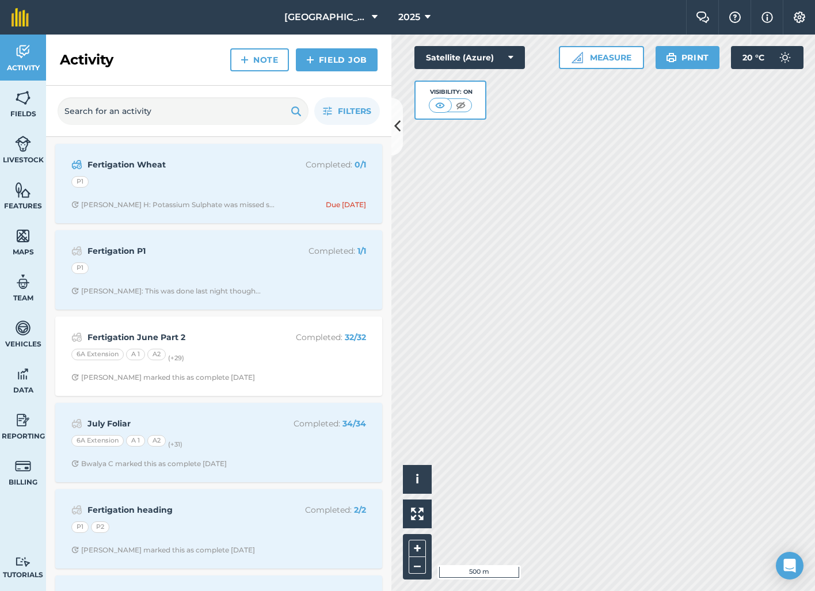
click at [264, 178] on div "P1" at bounding box center [218, 183] width 295 height 15
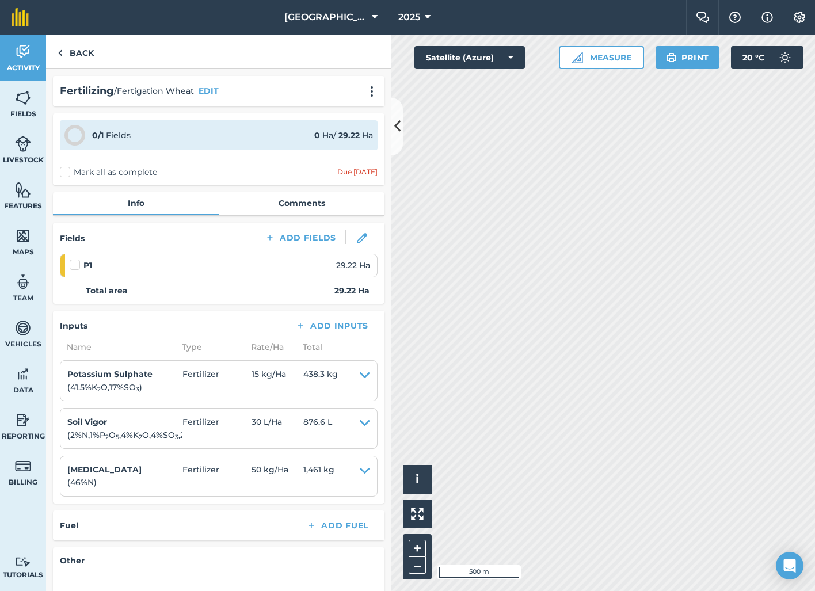
click at [286, 210] on link "Comments" at bounding box center [302, 203] width 166 height 22
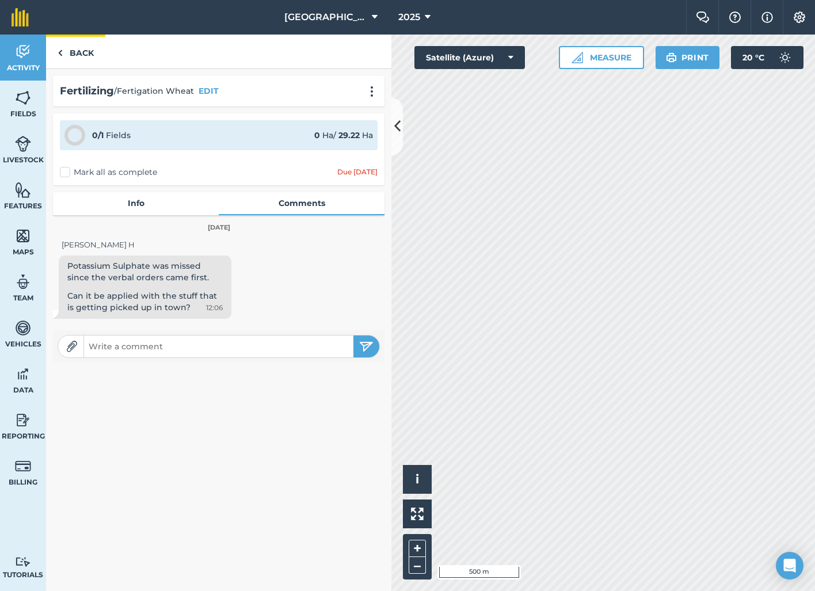
click at [88, 57] on link "Back" at bounding box center [75, 52] width 59 height 34
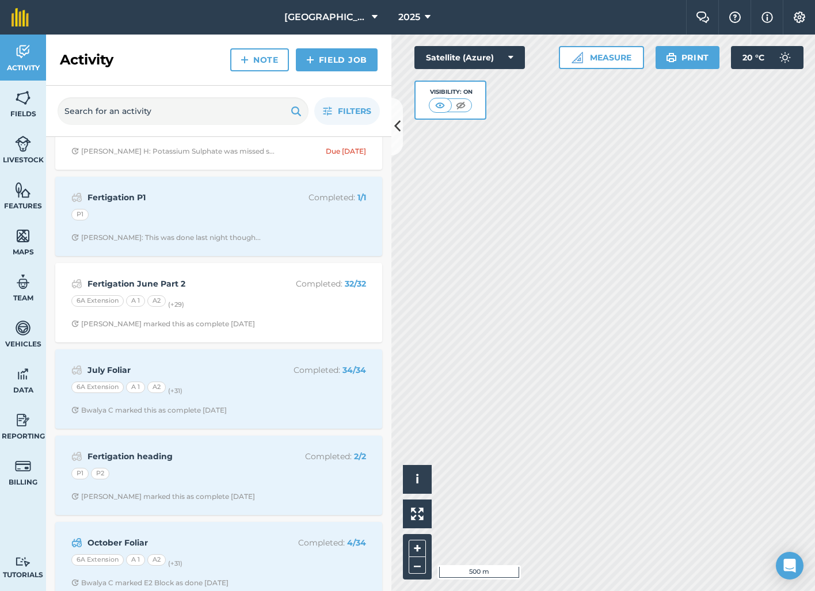
scroll to position [61, 0]
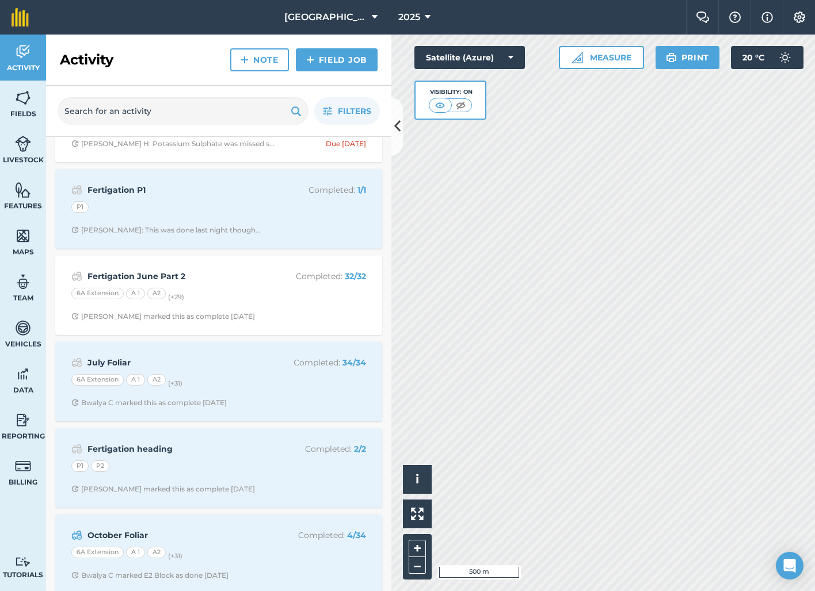
click at [247, 298] on div "6A Extension A 1 A2 (+ 29 )" at bounding box center [218, 295] width 295 height 15
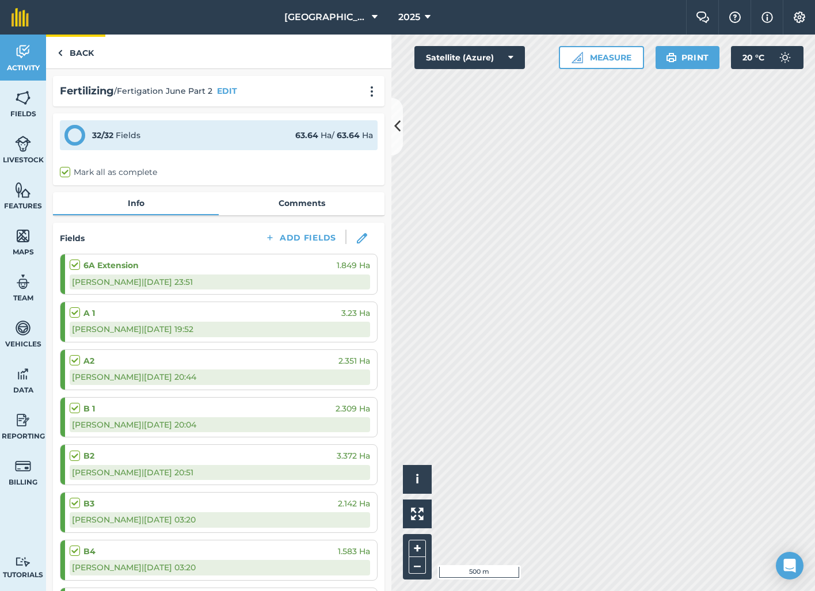
click at [79, 56] on link "Back" at bounding box center [75, 52] width 59 height 34
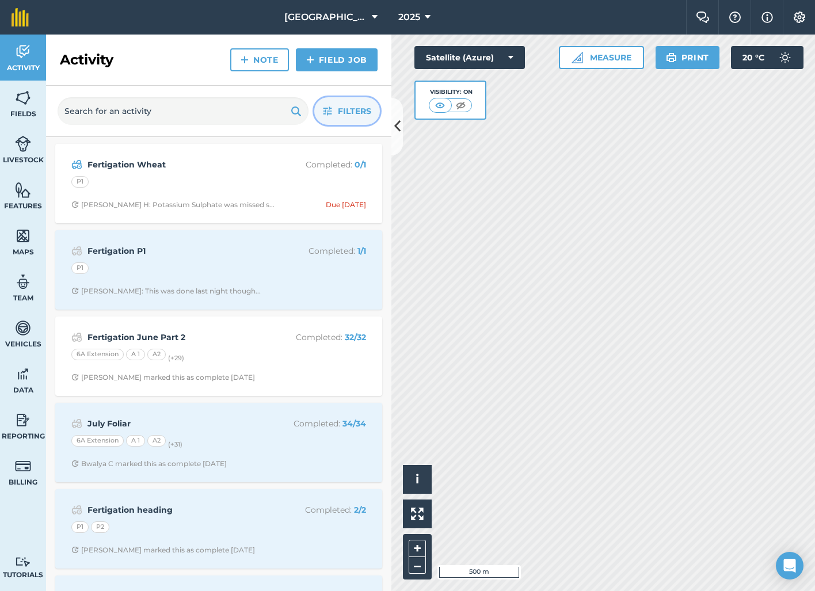
click at [352, 112] on span "Filters" at bounding box center [354, 111] width 33 height 13
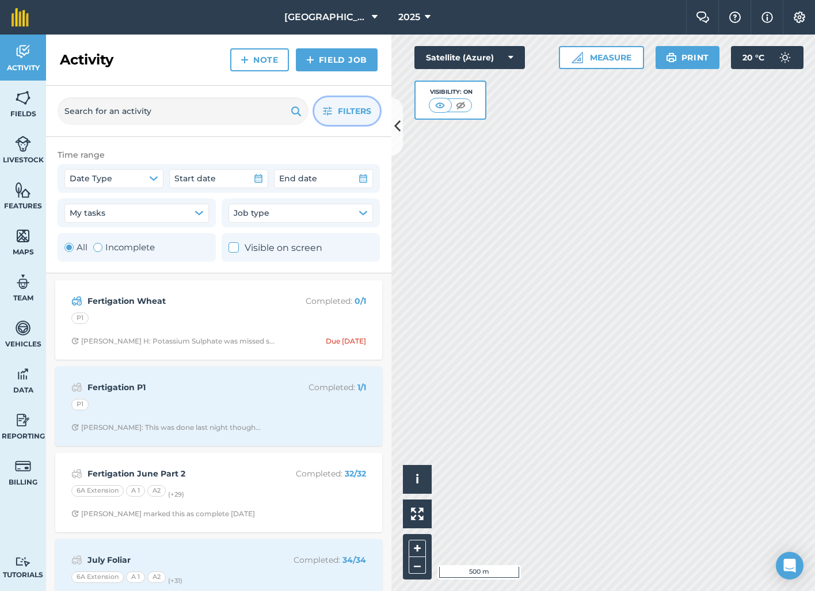
click at [95, 249] on div "Toggle Activity" at bounding box center [97, 247] width 9 height 9
radio input "false"
radio input "true"
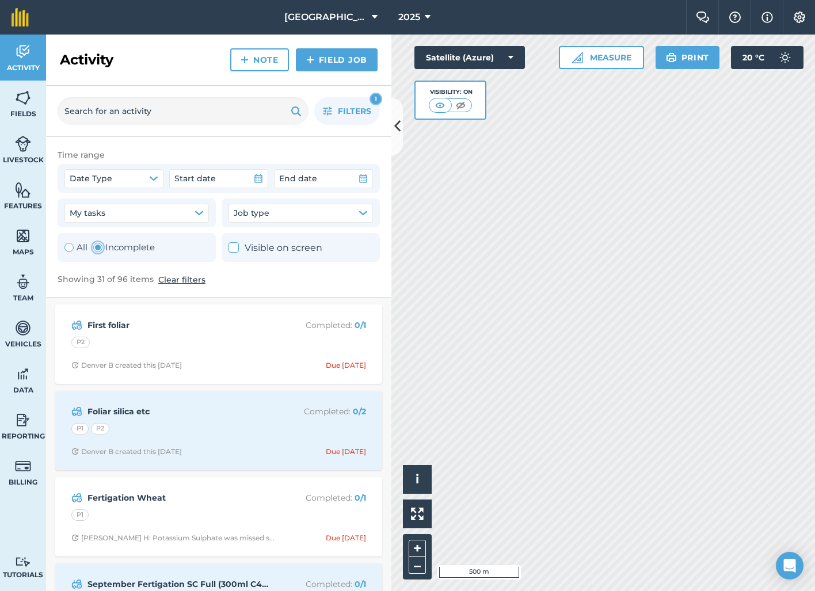
click at [245, 340] on div "P2" at bounding box center [218, 344] width 295 height 15
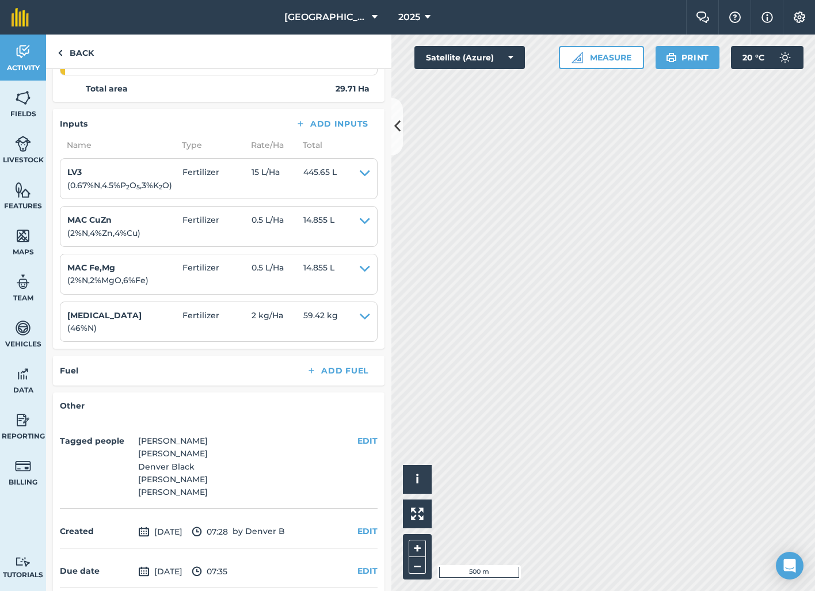
scroll to position [203, 0]
click at [76, 52] on link "Back" at bounding box center [75, 52] width 59 height 34
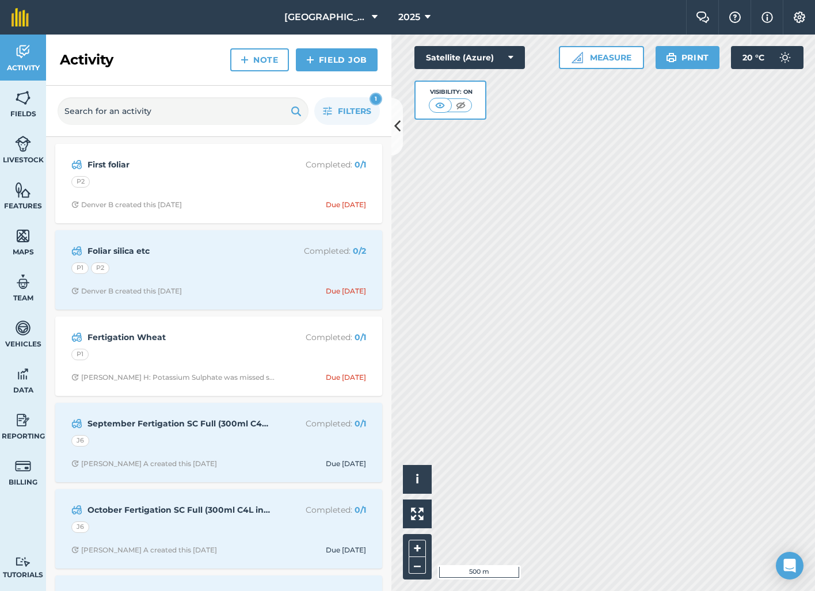
click at [275, 284] on div "Foliar silica etc Completed : 0 / 2 P1 P2 Denver B created this 2 months ago Du…" at bounding box center [218, 270] width 313 height 66
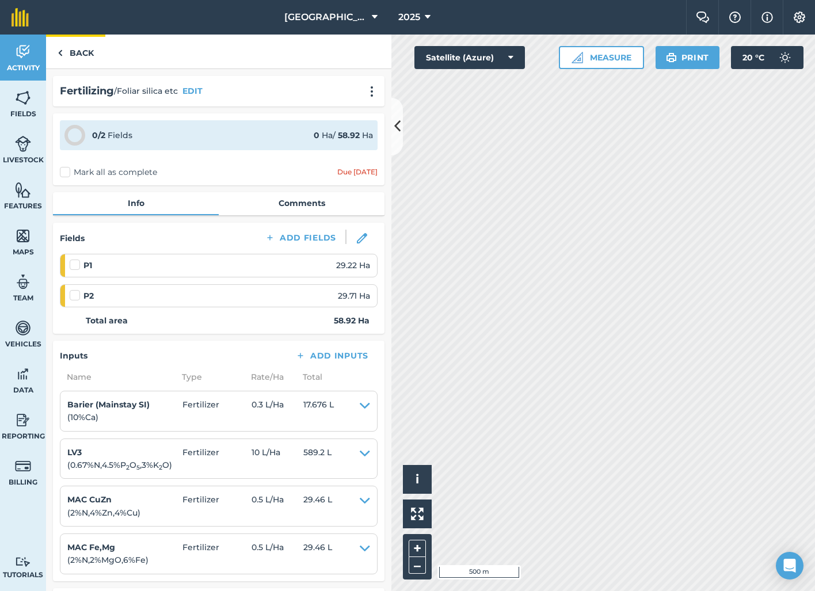
click at [90, 52] on link "Back" at bounding box center [75, 52] width 59 height 34
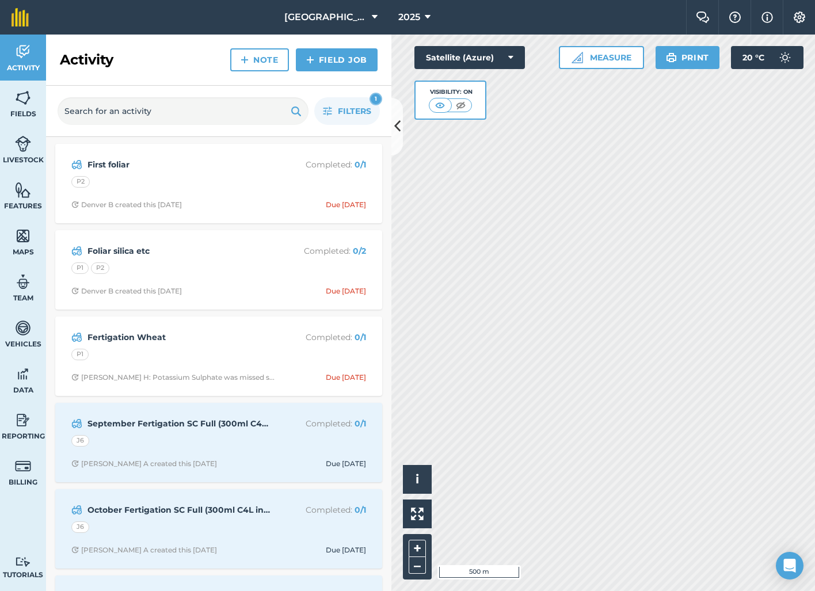
click at [331, 60] on link "Field Job" at bounding box center [337, 59] width 82 height 23
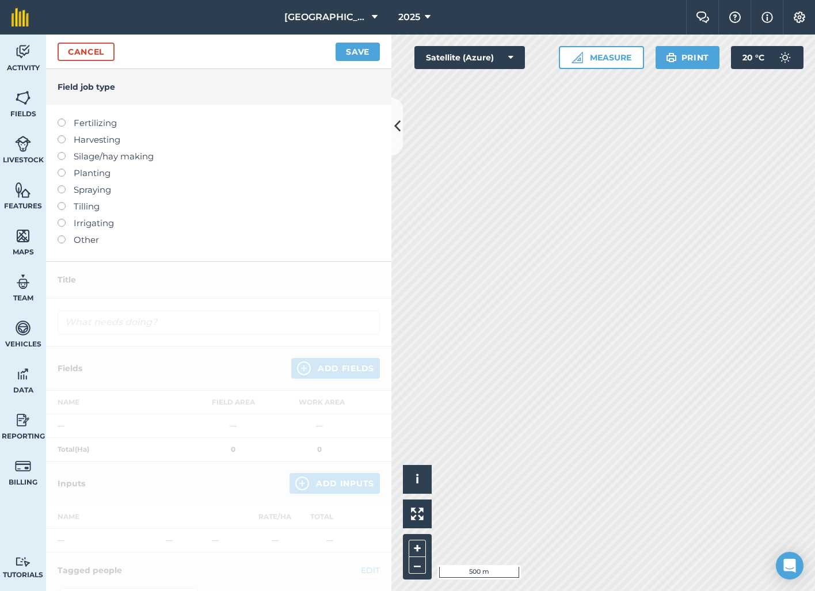
click at [63, 119] on label at bounding box center [66, 119] width 16 height 0
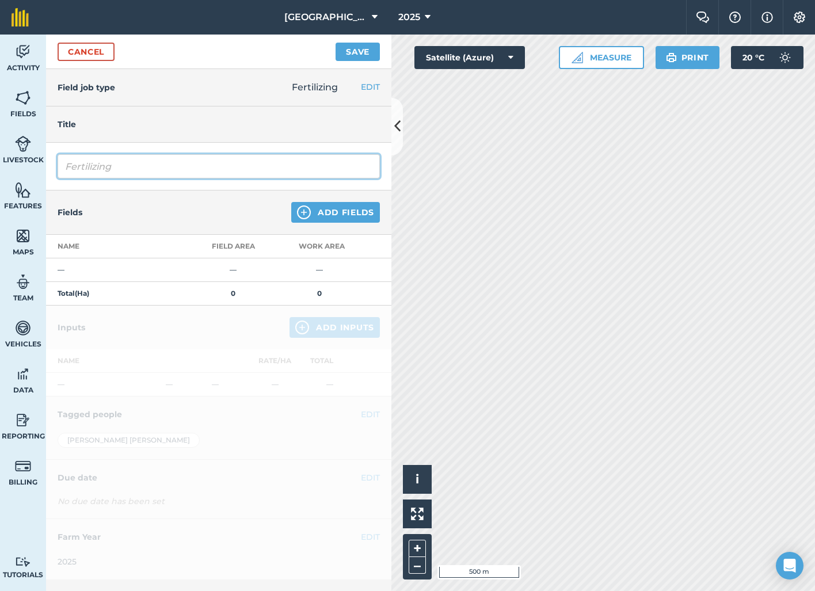
click at [98, 161] on input "Fertilizing" at bounding box center [219, 166] width 322 height 24
click at [161, 176] on input "AvFertilizing" at bounding box center [219, 166] width 322 height 24
type input "a"
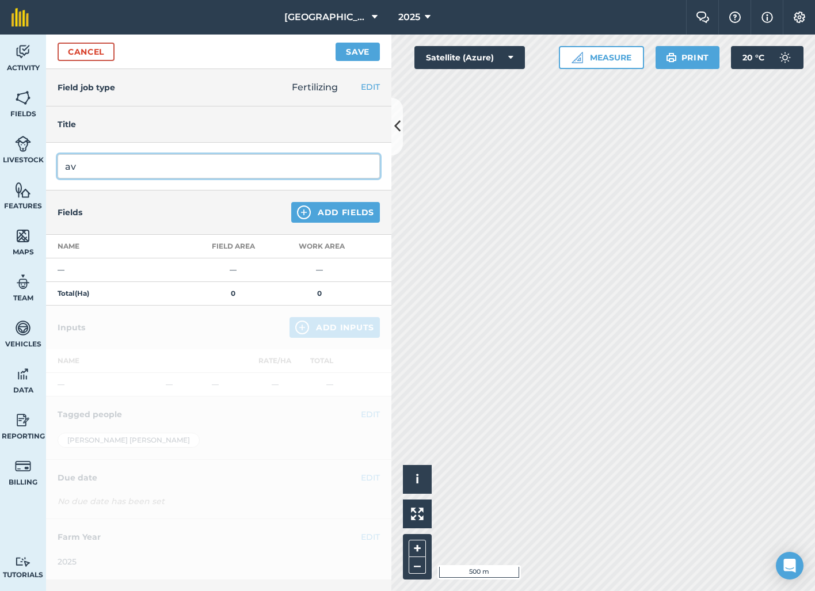
type input "a"
type input "Avocados and Citrus"
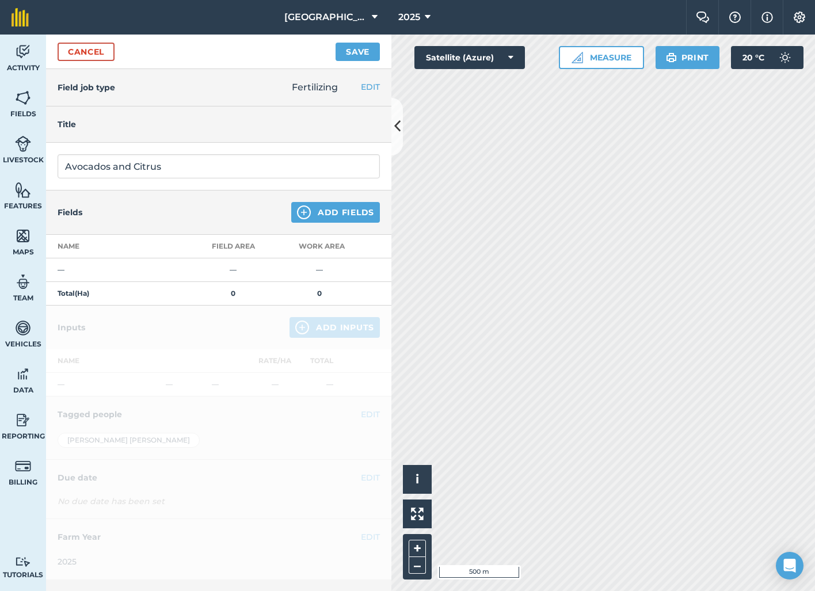
click at [265, 214] on div "Fields Add Fields" at bounding box center [218, 213] width 345 height 44
click at [341, 215] on button "Add Fields" at bounding box center [335, 212] width 89 height 21
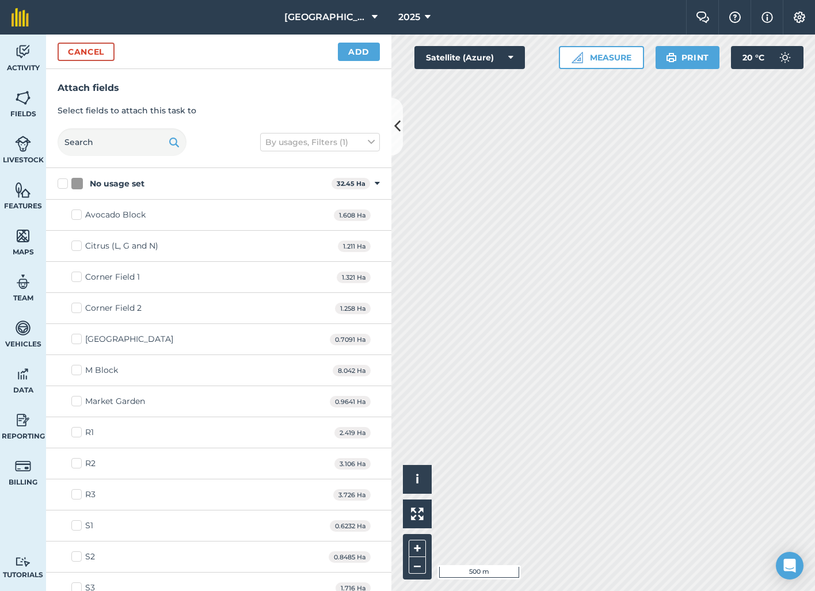
click at [233, 105] on p "Select fields to attach this task to" at bounding box center [219, 110] width 322 height 13
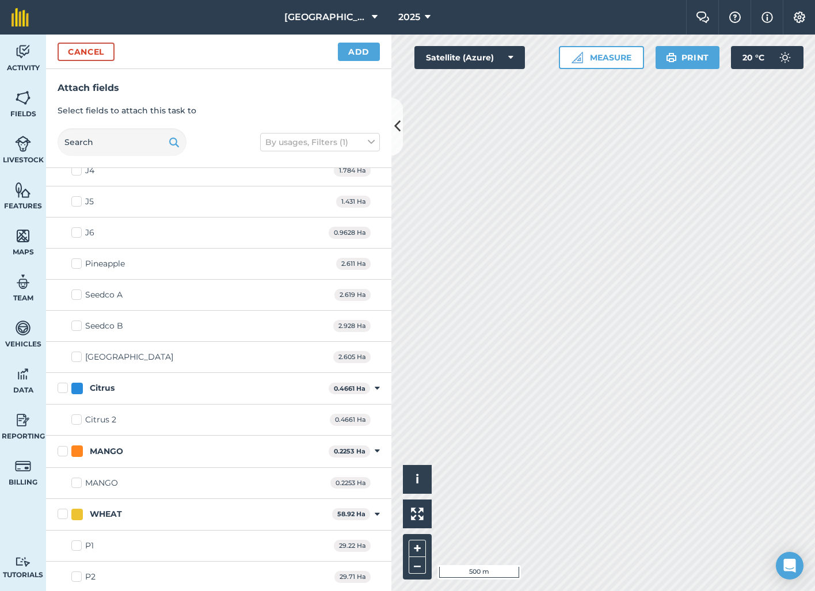
click at [76, 422] on label "Citrus 2" at bounding box center [93, 420] width 45 height 12
click at [76, 421] on input "Citrus 2" at bounding box center [74, 417] width 7 height 7
checkbox input "true"
click at [75, 481] on label "MANGO" at bounding box center [94, 483] width 47 height 12
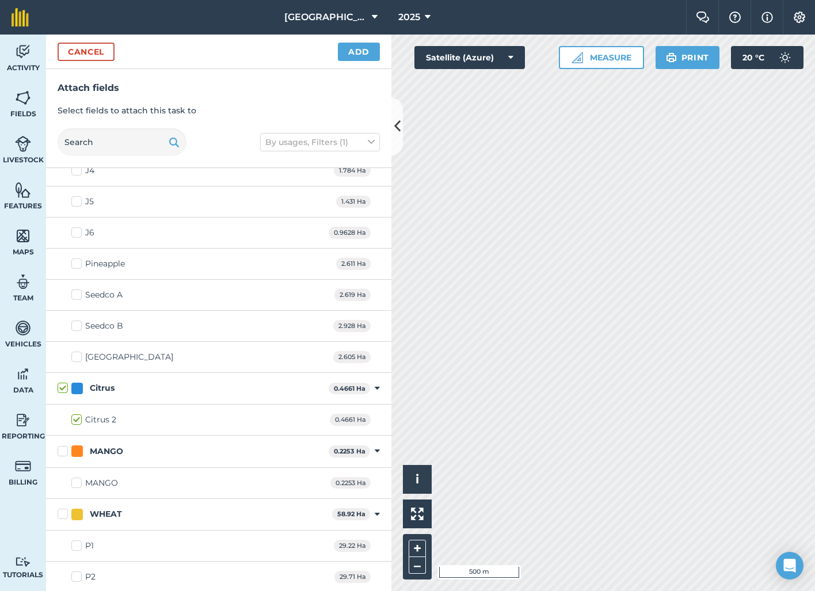
click at [75, 481] on input "MANGO" at bounding box center [74, 480] width 7 height 7
checkbox input "true"
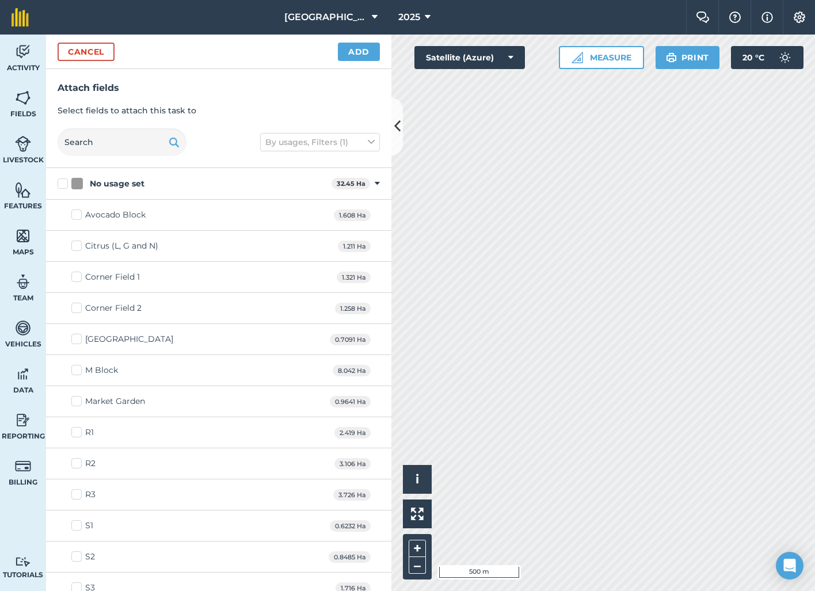
click at [74, 246] on label "Citrus (L, G and N)" at bounding box center [114, 246] width 87 height 12
click at [74, 246] on input "Citrus (L, G and N)" at bounding box center [74, 243] width 7 height 7
checkbox input "true"
click at [80, 214] on label "Avocado Block" at bounding box center [108, 215] width 74 height 12
click at [79, 214] on input "Avocado Block" at bounding box center [74, 212] width 7 height 7
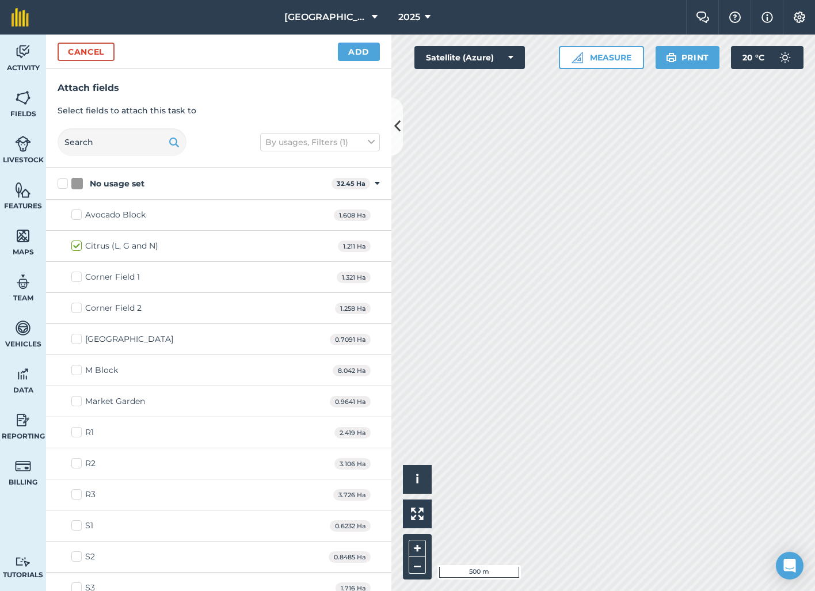
checkbox input "true"
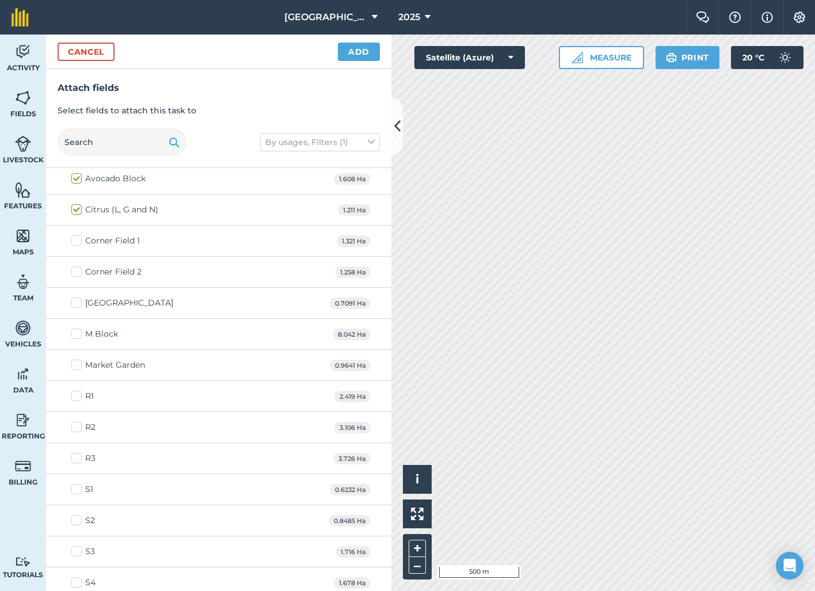
scroll to position [54, 0]
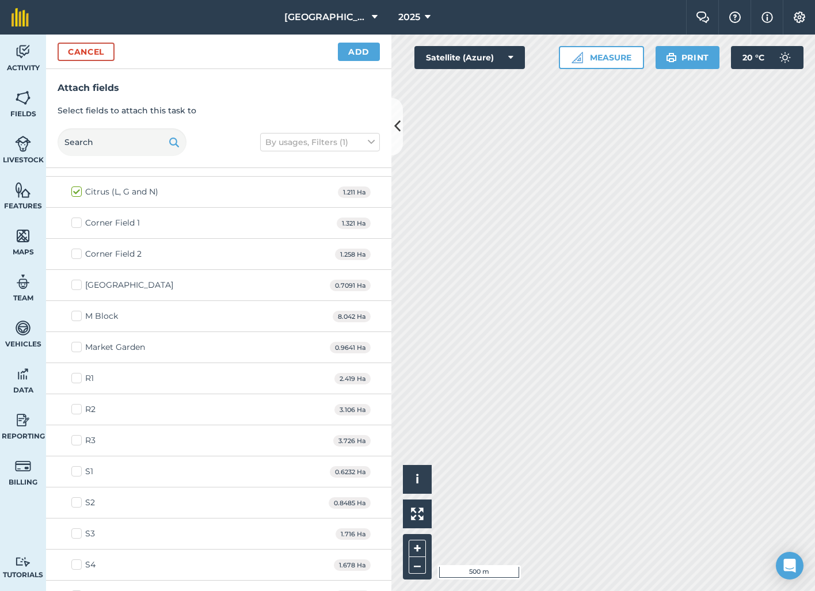
click at [78, 283] on label "Lychee Field" at bounding box center [122, 285] width 102 height 12
click at [78, 283] on input "Lychee Field" at bounding box center [74, 282] width 7 height 7
checkbox input "true"
click at [364, 47] on button "Add" at bounding box center [359, 52] width 42 height 18
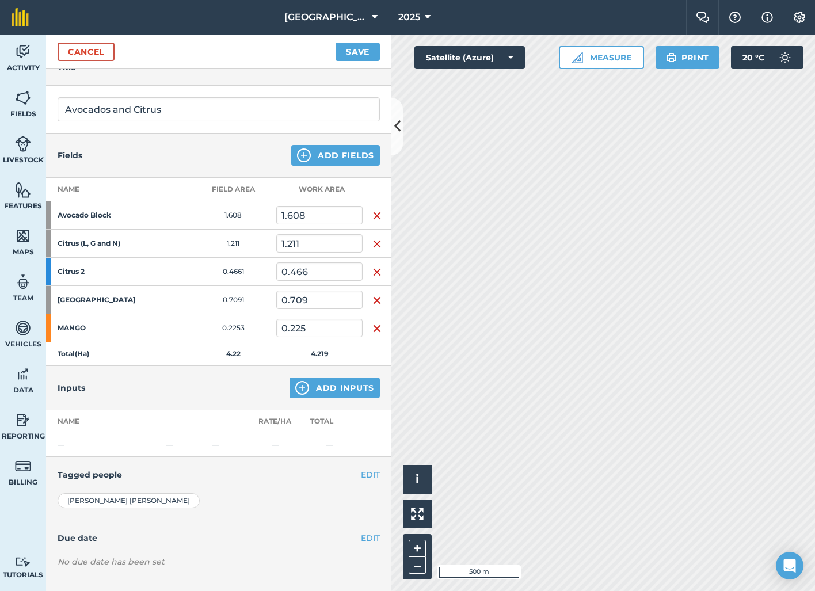
scroll to position [70, 0]
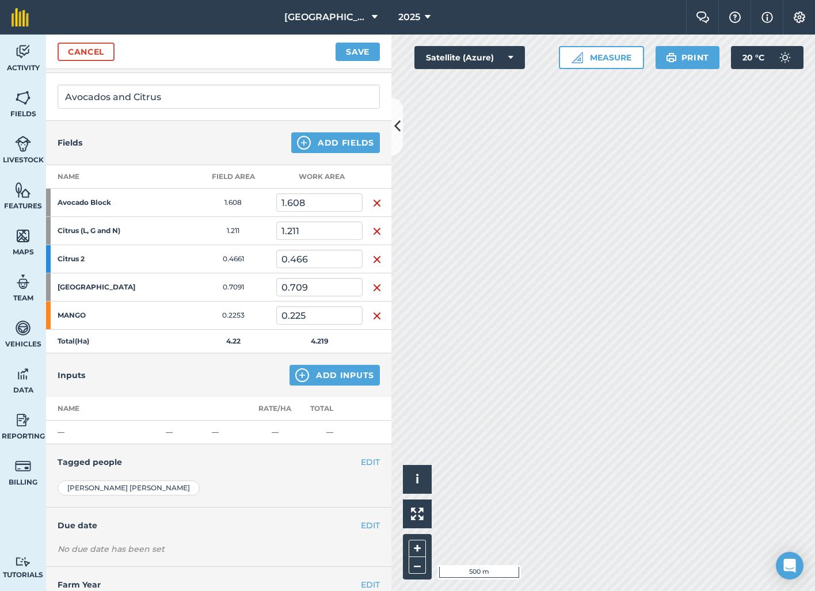
click at [346, 377] on button "Add Inputs" at bounding box center [335, 375] width 90 height 21
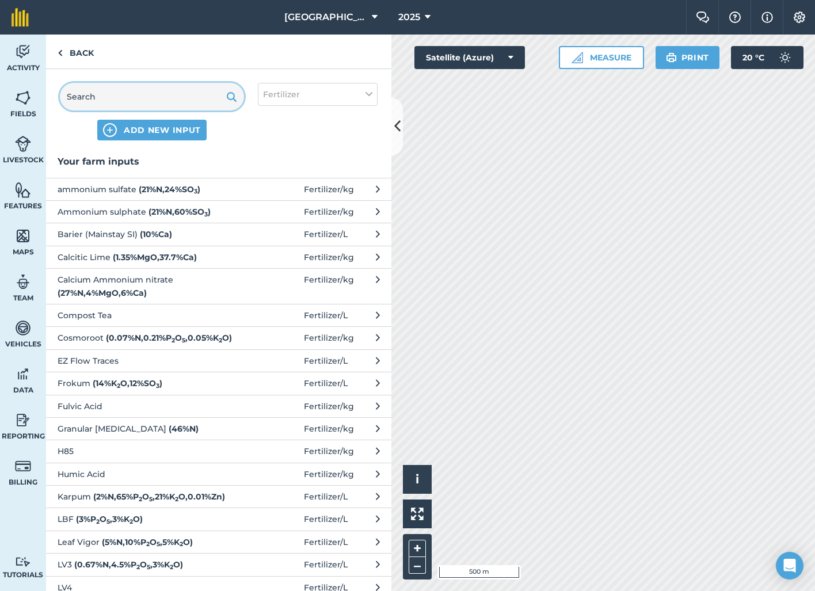
click at [206, 93] on input "text" at bounding box center [152, 97] width 184 height 28
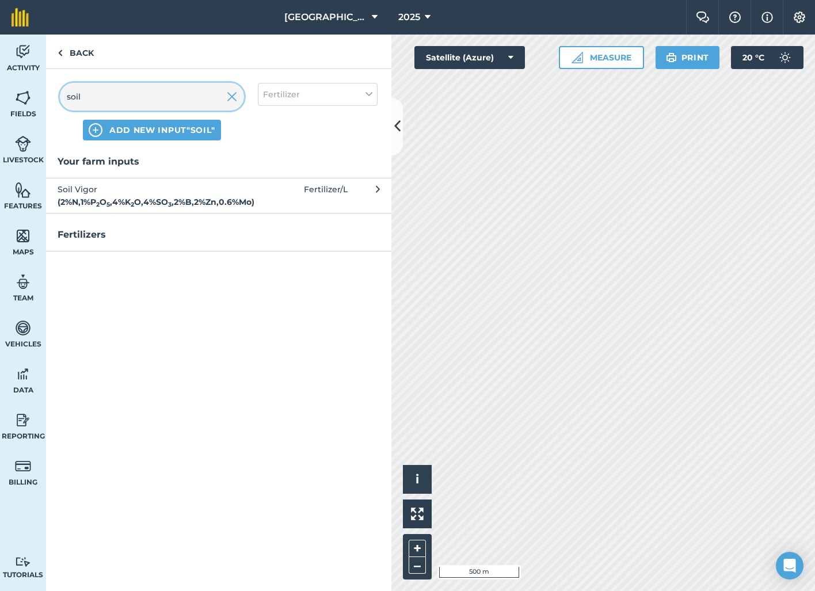
type input "soil"
click at [181, 197] on strong "( 2 % N , 1 % P 2 O 5 , 4 % K 2 O , 4 % SO 3 , 2 % B , 2 % Zn , 0.6 % Mo )" at bounding box center [156, 202] width 197 height 10
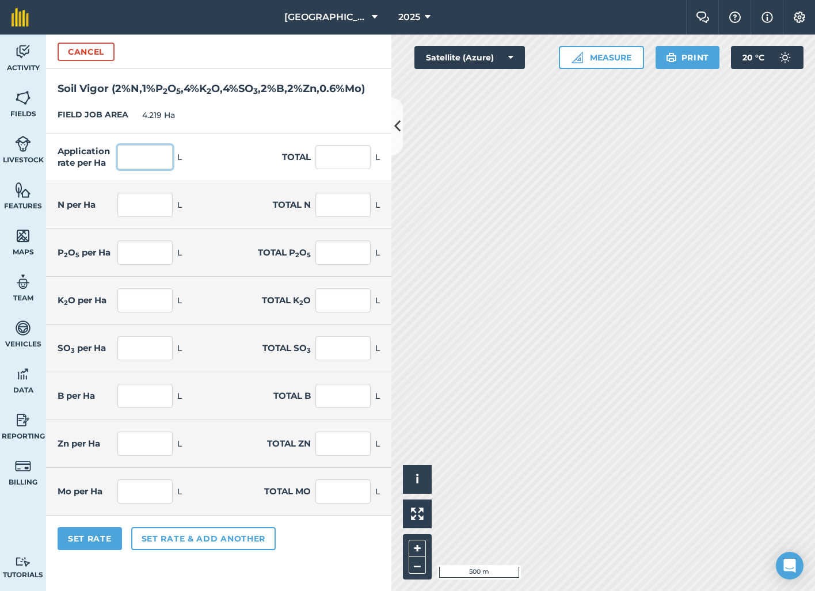
click at [170, 168] on input "text" at bounding box center [144, 157] width 55 height 24
type input "50"
type input "210.95"
type input "1"
type input "4.219"
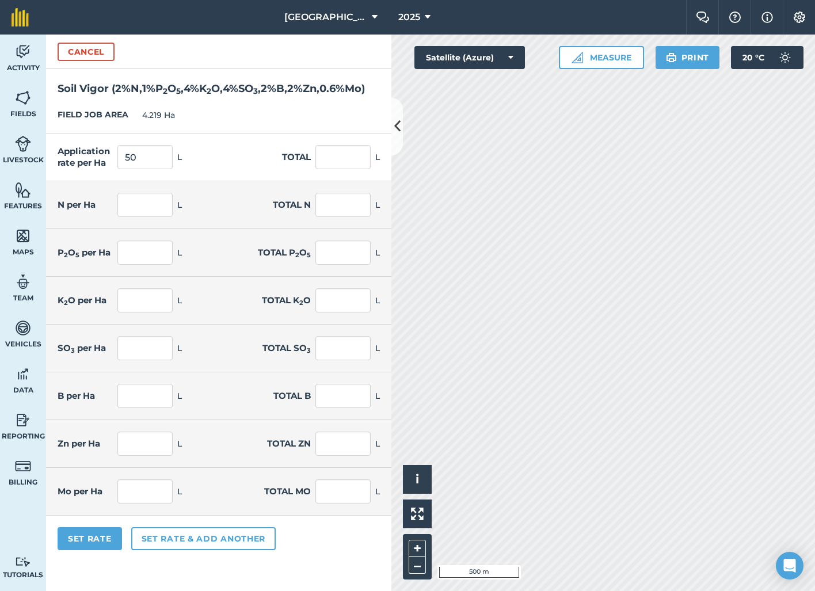
type input "0.5"
type input "2.11"
type input "2"
type input "8.438"
type input "2"
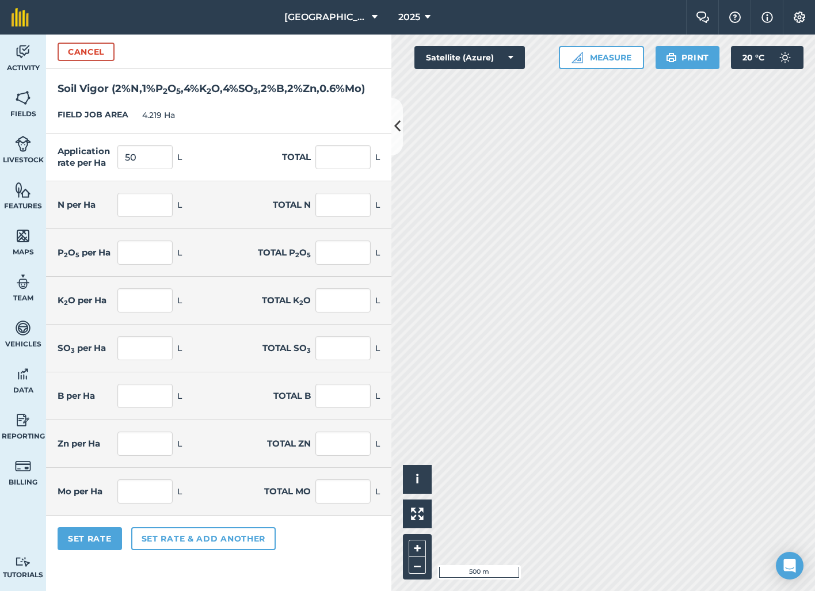
type input "8.438"
type input "1"
type input "4.219"
type input "1"
type input "4.219"
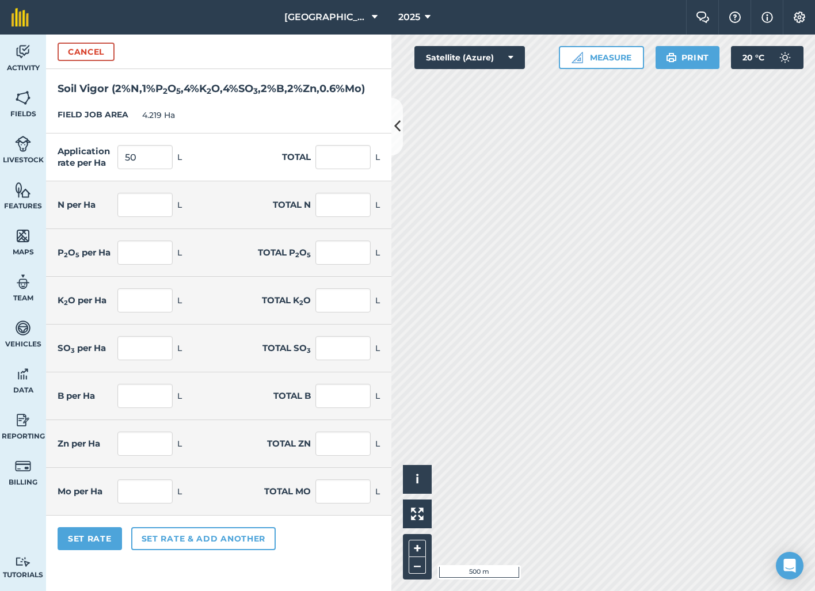
type input "0.3"
type input "1.266"
click at [245, 169] on div "Application rate per Ha 50 L Total 210.95 L" at bounding box center [218, 158] width 345 height 48
click at [155, 169] on input "50" at bounding box center [144, 157] width 55 height 24
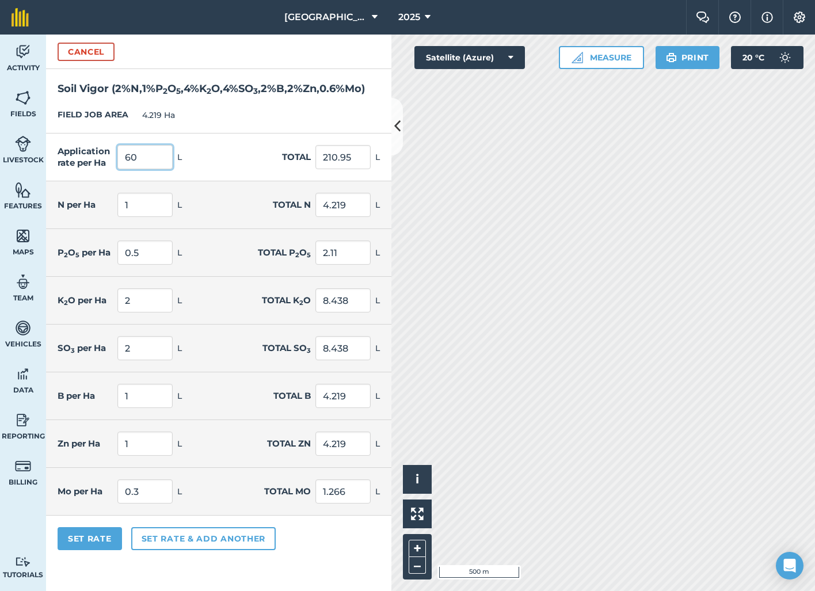
type input "60"
type input "253.14"
type input "1.2"
type input "5.063"
type input "0.6"
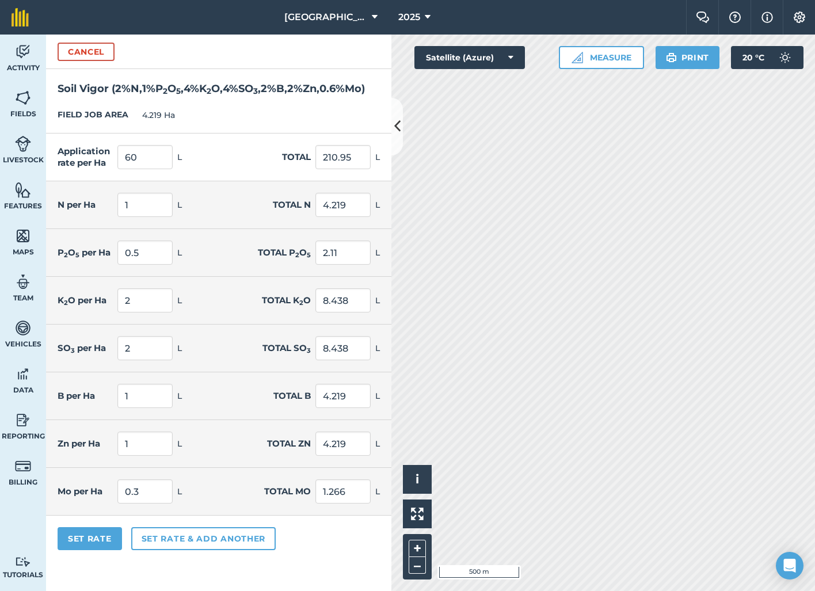
type input "2.531"
type input "2.4"
type input "10.126"
type input "2.4"
type input "10.126"
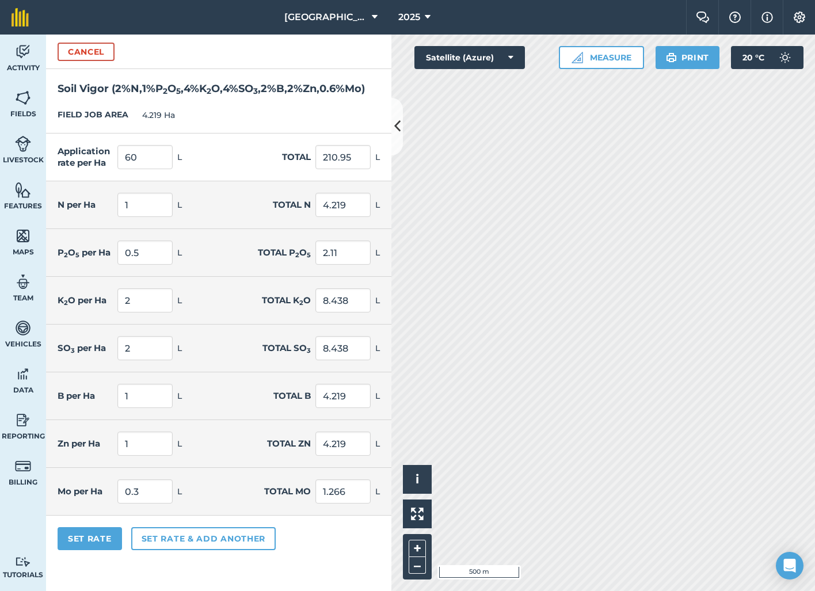
type input "1.2"
type input "5.063"
type input "1.2"
type input "5.063"
type input "0.36"
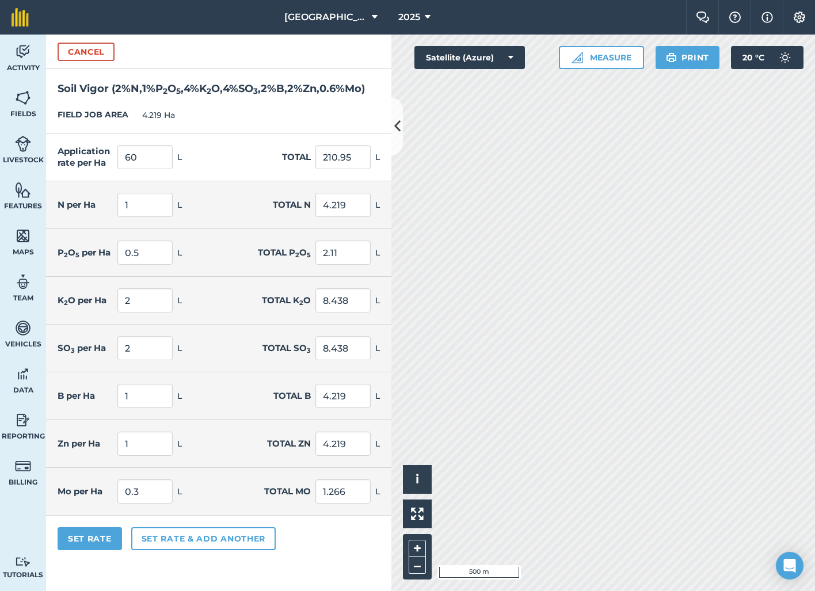
type input "1.519"
click at [216, 210] on div "N per Ha 1.2 L Total N 5.063 L" at bounding box center [218, 205] width 345 height 48
click at [105, 550] on button "Set Rate" at bounding box center [90, 538] width 64 height 23
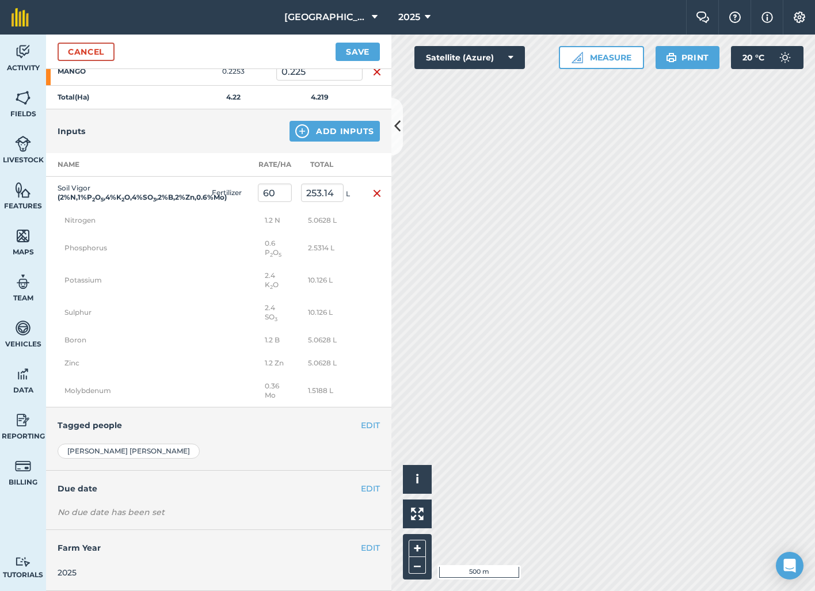
scroll to position [322, 0]
click at [375, 426] on button "EDIT" at bounding box center [370, 425] width 19 height 13
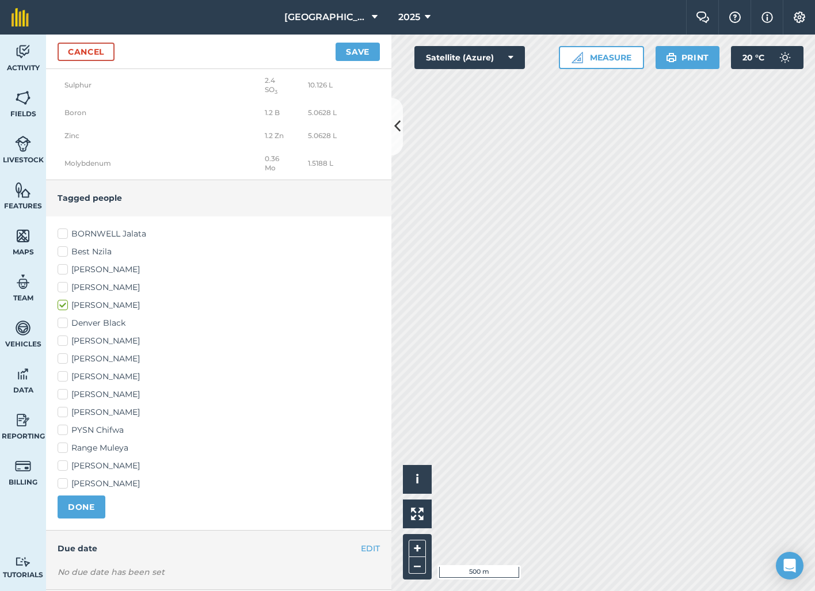
scroll to position [545, 0]
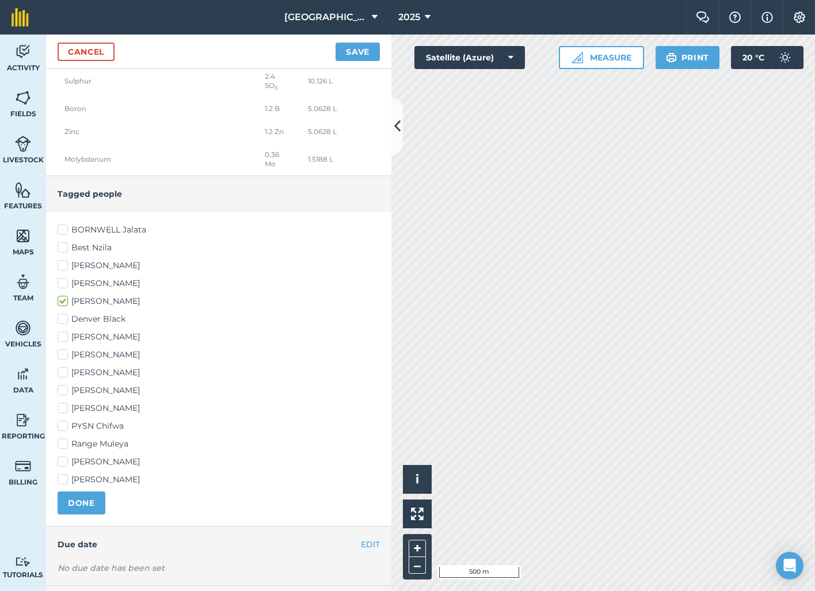
click at [66, 414] on label "Mike Chilala" at bounding box center [219, 408] width 322 height 12
click at [65, 410] on input "Mike Chilala" at bounding box center [61, 405] width 7 height 7
checkbox input "true"
click at [57, 401] on div "BORNWELL Jalata Best Nzila Bwalya Charles Chalwe Charles Craig Harding Denver B…" at bounding box center [218, 369] width 345 height 314
click at [64, 397] on label "Jeron Herzberg" at bounding box center [219, 390] width 322 height 12
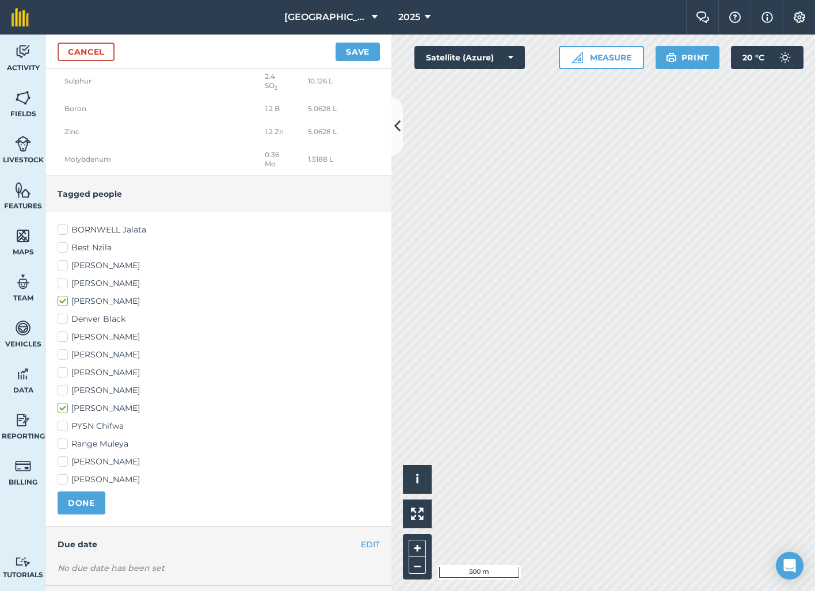
click at [64, 392] on input "Jeron Herzberg" at bounding box center [61, 387] width 7 height 7
checkbox input "true"
click at [61, 325] on label "Denver Black" at bounding box center [219, 319] width 322 height 12
click at [61, 321] on input "Denver Black" at bounding box center [61, 316] width 7 height 7
checkbox input "true"
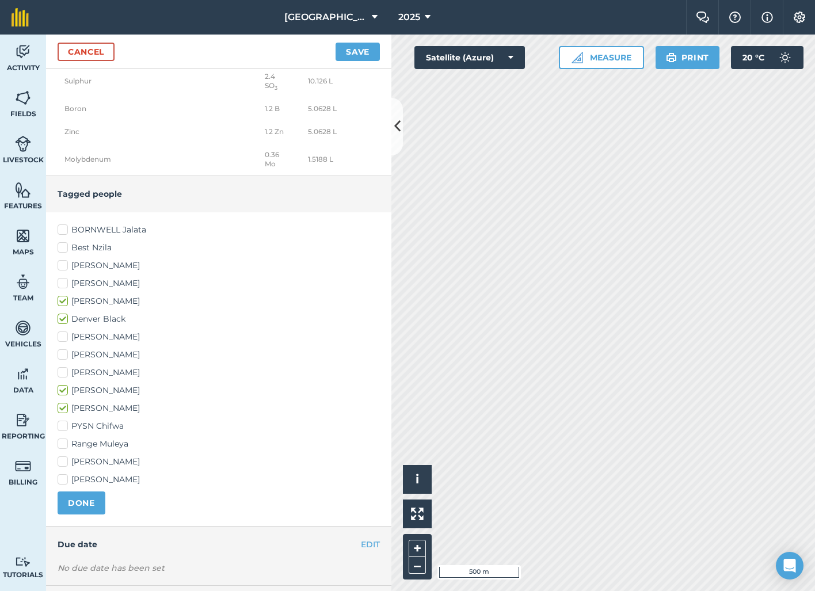
click at [87, 509] on button "DONE" at bounding box center [82, 503] width 48 height 23
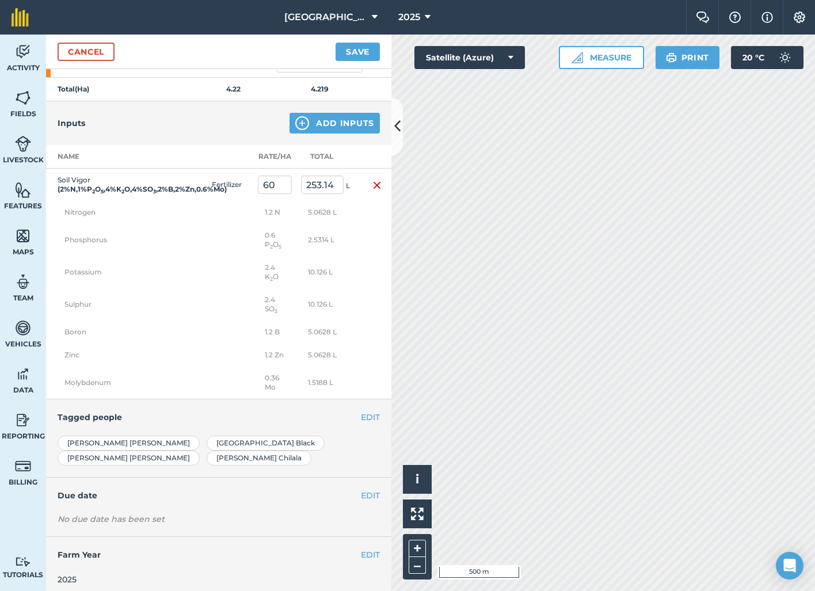
click at [372, 489] on button "EDIT" at bounding box center [370, 495] width 19 height 13
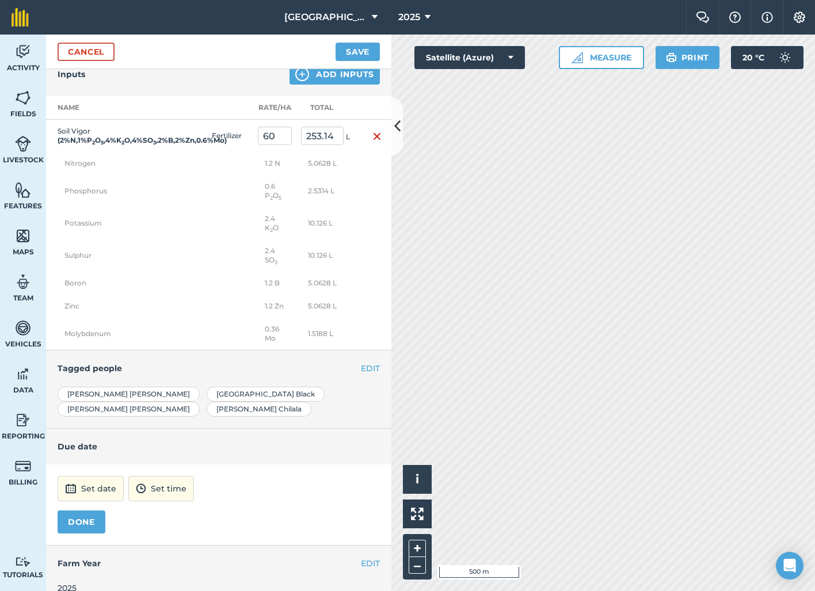
scroll to position [372, 0]
click at [107, 478] on button "Set date" at bounding box center [91, 487] width 66 height 25
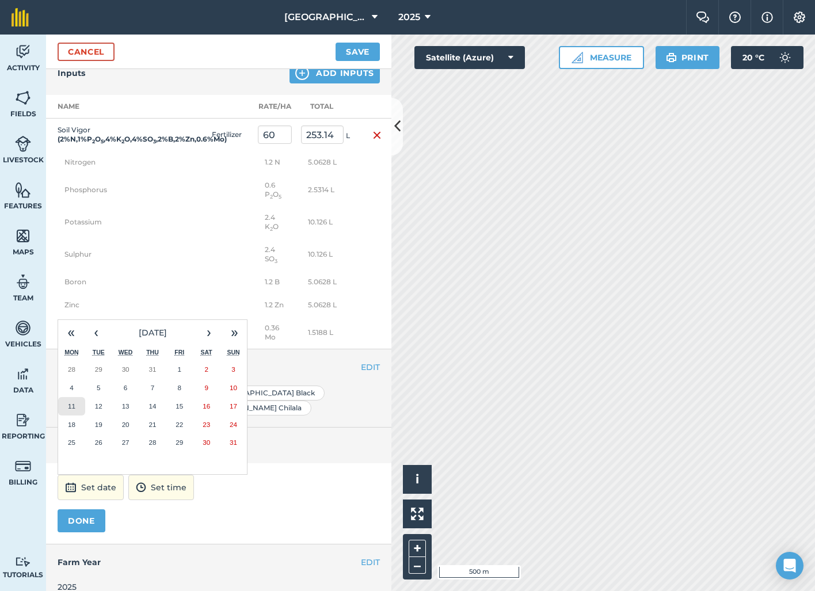
click at [69, 402] on abbr "11" at bounding box center [71, 405] width 7 height 7
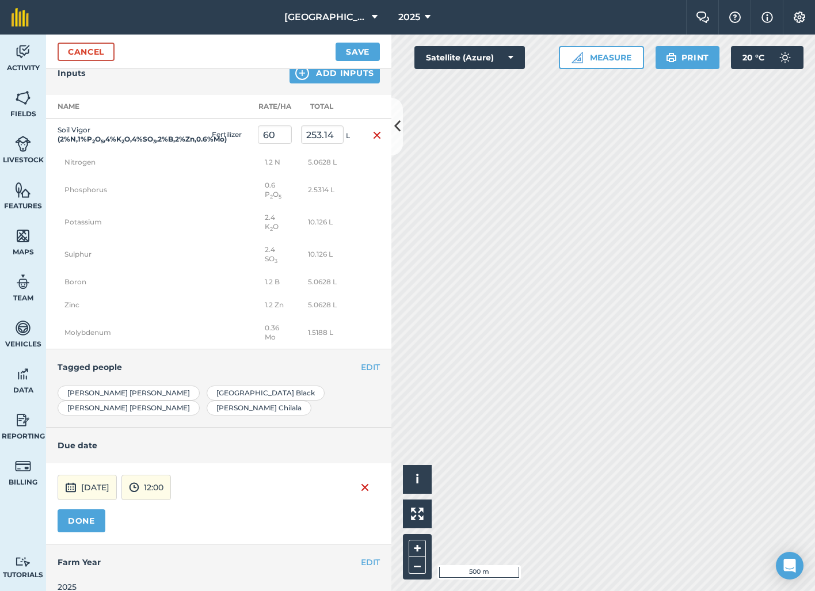
click at [96, 515] on button "DONE" at bounding box center [82, 520] width 48 height 23
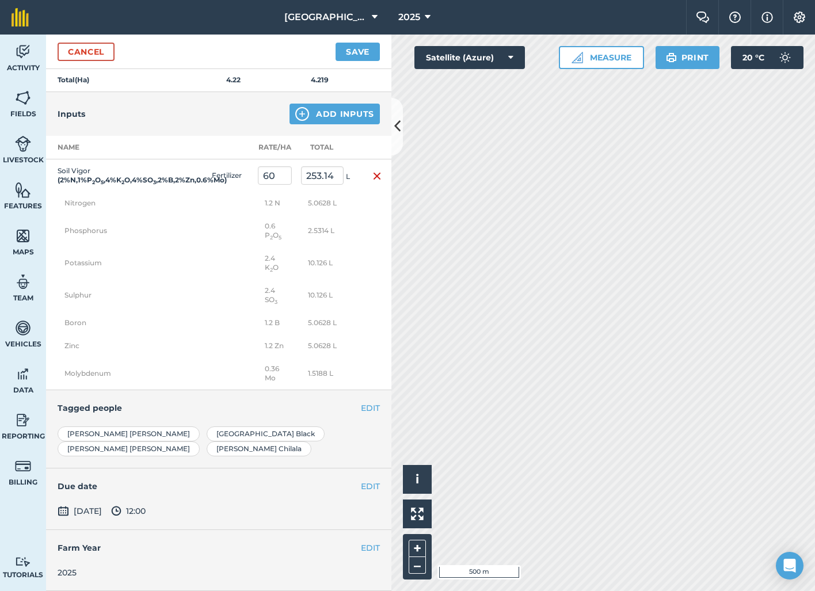
scroll to position [324, 0]
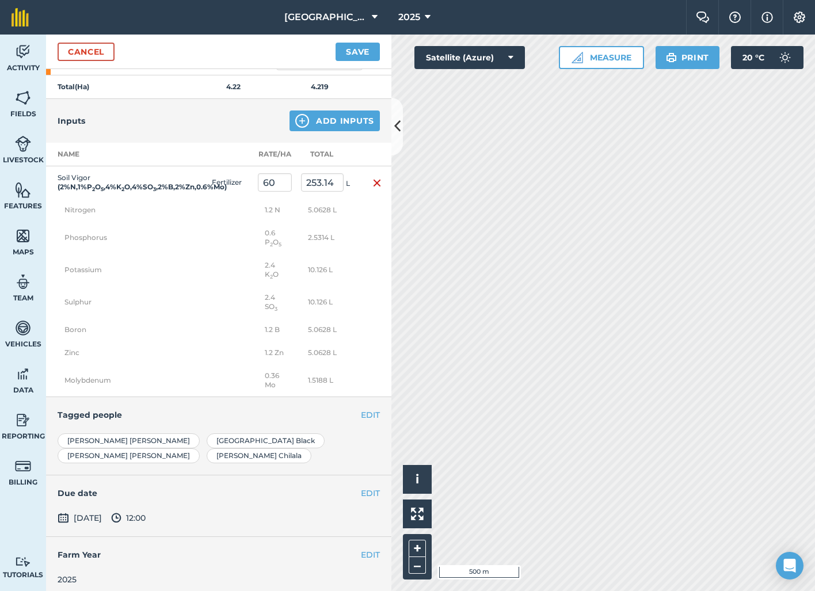
click at [366, 53] on button "Save" at bounding box center [358, 52] width 44 height 18
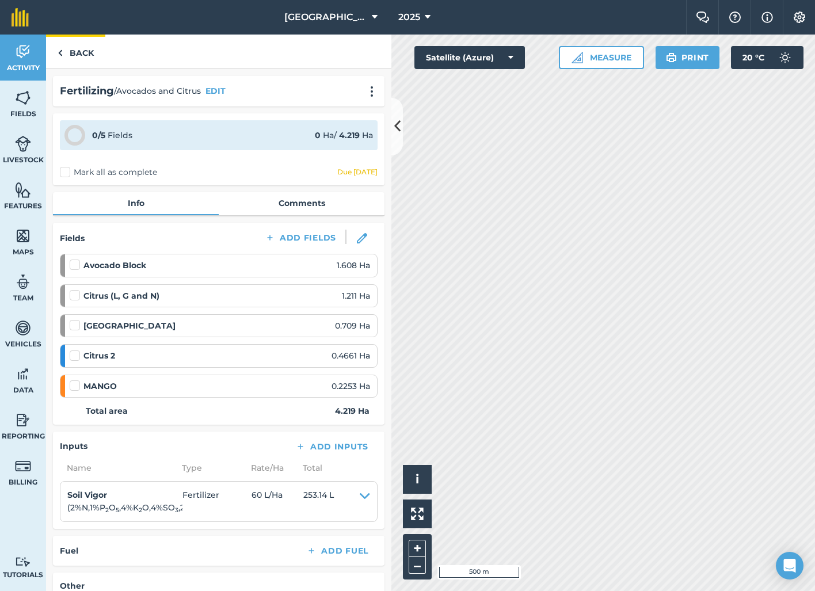
click at [75, 56] on link "Back" at bounding box center [75, 52] width 59 height 34
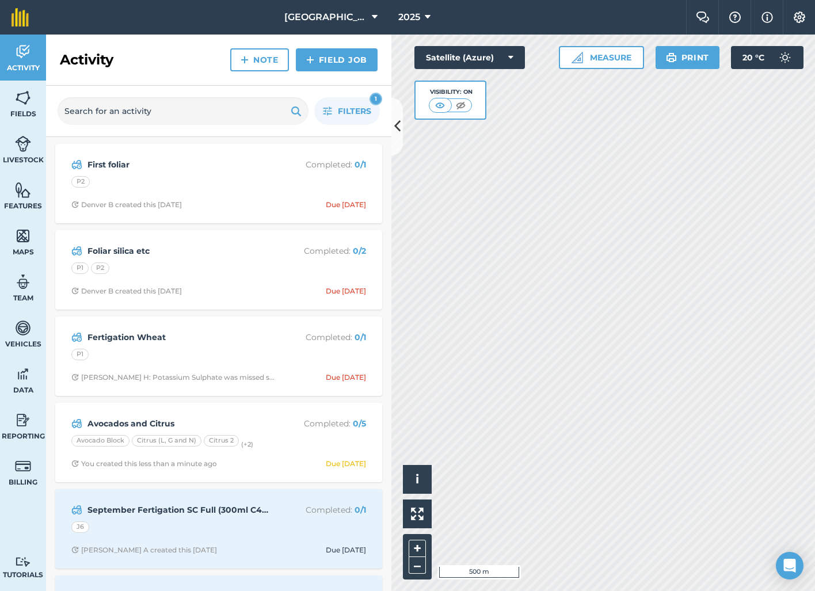
click at [336, 60] on link "Field Job" at bounding box center [337, 59] width 82 height 23
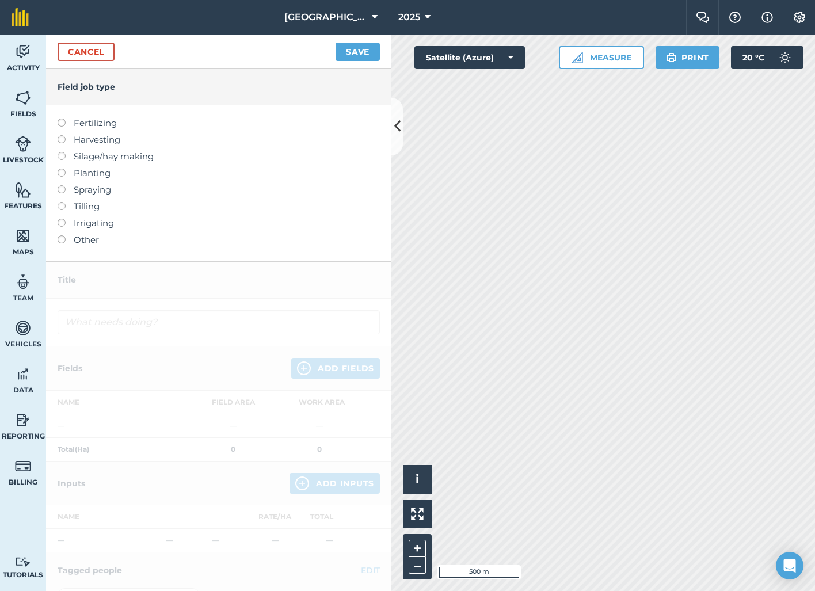
click at [62, 119] on label at bounding box center [66, 119] width 16 height 0
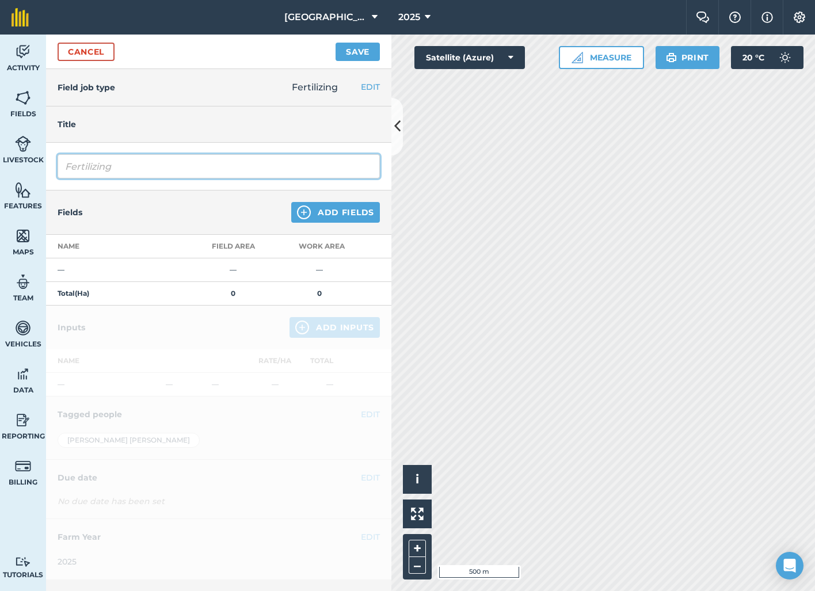
click at [84, 167] on input "Fertilizing" at bounding box center [219, 166] width 322 height 24
type input "Banana Fertigation August Part 1"
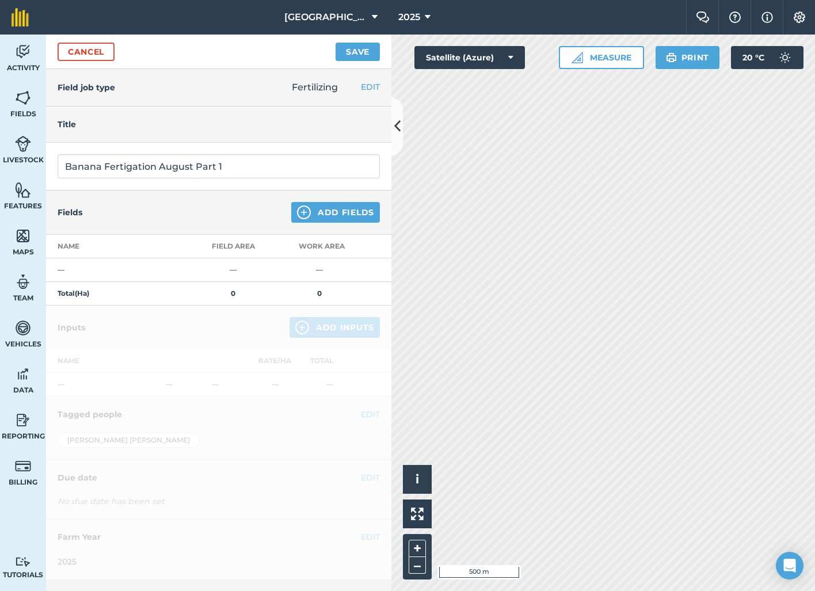
click at [349, 214] on button "Add Fields" at bounding box center [335, 212] width 89 height 21
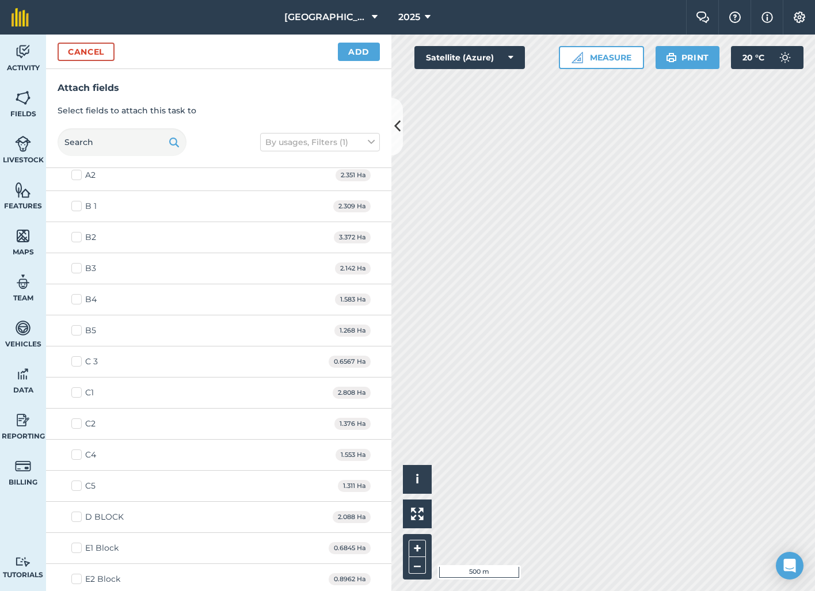
scroll to position [497, 0]
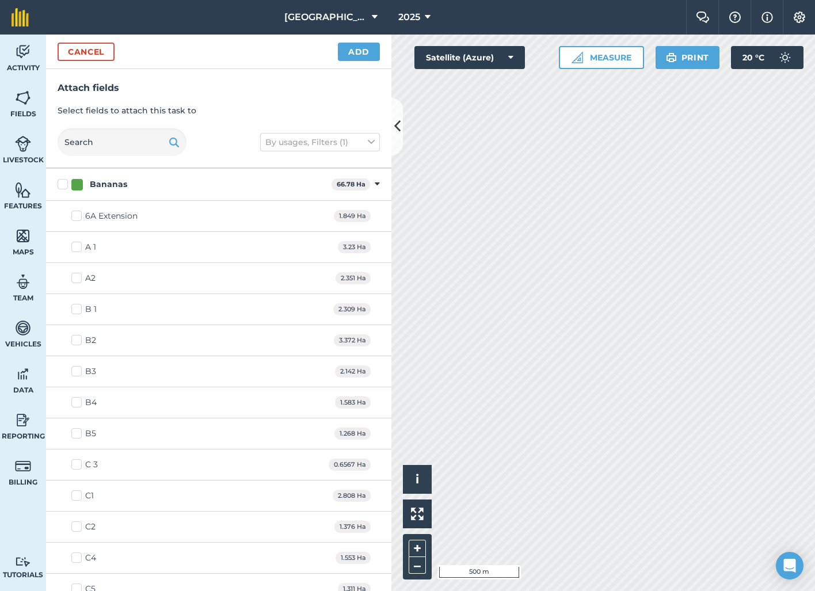
click at [64, 182] on label "Bananas" at bounding box center [192, 184] width 269 height 12
click at [64, 182] on input "Bananas" at bounding box center [61, 181] width 7 height 7
checkbox input "true"
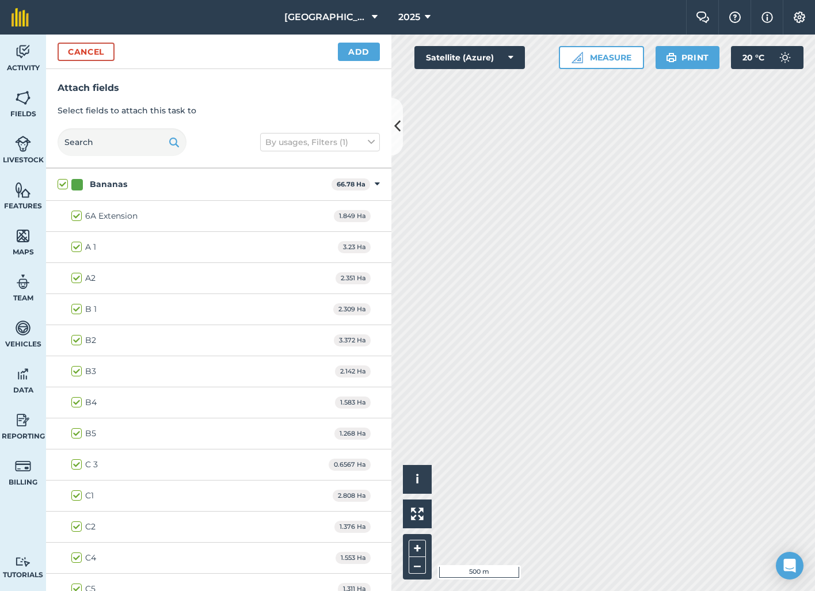
checkbox input "true"
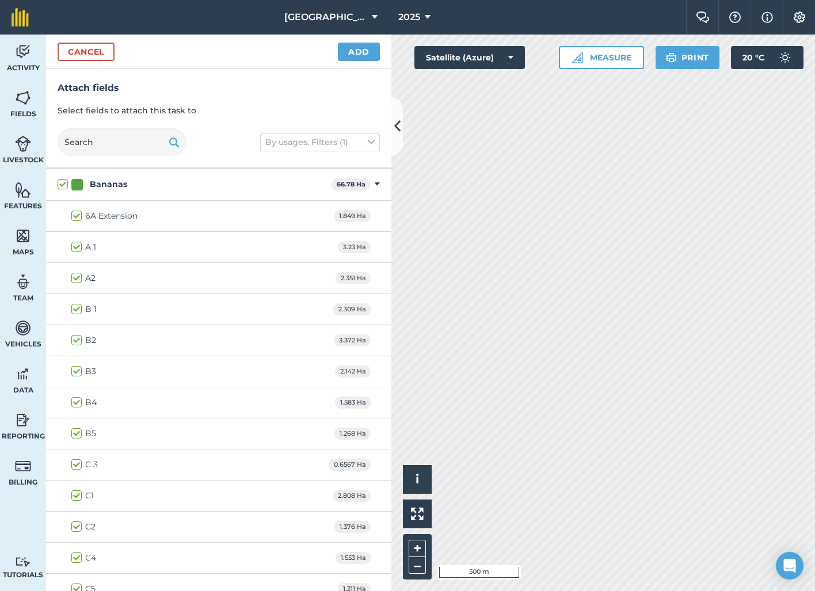
checkbox input "true"
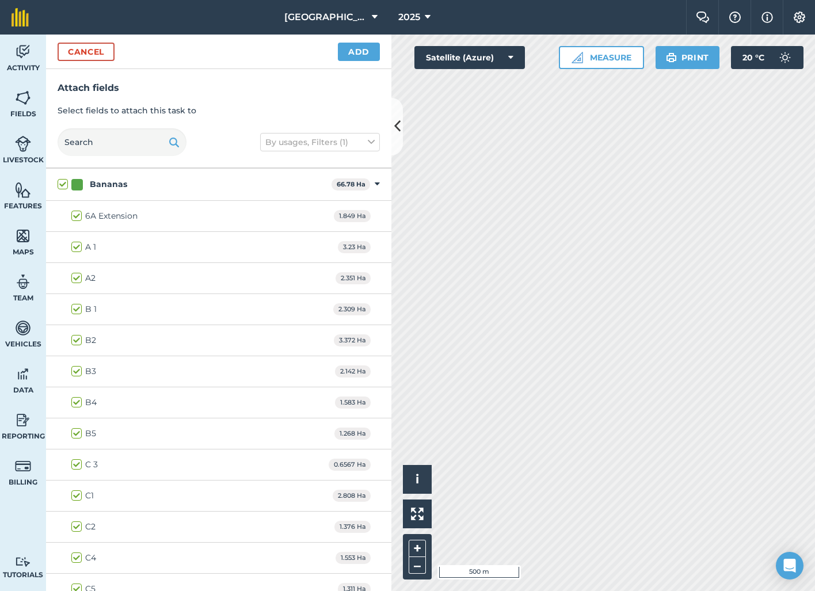
checkbox input "true"
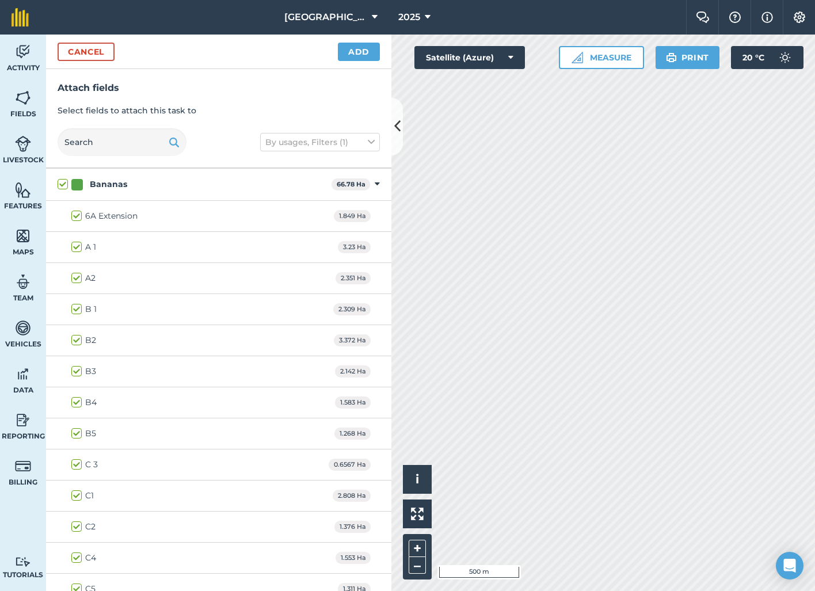
checkbox input "true"
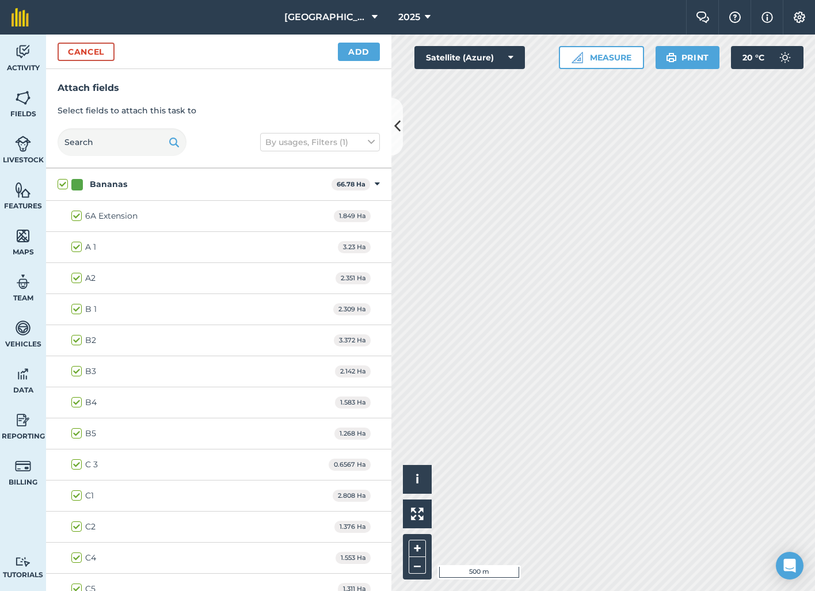
checkbox input "true"
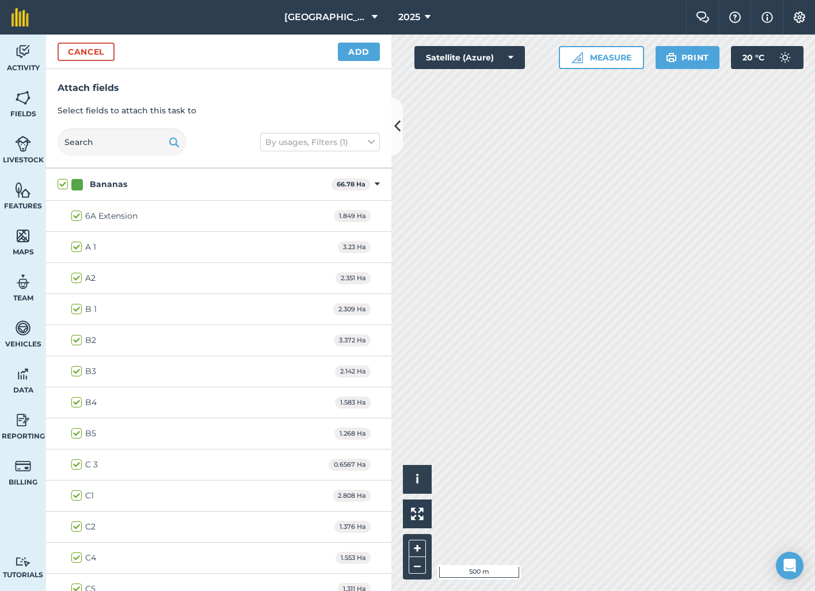
checkbox input "true"
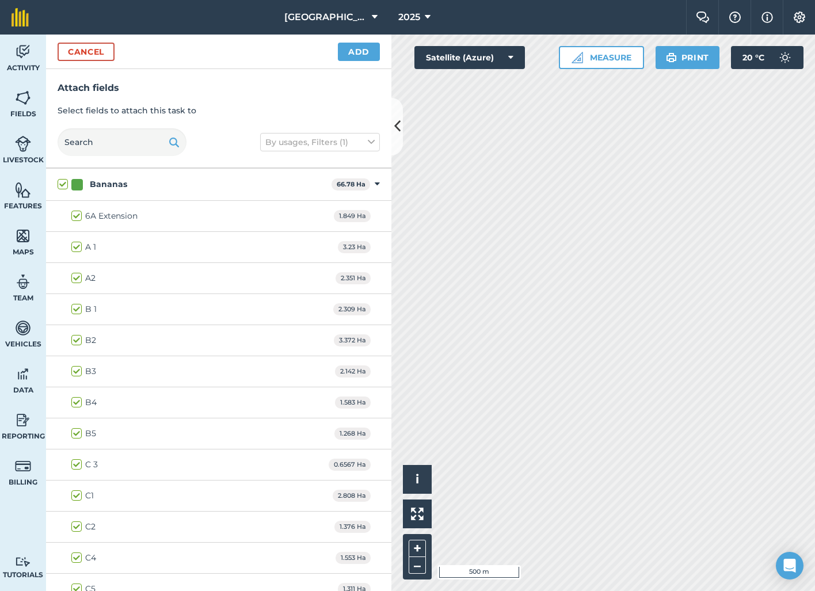
checkbox input "true"
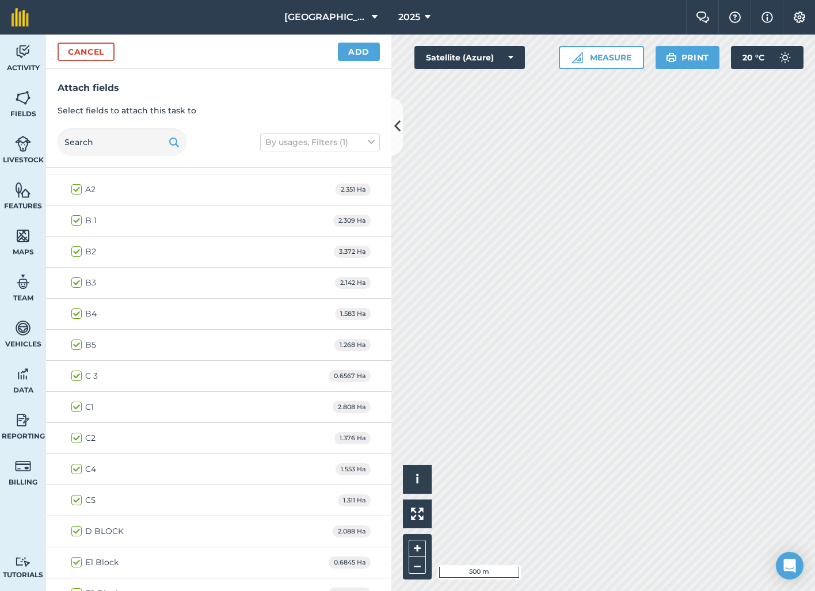
scroll to position [825, 0]
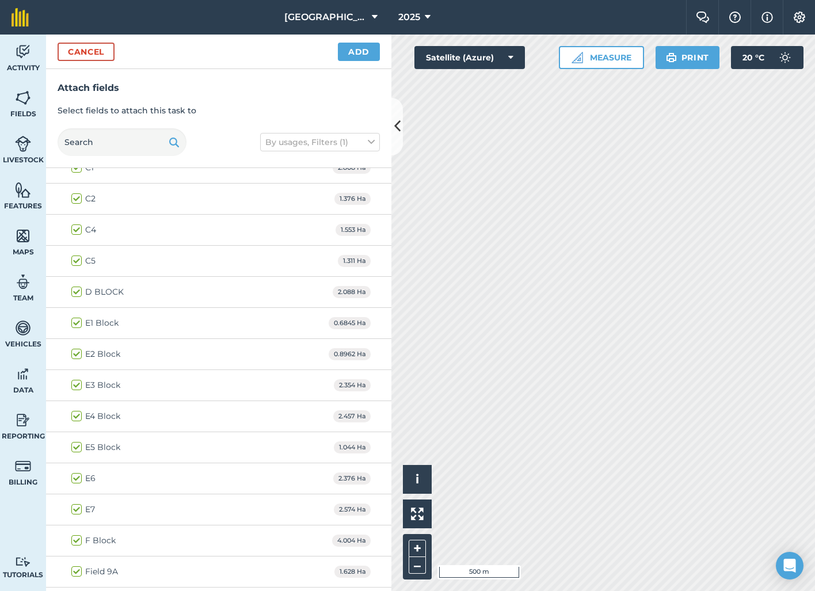
click at [78, 320] on label "E1 Block" at bounding box center [94, 323] width 47 height 12
click at [78, 320] on input "E1 Block" at bounding box center [74, 320] width 7 height 7
checkbox input "false"
click at [77, 413] on label "E4 Block" at bounding box center [95, 416] width 49 height 12
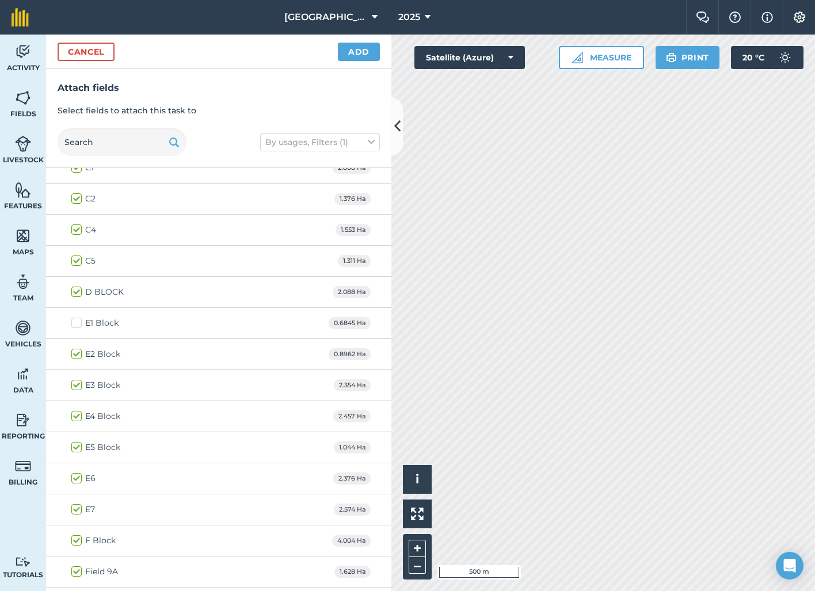
click at [77, 413] on input "E4 Block" at bounding box center [74, 413] width 7 height 7
checkbox input "false"
click at [362, 44] on button "Add" at bounding box center [359, 52] width 42 height 18
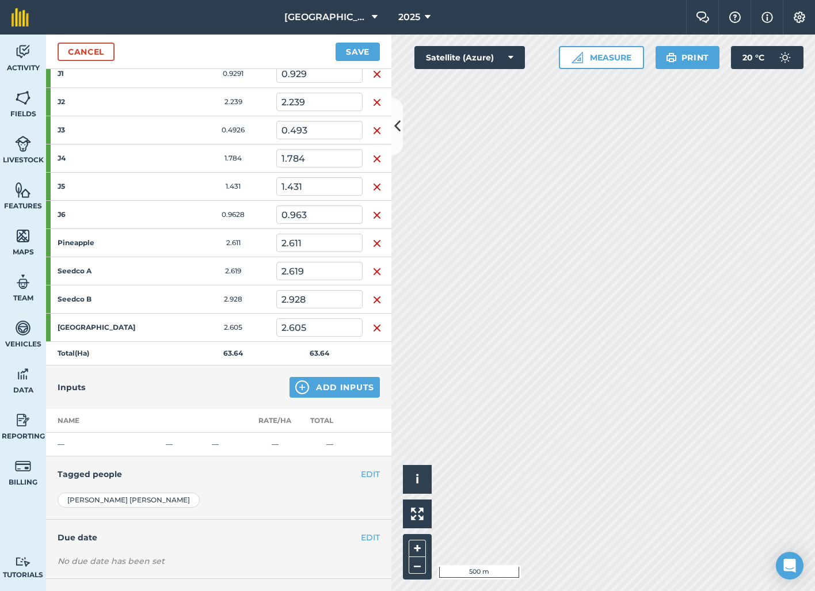
scroll to position [857, 0]
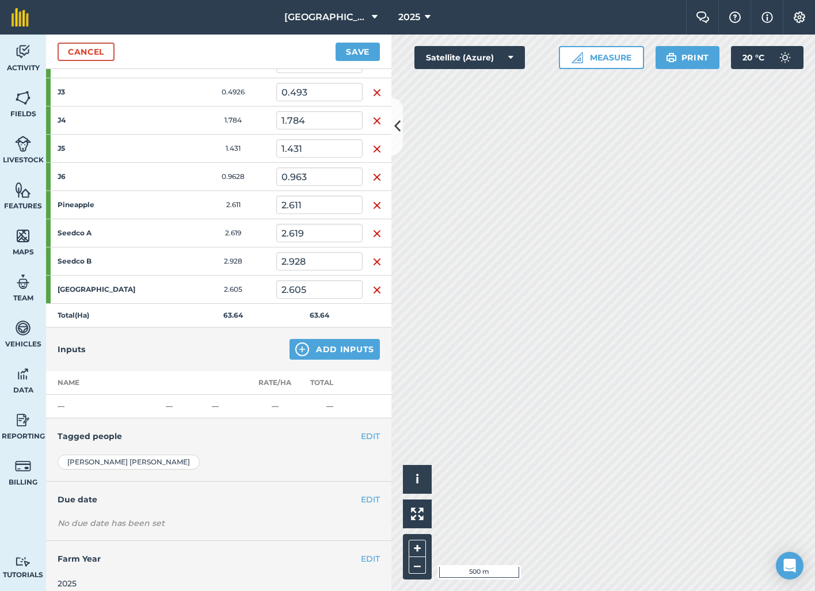
click at [339, 348] on button "Add Inputs" at bounding box center [335, 349] width 90 height 21
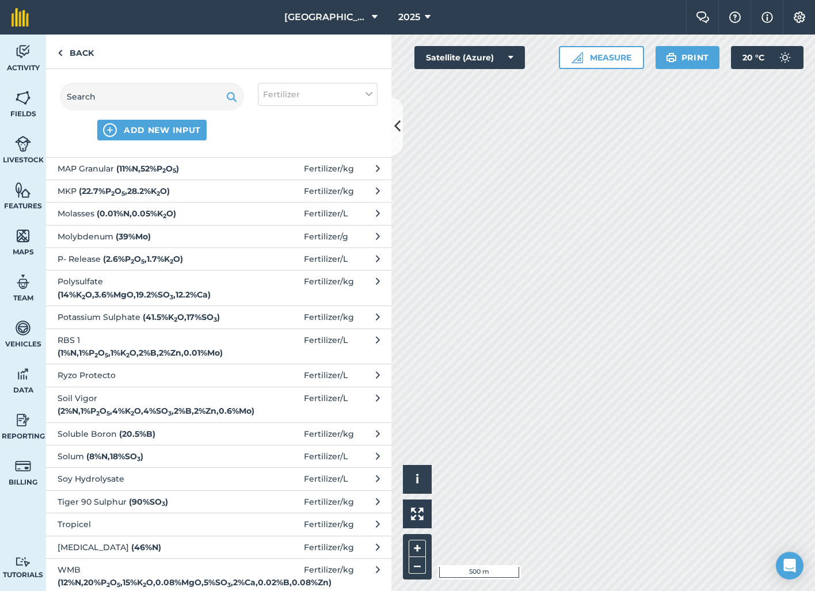
scroll to position [642, 0]
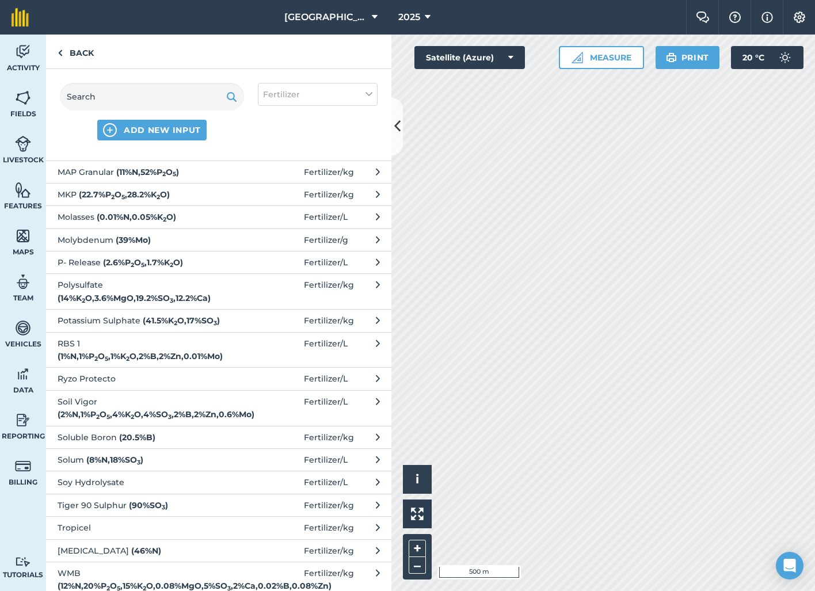
click at [232, 316] on span "Potassium Sulphate ( 41.5 % K 2 O , 17 % SO 3 )" at bounding box center [152, 320] width 188 height 13
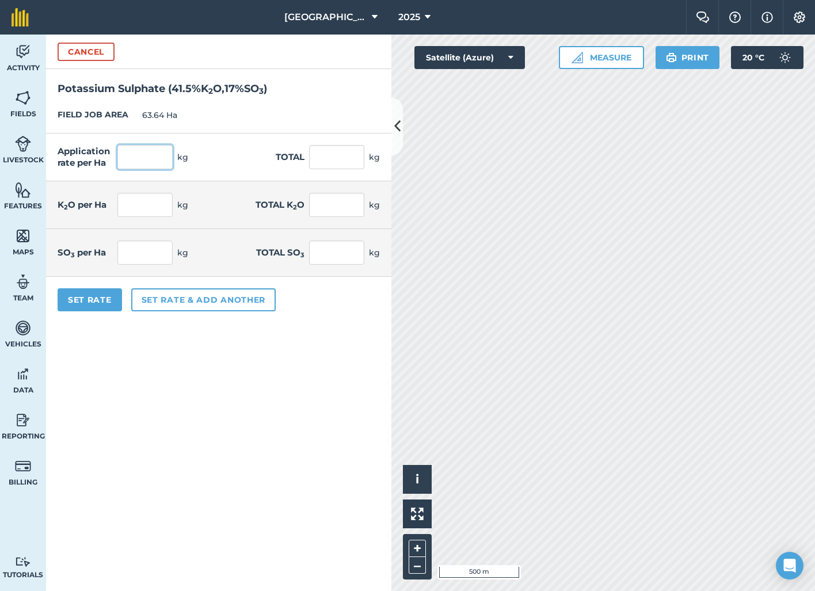
click at [162, 162] on input "text" at bounding box center [144, 157] width 55 height 24
type input "120"
type input "7,636.8"
type input "49.8"
type input "3,169.272"
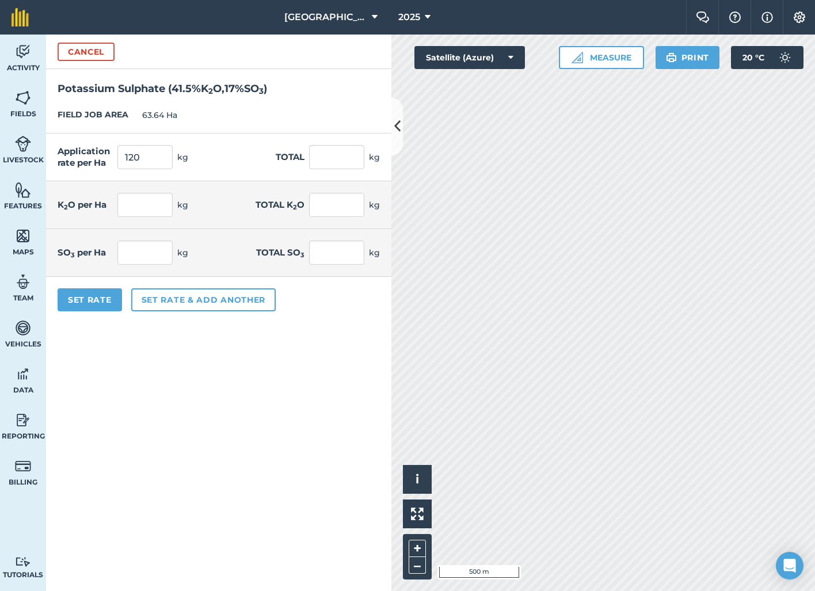
type input "20.4"
type input "1,298.256"
click at [246, 336] on form "Cancel Potassium Sulphate ( 41.5 % K 2 O , 17 % SO 3 ) FIELD JOB AREA 63.64 Ha …" at bounding box center [218, 313] width 345 height 557
click at [102, 304] on button "Set Rate" at bounding box center [90, 299] width 64 height 23
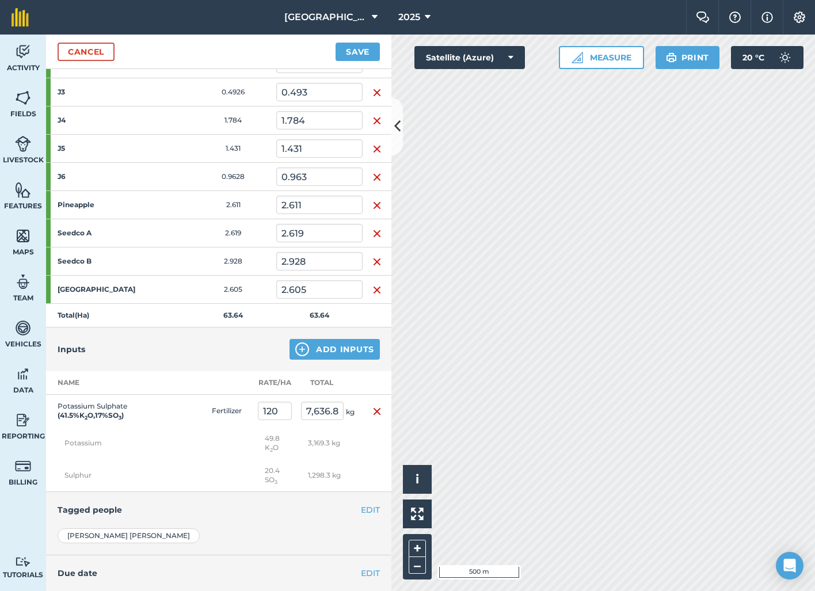
click at [347, 349] on button "Add Inputs" at bounding box center [335, 349] width 90 height 21
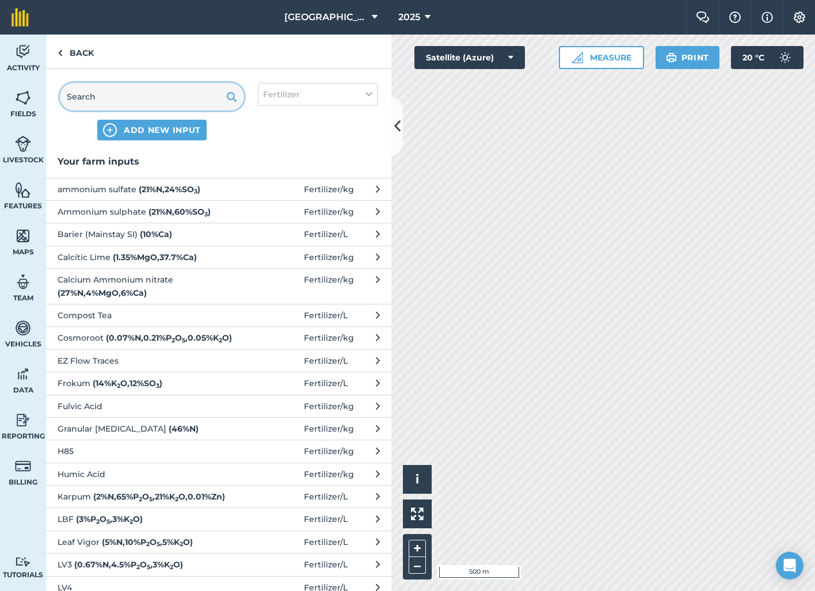
click at [193, 105] on input "text" at bounding box center [152, 97] width 184 height 28
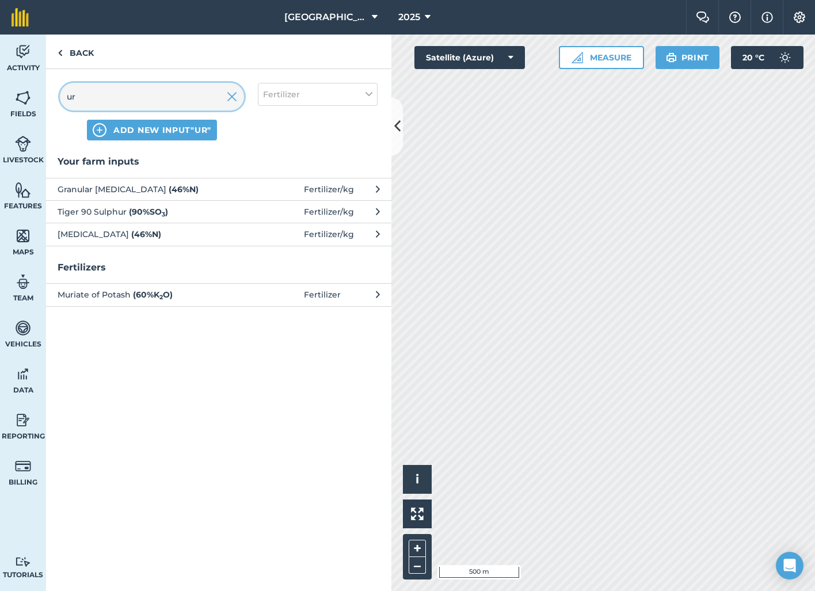
type input "ur"
click at [184, 233] on span "Urea ( 46 % N )" at bounding box center [152, 234] width 188 height 13
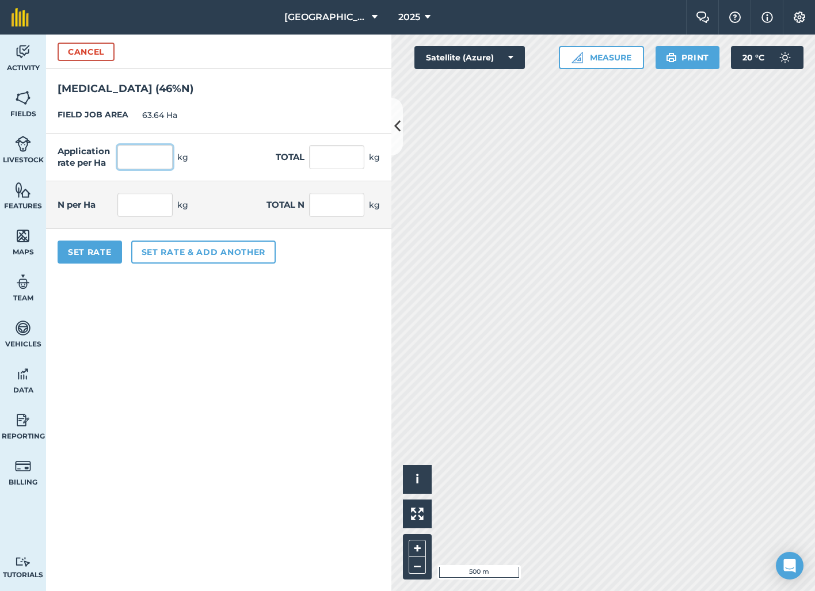
click at [147, 153] on input "text" at bounding box center [144, 157] width 55 height 24
type input "45"
type input "2,863.8"
type input "20.7"
type input "1,317.348"
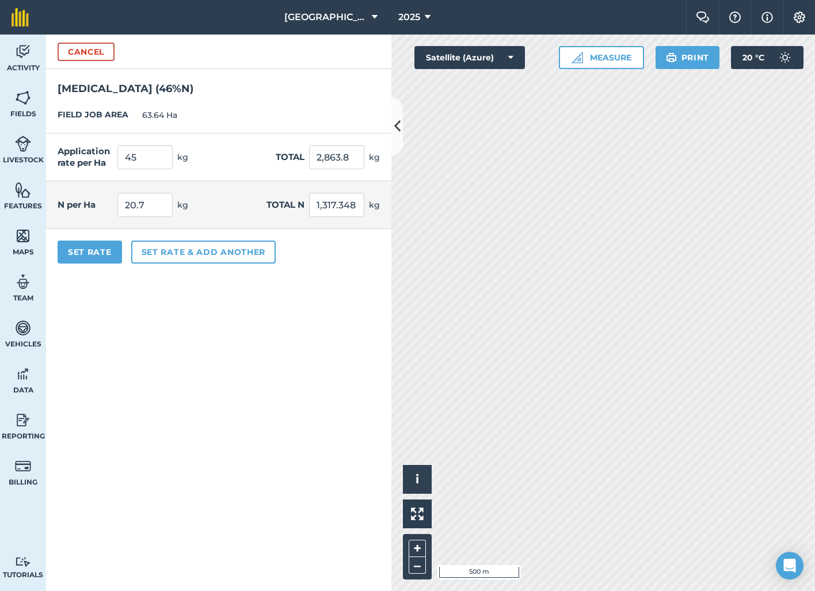
click at [272, 332] on form "Cancel Urea ( 46 % N ) FIELD JOB AREA 63.64 Ha Application rate per Ha 45 kg To…" at bounding box center [218, 313] width 345 height 557
click at [140, 159] on input "45" at bounding box center [144, 157] width 55 height 24
type input "30"
type input "1,909.2"
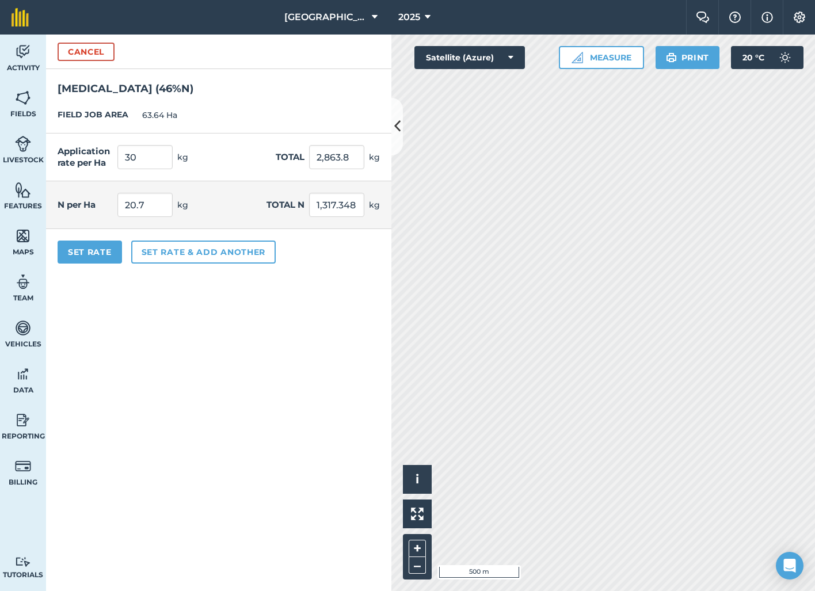
type input "13.8"
type input "878.232"
click at [182, 340] on form "Cancel Urea ( 46 % N ) FIELD JOB AREA 63.64 Ha Application rate per Ha 30 kg To…" at bounding box center [218, 313] width 345 height 557
click at [94, 255] on button "Set Rate" at bounding box center [90, 252] width 64 height 23
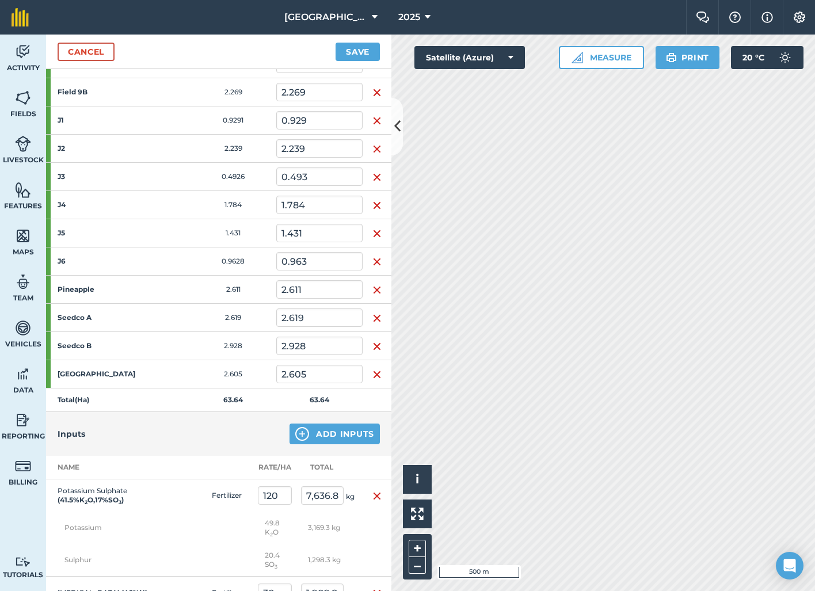
scroll to position [819, 0]
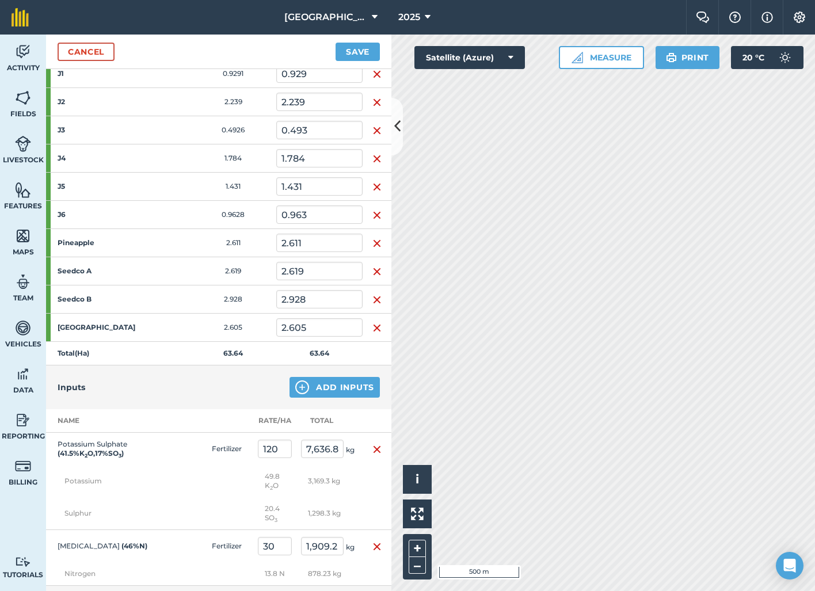
click at [356, 393] on button "Add Inputs" at bounding box center [335, 387] width 90 height 21
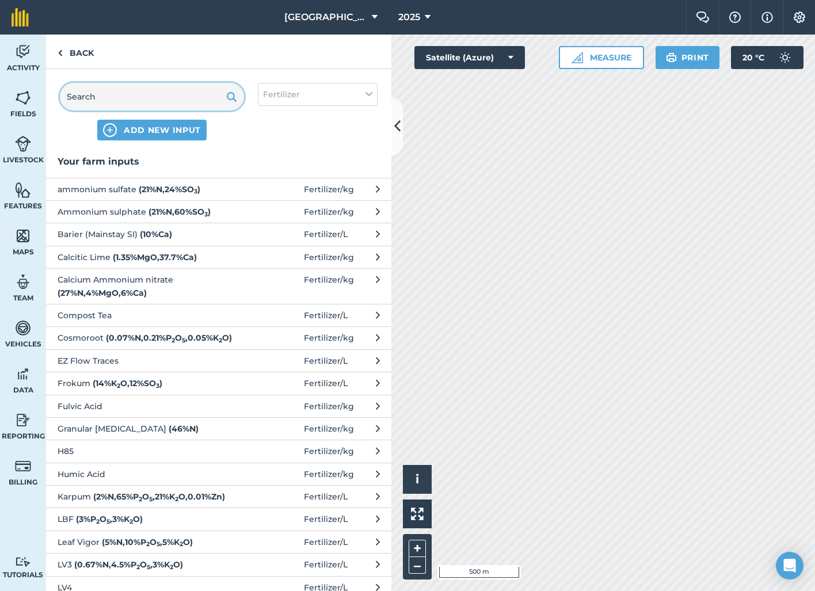
click at [161, 98] on input "text" at bounding box center [152, 97] width 184 height 28
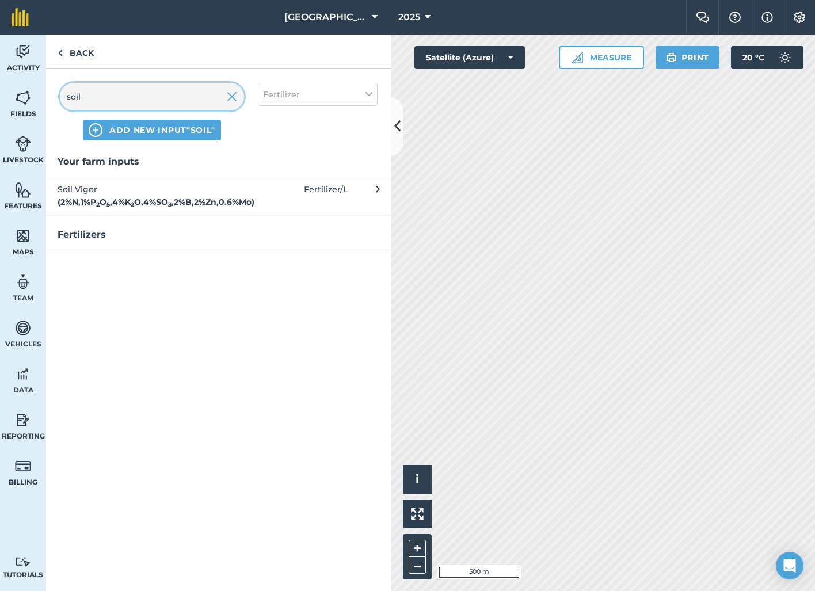
type input "soil"
click at [175, 197] on strong "( 2 % N , 1 % P 2 O 5 , 4 % K 2 O , 4 % SO 3 , 2 % B , 2 % Zn , 0.6 % Mo )" at bounding box center [156, 202] width 197 height 10
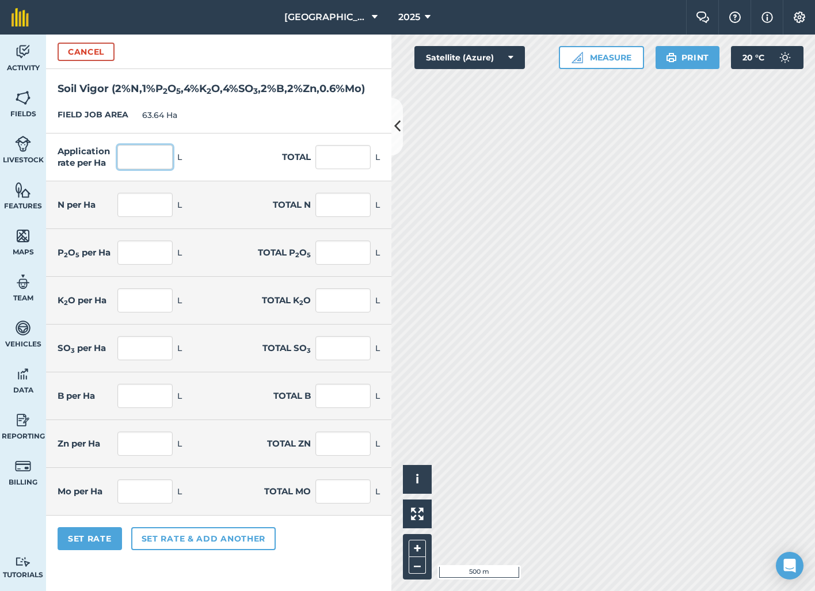
click at [138, 169] on input "text" at bounding box center [144, 157] width 55 height 24
type input "75"
type input "4,773"
type input "1.5"
type input "95.46"
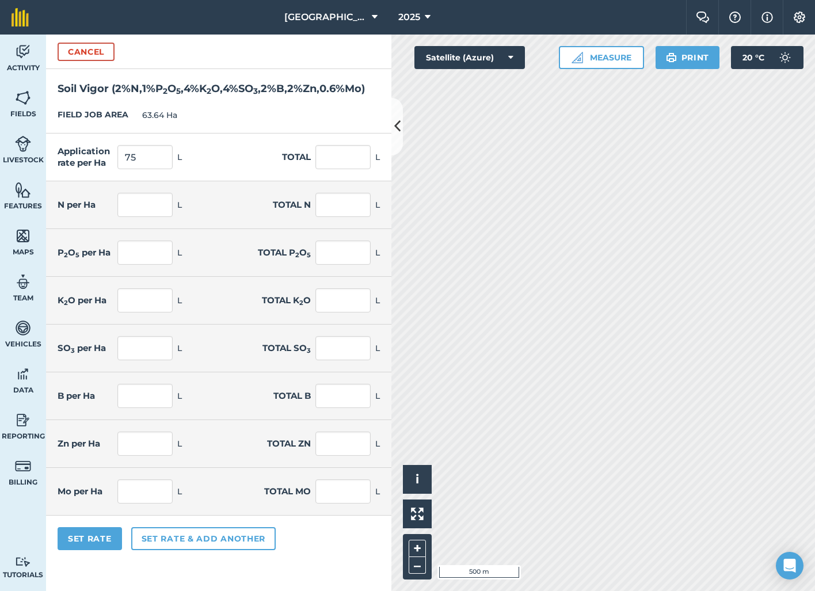
type input "0.75"
type input "47.73"
type input "3"
type input "190.92"
type input "3"
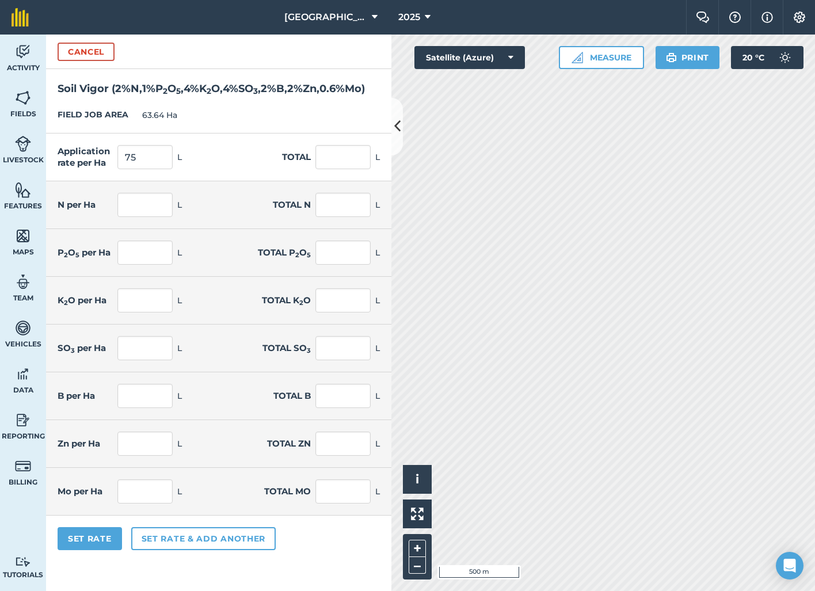
type input "190.92"
type input "1.5"
type input "95.46"
type input "1.5"
type input "95.46"
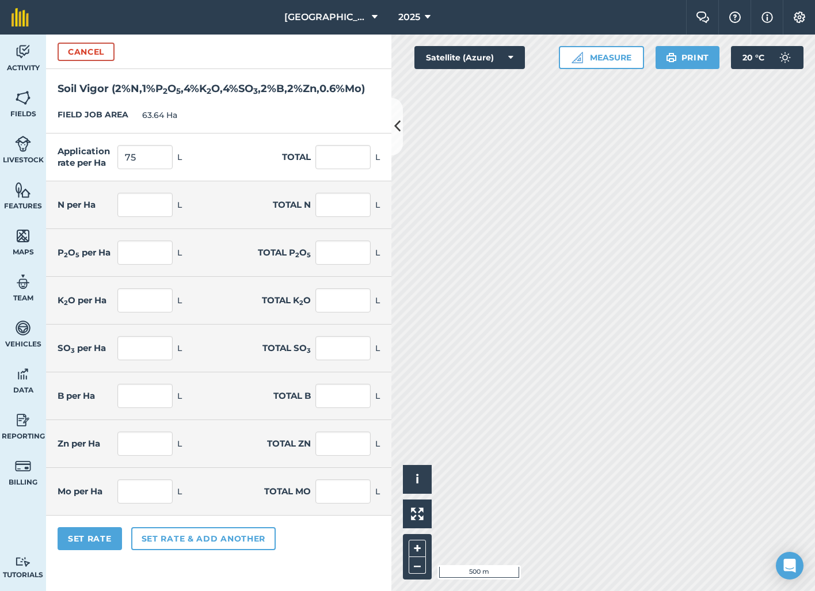
type input "0.45"
type input "28.638"
click at [214, 181] on div "Application rate per Ha 75 L Total 4,773 L" at bounding box center [218, 158] width 345 height 48
click at [94, 550] on button "Set Rate" at bounding box center [90, 538] width 64 height 23
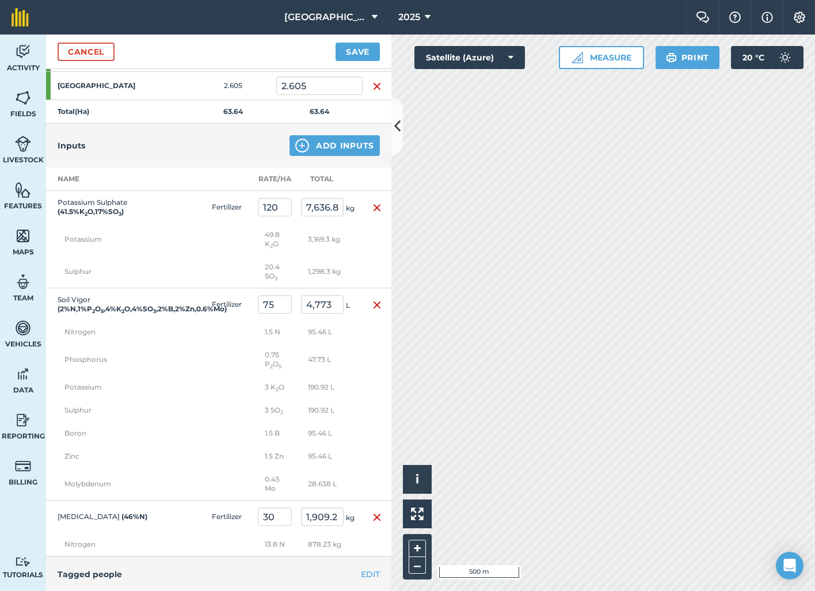
scroll to position [1068, 0]
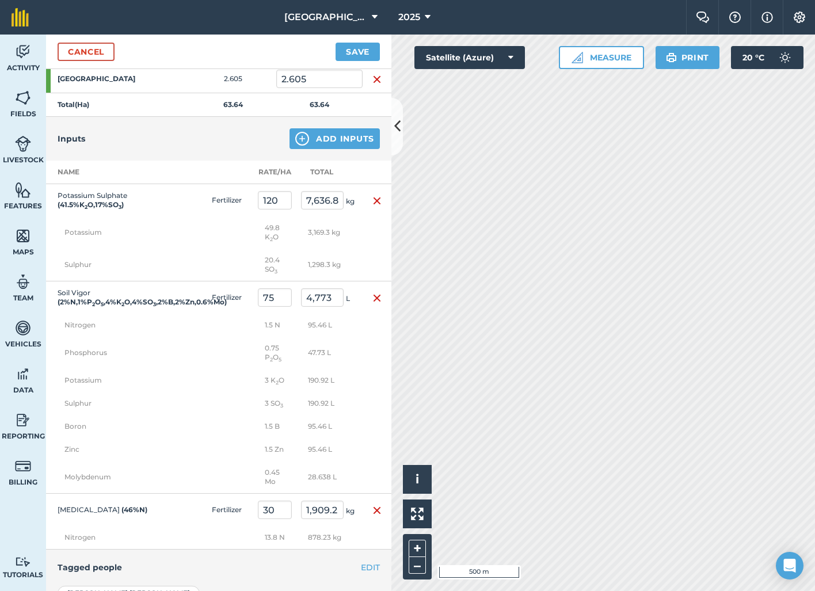
click at [329, 150] on div "Inputs Add Inputs" at bounding box center [218, 139] width 345 height 44
click at [329, 140] on button "Add Inputs" at bounding box center [335, 138] width 90 height 21
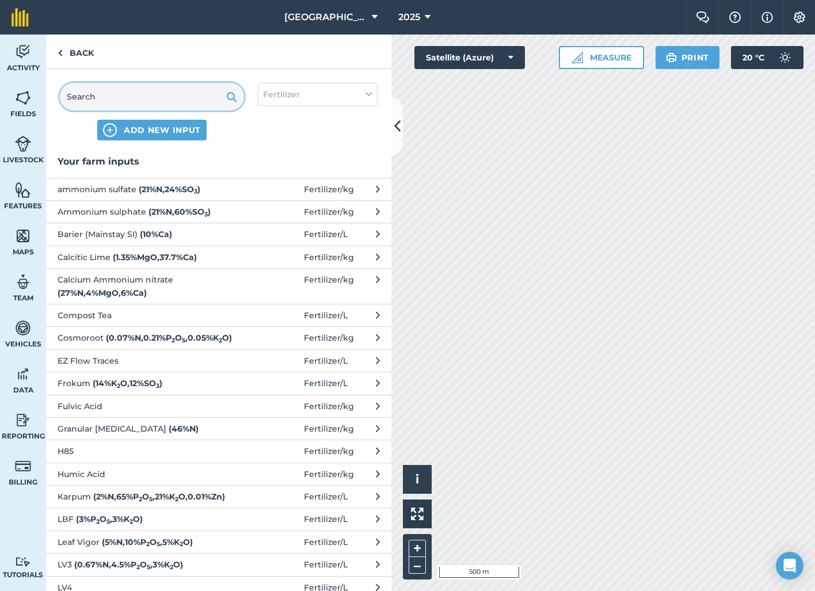
click at [173, 101] on input "text" at bounding box center [152, 97] width 184 height 28
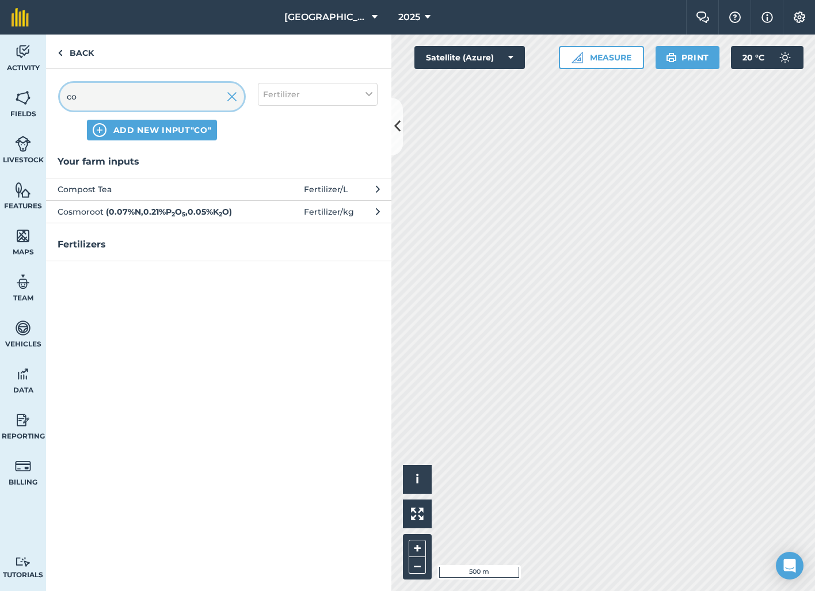
type input "c"
type input "main"
click at [159, 212] on strong "( 20 % Ca )" at bounding box center [149, 212] width 34 height 10
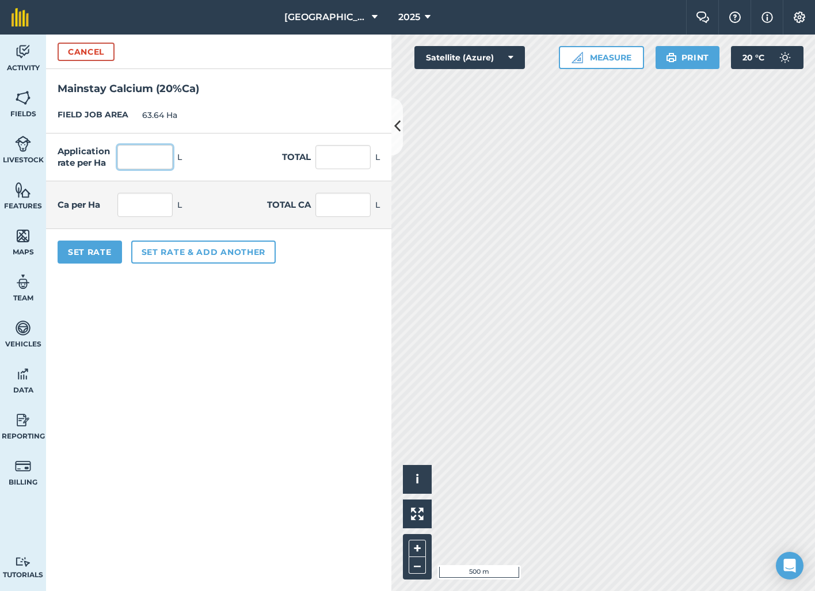
click at [150, 145] on input "text" at bounding box center [144, 157] width 55 height 24
type input "1"
type input "0.5"
type input "31.82"
type input "0.1"
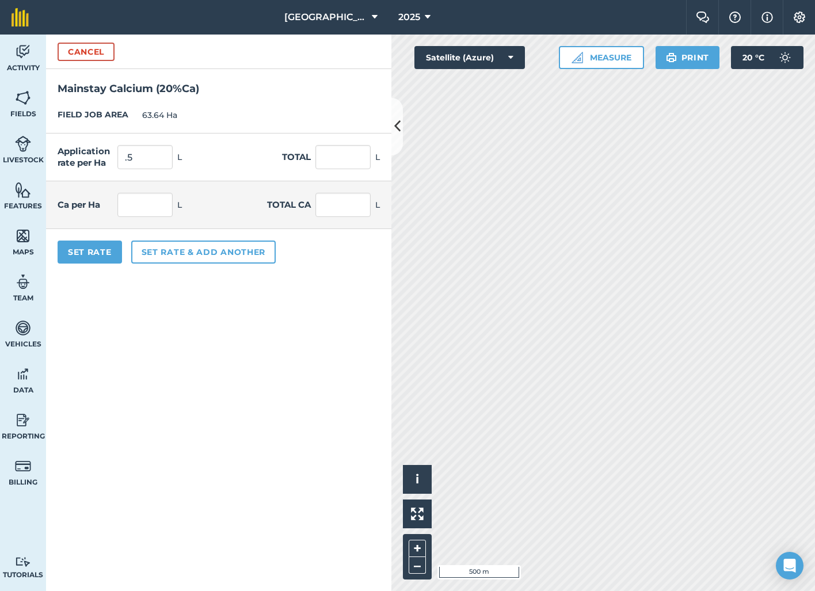
type input "6.364"
click at [277, 371] on form "Cancel Mainstay Calcium ( 20 % Ca ) FIELD JOB AREA 63.64 Ha Application rate pe…" at bounding box center [218, 313] width 345 height 557
click at [94, 256] on button "Set Rate" at bounding box center [90, 252] width 64 height 23
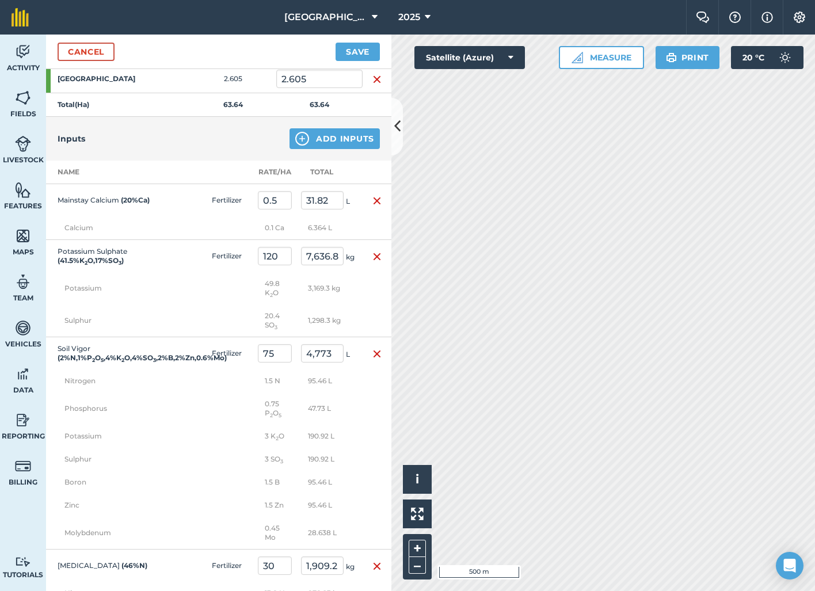
click at [334, 142] on button "Add Inputs" at bounding box center [335, 138] width 90 height 21
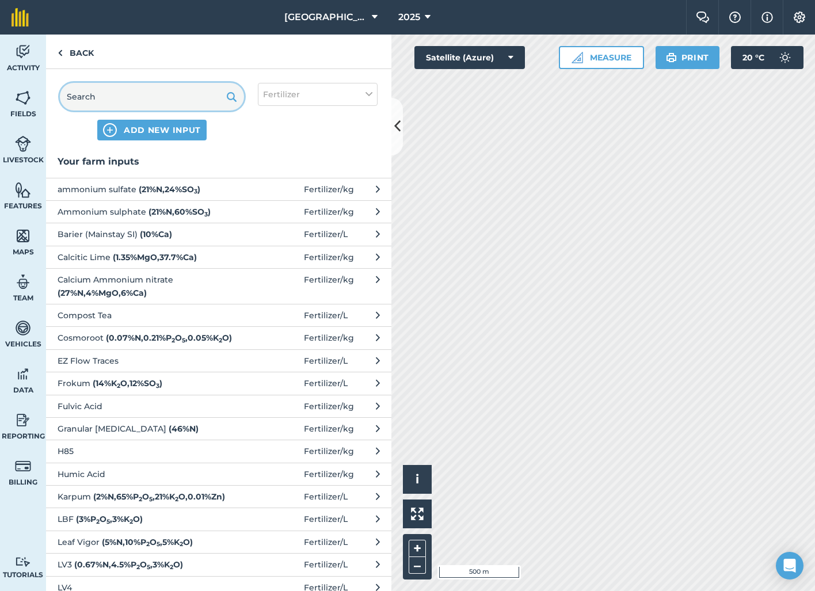
click at [196, 101] on input "text" at bounding box center [152, 97] width 184 height 28
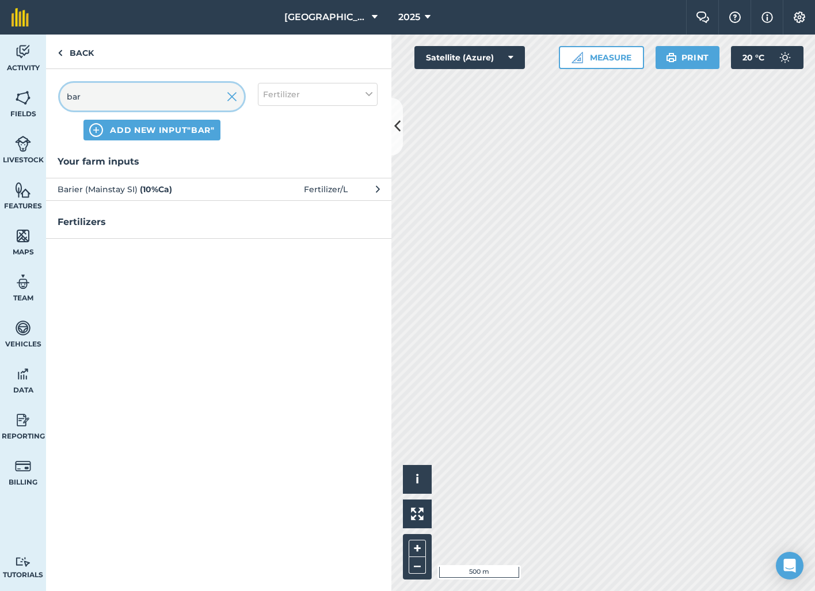
type input "bar"
click at [190, 186] on span "Barier (Mainstay SI) ( 10 % Ca )" at bounding box center [152, 189] width 188 height 13
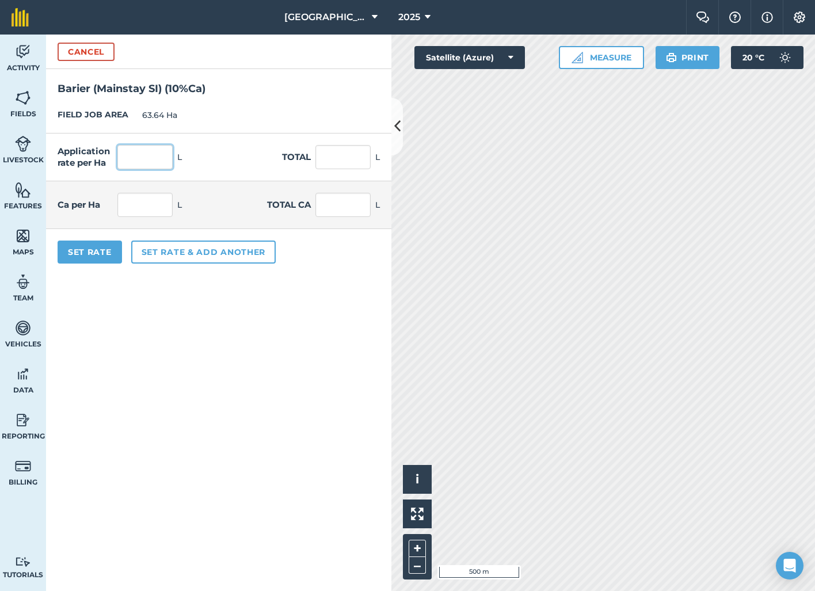
click at [147, 159] on input "text" at bounding box center [144, 157] width 55 height 24
type input "1"
type input "0.5"
type input "31.82"
type input "0.05"
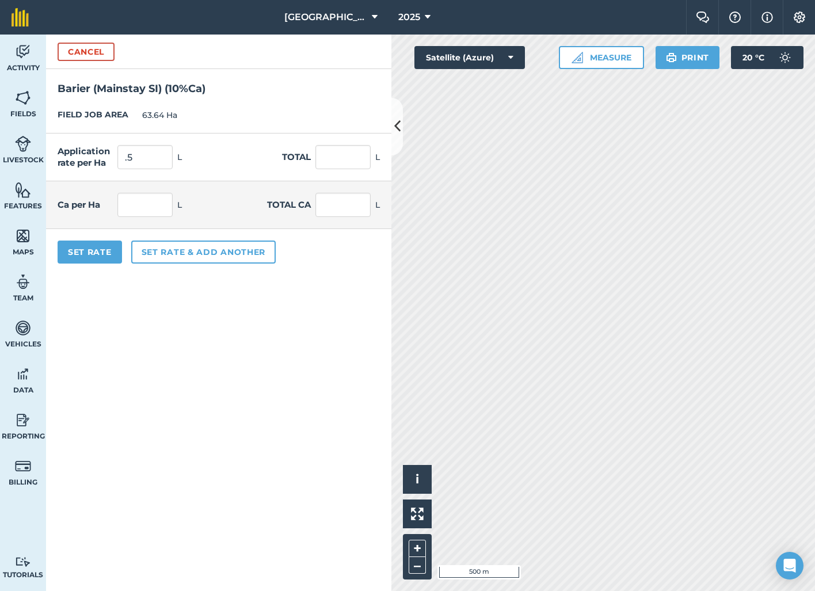
type input "3.182"
click at [337, 454] on form "Cancel Barier (Mainstay SI) ( 10 % Ca ) FIELD JOB AREA 63.64 Ha Application rat…" at bounding box center [218, 313] width 345 height 557
click at [89, 250] on button "Set Rate" at bounding box center [90, 252] width 64 height 23
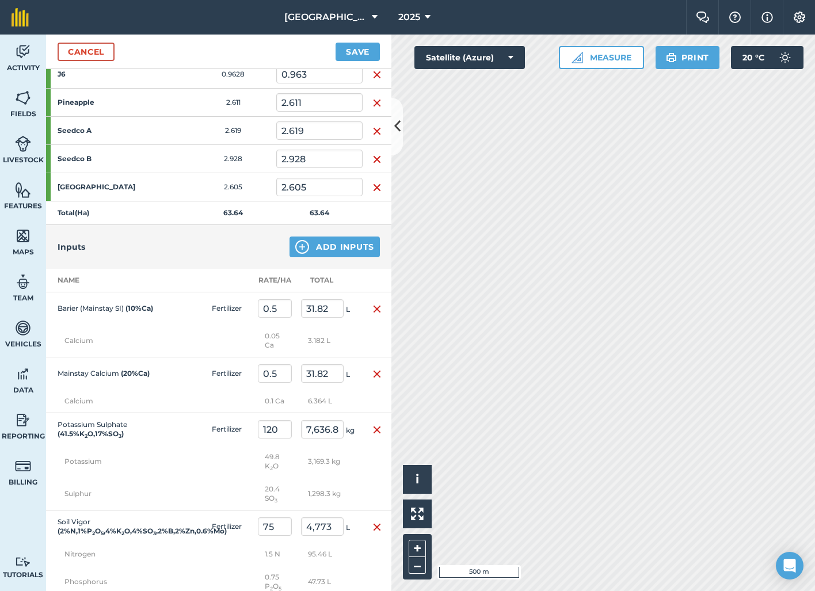
scroll to position [963, 0]
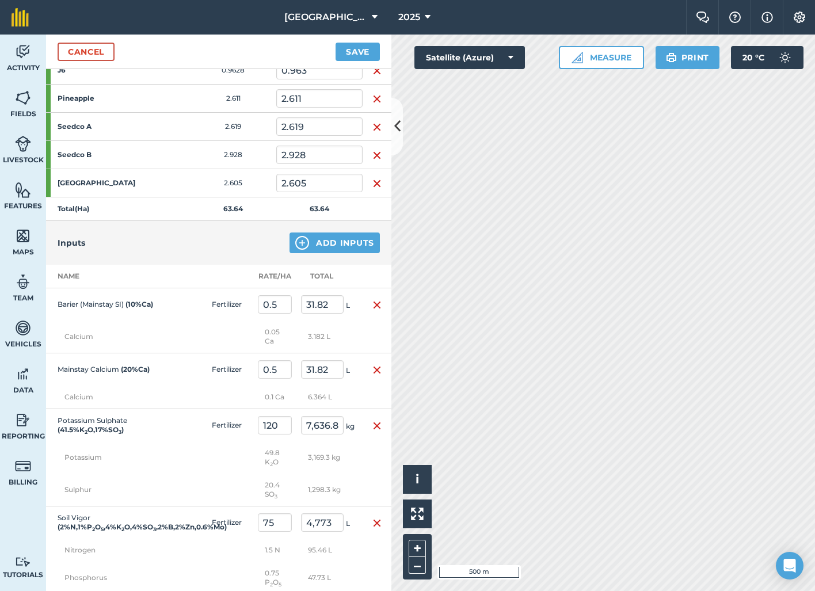
click at [346, 247] on button "Add Inputs" at bounding box center [335, 243] width 90 height 21
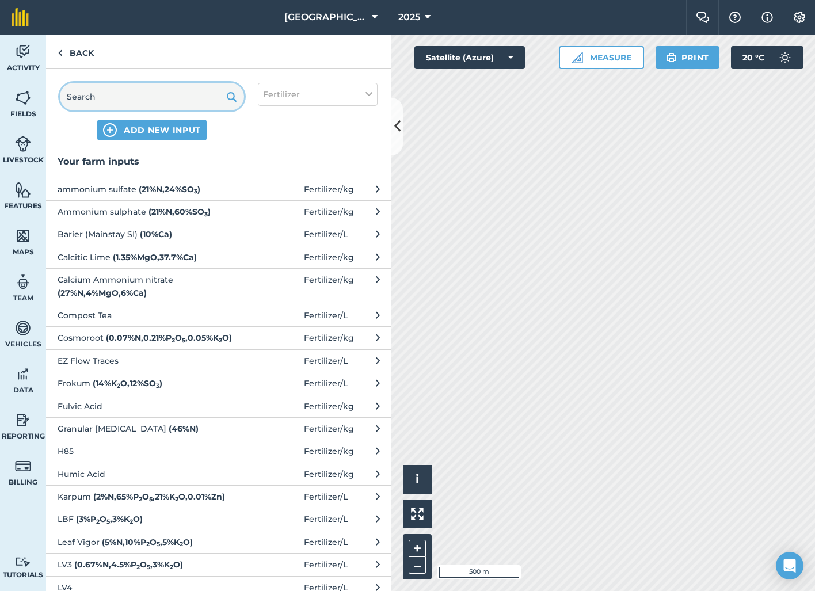
click at [161, 97] on input "text" at bounding box center [152, 97] width 184 height 28
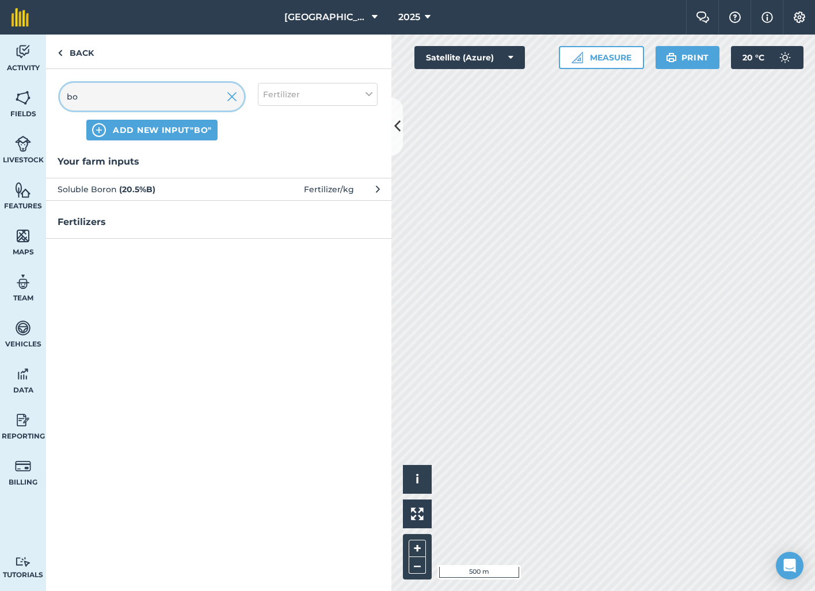
type input "bo"
click at [161, 186] on span "Soluble Boron ( 20.5 % B )" at bounding box center [152, 189] width 188 height 13
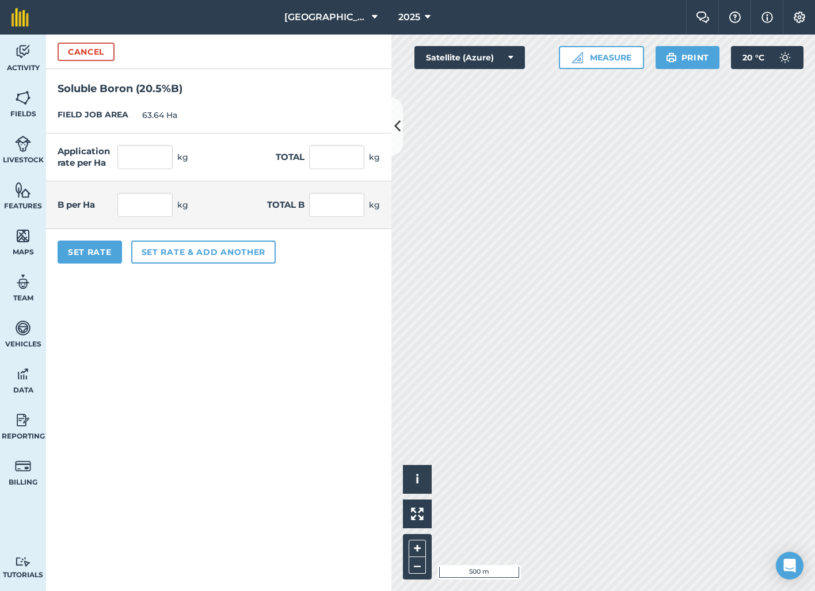
click at [155, 170] on div "Application rate per Ha kg Total kg" at bounding box center [218, 158] width 345 height 48
click at [153, 159] on input "text" at bounding box center [144, 157] width 55 height 24
type input "0.5"
type input "31.82"
type input "0.103"
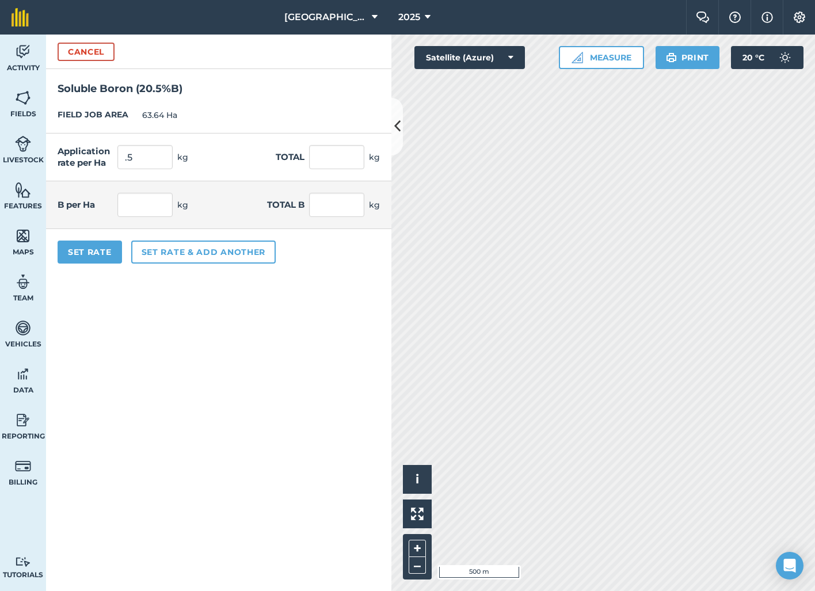
type input "6.523"
click at [92, 253] on button "Set Rate" at bounding box center [90, 252] width 64 height 23
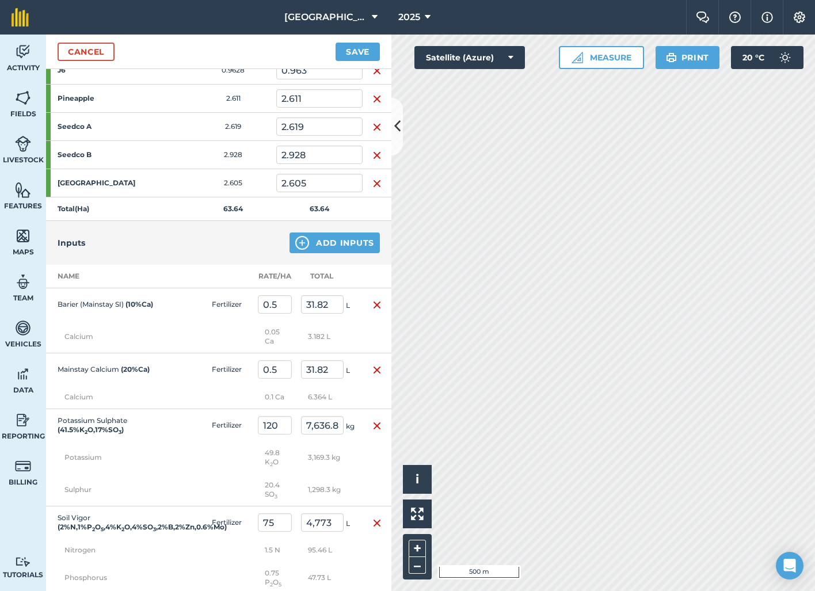
click at [346, 248] on button "Add Inputs" at bounding box center [335, 243] width 90 height 21
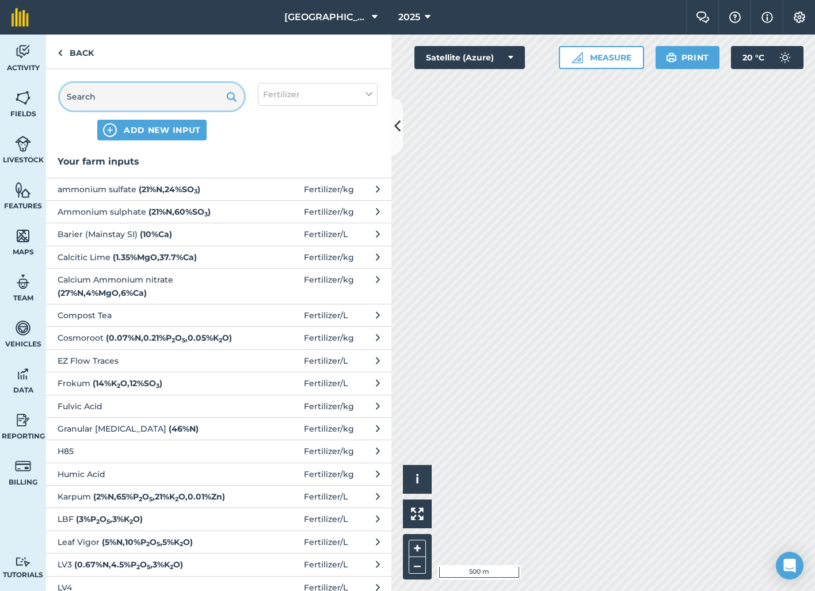
click at [176, 106] on input "text" at bounding box center [152, 97] width 184 height 28
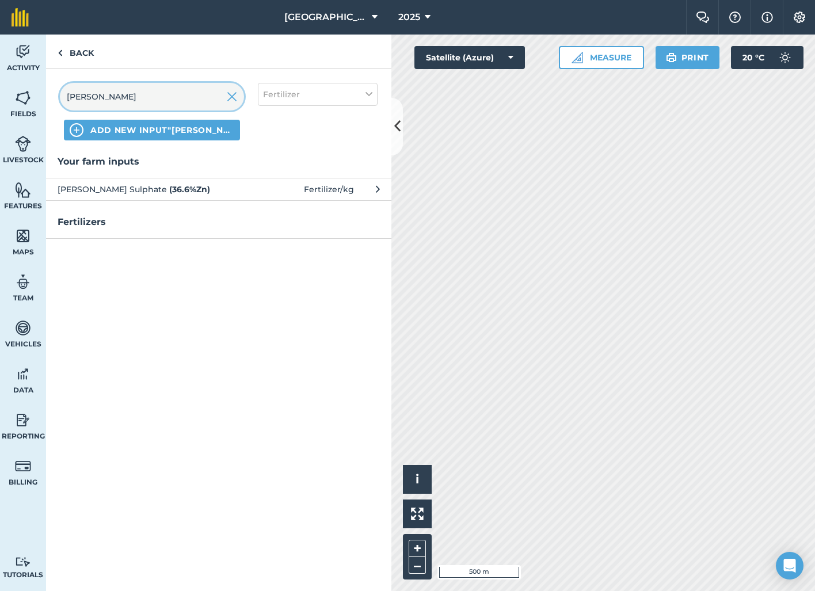
type input "zink"
click at [168, 185] on span "Zink Sulphate ( 36.6 % Zn )" at bounding box center [152, 189] width 188 height 13
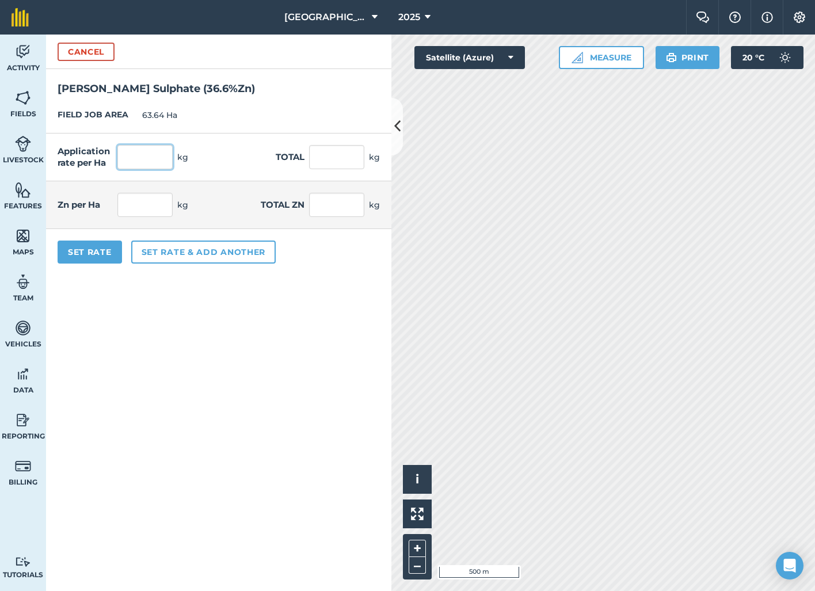
click at [159, 166] on input "text" at bounding box center [144, 157] width 55 height 24
type input "0.5"
type input "31.82"
type input "0.183"
type input "11.646"
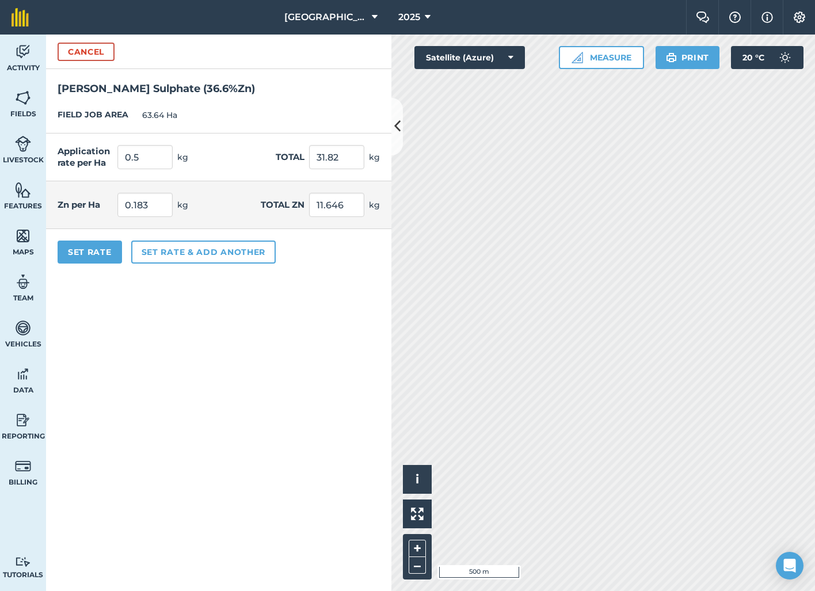
click at [113, 275] on form "Cancel Zink Sulphate ( 36.6 % Zn ) FIELD JOB AREA 63.64 Ha Application rate per…" at bounding box center [218, 313] width 345 height 557
click at [93, 254] on button "Set Rate" at bounding box center [90, 252] width 64 height 23
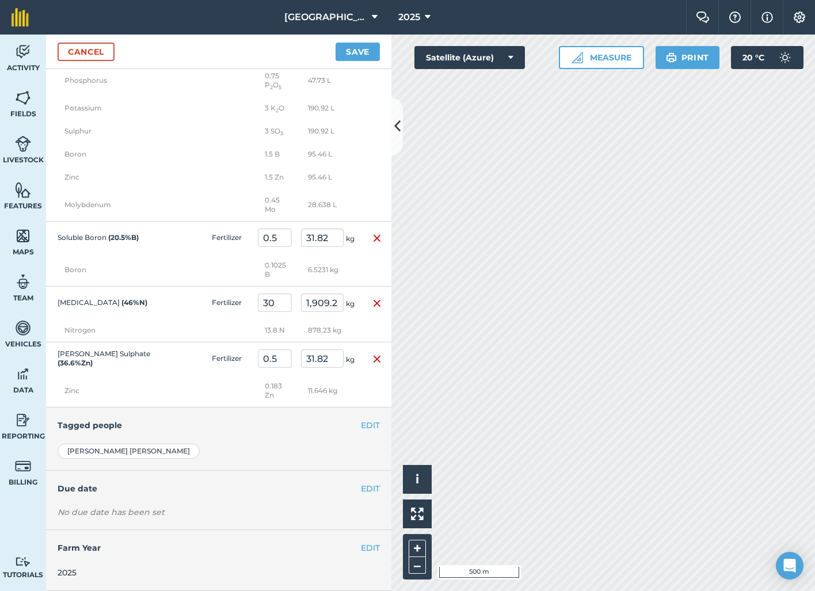
scroll to position [1469, 0]
click at [364, 421] on button "EDIT" at bounding box center [370, 425] width 19 height 13
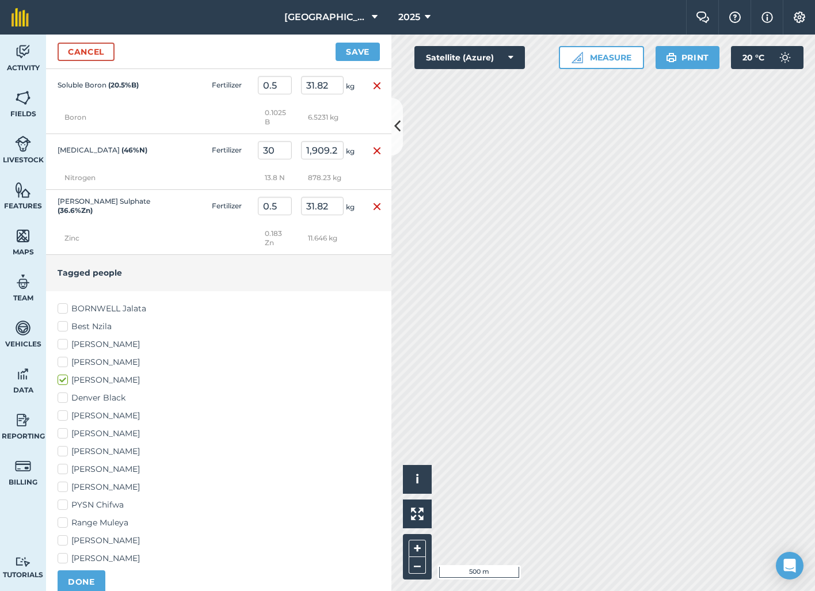
scroll to position [1620, 0]
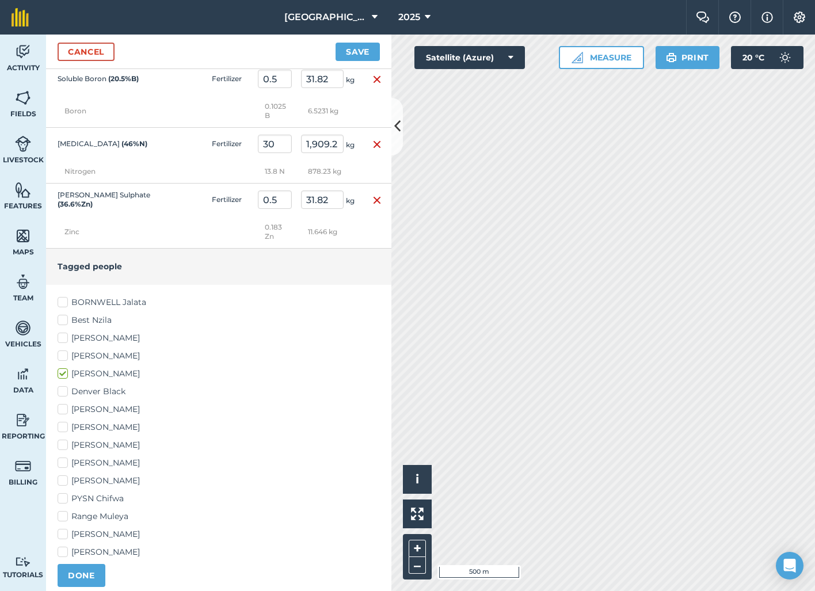
click at [64, 469] on label "Jeron Herzberg" at bounding box center [219, 463] width 322 height 12
click at [64, 464] on input "Jeron Herzberg" at bounding box center [61, 460] width 7 height 7
checkbox input "true"
click at [64, 487] on label "Mike Chilala" at bounding box center [219, 481] width 322 height 12
click at [64, 482] on input "Mike Chilala" at bounding box center [61, 478] width 7 height 7
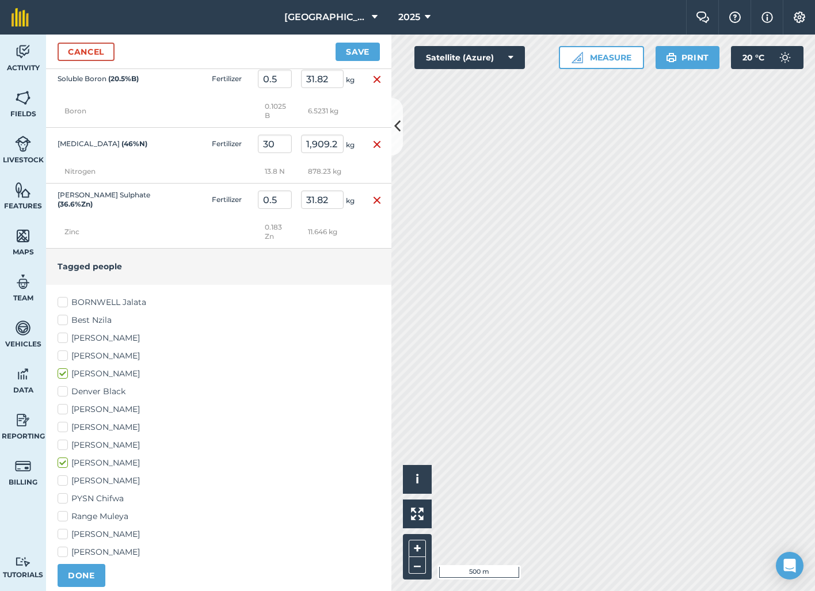
checkbox input "true"
click at [61, 398] on label "Denver Black" at bounding box center [219, 392] width 322 height 12
click at [61, 393] on input "Denver Black" at bounding box center [61, 389] width 7 height 7
checkbox input "true"
click at [90, 581] on button "DONE" at bounding box center [82, 575] width 48 height 23
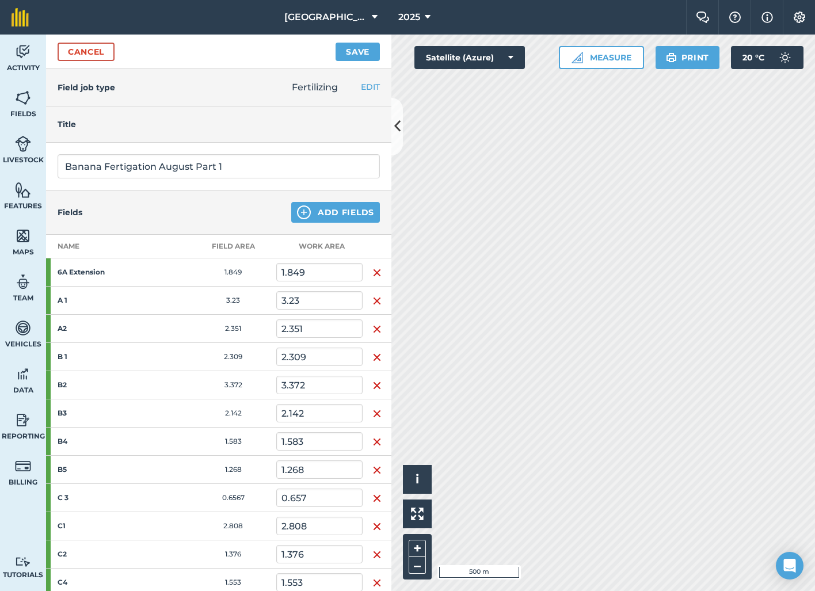
scroll to position [0, 0]
click at [297, 163] on input "Banana Fertigation August Part 1" at bounding box center [219, 166] width 322 height 24
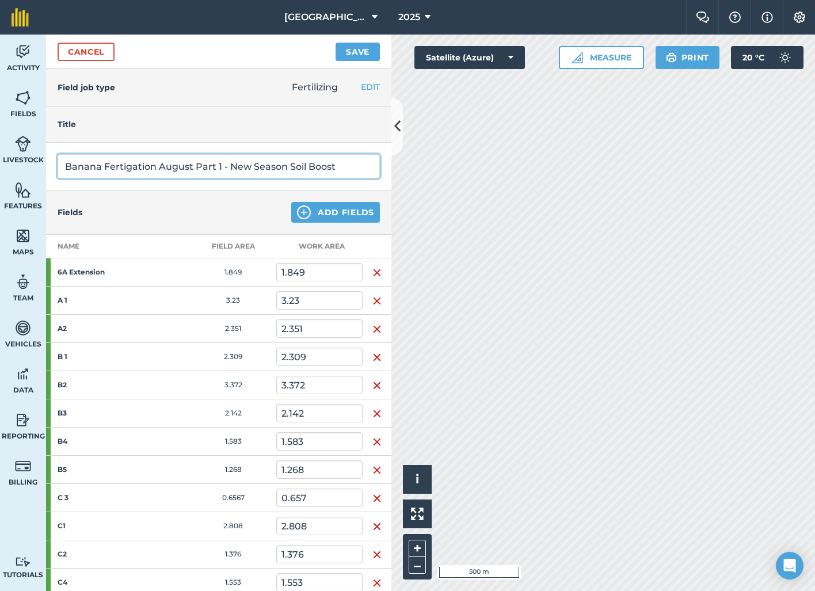
type input "Banana Fertigation August Part 1 - New Season Soil Boost"
click at [360, 56] on button "Save" at bounding box center [358, 52] width 44 height 18
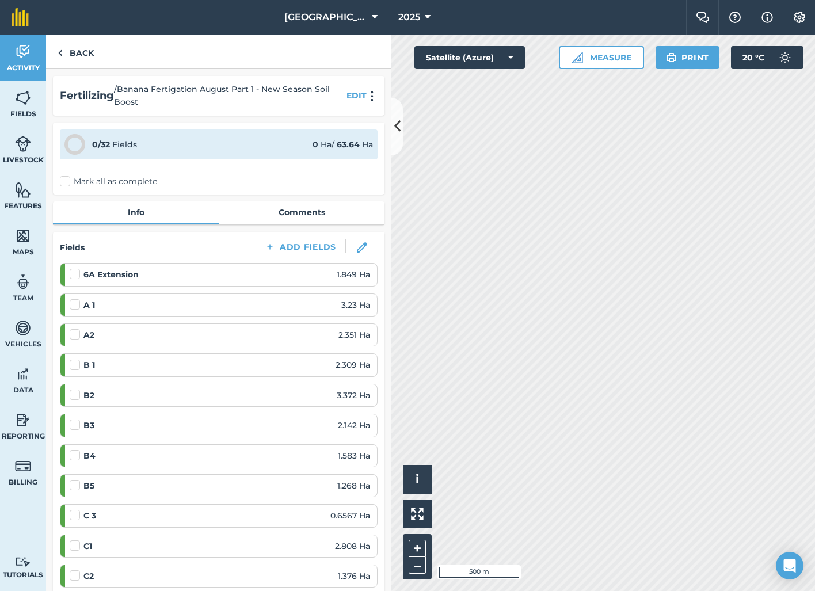
click at [137, 20] on nav "Riverside Farm Institute 2025" at bounding box center [363, 17] width 646 height 35
click at [81, 54] on link "Back" at bounding box center [75, 52] width 59 height 34
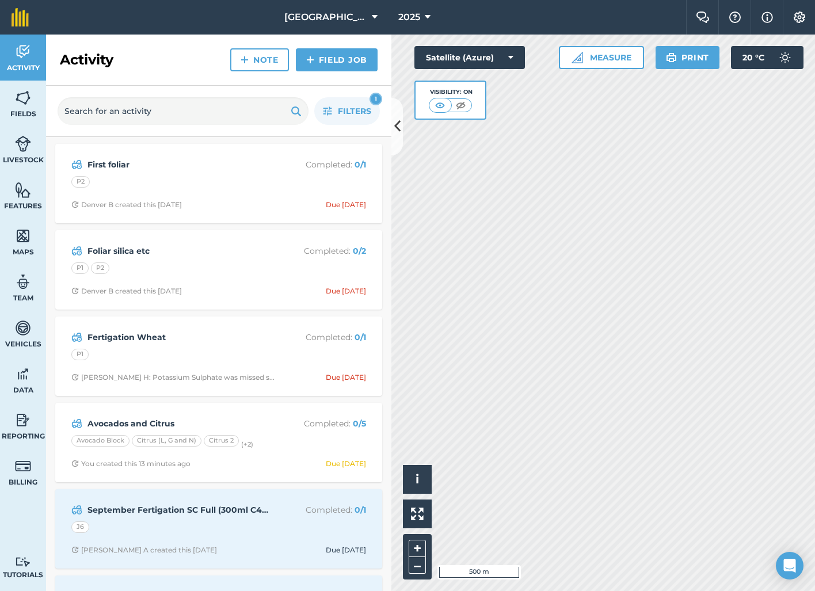
click at [348, 59] on link "Field Job" at bounding box center [337, 59] width 82 height 23
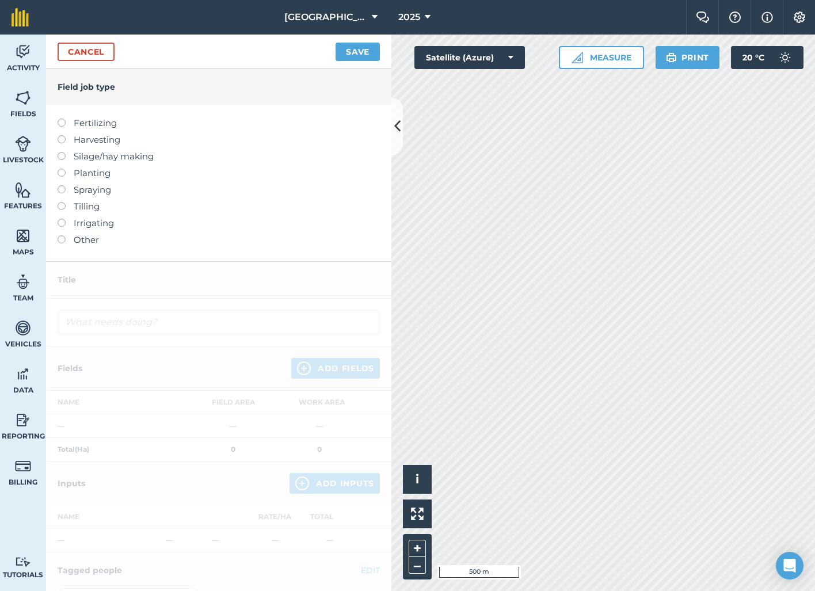
click at [61, 119] on label at bounding box center [66, 119] width 16 height 0
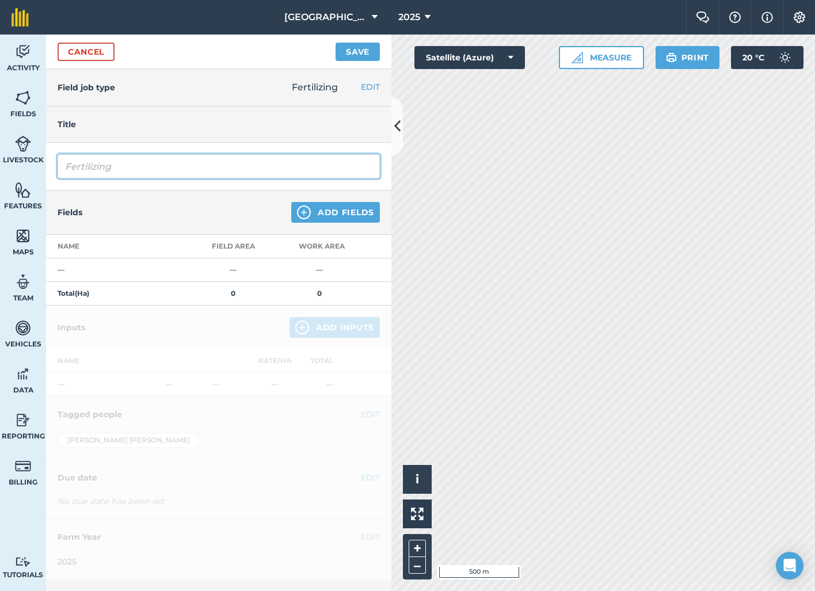
click at [261, 164] on input "Fertilizing" at bounding box center [219, 166] width 322 height 24
type input "August Fertigation Bananas Part 2"
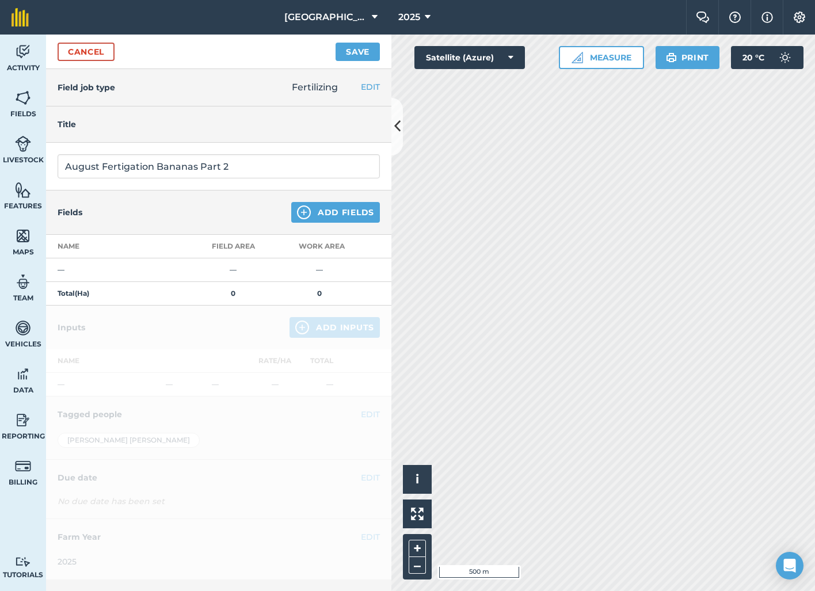
click at [336, 220] on button "Add Fields" at bounding box center [335, 212] width 89 height 21
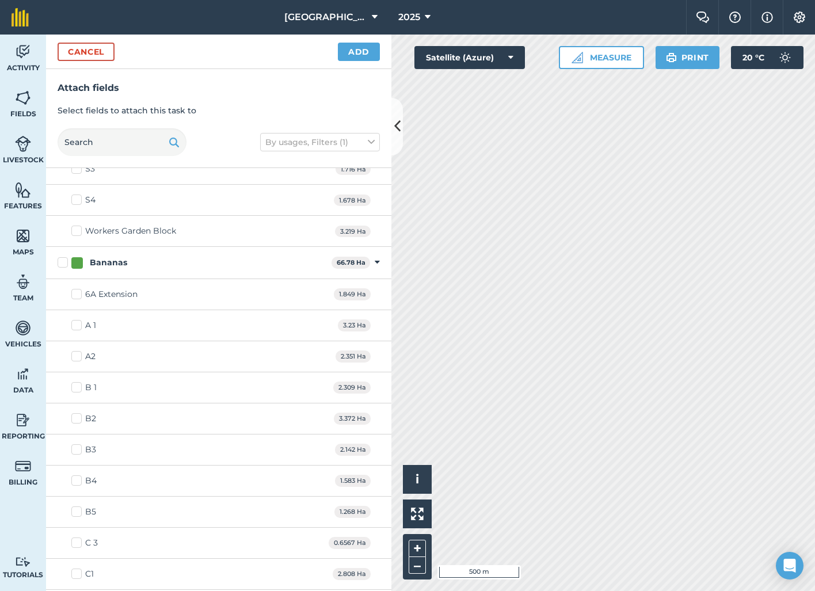
scroll to position [416, 0]
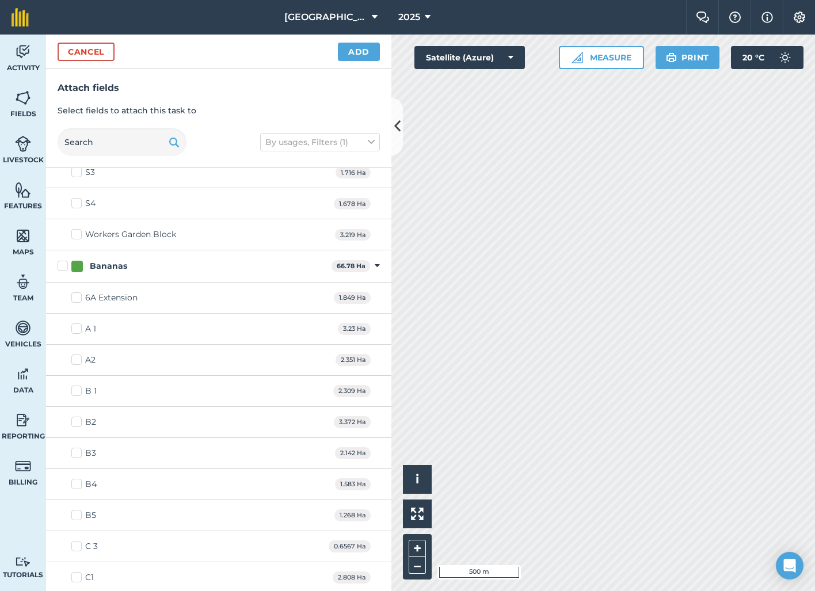
click at [62, 262] on label "Bananas" at bounding box center [192, 266] width 269 height 12
click at [62, 262] on input "Bananas" at bounding box center [61, 263] width 7 height 7
checkbox input "true"
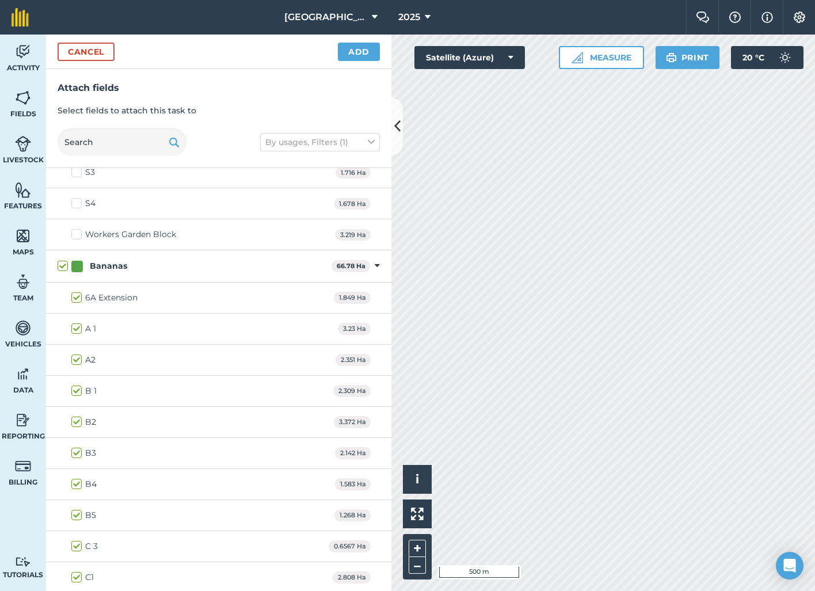
checkbox input "true"
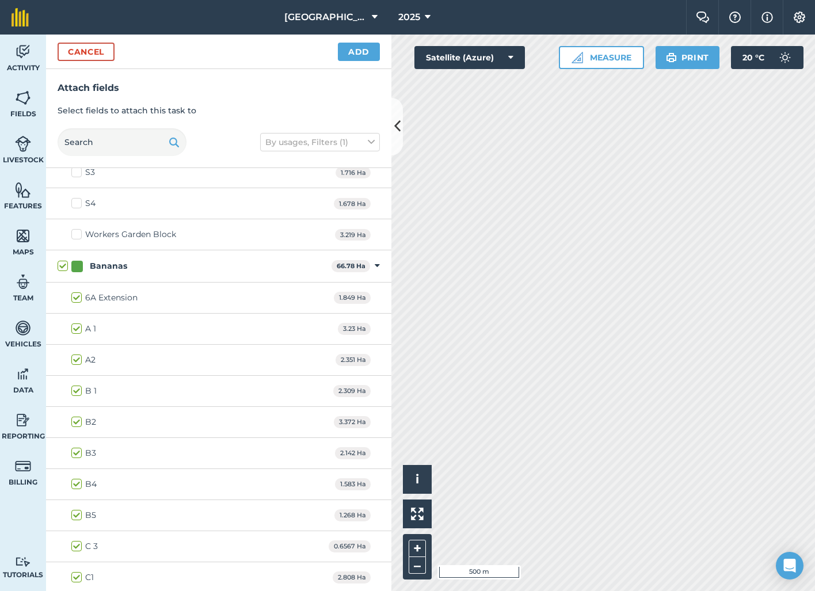
checkbox input "true"
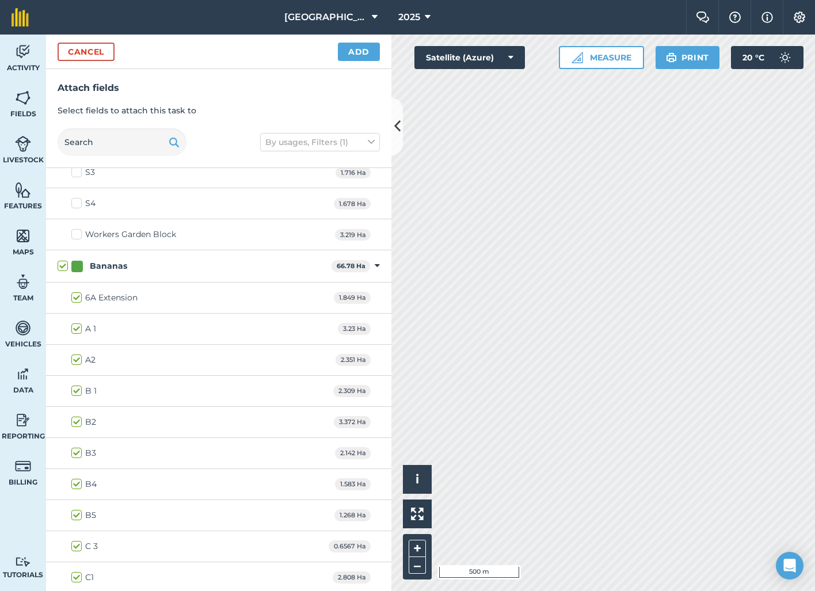
checkbox input "true"
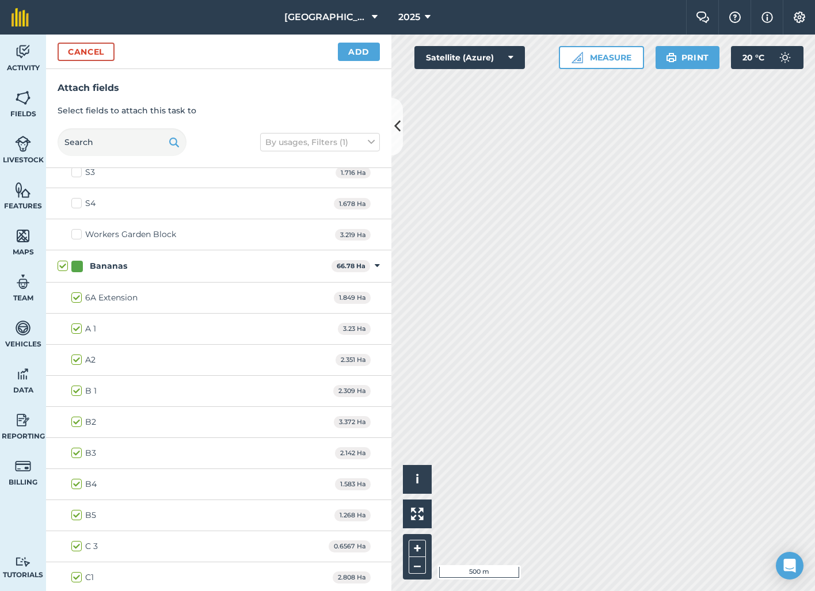
checkbox input "true"
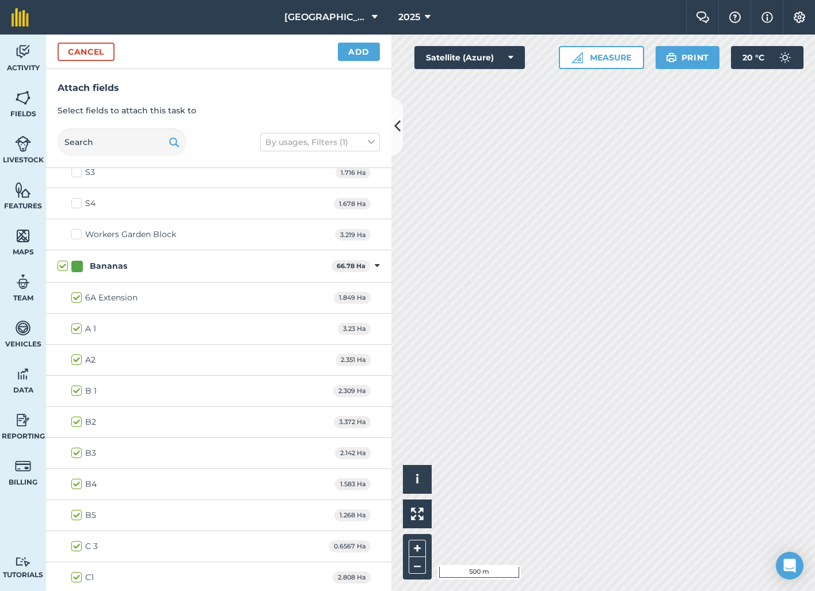
checkbox input "true"
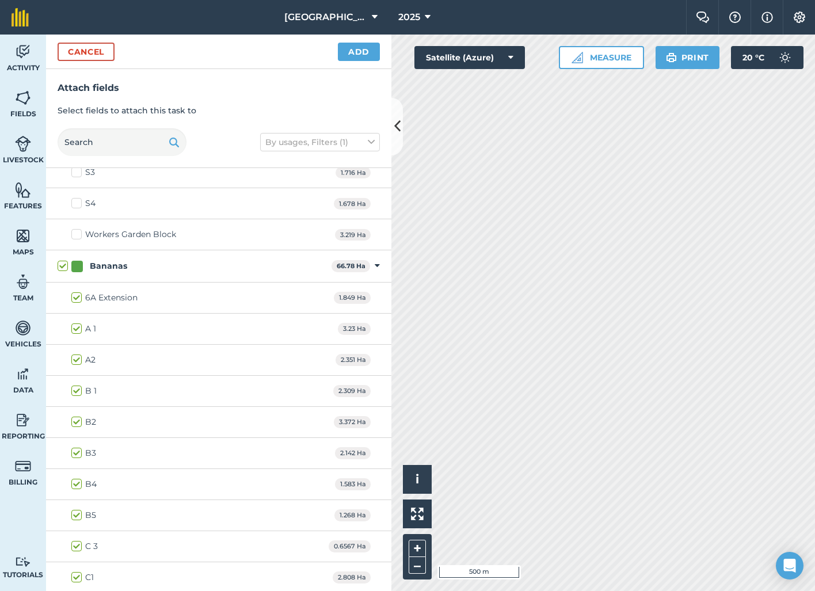
checkbox input "true"
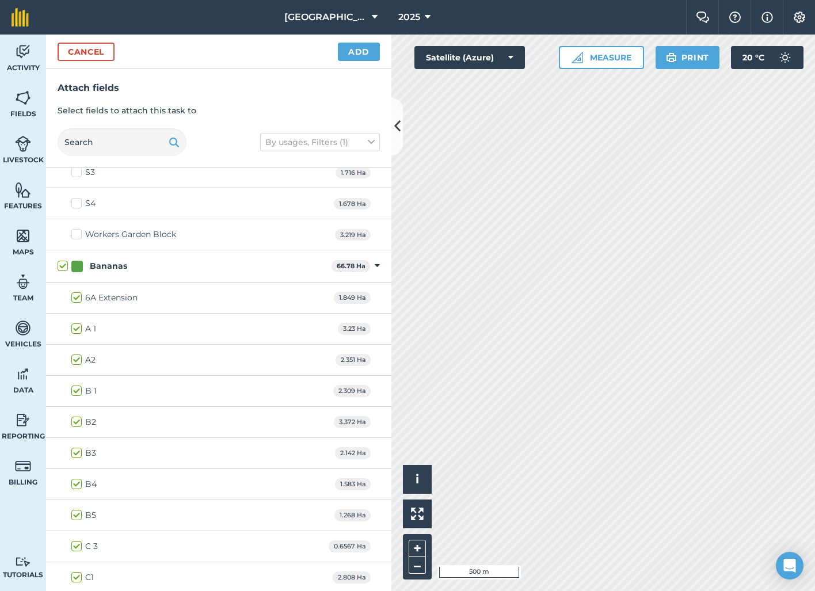
checkbox input "true"
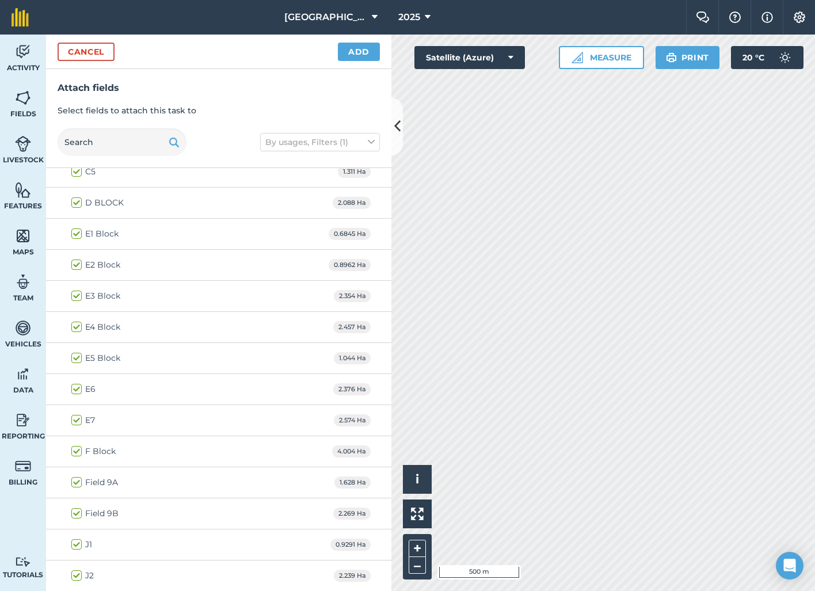
scroll to position [913, 0]
click at [75, 235] on label "E1 Block" at bounding box center [94, 235] width 47 height 12
click at [75, 235] on input "E1 Block" at bounding box center [74, 232] width 7 height 7
checkbox input "false"
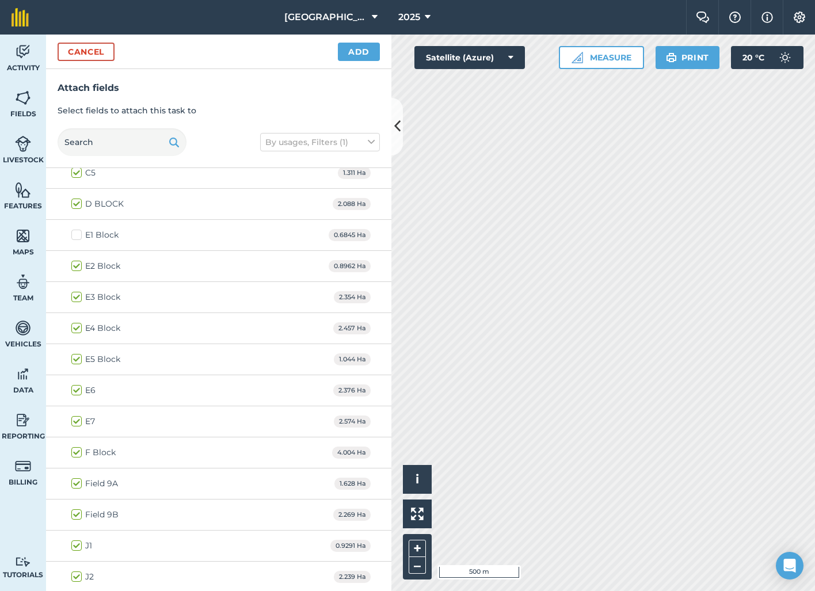
click at [77, 327] on label "E4 Block" at bounding box center [95, 328] width 49 height 12
click at [77, 327] on input "E4 Block" at bounding box center [74, 325] width 7 height 7
checkbox input "false"
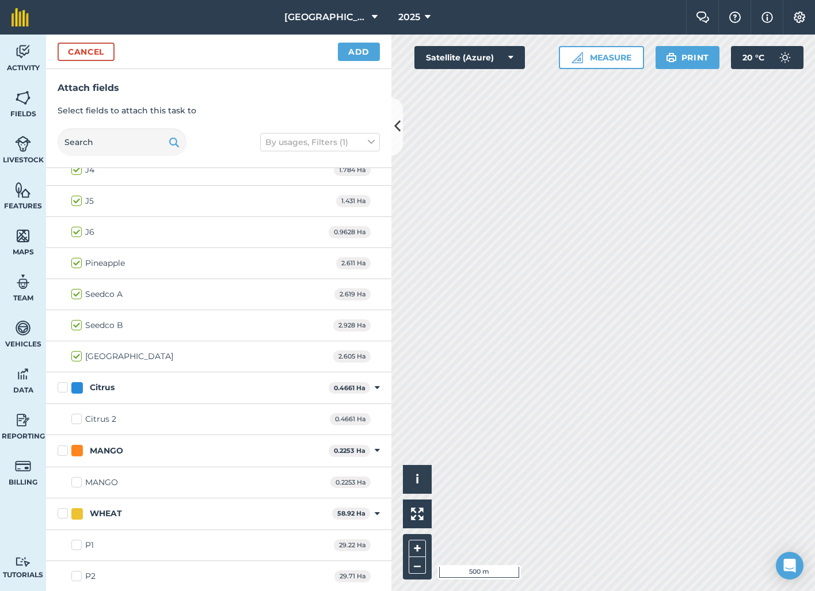
scroll to position [1382, 0]
click at [353, 54] on button "Add" at bounding box center [359, 52] width 42 height 18
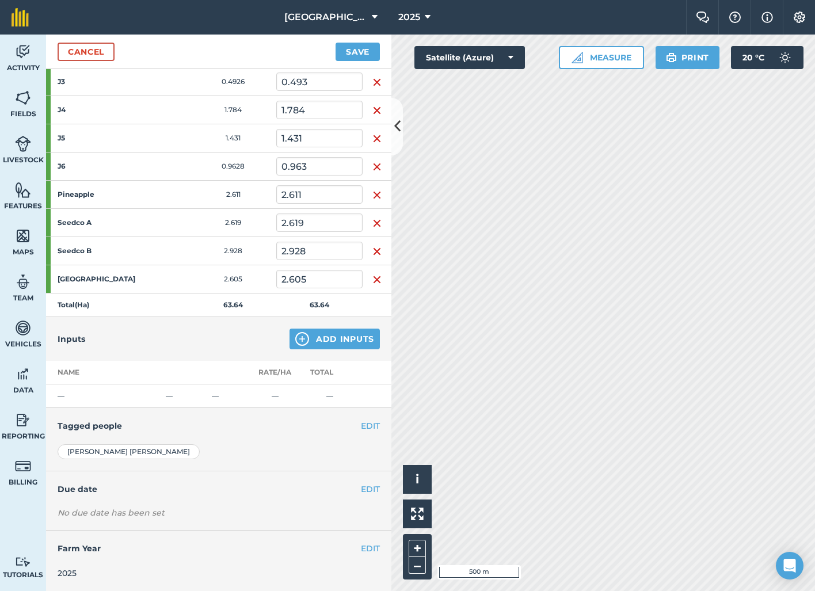
scroll to position [867, 0]
click at [345, 349] on button "Add Inputs" at bounding box center [335, 339] width 90 height 21
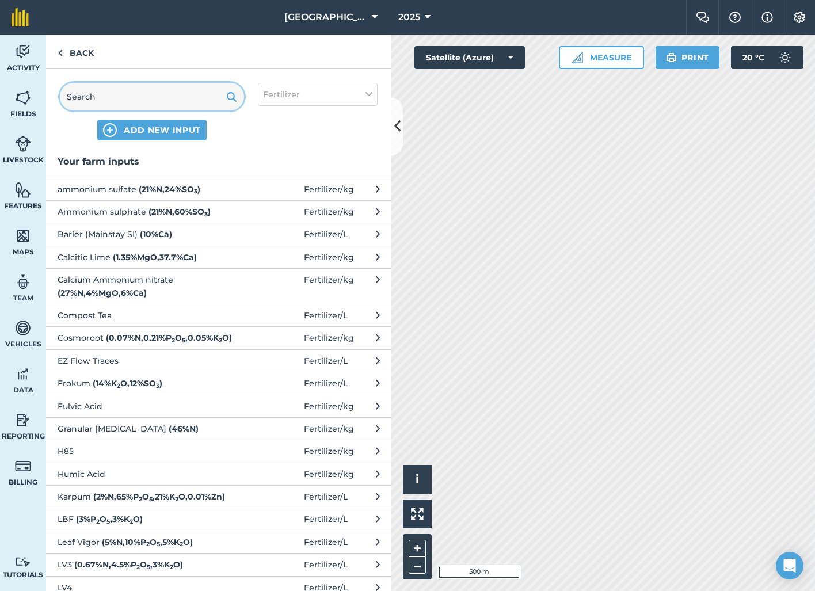
click at [204, 104] on input "text" at bounding box center [152, 97] width 184 height 28
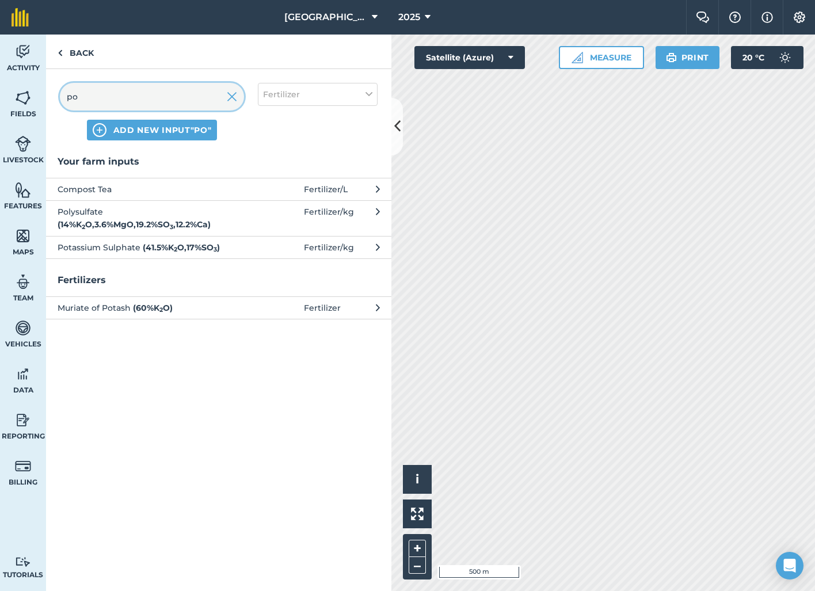
type input "po"
click at [209, 246] on strong "( 41.5 % K 2 O , 17 % SO 3 )" at bounding box center [181, 247] width 77 height 10
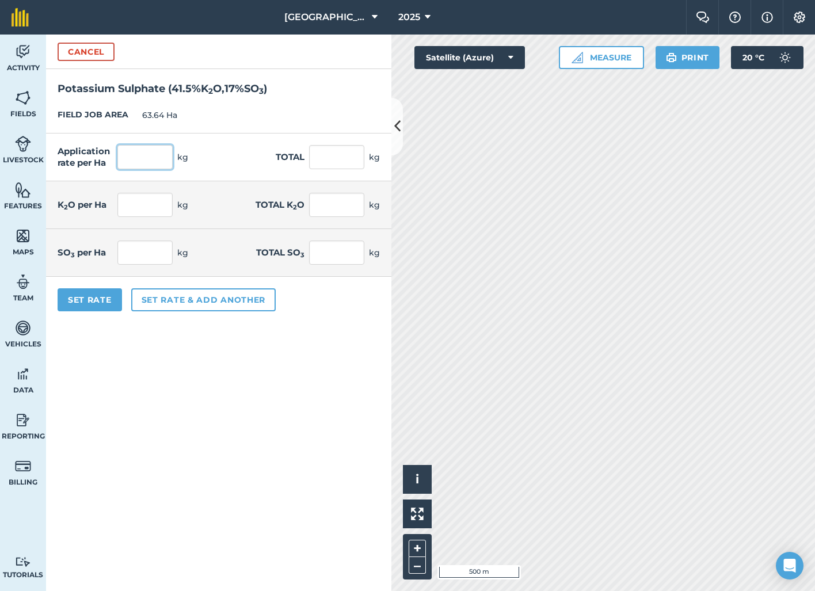
click at [163, 158] on input "text" at bounding box center [144, 157] width 55 height 24
type input "120"
type input "7,636.8"
type input "49.8"
type input "3,169.272"
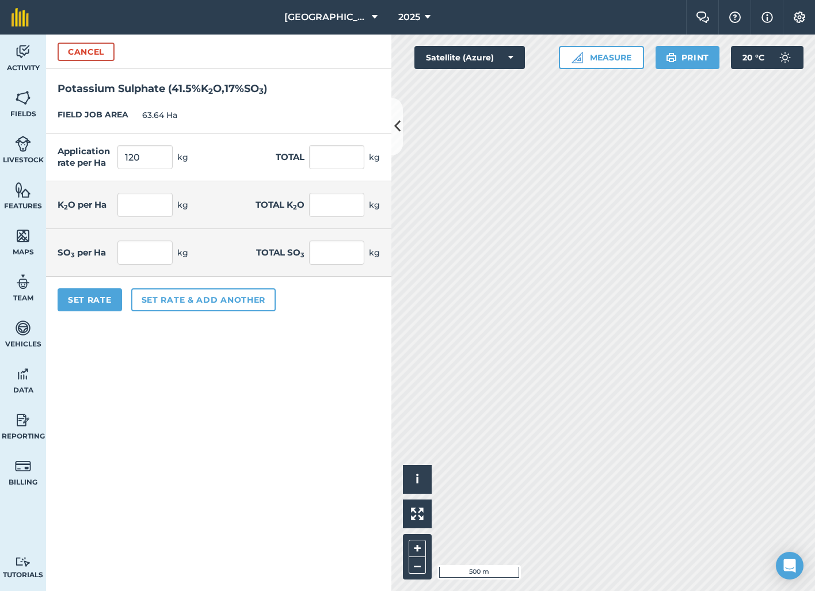
type input "20.4"
type input "1,298.256"
click at [204, 366] on form "Cancel Potassium Sulphate ( 41.5 % K 2 O , 17 % SO 3 ) FIELD JOB AREA 63.64 Ha …" at bounding box center [218, 313] width 345 height 557
click at [102, 300] on button "Set Rate" at bounding box center [90, 299] width 64 height 23
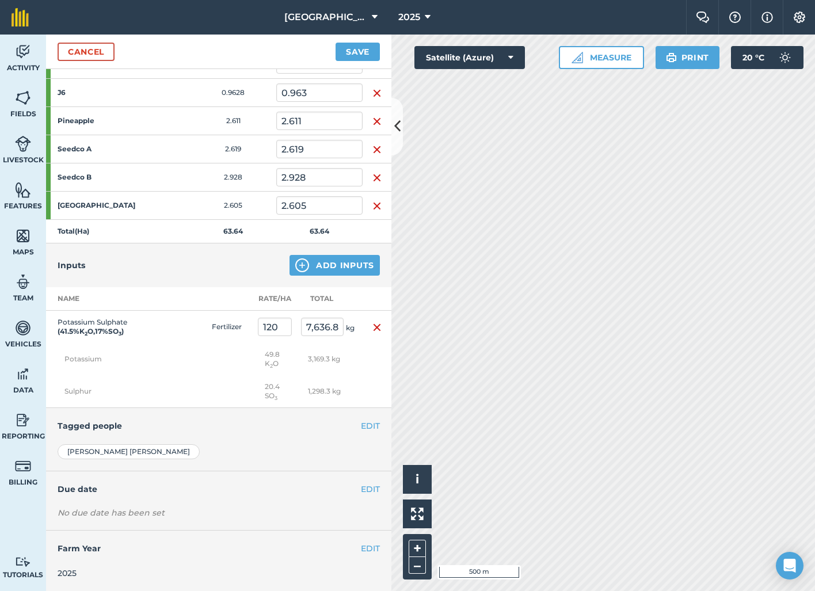
scroll to position [940, 0]
click at [344, 269] on button "Add Inputs" at bounding box center [335, 266] width 90 height 21
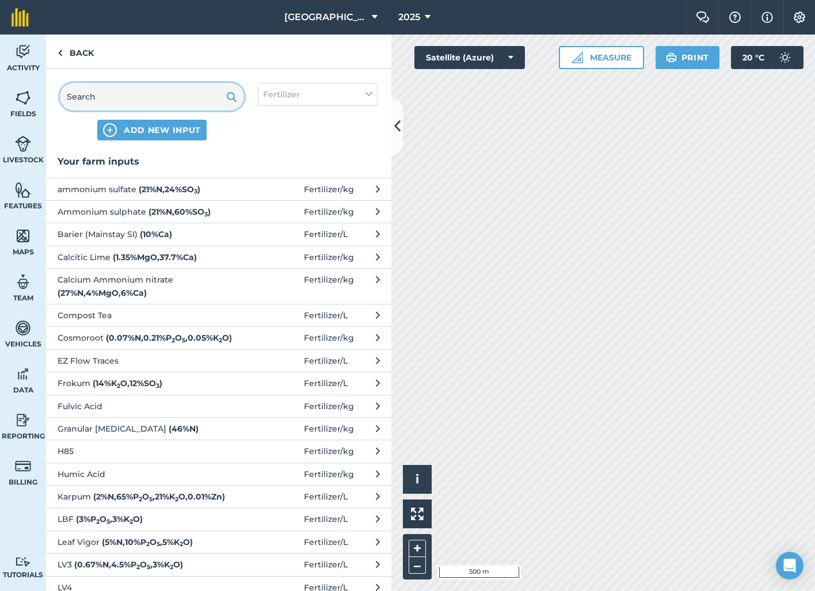
click at [139, 91] on input "text" at bounding box center [152, 97] width 184 height 28
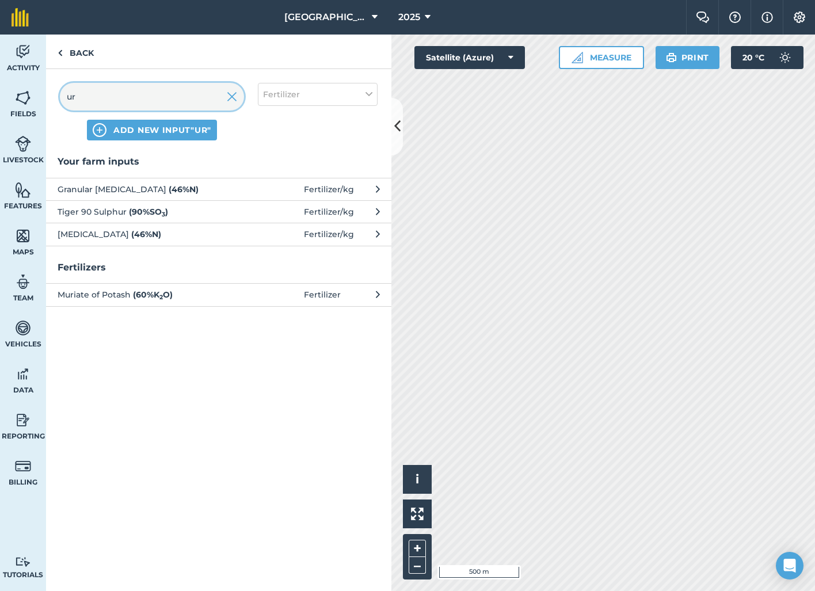
type input "ur"
click at [144, 238] on span "Urea ( 46 % N )" at bounding box center [152, 234] width 188 height 13
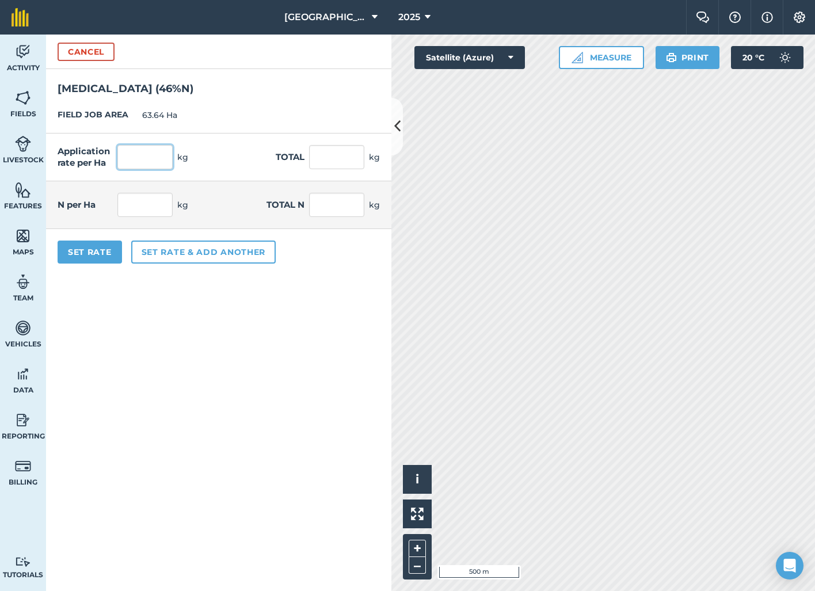
click at [155, 154] on input "text" at bounding box center [144, 157] width 55 height 24
type input "40"
type input "2,545.6"
type input "18.4"
type input "1,170.976"
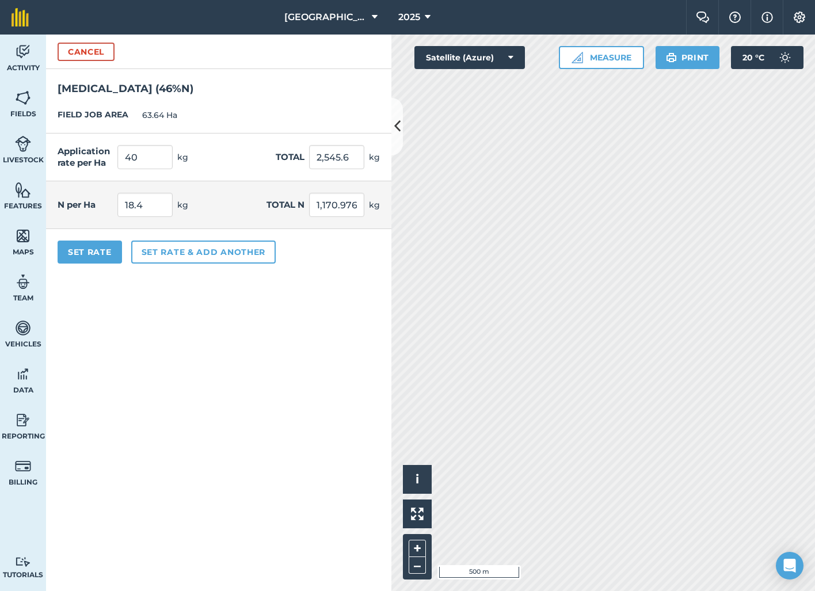
click at [230, 367] on form "Cancel Urea ( 46 % N ) FIELD JOB AREA 63.64 Ha Application rate per Ha 40 kg To…" at bounding box center [218, 313] width 345 height 557
click at [104, 253] on button "Set Rate" at bounding box center [90, 252] width 64 height 23
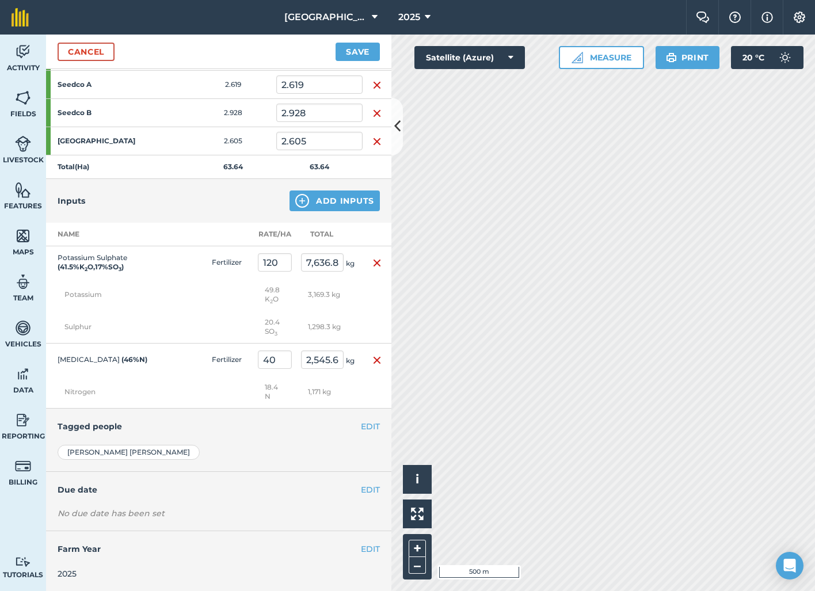
scroll to position [0, 0]
click at [373, 425] on button "EDIT" at bounding box center [370, 426] width 19 height 13
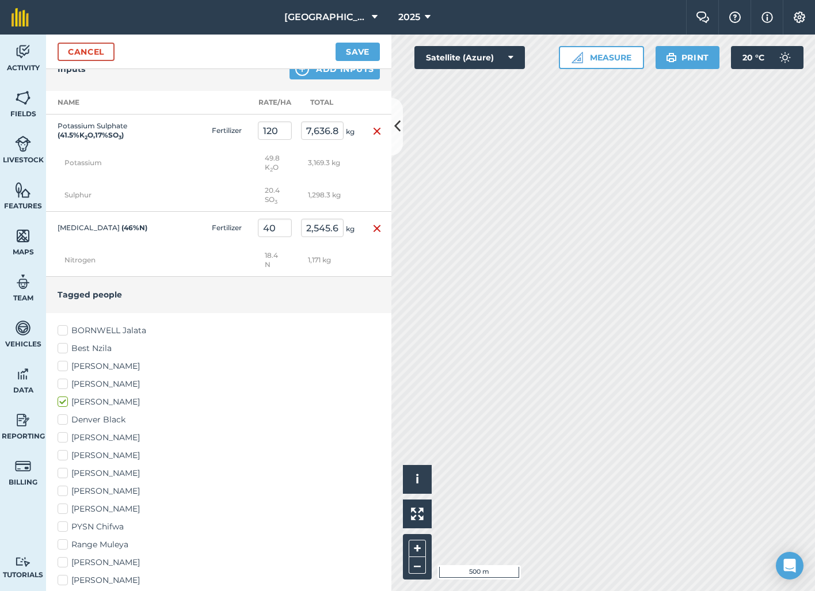
scroll to position [1148, 0]
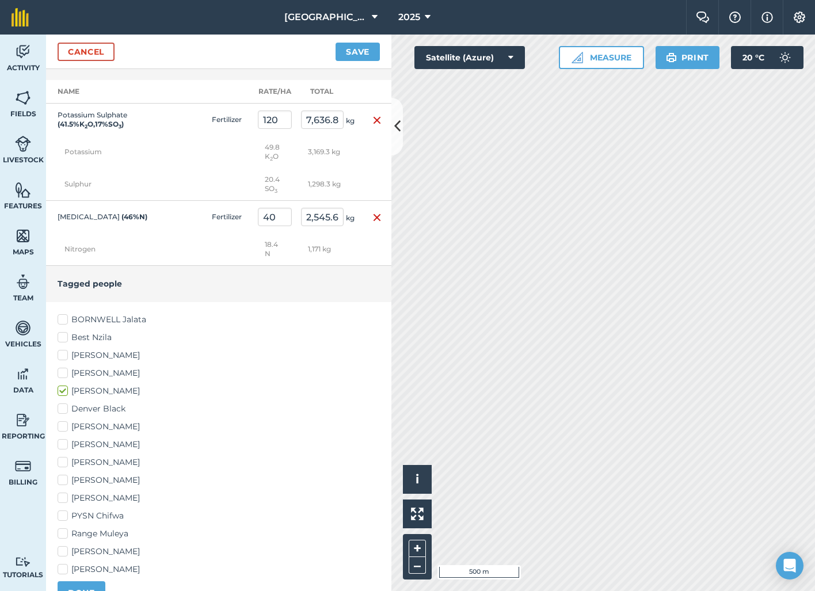
click at [63, 409] on label "Denver Black" at bounding box center [219, 409] width 322 height 12
click at [63, 409] on input "Denver Black" at bounding box center [61, 406] width 7 height 7
checkbox input "true"
click at [60, 477] on label "Jeron Herzberg" at bounding box center [219, 480] width 322 height 12
click at [60, 477] on input "Jeron Herzberg" at bounding box center [61, 477] width 7 height 7
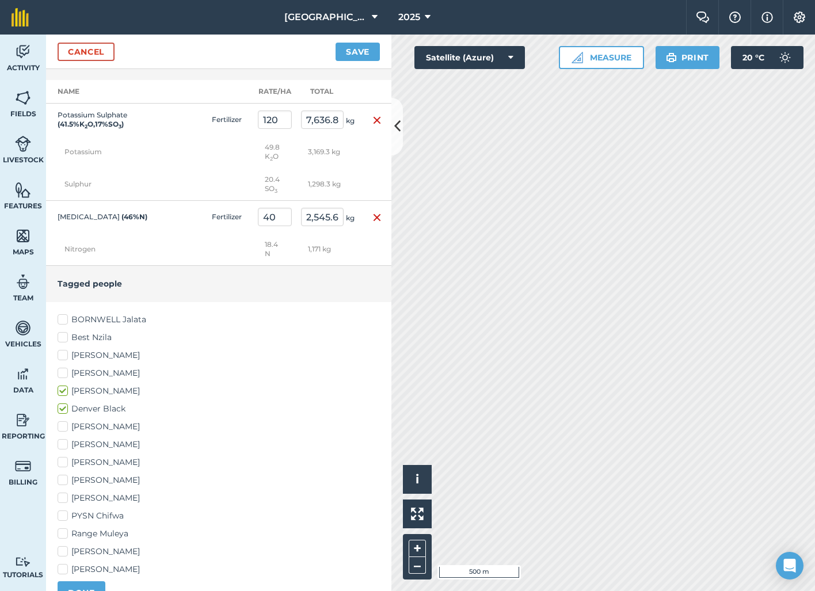
checkbox input "true"
click at [64, 497] on label "Mike Chilala" at bounding box center [219, 498] width 322 height 12
click at [64, 497] on input "Mike Chilala" at bounding box center [61, 495] width 7 height 7
click at [87, 586] on button "DONE" at bounding box center [82, 592] width 48 height 23
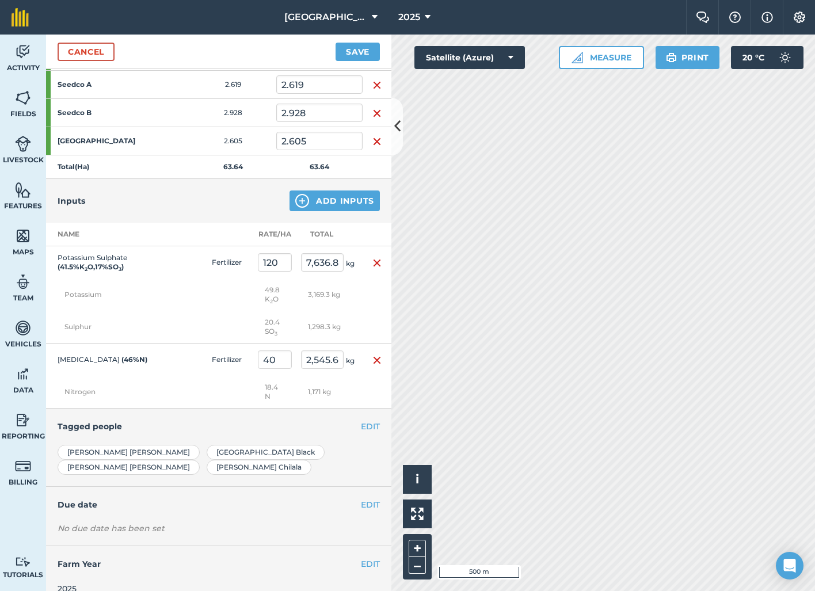
click at [337, 203] on button "Add Inputs" at bounding box center [335, 201] width 90 height 21
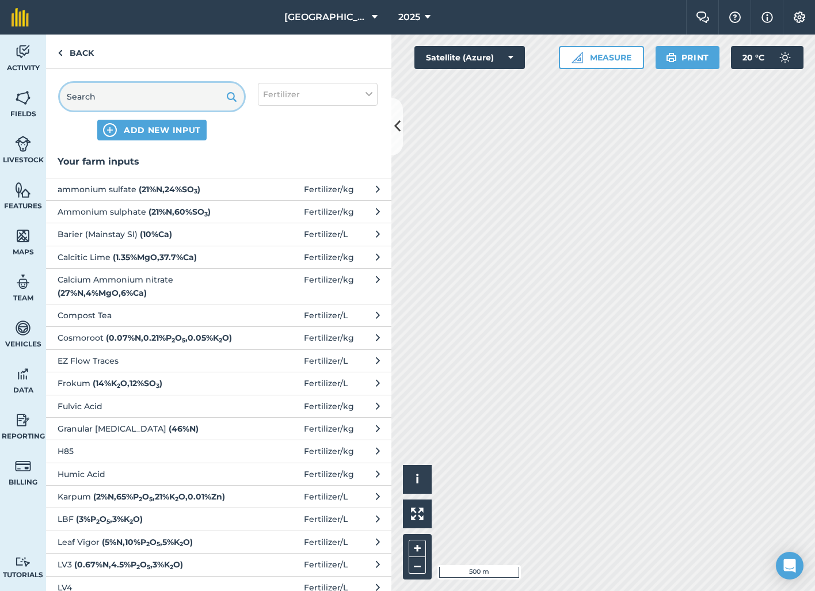
click at [139, 97] on input "text" at bounding box center [152, 97] width 184 height 28
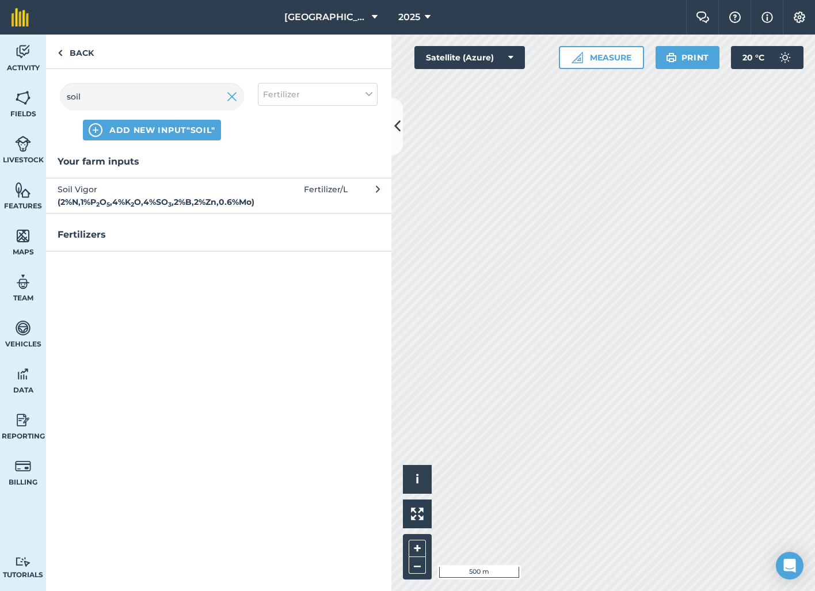
click at [141, 197] on strong "( 2 % N , 1 % P 2 O 5 , 4 % K 2 O , 4 % SO 3 , 2 % B , 2 % Zn , 0.6 % Mo )" at bounding box center [156, 202] width 197 height 10
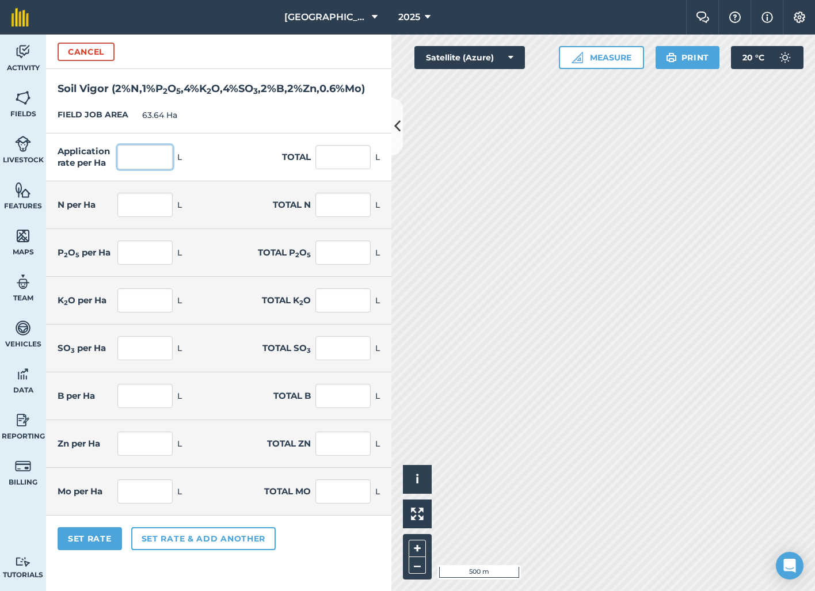
click at [142, 169] on input "text" at bounding box center [144, 157] width 55 height 24
click at [237, 169] on div "Application rate per Ha 25 L Total 1,591 L" at bounding box center [218, 158] width 345 height 48
click at [99, 550] on button "Set Rate" at bounding box center [90, 538] width 64 height 23
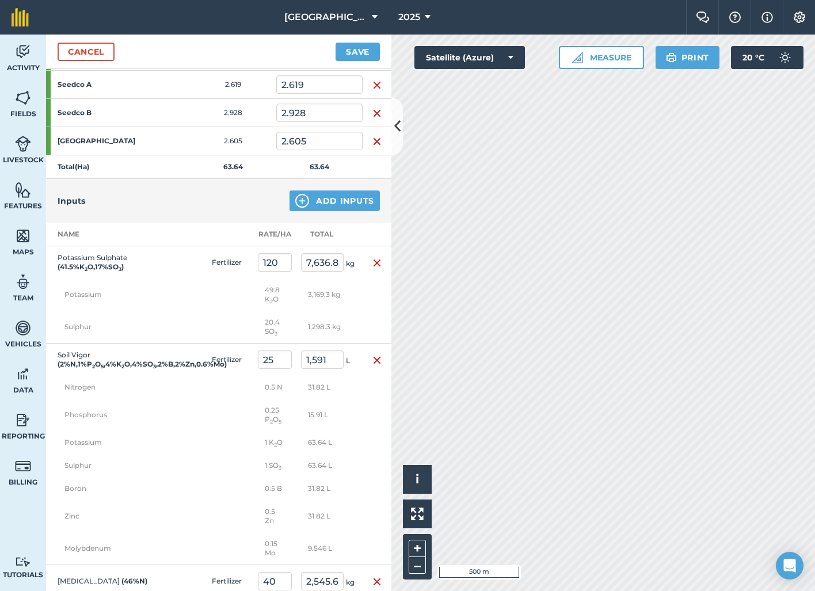
click at [359, 205] on button "Add Inputs" at bounding box center [335, 201] width 90 height 21
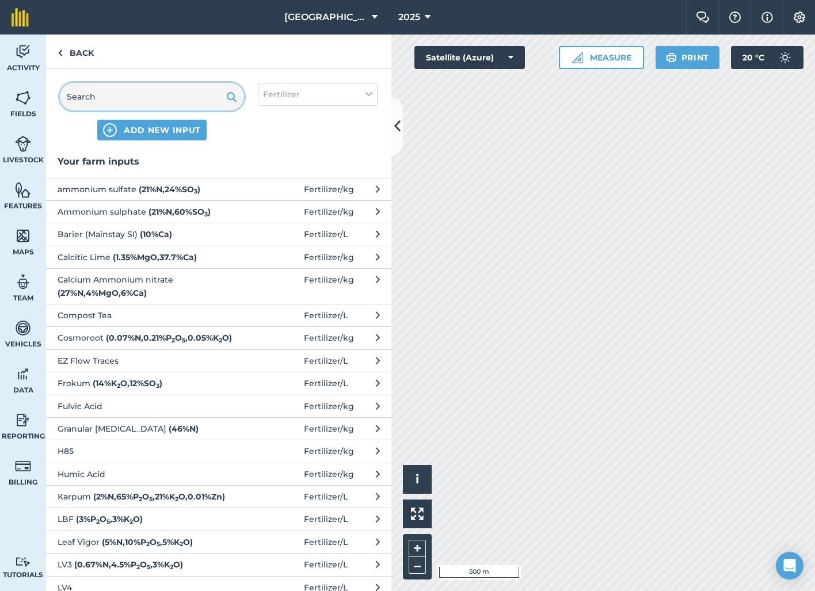
click at [163, 101] on input "text" at bounding box center [152, 97] width 184 height 28
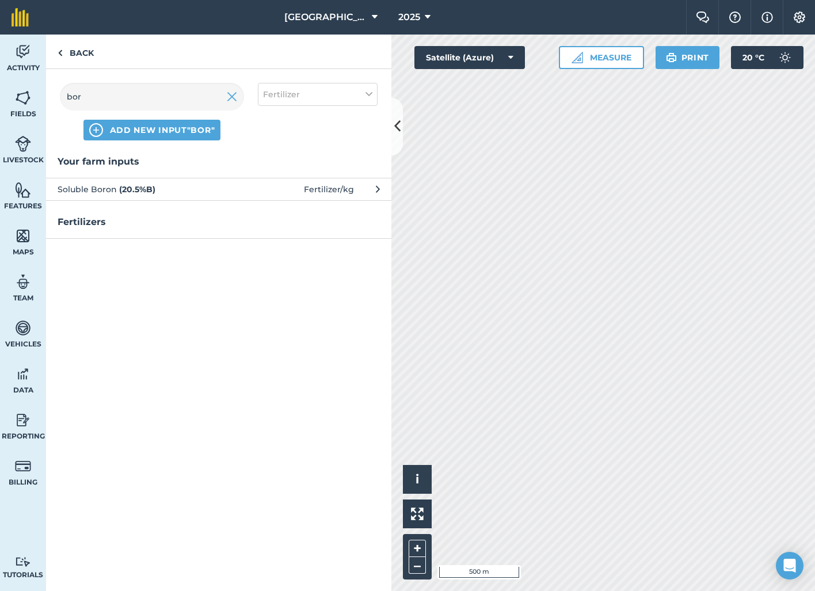
click at [117, 188] on span "Soluble Boron ( 20.5 % B )" at bounding box center [152, 189] width 188 height 13
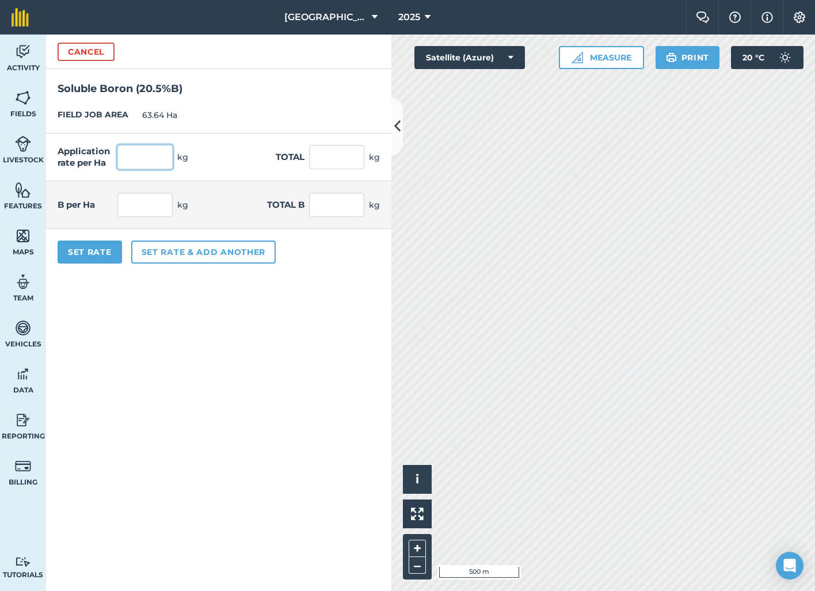
click at [132, 159] on input "text" at bounding box center [144, 157] width 55 height 24
click at [213, 344] on form "Cancel Soluble Boron ( 20.5 % B ) FIELD JOB AREA 63.64 Ha Application rate per …" at bounding box center [218, 313] width 345 height 557
click at [96, 257] on button "Set Rate" at bounding box center [90, 252] width 64 height 23
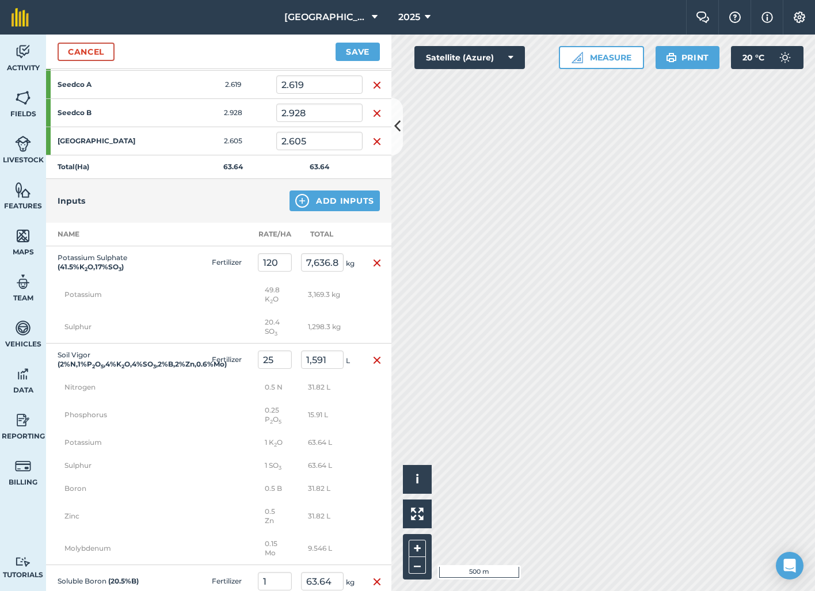
click at [356, 203] on button "Add Inputs" at bounding box center [335, 201] width 90 height 21
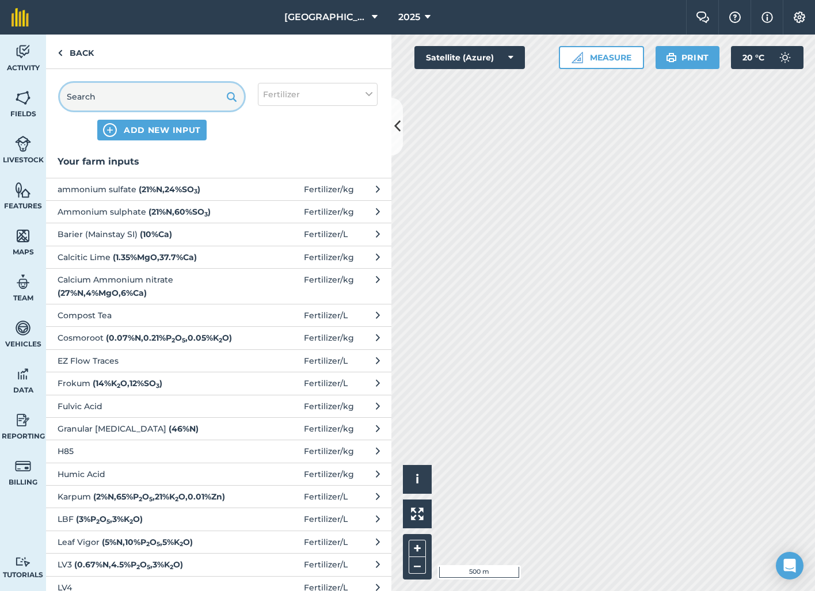
click at [154, 93] on input "text" at bounding box center [152, 97] width 184 height 28
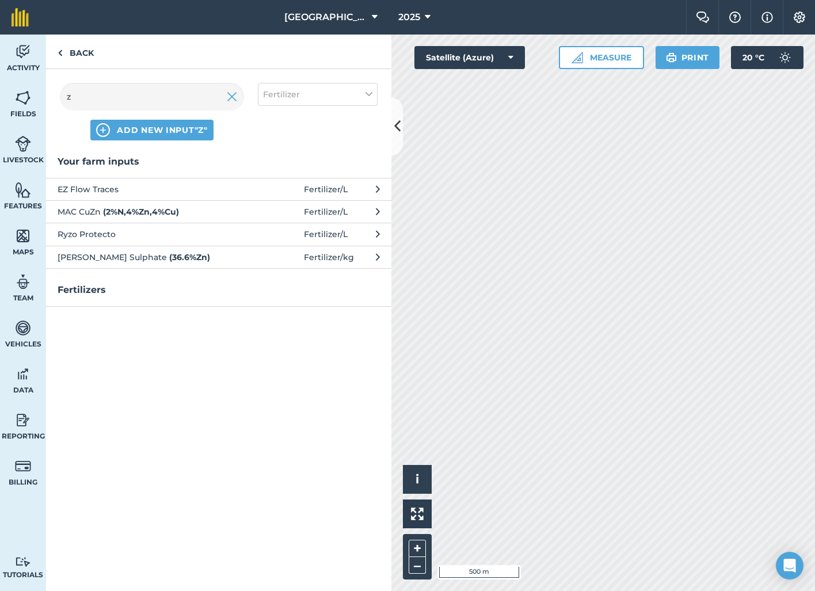
click at [169, 257] on strong "( 36.6 % Zn )" at bounding box center [189, 257] width 41 height 10
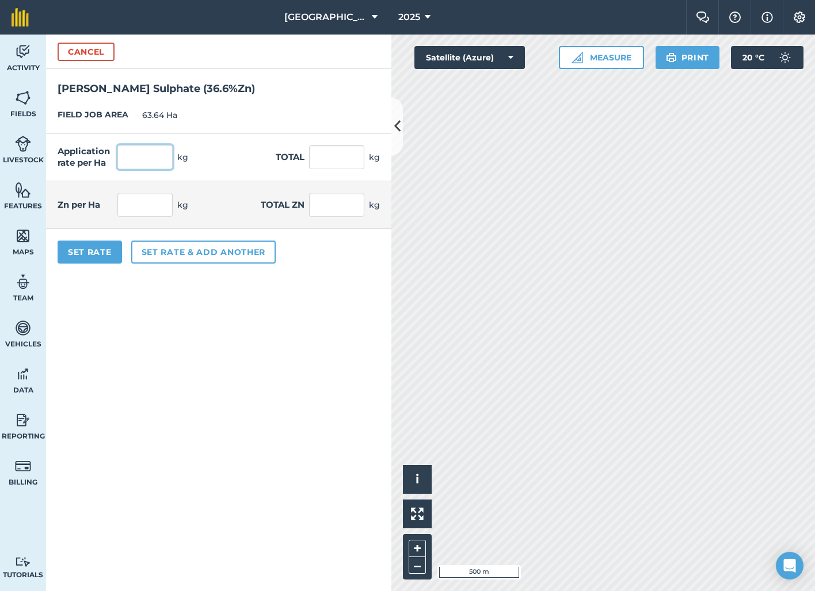
click at [144, 161] on input "text" at bounding box center [144, 157] width 55 height 24
click at [188, 332] on form "Cancel Zink Sulphate ( 36.6 % Zn ) FIELD JOB AREA 63.64 Ha Application rate per…" at bounding box center [218, 313] width 345 height 557
click at [105, 254] on button "Set Rate" at bounding box center [90, 252] width 64 height 23
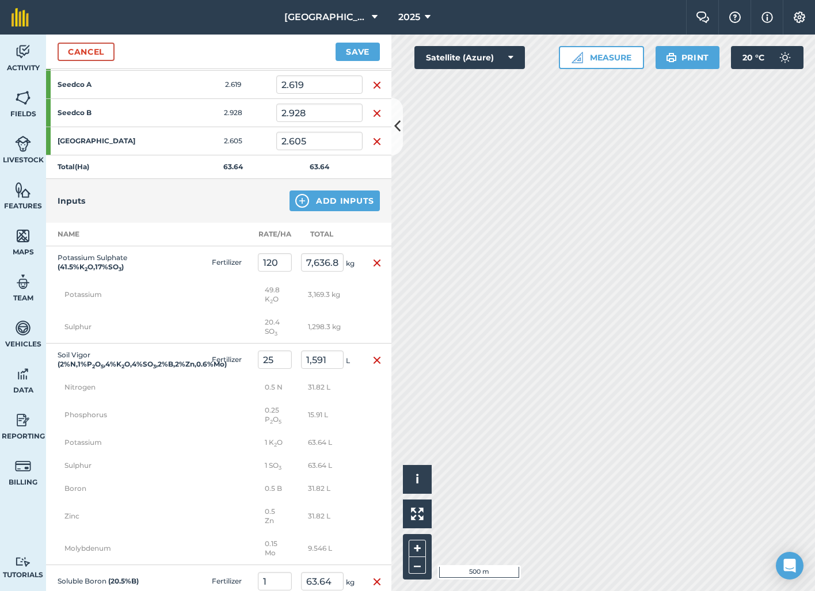
click at [338, 201] on button "Add Inputs" at bounding box center [335, 201] width 90 height 21
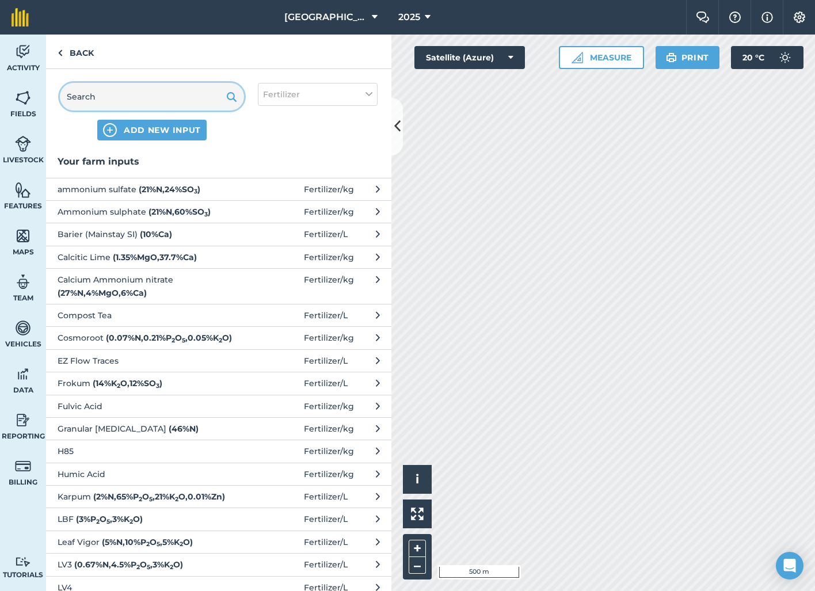
click at [179, 96] on input "text" at bounding box center [152, 97] width 184 height 28
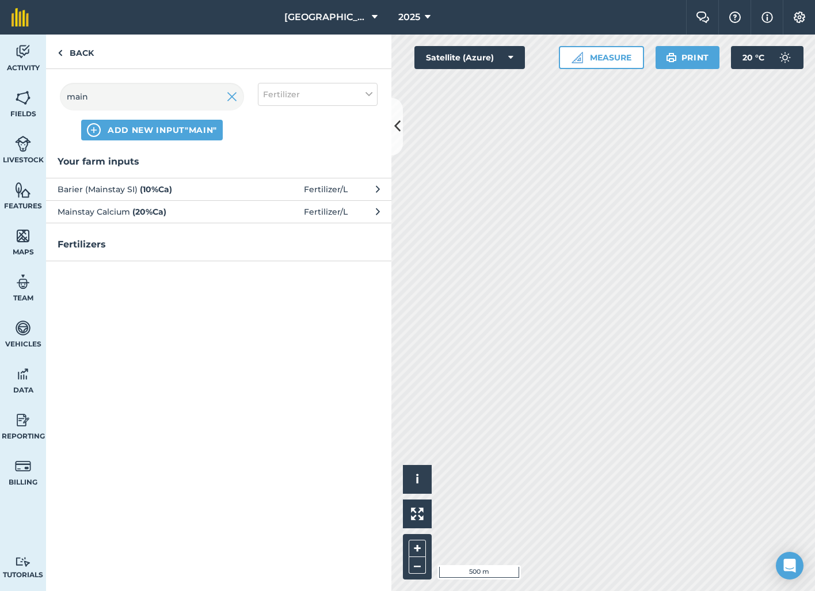
click at [146, 212] on strong "( 20 % Ca )" at bounding box center [149, 212] width 34 height 10
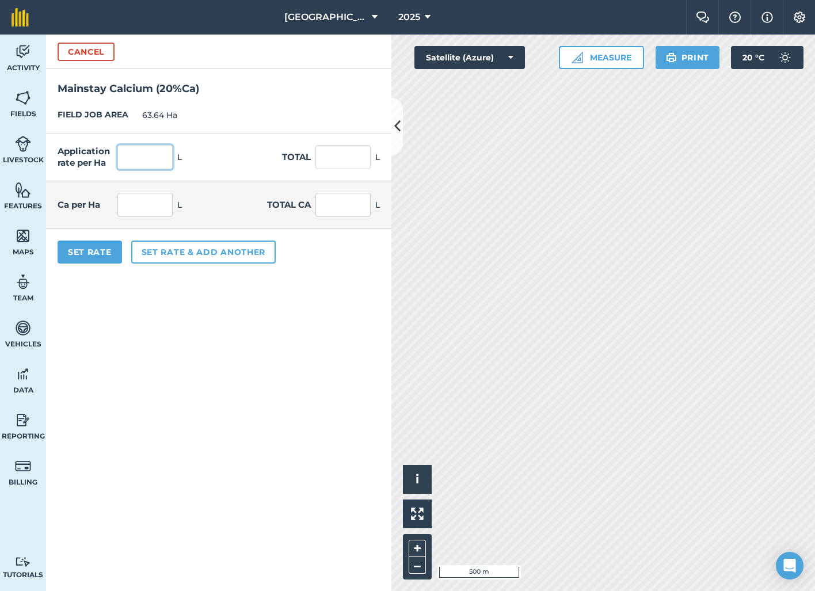
click at [132, 163] on input "text" at bounding box center [144, 157] width 55 height 24
click at [89, 254] on button "Set Rate" at bounding box center [90, 252] width 64 height 23
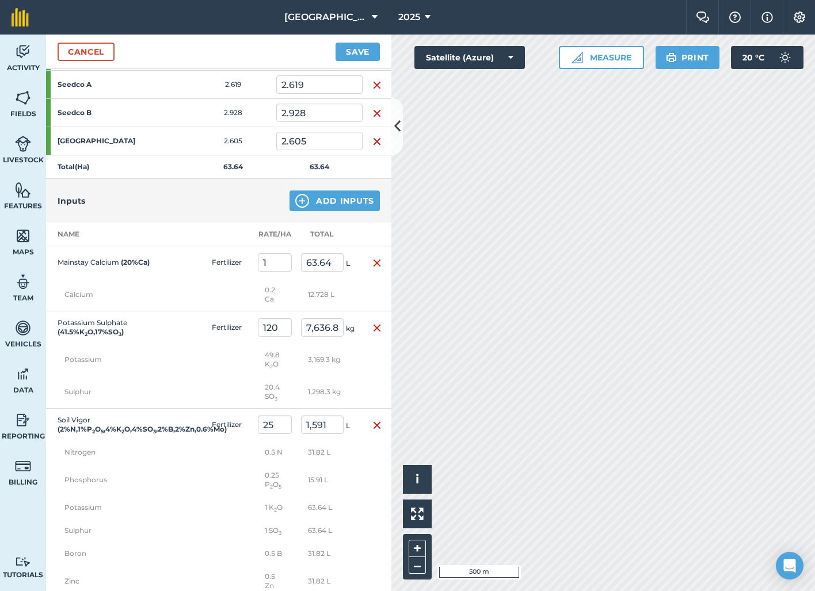
click at [345, 197] on button "Add Inputs" at bounding box center [335, 201] width 90 height 21
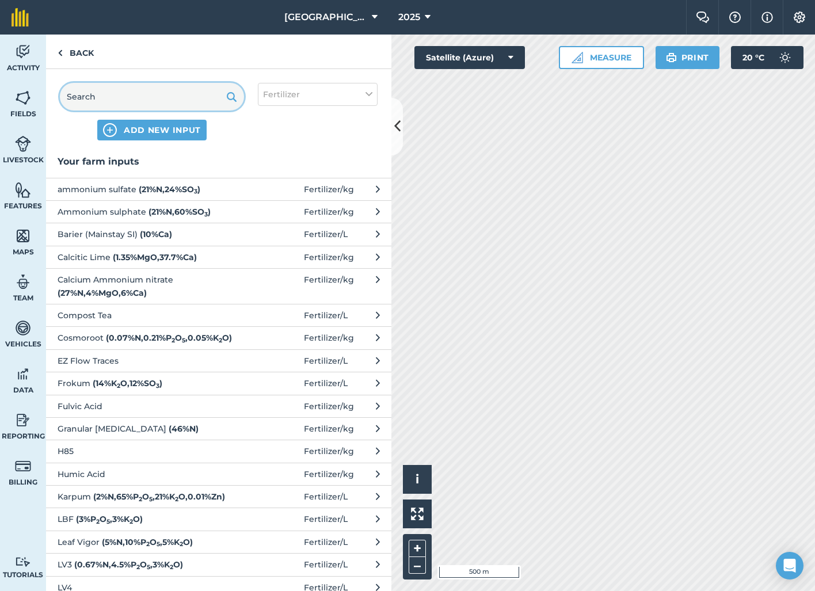
click at [169, 93] on input "text" at bounding box center [152, 97] width 184 height 28
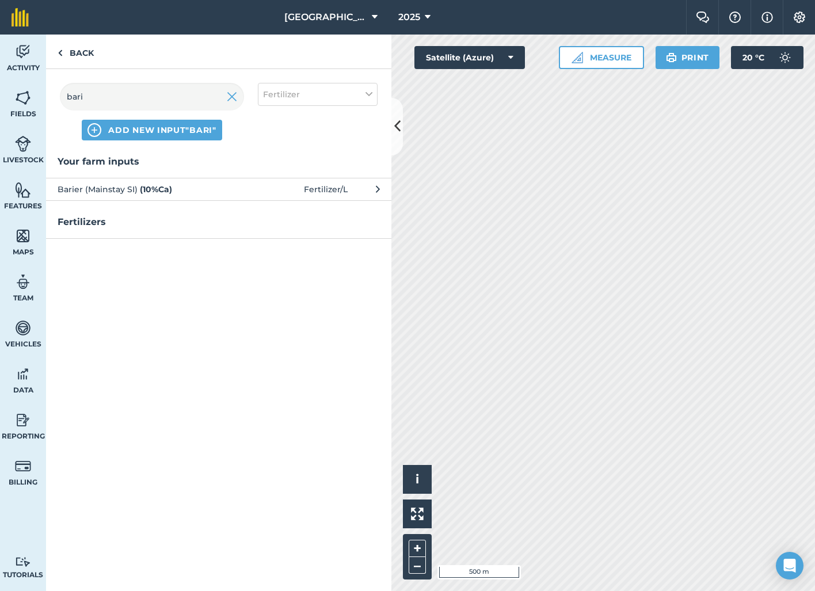
click at [159, 189] on strong "( 10 % Ca )" at bounding box center [156, 189] width 32 height 10
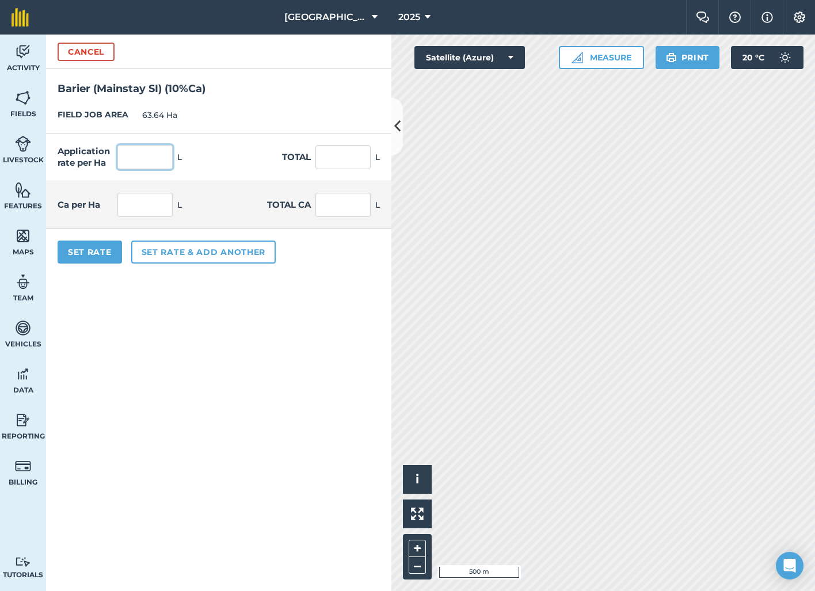
click at [149, 159] on input "text" at bounding box center [144, 157] width 55 height 24
click at [159, 350] on form "Cancel Barier (Mainstay SI) ( 10 % Ca ) FIELD JOB AREA 63.64 Ha Application rat…" at bounding box center [218, 313] width 345 height 557
click at [93, 253] on button "Set Rate" at bounding box center [90, 252] width 64 height 23
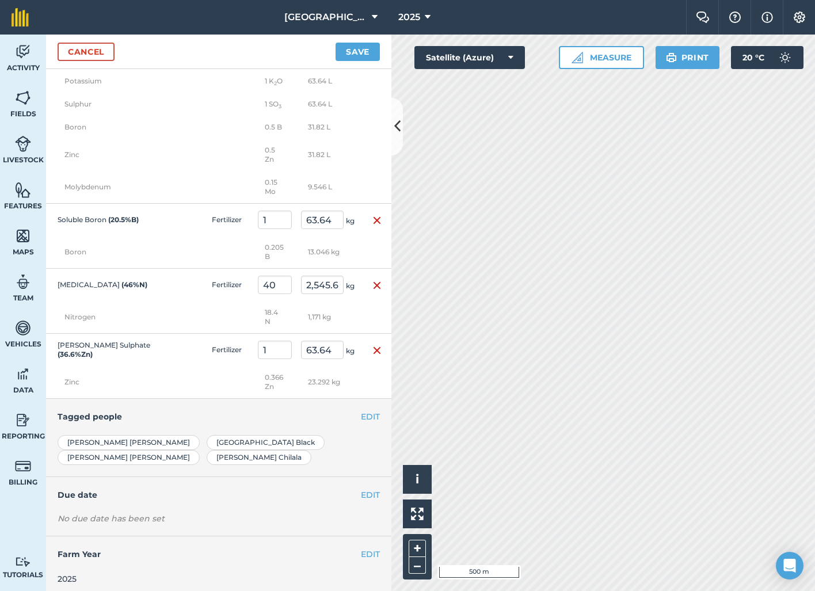
scroll to position [1496, 0]
click at [371, 489] on button "EDIT" at bounding box center [370, 495] width 19 height 13
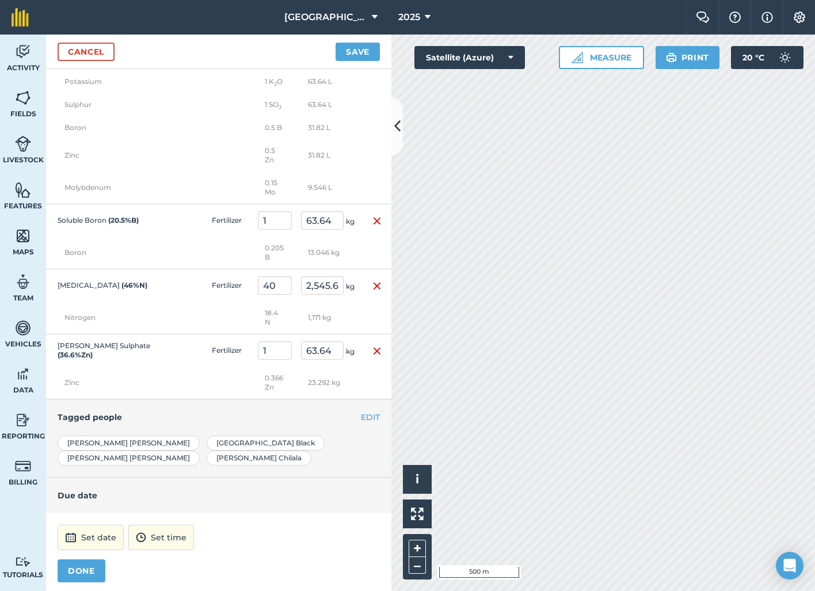
click at [86, 526] on button "Set date" at bounding box center [91, 537] width 66 height 25
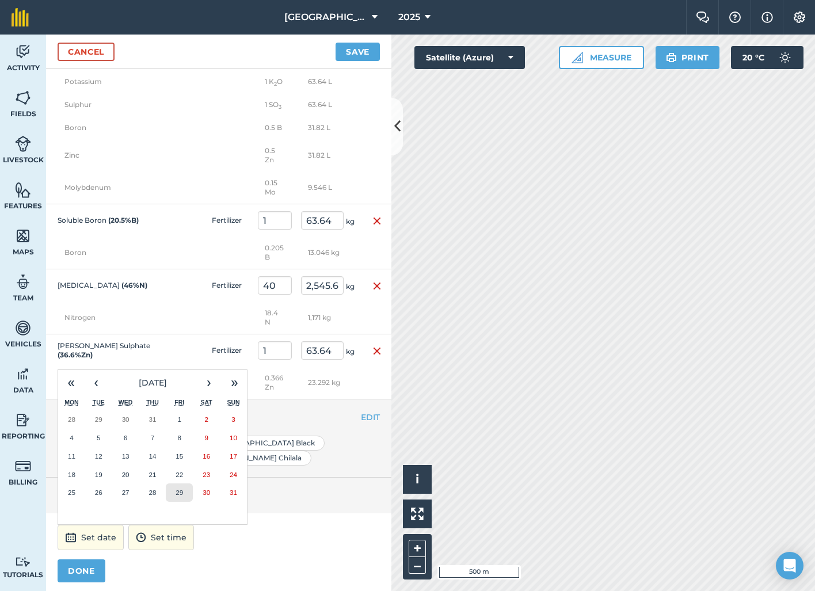
click at [184, 486] on button "29" at bounding box center [179, 492] width 27 height 18
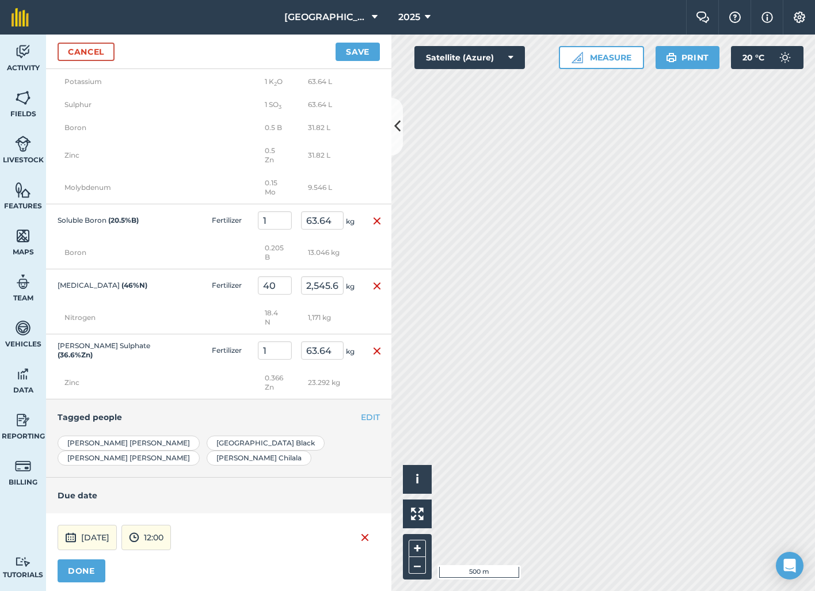
click at [88, 564] on button "DONE" at bounding box center [82, 570] width 48 height 23
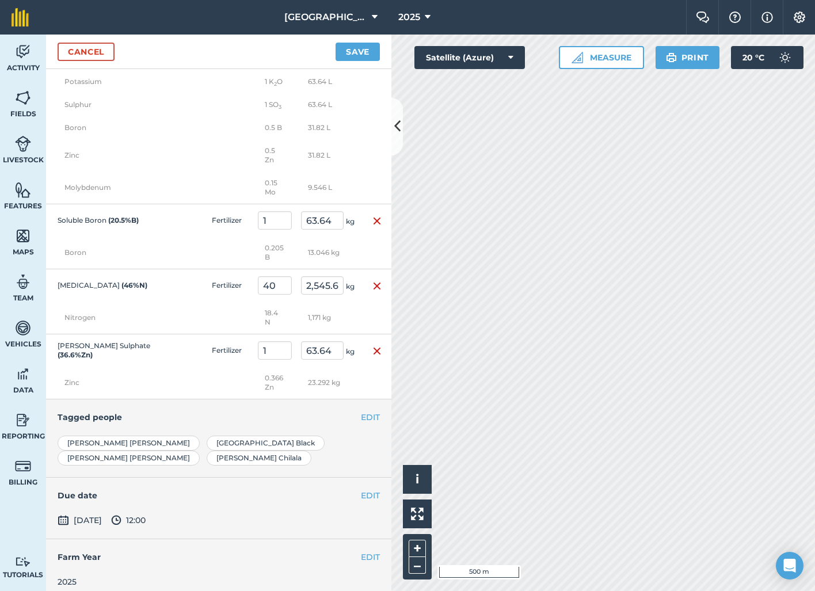
click at [351, 54] on button "Save" at bounding box center [358, 52] width 44 height 18
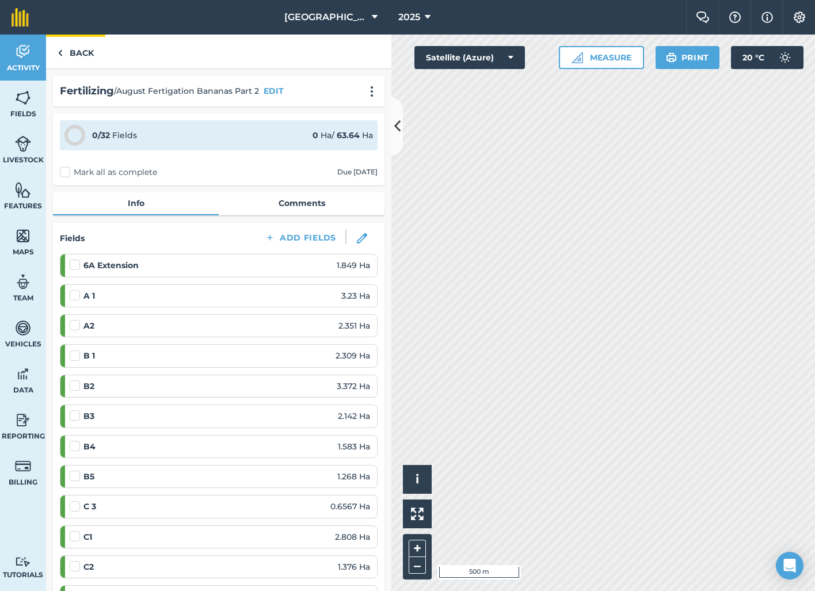
click at [76, 50] on link "Back" at bounding box center [75, 52] width 59 height 34
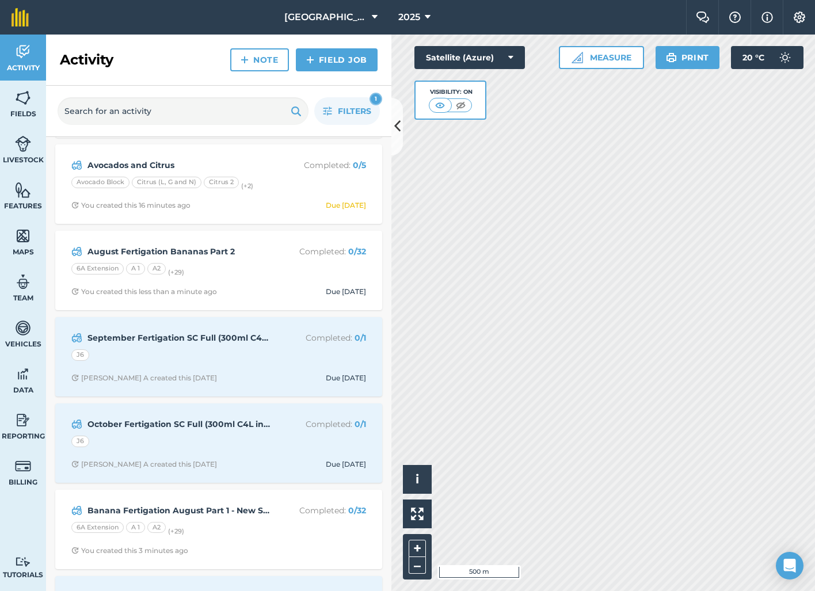
scroll to position [354, 0]
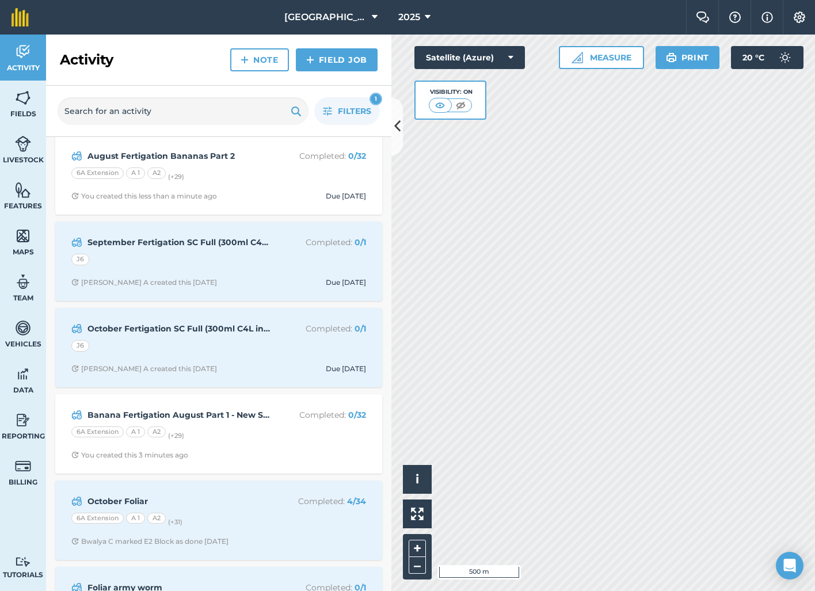
click at [266, 441] on div "Banana Fertigation August Part 1 - New Season Soil Boost Completed : 0 / 32 6A …" at bounding box center [218, 434] width 313 height 66
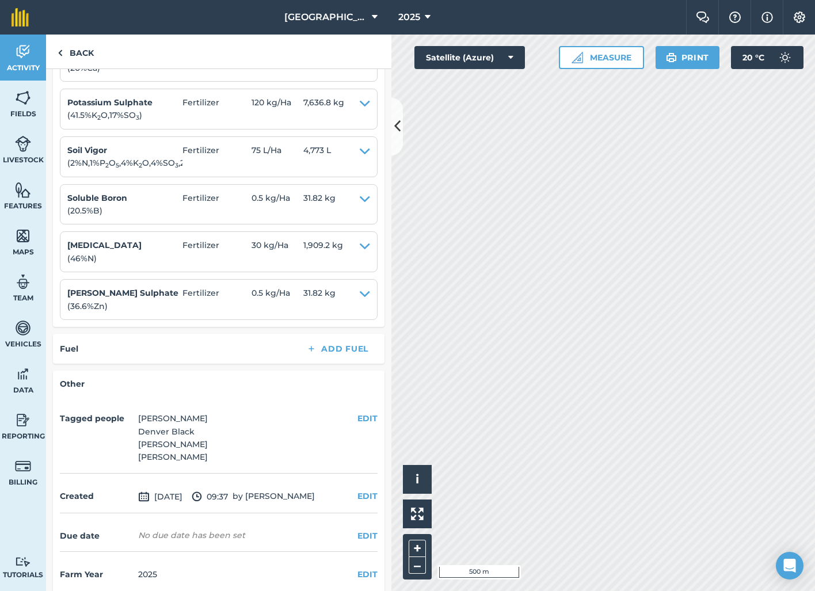
click at [360, 530] on button "EDIT" at bounding box center [367, 536] width 20 height 13
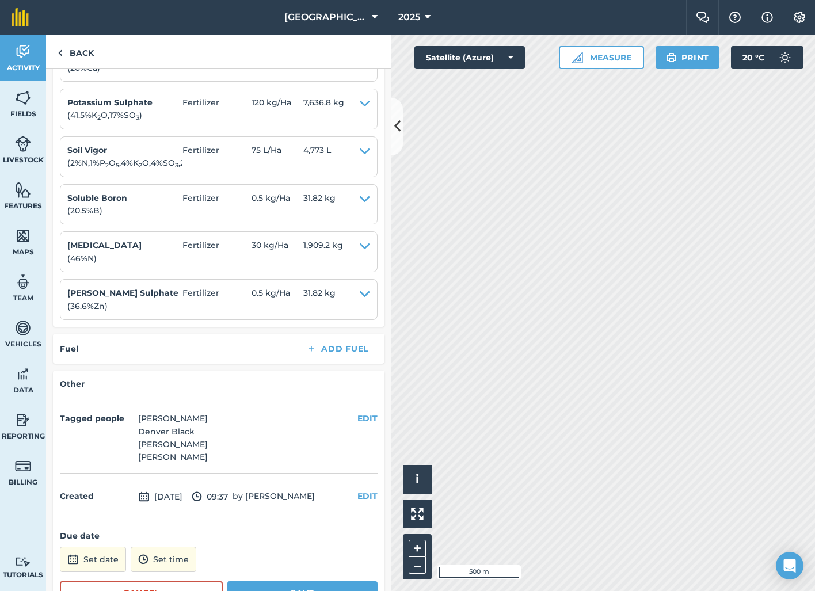
click at [106, 547] on button "Set date" at bounding box center [93, 559] width 66 height 25
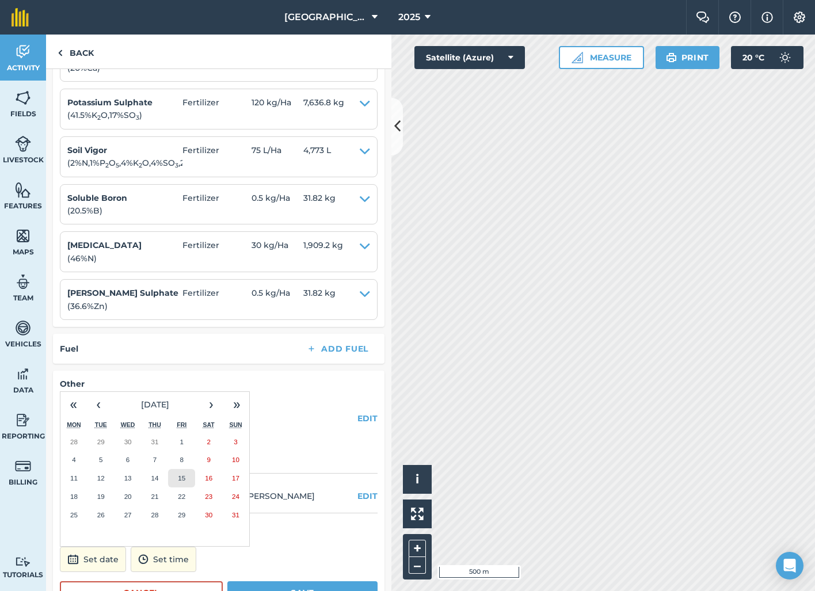
click at [186, 469] on button "15" at bounding box center [181, 478] width 27 height 18
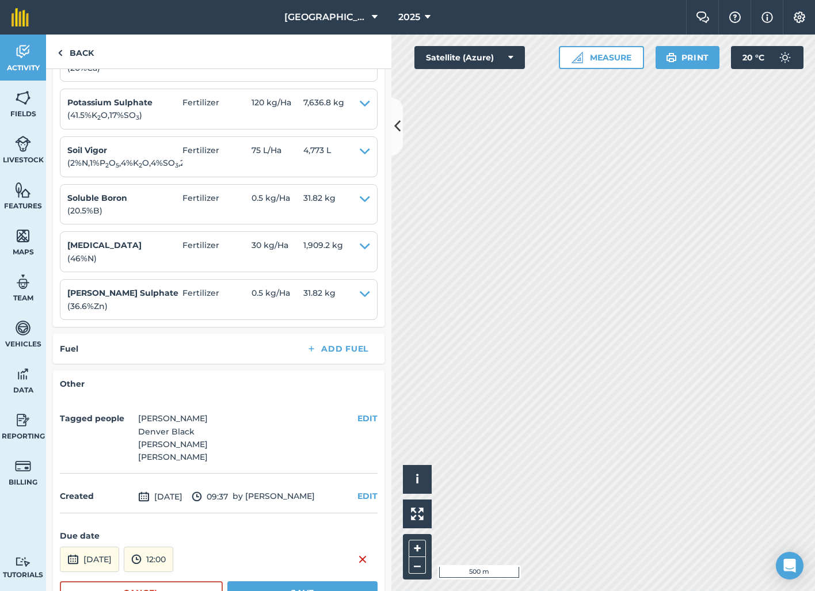
click at [302, 581] on button "Save" at bounding box center [302, 592] width 150 height 23
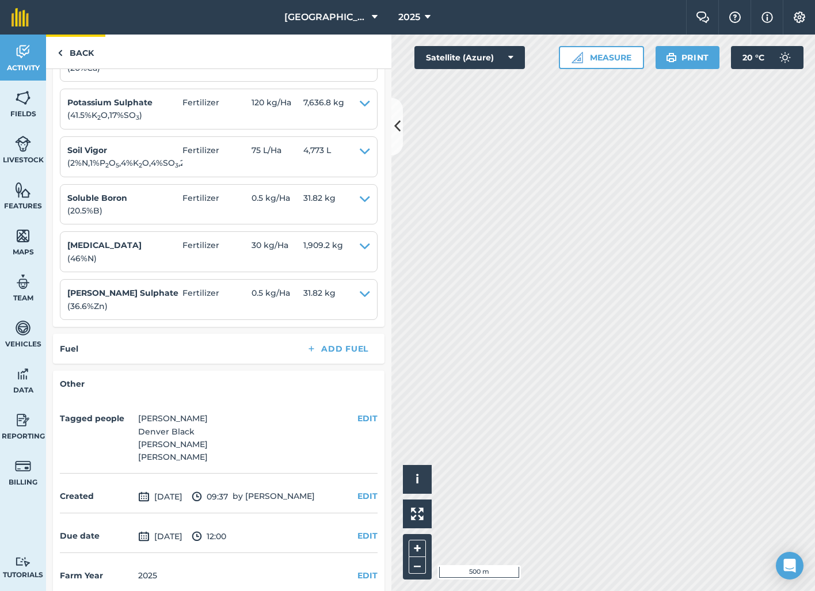
click at [85, 54] on link "Back" at bounding box center [75, 52] width 59 height 34
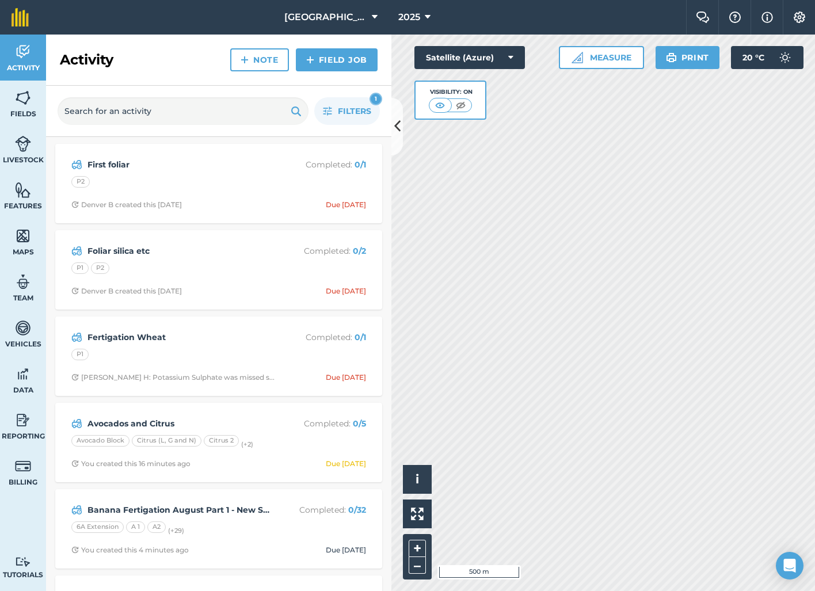
click at [341, 65] on link "Field Job" at bounding box center [337, 59] width 82 height 23
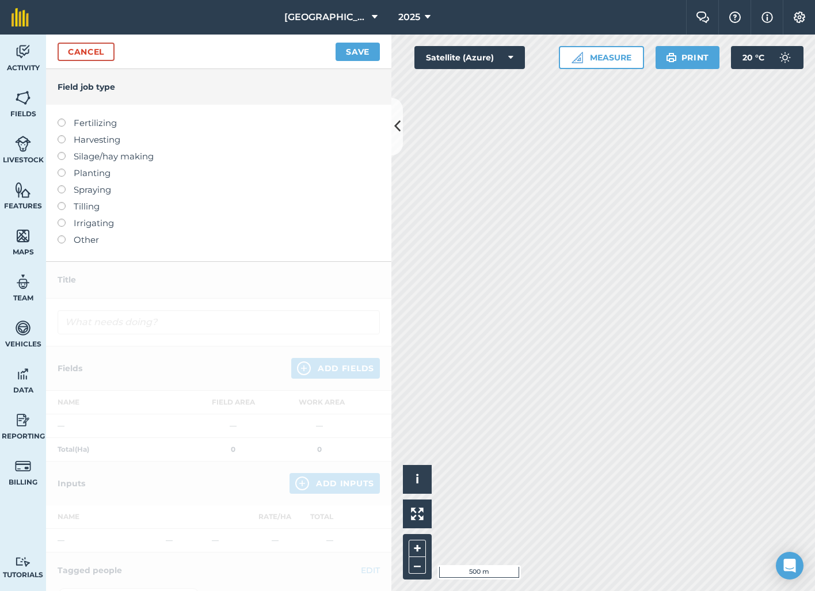
click at [63, 119] on label at bounding box center [66, 119] width 16 height 0
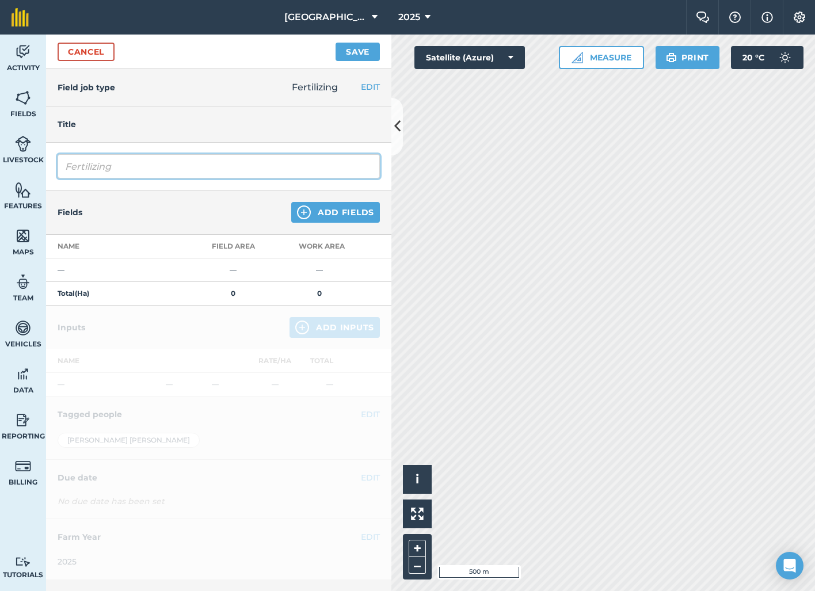
click at [319, 176] on input "Fertilizing" at bounding box center [219, 166] width 322 height 24
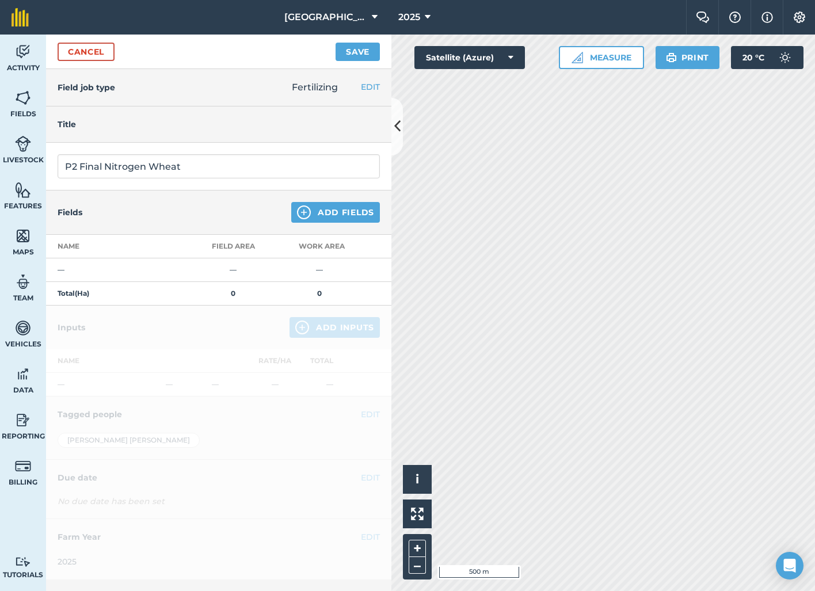
click at [367, 208] on button "Add Fields" at bounding box center [335, 212] width 89 height 21
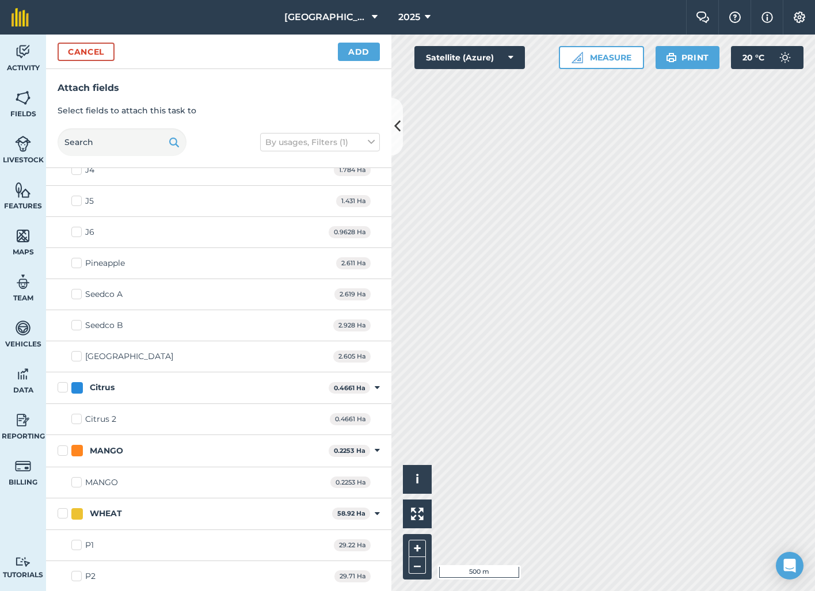
scroll to position [1382, 0]
click at [74, 574] on label "P2" at bounding box center [83, 577] width 24 height 12
click at [74, 574] on input "P2" at bounding box center [74, 574] width 7 height 7
click at [360, 51] on button "Add" at bounding box center [359, 52] width 42 height 18
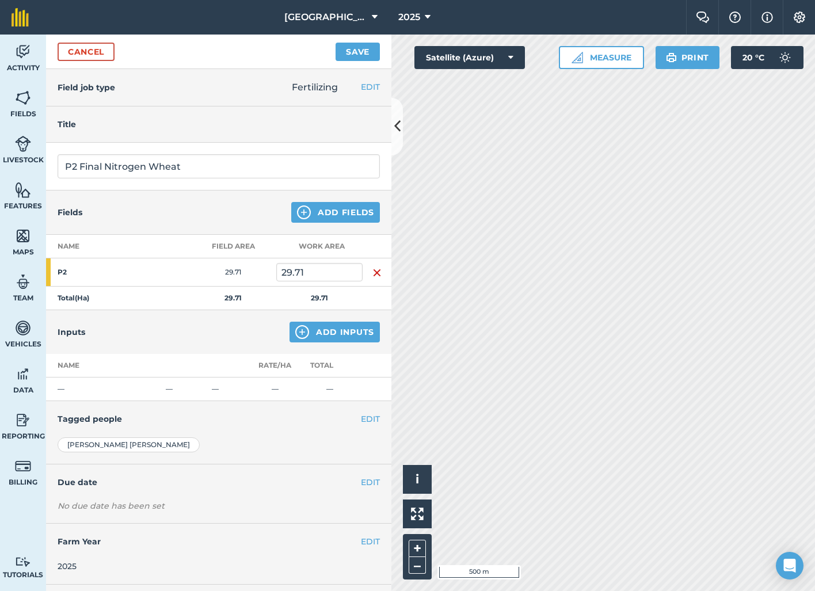
click at [351, 322] on button "Add Inputs" at bounding box center [335, 332] width 90 height 21
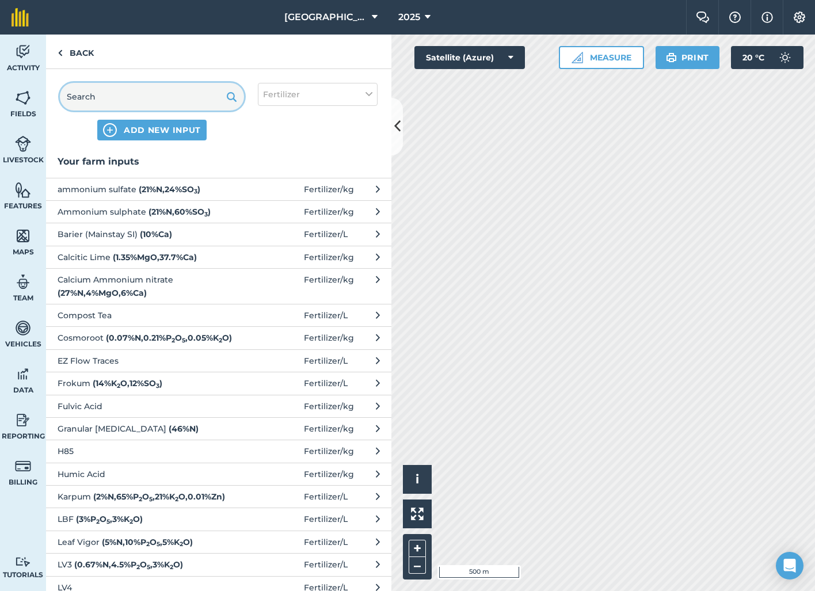
click at [192, 105] on input "text" at bounding box center [152, 97] width 184 height 28
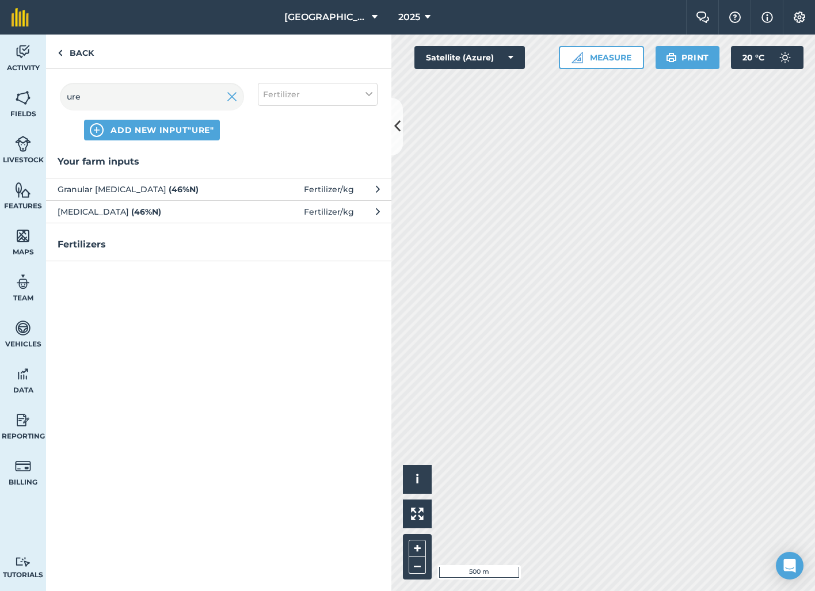
click at [152, 210] on span "Urea ( 46 % N )" at bounding box center [152, 211] width 188 height 13
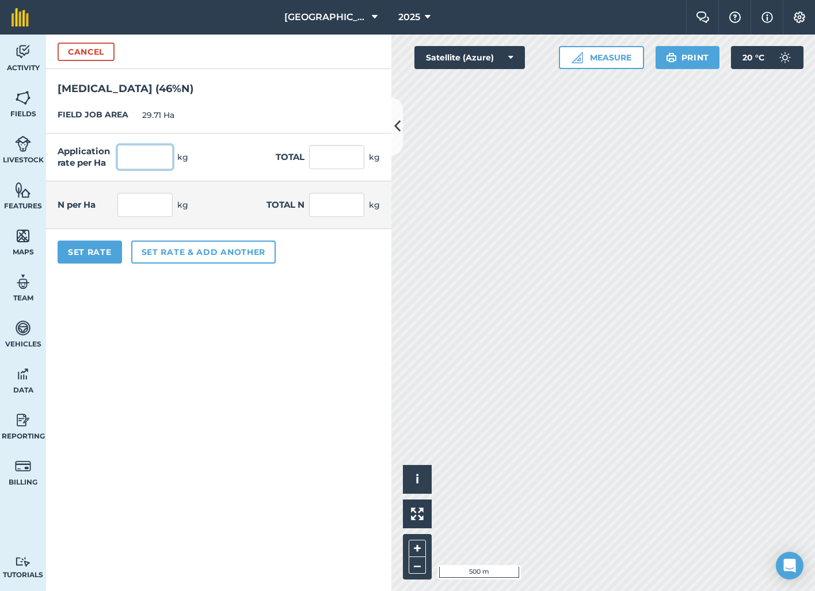
click at [146, 157] on input "text" at bounding box center [144, 157] width 55 height 24
click at [229, 119] on div "FIELD JOB AREA 29.71 Ha" at bounding box center [218, 115] width 345 height 36
click at [146, 161] on input "50" at bounding box center [144, 157] width 55 height 24
click at [99, 258] on button "Set Rate" at bounding box center [90, 252] width 64 height 23
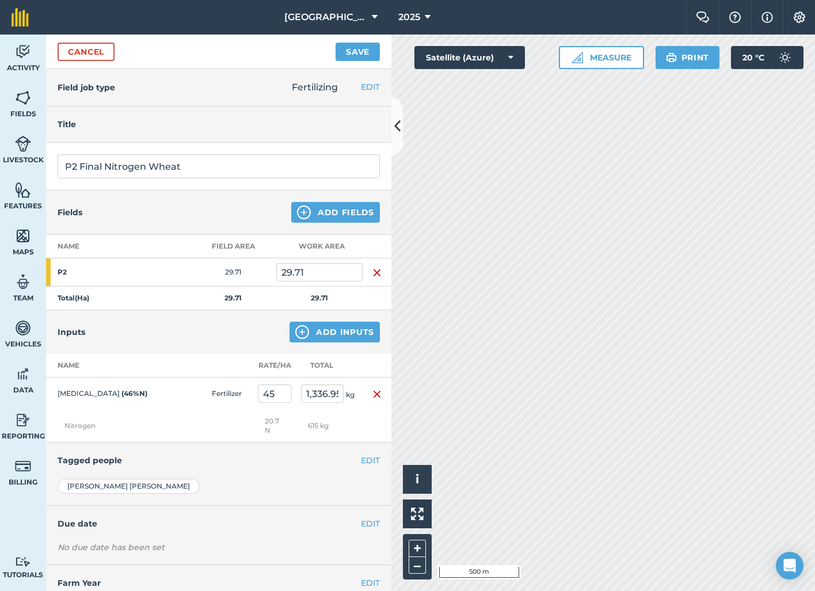
click at [345, 331] on button "Add Inputs" at bounding box center [335, 332] width 90 height 21
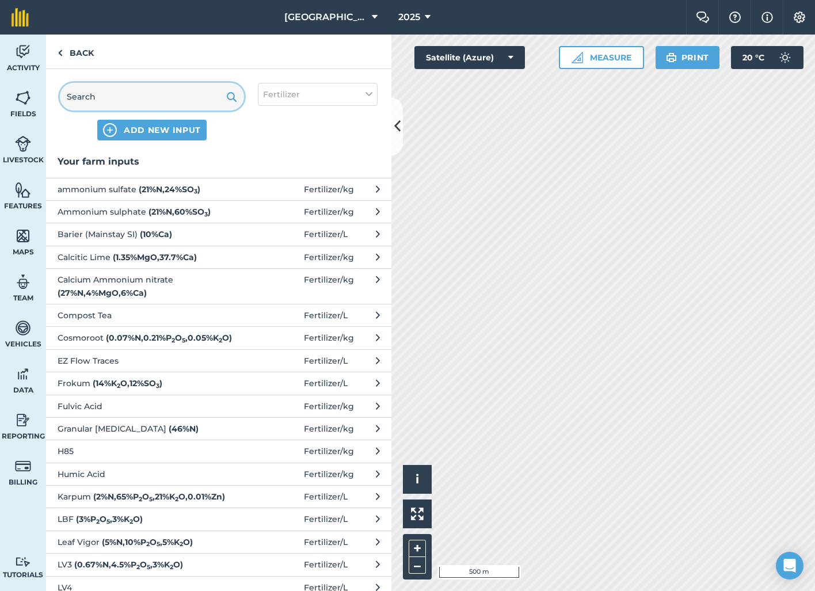
click at [182, 93] on input "text" at bounding box center [152, 97] width 184 height 28
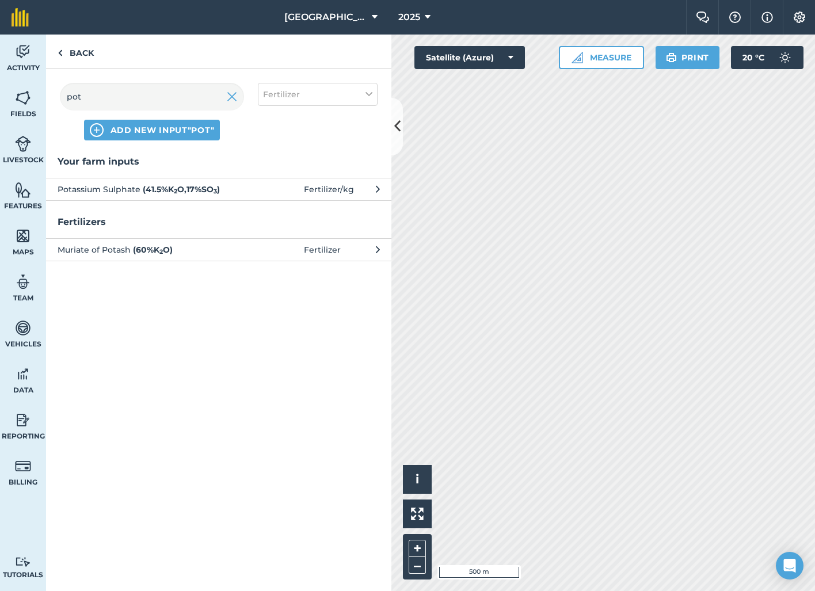
click at [173, 186] on strong "( 41.5 % K 2 O , 17 % SO 3 )" at bounding box center [181, 189] width 77 height 10
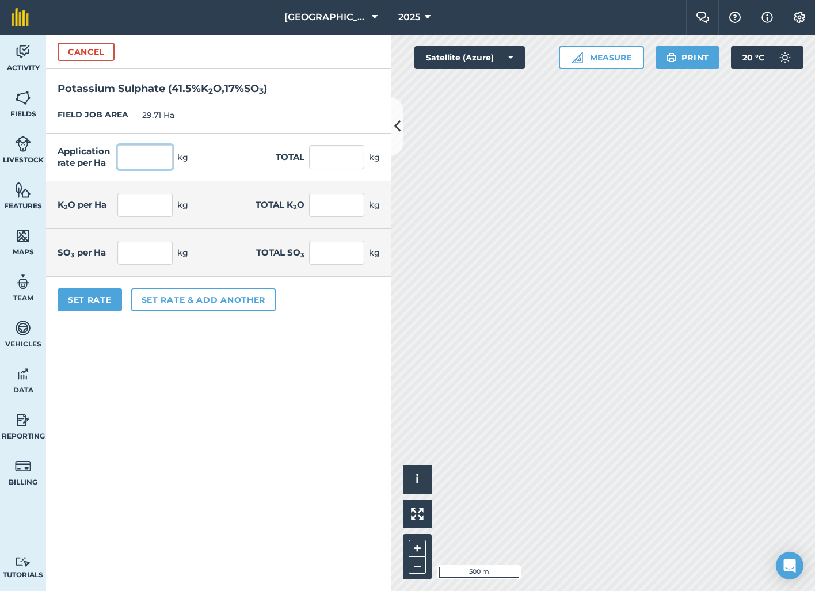
click at [150, 161] on input "text" at bounding box center [144, 157] width 55 height 24
click at [244, 104] on div "FIELD JOB AREA 29.71 Ha" at bounding box center [218, 115] width 345 height 36
click at [91, 299] on button "Set Rate" at bounding box center [90, 299] width 64 height 23
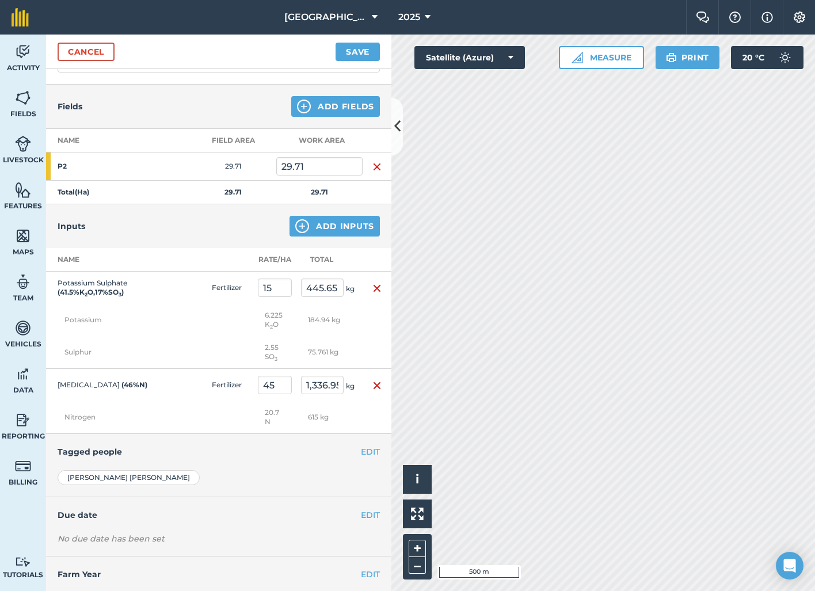
scroll to position [110, 0]
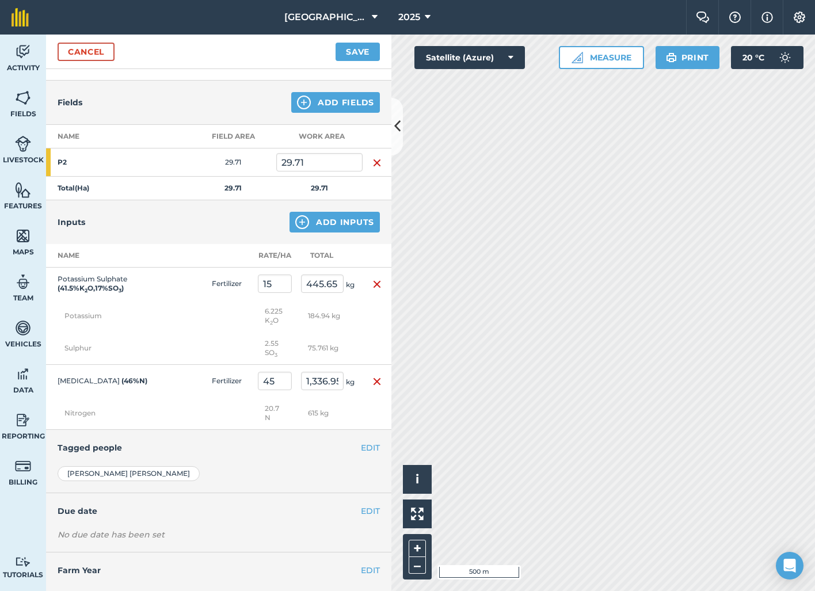
click at [344, 217] on button "Add Inputs" at bounding box center [335, 222] width 90 height 21
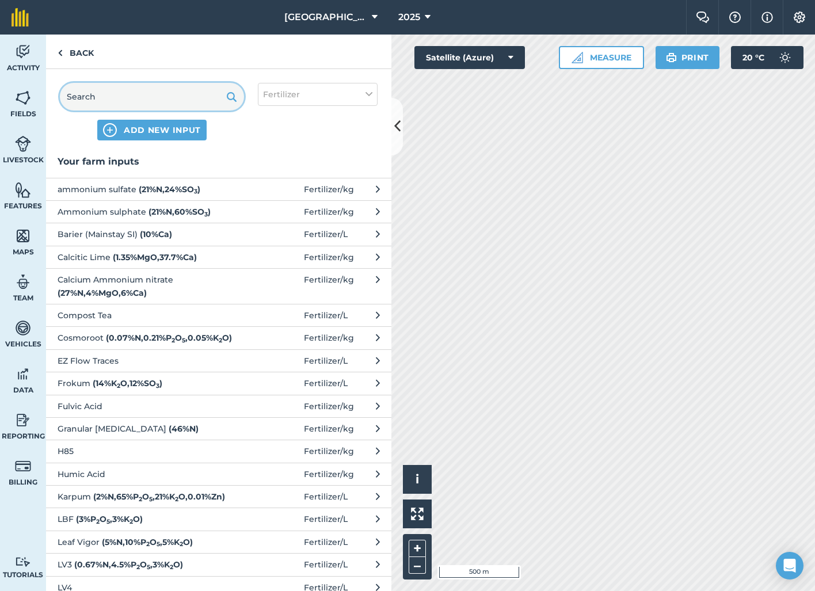
click at [184, 100] on input "text" at bounding box center [152, 97] width 184 height 28
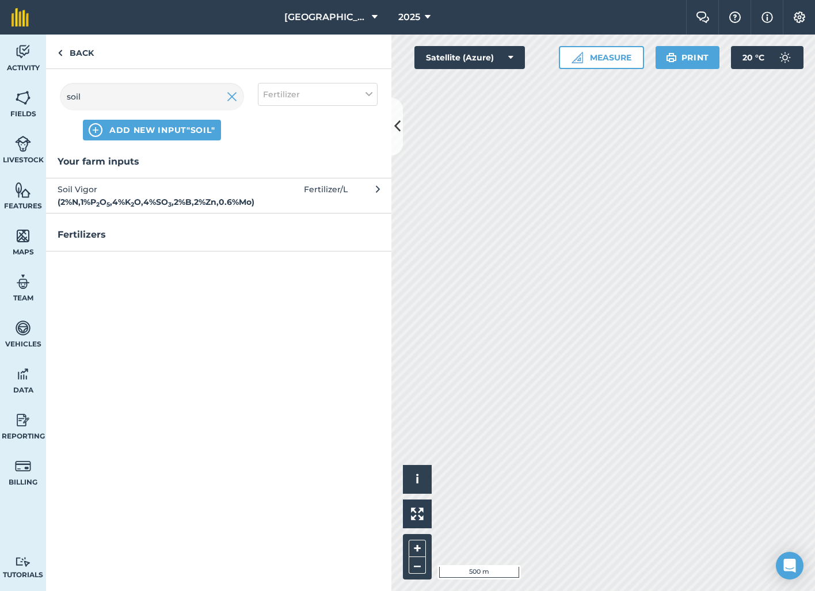
click at [177, 183] on span "Soil Vigor ( 2 % N , 1 % P 2 O 5 , 4 % K 2 O , 4 % SO 3 , 2 % B , 2 % Zn , 0.6 …" at bounding box center [152, 196] width 188 height 26
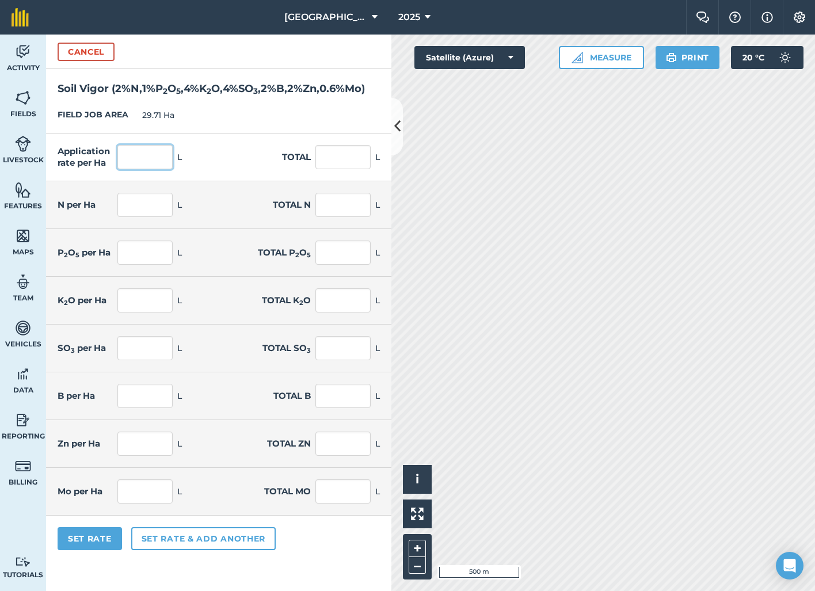
click at [147, 169] on input "text" at bounding box center [144, 157] width 55 height 24
click at [263, 128] on div "FIELD JOB AREA 29.71 Ha" at bounding box center [218, 115] width 345 height 36
click at [161, 169] on input "25" at bounding box center [144, 157] width 55 height 24
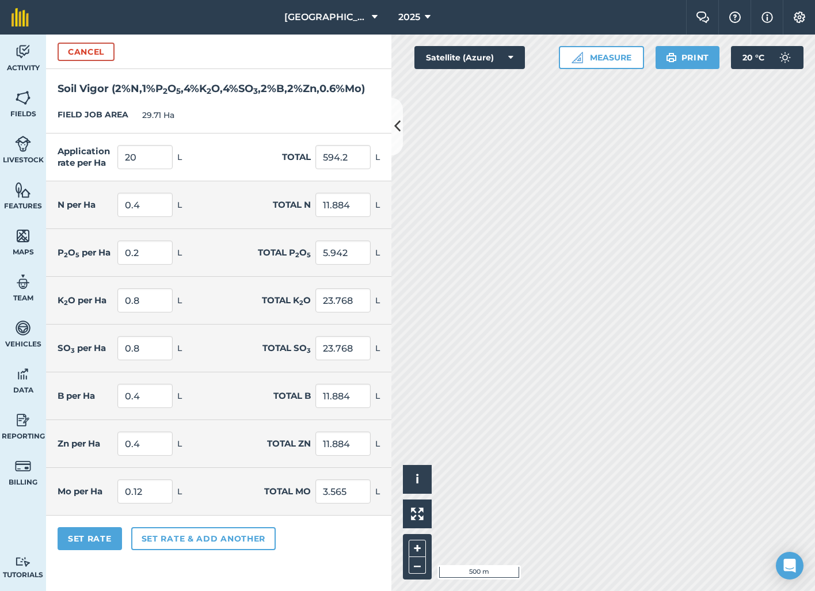
click at [252, 158] on div "Application rate per Ha 20 L Total 594.2 L" at bounding box center [218, 158] width 345 height 48
click at [99, 550] on button "Set Rate" at bounding box center [90, 538] width 64 height 23
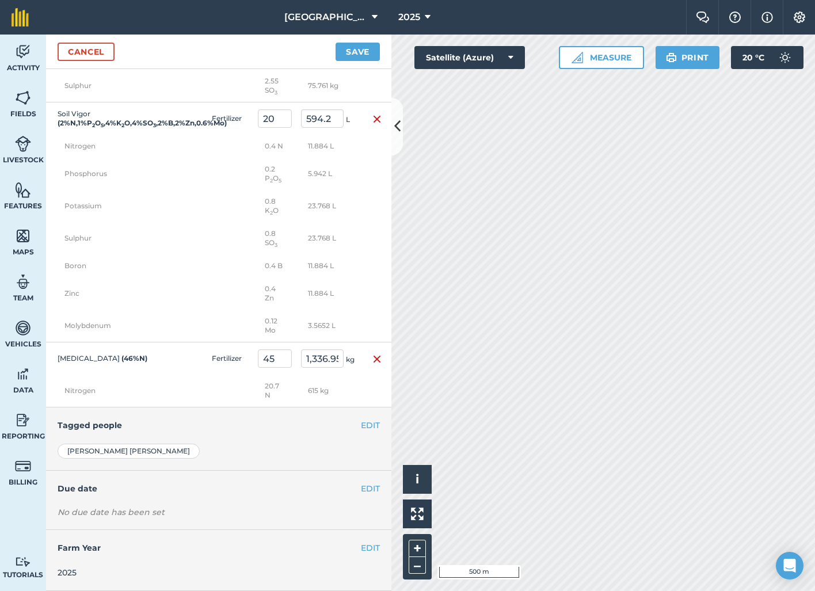
scroll to position [380, 0]
click at [367, 433] on div "EDIT Tagged people" at bounding box center [218, 425] width 345 height 36
click at [368, 428] on button "EDIT" at bounding box center [370, 425] width 19 height 13
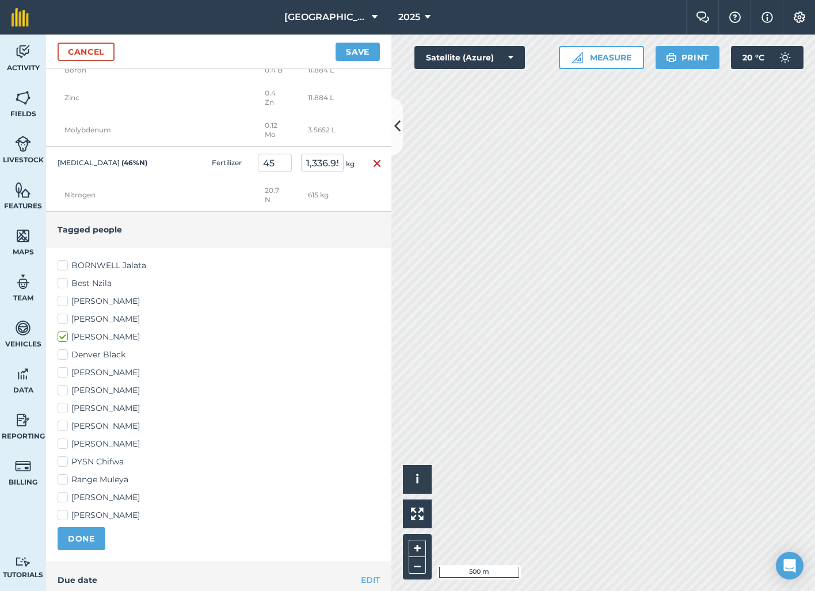
scroll to position [572, 0]
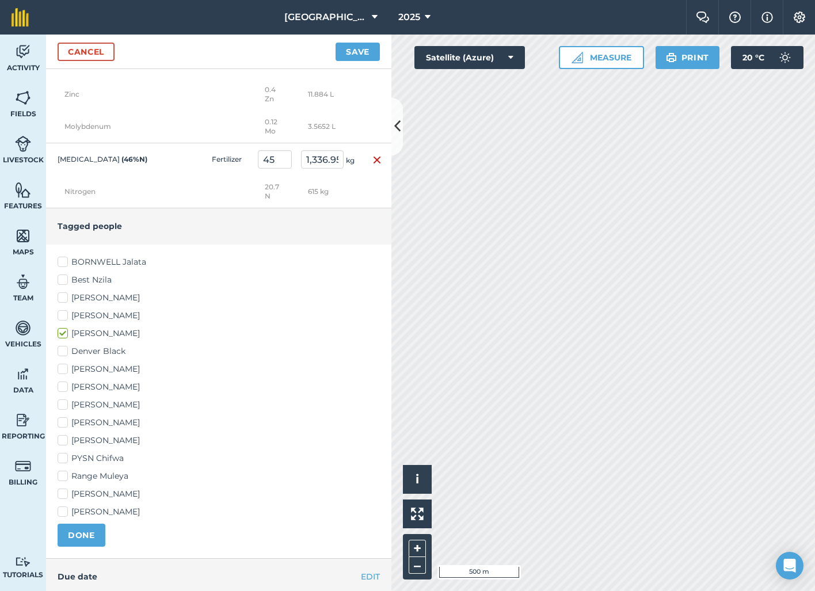
click at [63, 447] on label "Mike Chilala" at bounding box center [219, 441] width 322 height 12
click at [63, 442] on input "Mike Chilala" at bounding box center [61, 438] width 7 height 7
click at [62, 357] on label "Denver Black" at bounding box center [219, 351] width 322 height 12
click at [62, 353] on input "Denver Black" at bounding box center [61, 348] width 7 height 7
click at [64, 429] on label "Jeron Herzberg" at bounding box center [219, 423] width 322 height 12
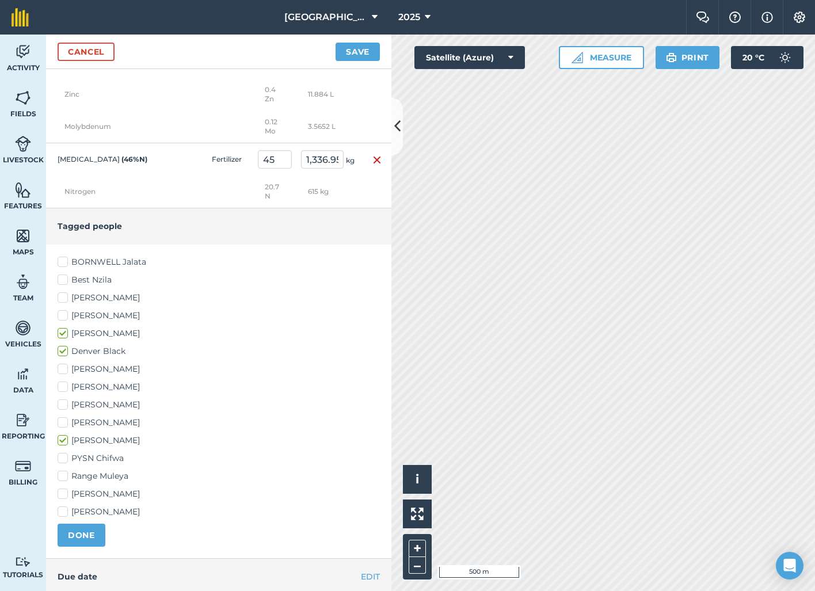
click at [64, 424] on input "Jeron Herzberg" at bounding box center [61, 420] width 7 height 7
click at [85, 538] on button "DONE" at bounding box center [82, 535] width 48 height 23
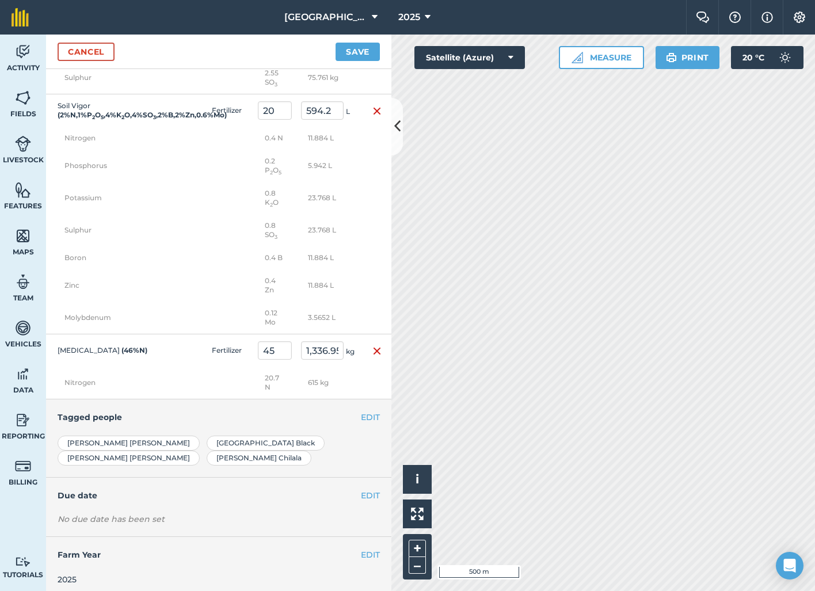
scroll to position [0, 0]
click at [372, 489] on button "EDIT" at bounding box center [370, 495] width 19 height 13
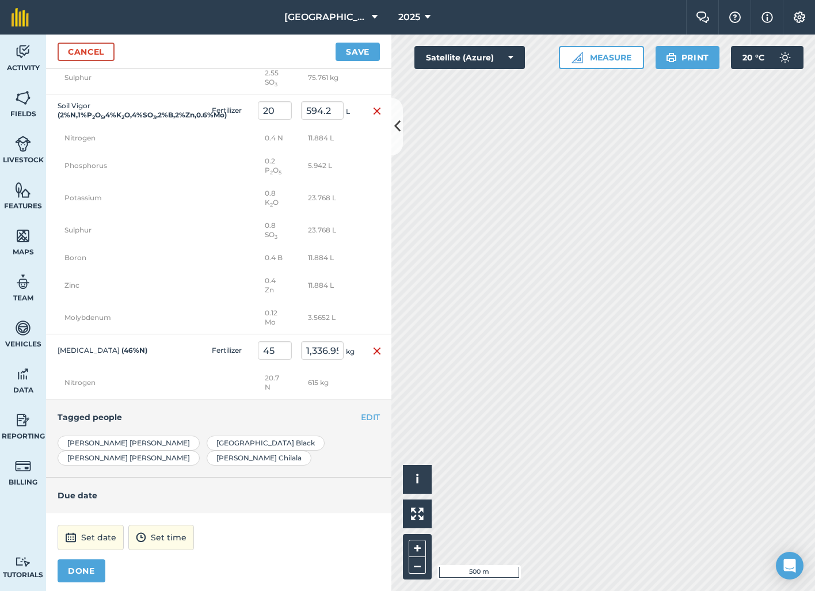
click at [100, 531] on button "Set date" at bounding box center [91, 537] width 66 height 25
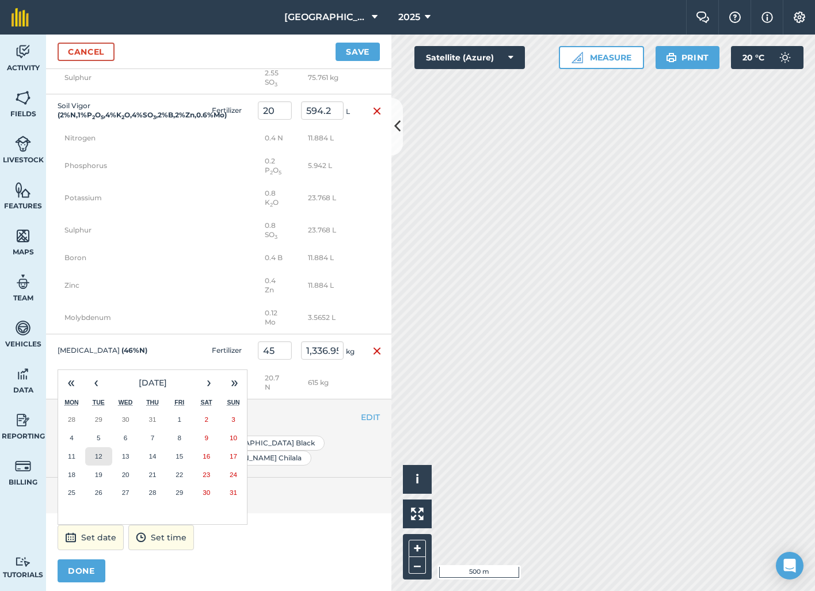
click at [106, 452] on button "12" at bounding box center [98, 456] width 27 height 18
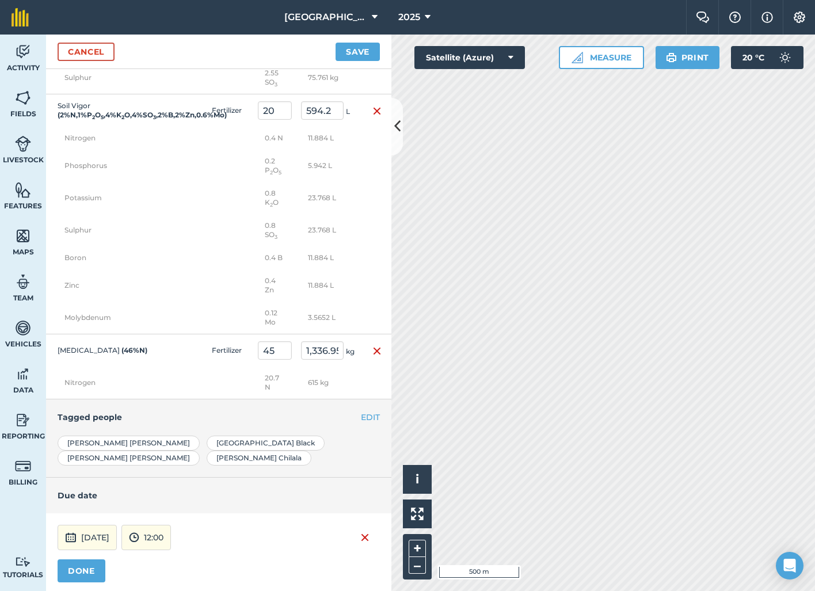
click at [90, 568] on button "DONE" at bounding box center [82, 570] width 48 height 23
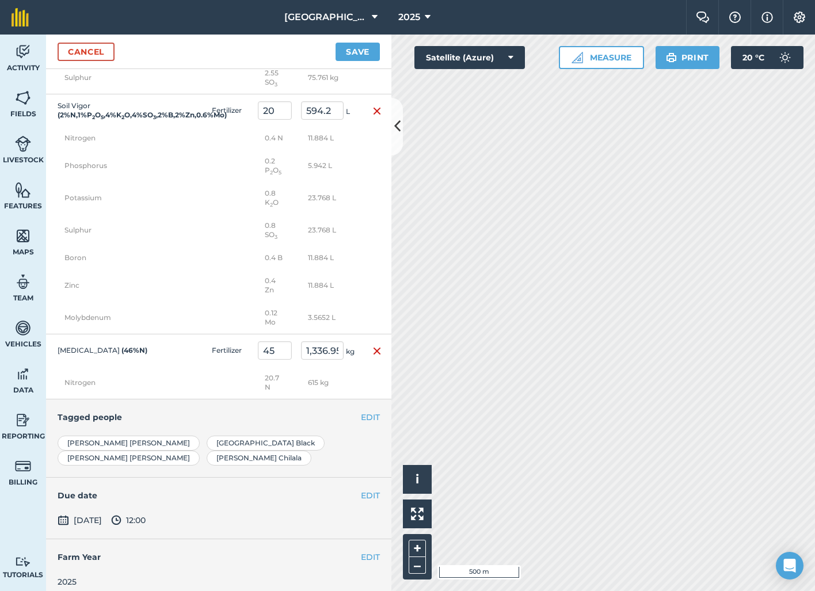
click at [367, 52] on button "Save" at bounding box center [358, 52] width 44 height 18
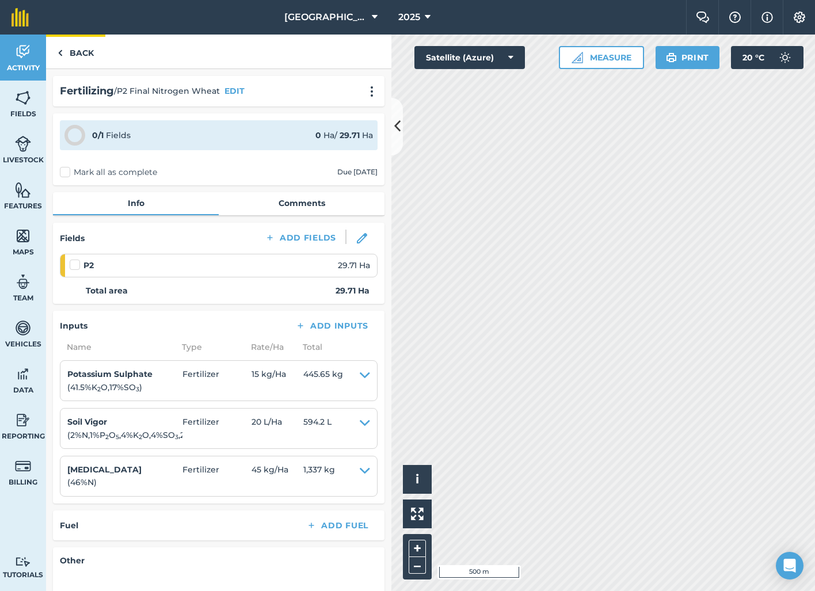
click at [82, 51] on link "Back" at bounding box center [75, 52] width 59 height 34
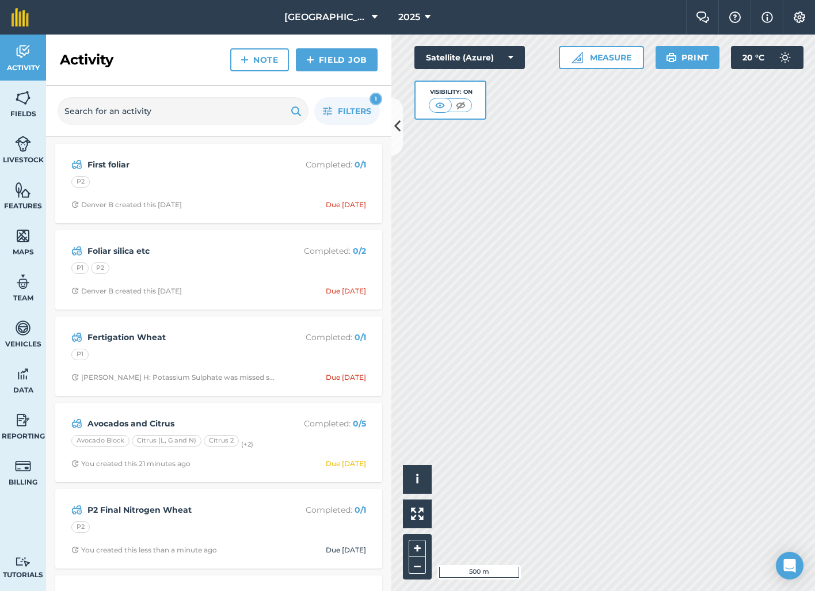
click at [340, 58] on link "Field Job" at bounding box center [337, 59] width 82 height 23
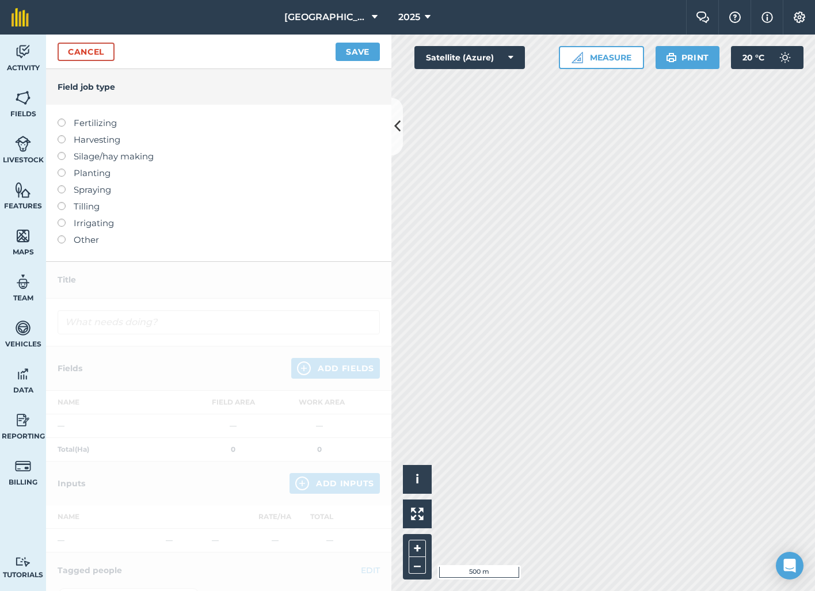
click at [60, 119] on label at bounding box center [66, 119] width 16 height 0
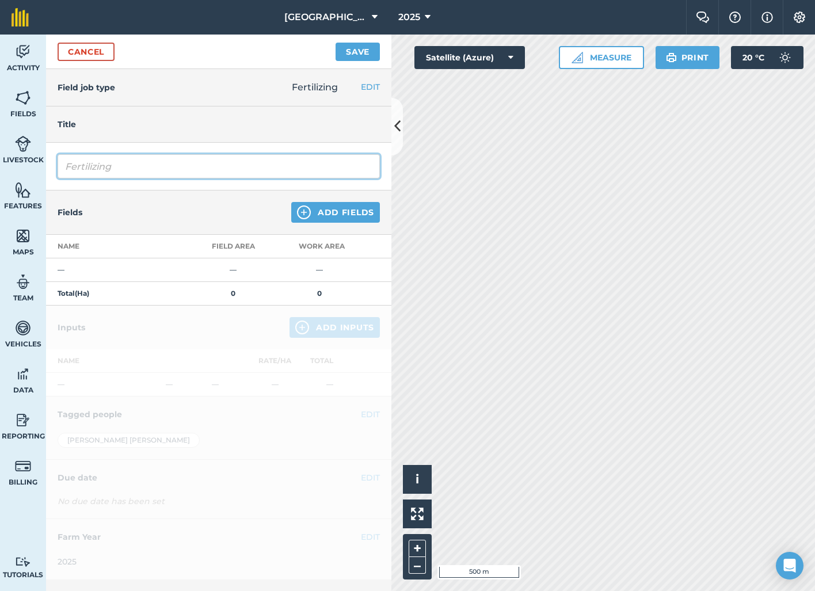
click at [135, 169] on input "Fertilizing" at bounding box center [219, 166] width 322 height 24
click at [321, 208] on button "Add Fields" at bounding box center [335, 212] width 89 height 21
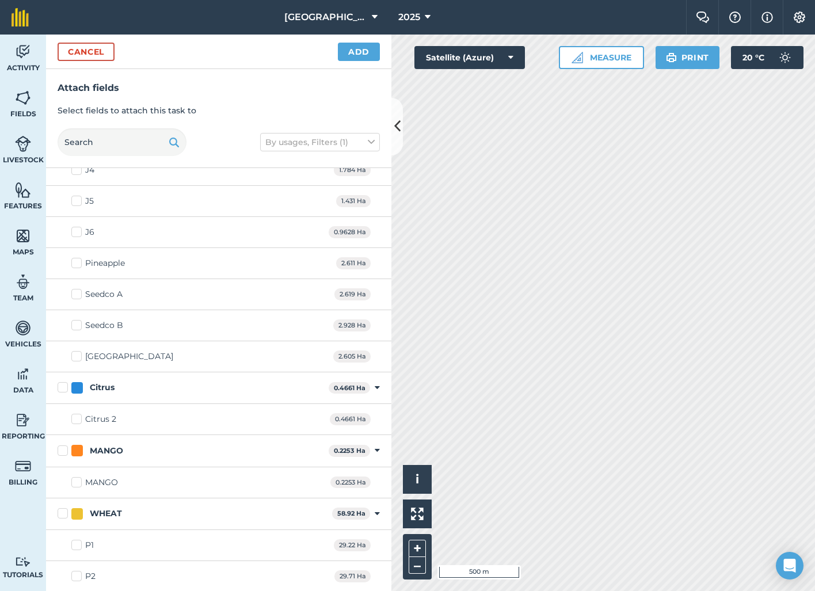
scroll to position [1382, 0]
click at [76, 546] on label "P1" at bounding box center [82, 546] width 22 height 12
click at [76, 546] on input "P1" at bounding box center [74, 543] width 7 height 7
click at [348, 58] on button "Add" at bounding box center [359, 52] width 42 height 18
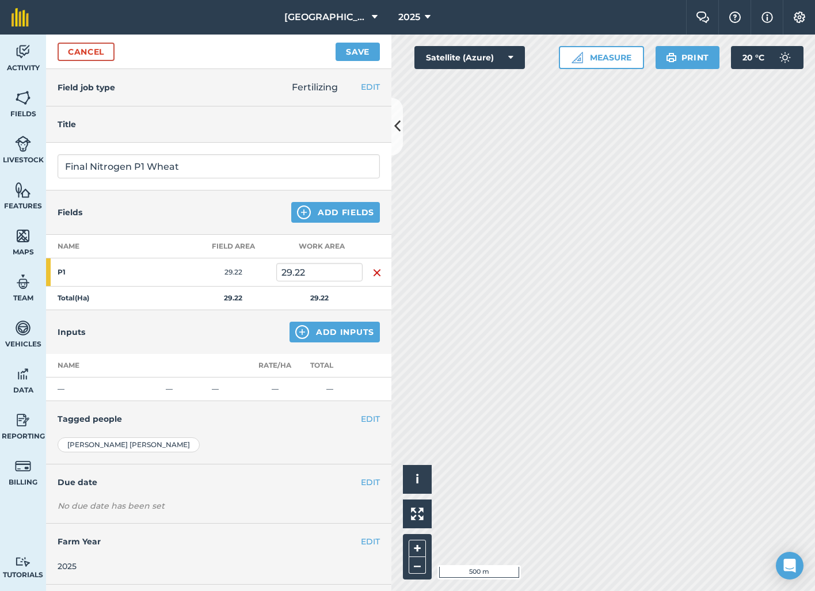
click at [321, 332] on button "Add Inputs" at bounding box center [335, 332] width 90 height 21
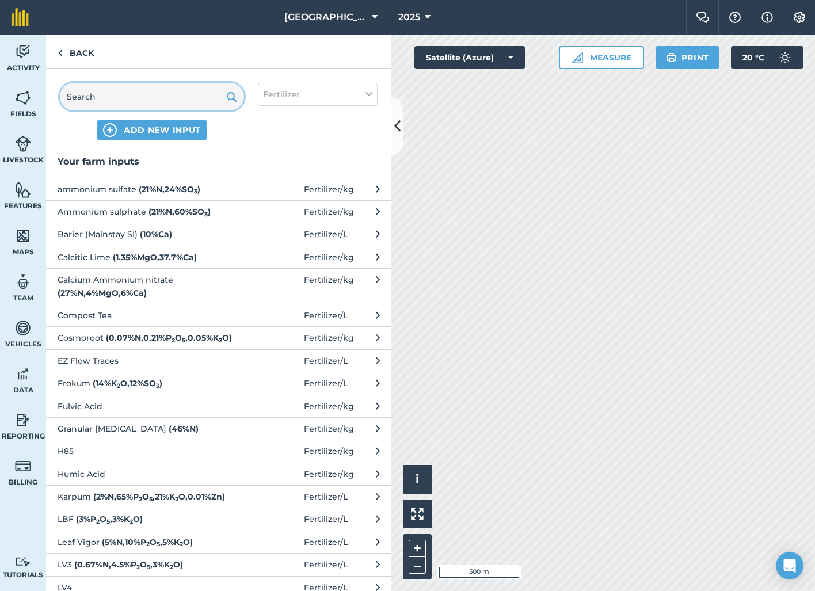
click at [155, 92] on input "text" at bounding box center [152, 97] width 184 height 28
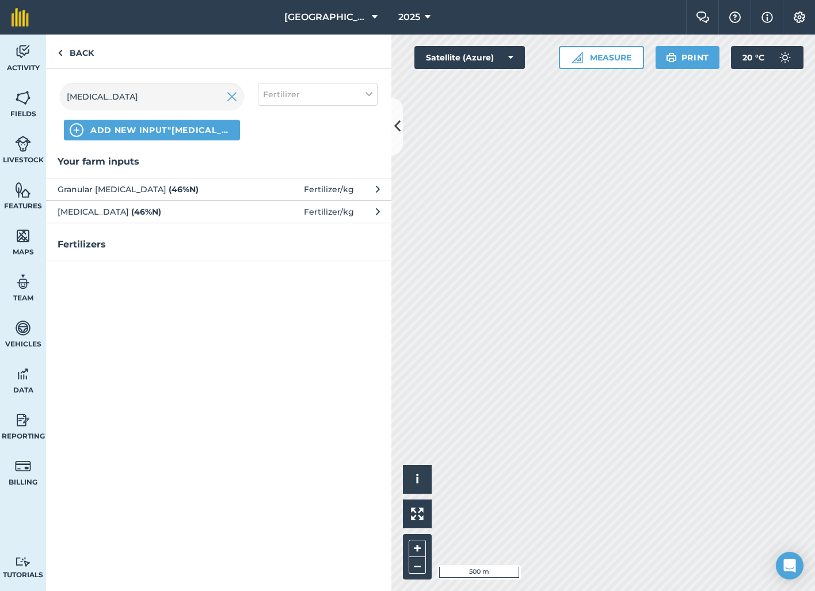
click at [128, 208] on span "Urea ( 46 % N )" at bounding box center [152, 211] width 188 height 13
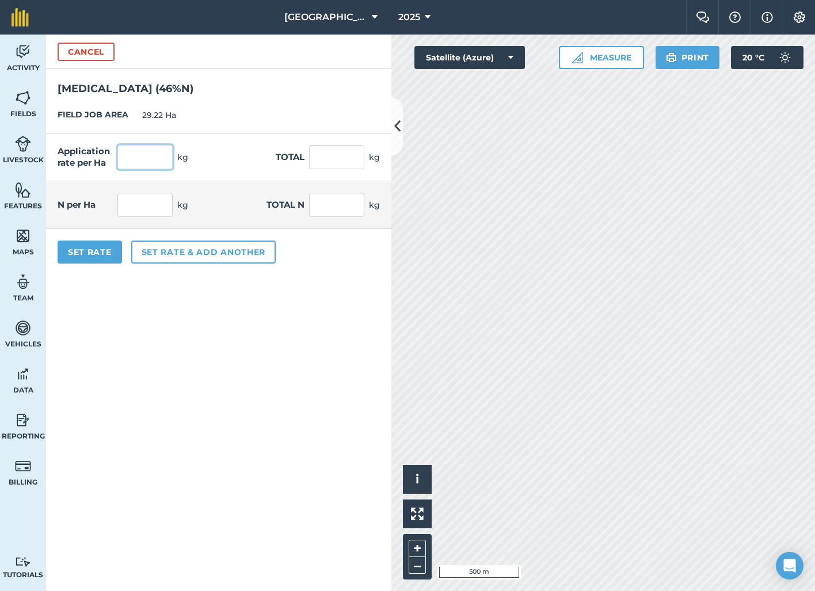
click at [141, 160] on input "text" at bounding box center [144, 157] width 55 height 24
click at [199, 200] on div "N per Ha 23 kg Total N 672.06 kg" at bounding box center [218, 205] width 345 height 48
click at [76, 252] on button "Set Rate" at bounding box center [90, 252] width 64 height 23
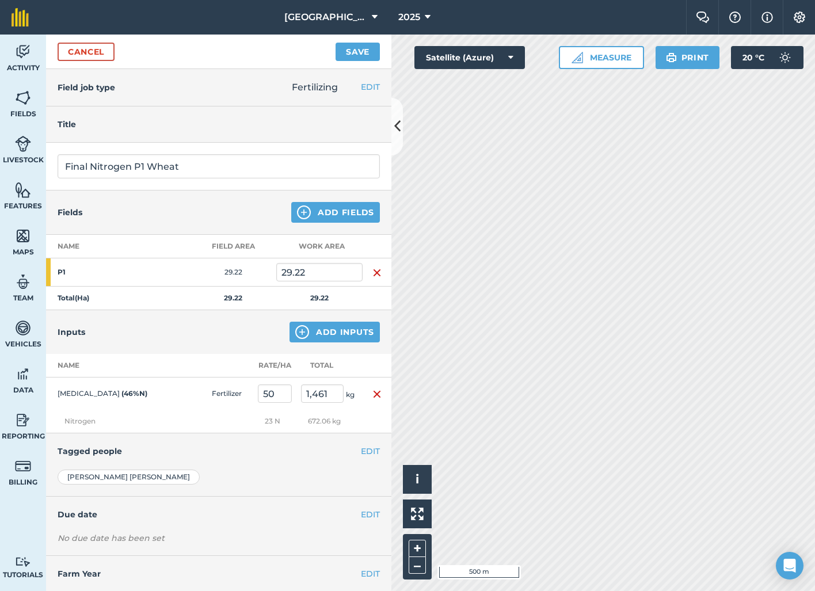
click at [370, 333] on button "Add Inputs" at bounding box center [335, 332] width 90 height 21
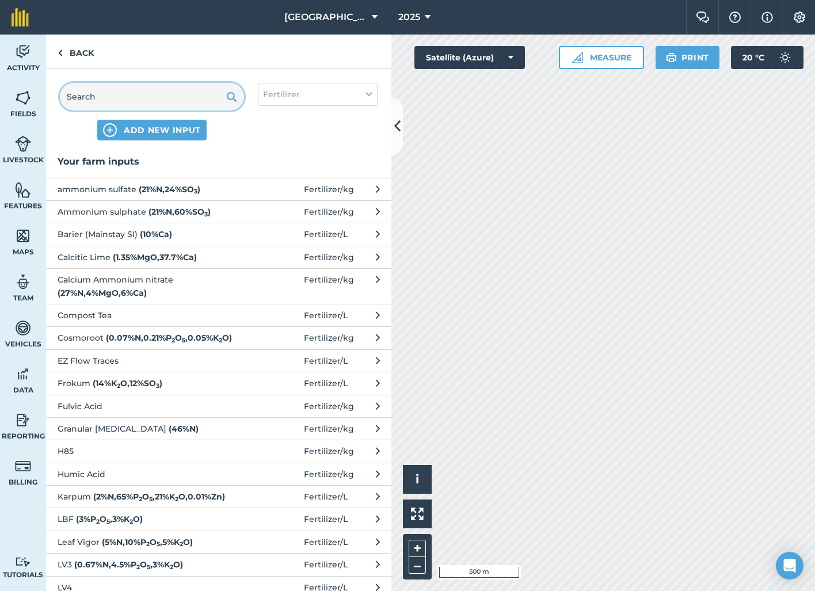
click at [174, 99] on input "text" at bounding box center [152, 97] width 184 height 28
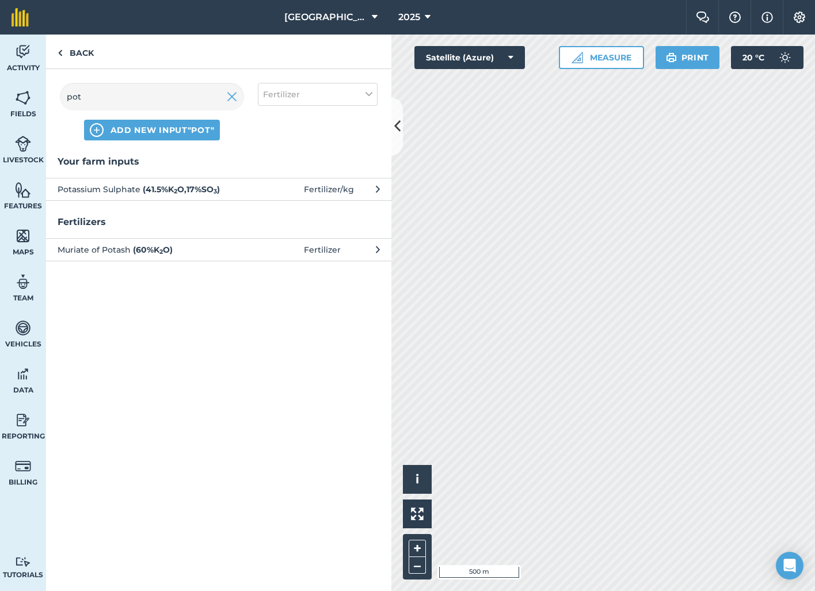
click at [173, 189] on strong "( 41.5 % K 2 O , 17 % SO 3 )" at bounding box center [181, 189] width 77 height 10
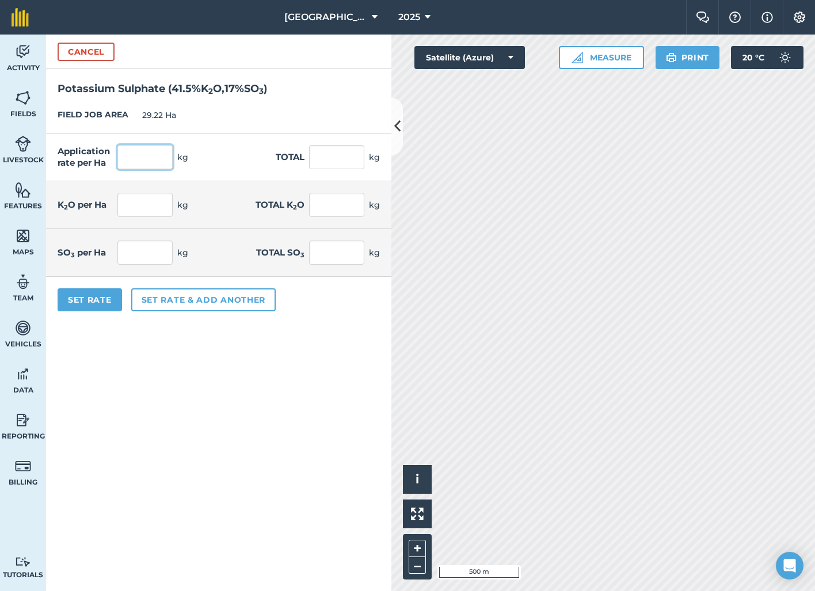
click at [160, 163] on input "text" at bounding box center [144, 157] width 55 height 24
click at [266, 380] on form "Cancel Potassium Sulphate ( 41.5 % K 2 O , 17 % SO 3 ) FIELD JOB AREA 29.22 Ha …" at bounding box center [218, 313] width 345 height 557
click at [109, 310] on button "Set Rate" at bounding box center [90, 299] width 64 height 23
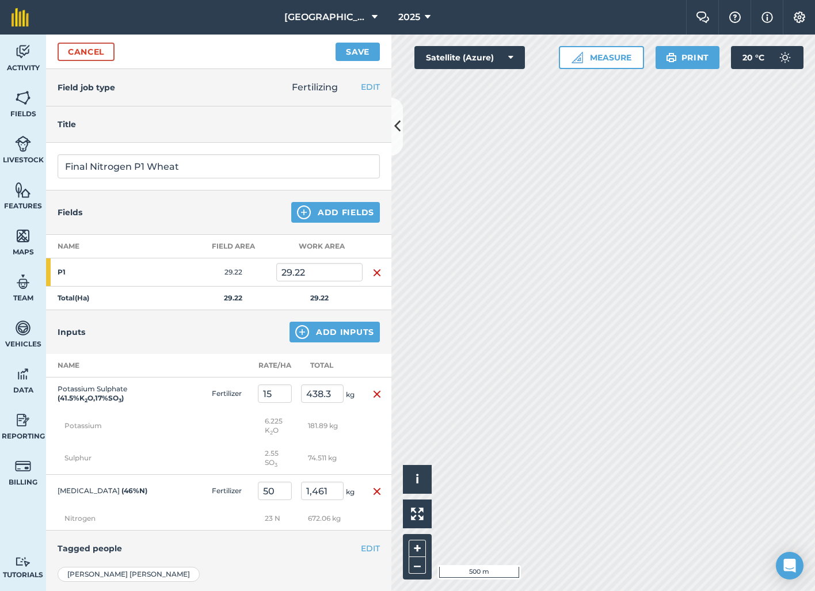
click at [340, 332] on button "Add Inputs" at bounding box center [335, 332] width 90 height 21
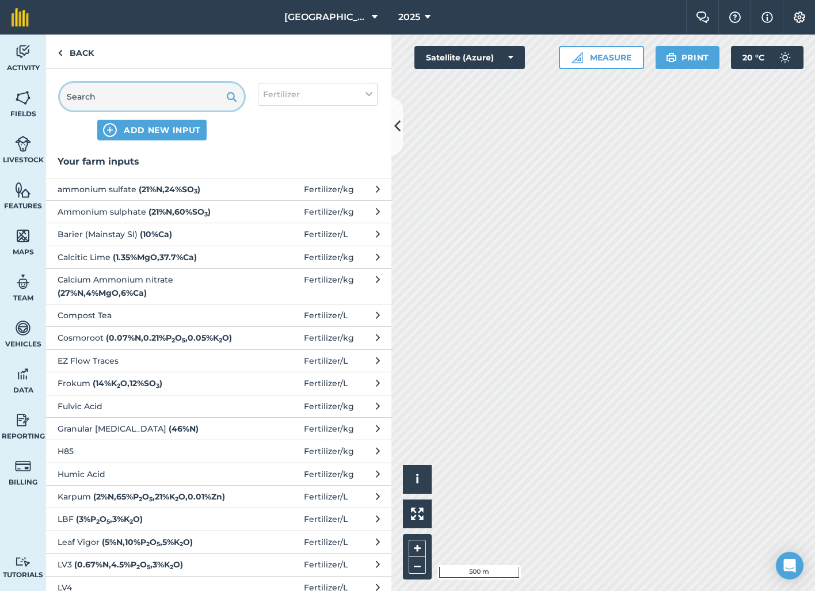
click at [176, 102] on input "text" at bounding box center [152, 97] width 184 height 28
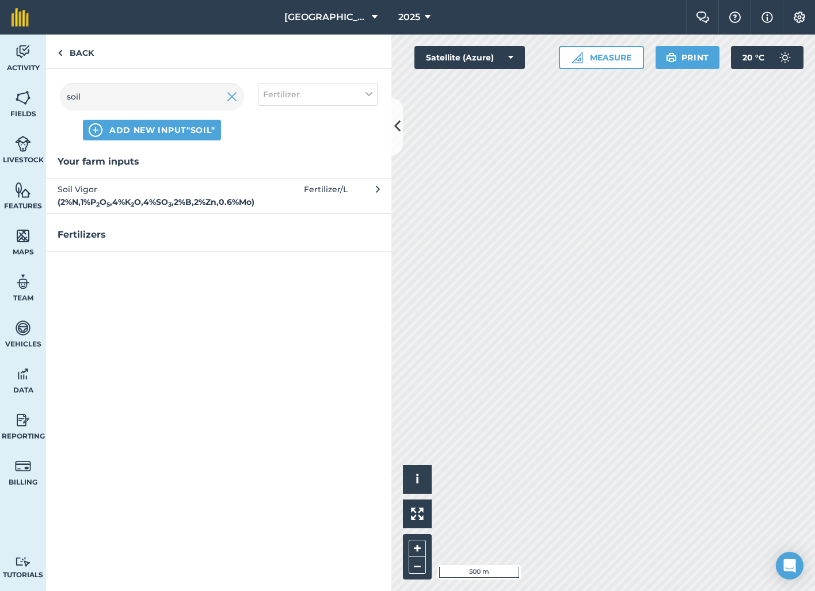
click at [163, 197] on strong "( 2 % N , 1 % P 2 O 5 , 4 % K 2 O , 4 % SO 3 , 2 % B , 2 % Zn , 0.6 % Mo )" at bounding box center [156, 202] width 197 height 10
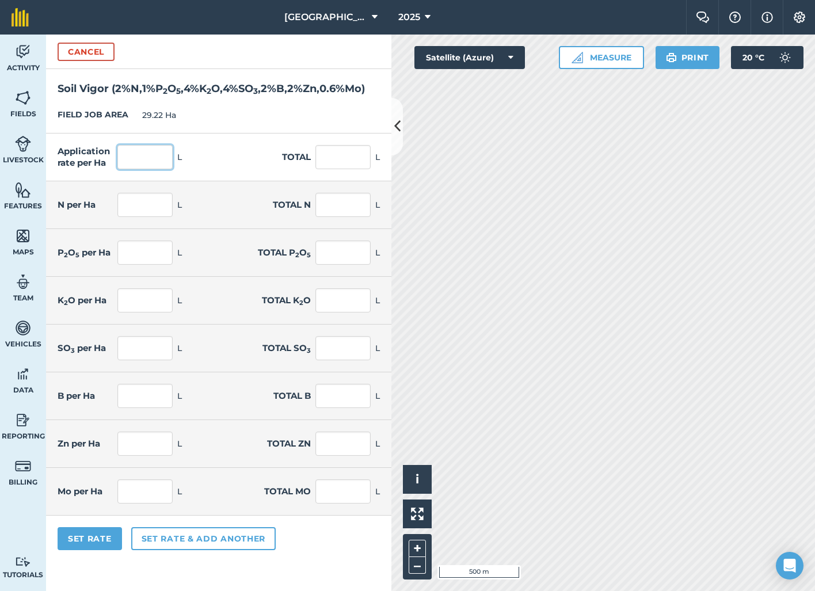
click at [151, 165] on input "text" at bounding box center [144, 157] width 55 height 24
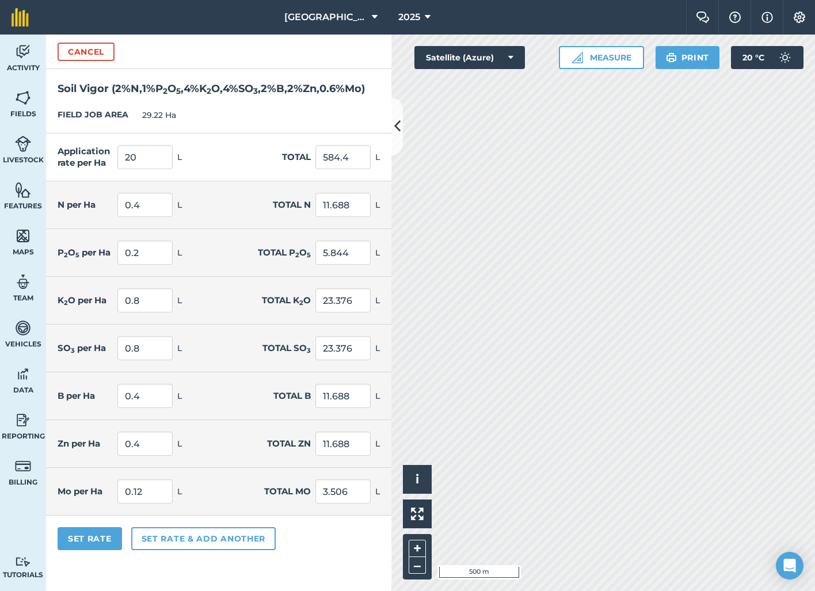
click at [218, 121] on div "FIELD JOB AREA 29.22 Ha" at bounding box center [218, 115] width 345 height 36
click at [96, 543] on button "Set Rate" at bounding box center [90, 538] width 64 height 23
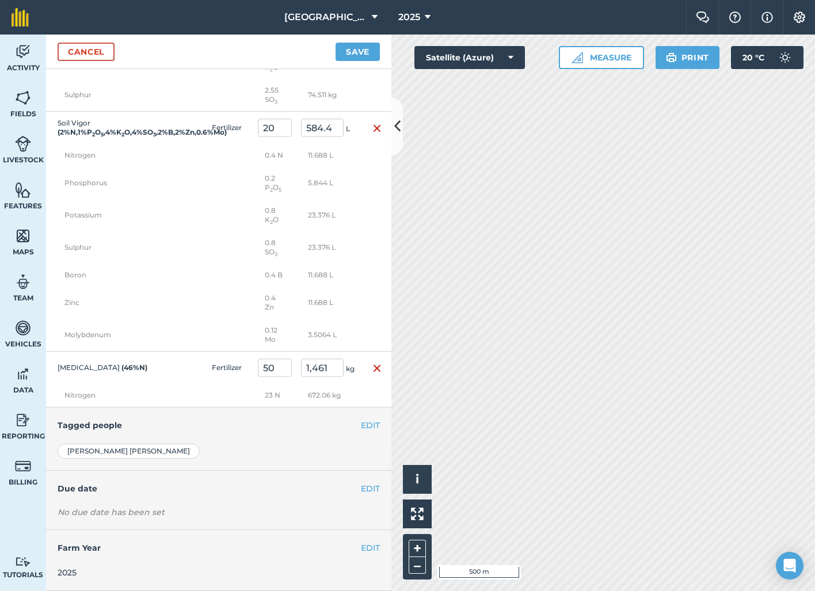
scroll to position [371, 0]
click at [361, 426] on button "EDIT" at bounding box center [370, 425] width 19 height 13
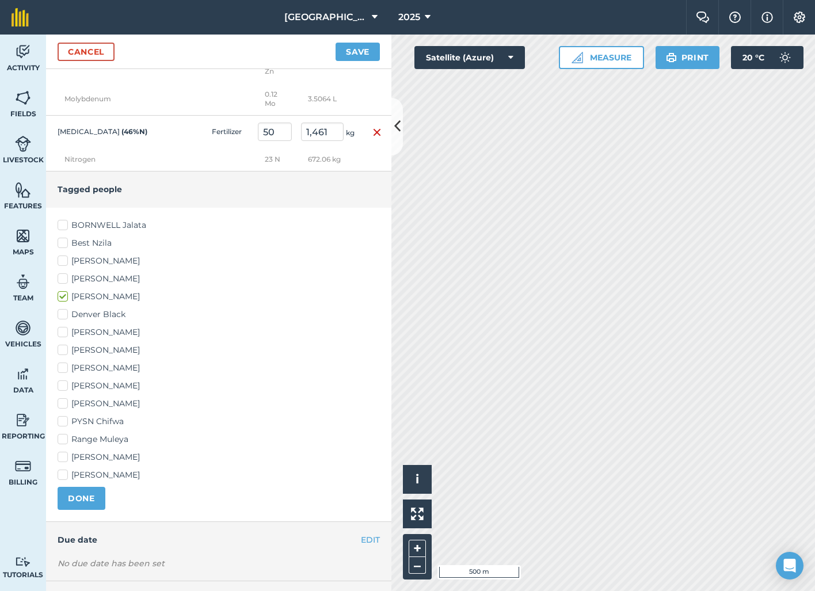
scroll to position [600, 0]
click at [60, 409] on label "Mike Chilala" at bounding box center [219, 403] width 322 height 12
click at [60, 405] on input "Mike Chilala" at bounding box center [61, 400] width 7 height 7
click at [62, 391] on label "Jeron Herzberg" at bounding box center [219, 385] width 322 height 12
click at [62, 387] on input "Jeron Herzberg" at bounding box center [61, 382] width 7 height 7
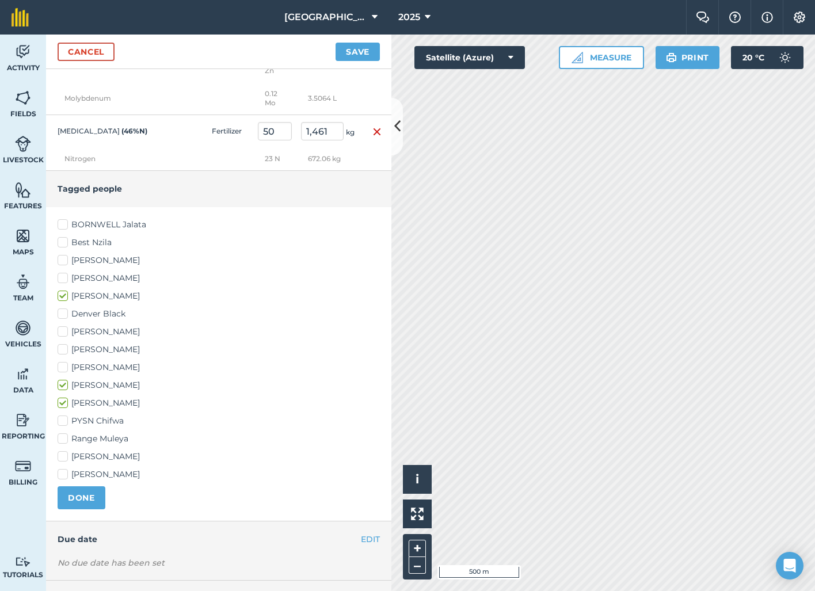
click at [62, 319] on label "Denver Black" at bounding box center [219, 314] width 322 height 12
click at [62, 315] on input "Denver Black" at bounding box center [61, 311] width 7 height 7
click at [90, 503] on button "DONE" at bounding box center [82, 497] width 48 height 23
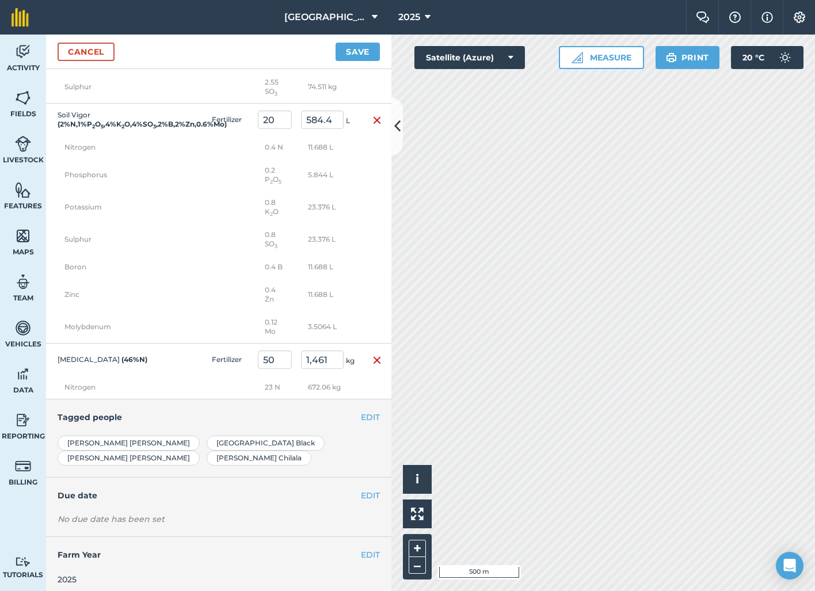
click at [372, 493] on button "EDIT" at bounding box center [370, 495] width 19 height 13
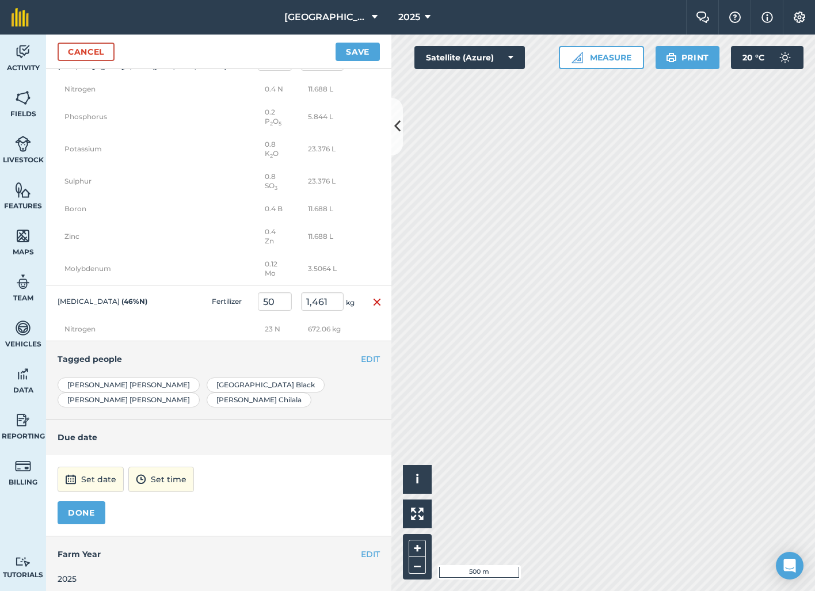
scroll to position [429, 0]
click at [83, 476] on button "Set date" at bounding box center [91, 479] width 66 height 25
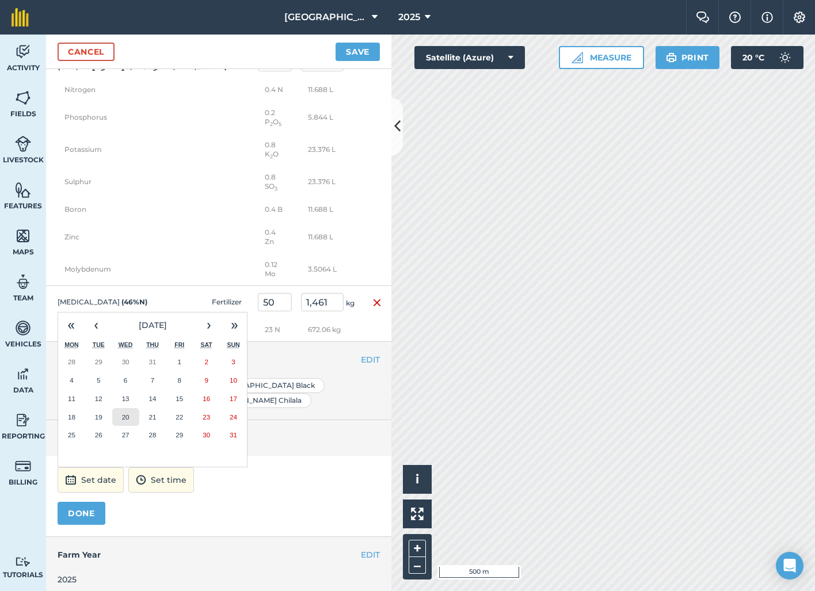
click at [118, 410] on button "20" at bounding box center [125, 417] width 27 height 18
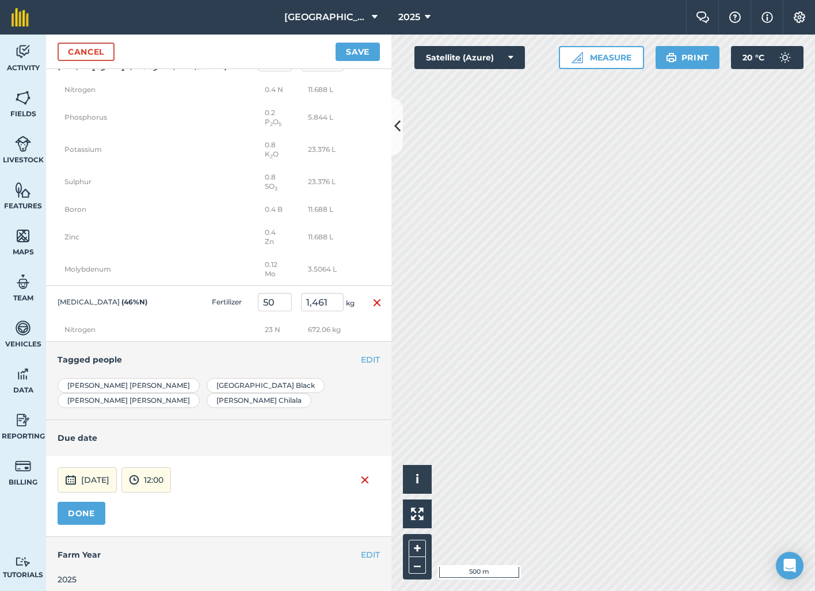
click at [359, 47] on button "Save" at bounding box center [358, 52] width 44 height 18
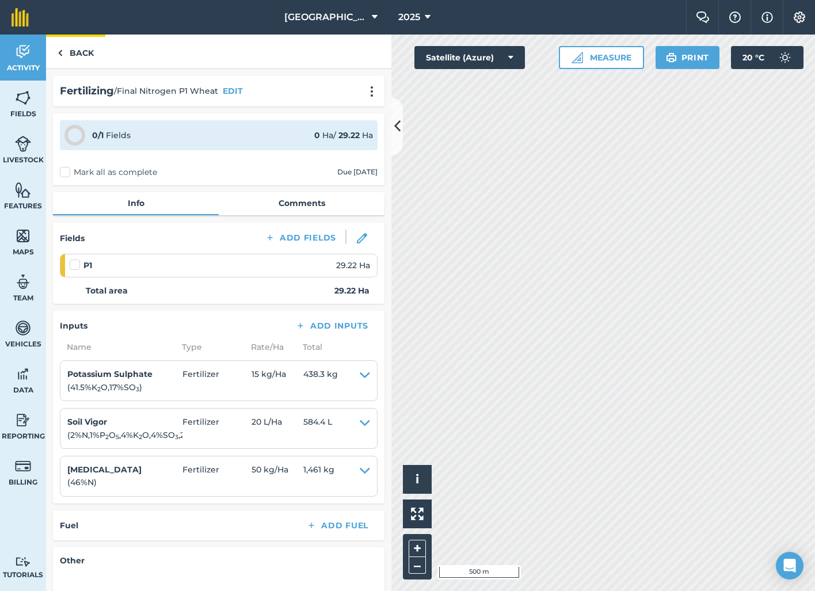
click at [73, 56] on link "Back" at bounding box center [75, 52] width 59 height 34
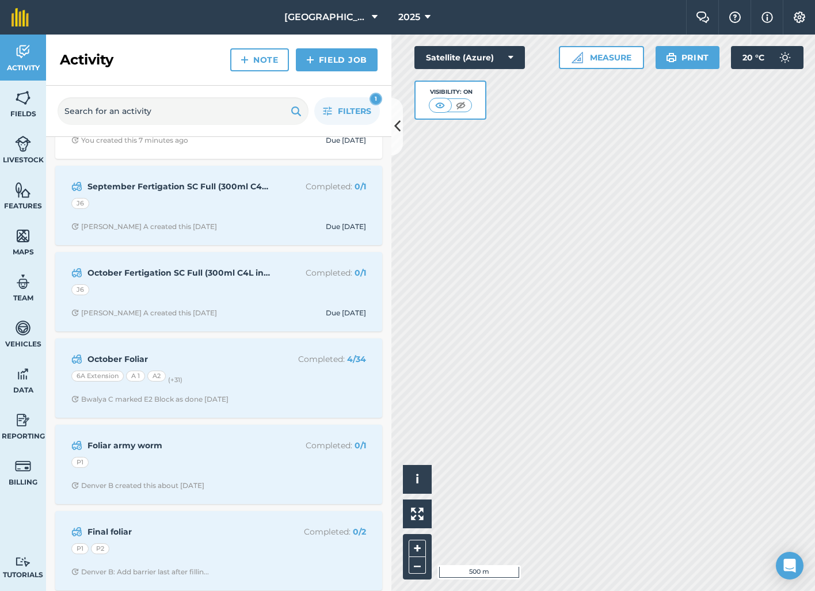
scroll to position [670, 0]
click at [333, 62] on link "Field Job" at bounding box center [337, 59] width 82 height 23
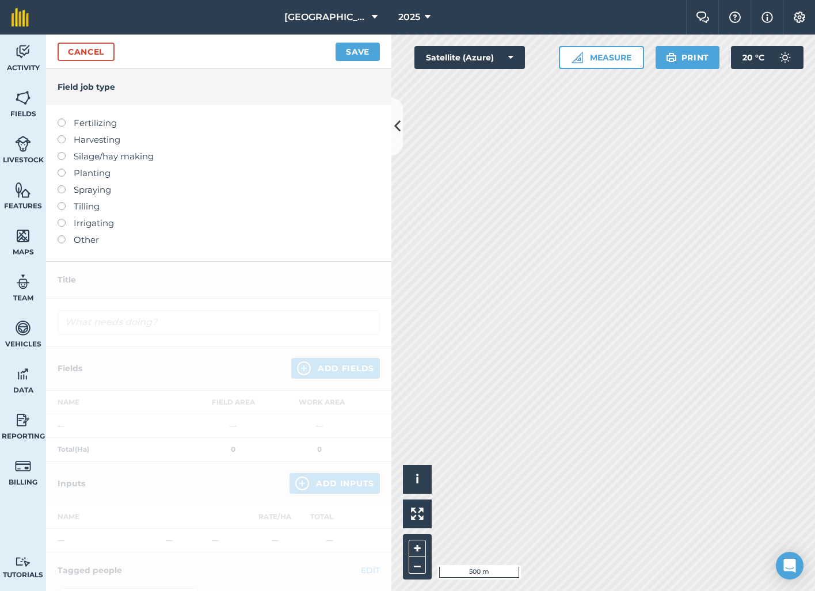
click at [63, 119] on label at bounding box center [66, 119] width 16 height 0
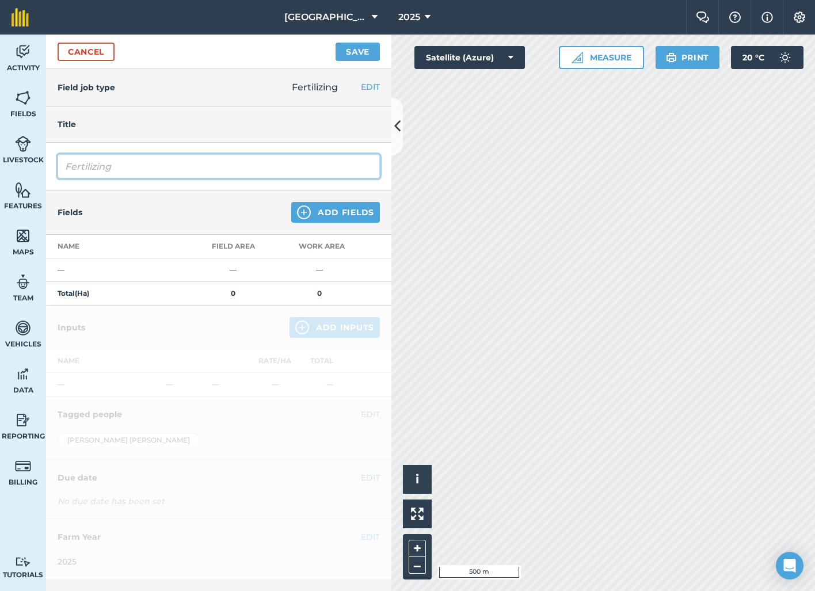
click at [154, 159] on input "Fertilizing" at bounding box center [219, 166] width 322 height 24
click at [165, 164] on input "HNDFertilizing" at bounding box center [219, 166] width 322 height 24
click at [368, 211] on button "Add Fields" at bounding box center [335, 212] width 89 height 21
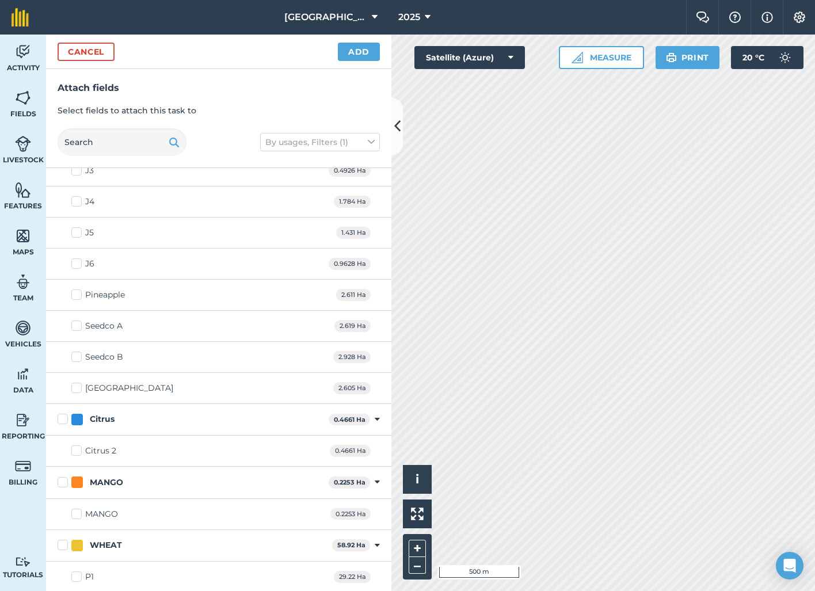
scroll to position [1331, 0]
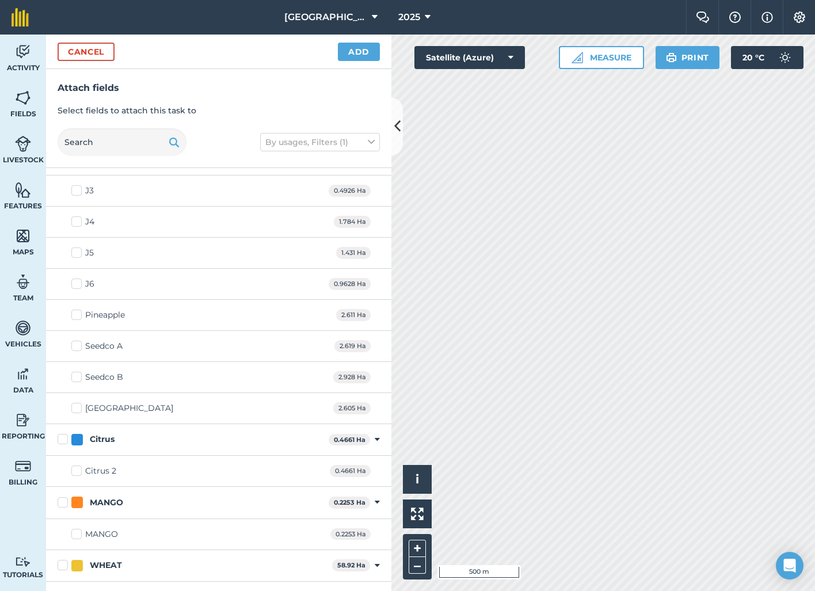
click at [66, 440] on label "Citrus" at bounding box center [191, 439] width 266 height 12
click at [65, 440] on input "Citrus" at bounding box center [61, 436] width 7 height 7
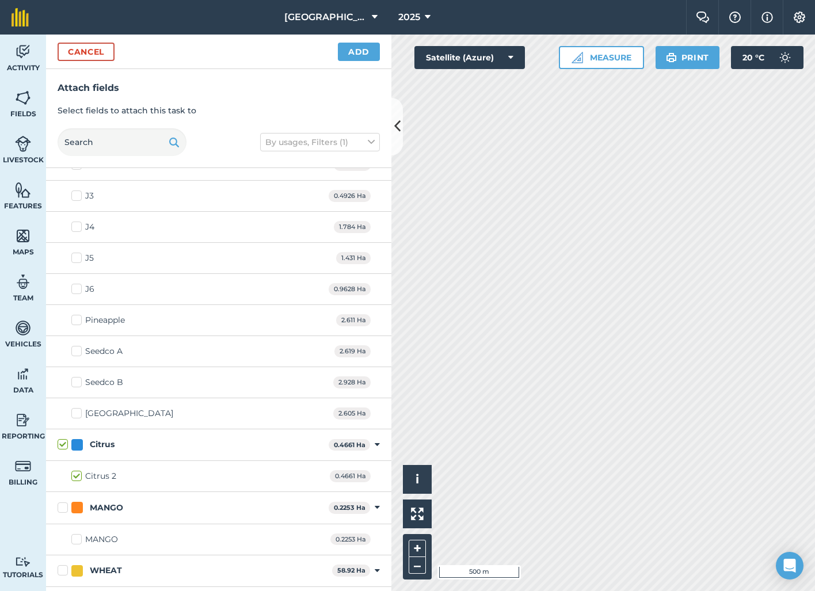
click at [64, 506] on label "MANGO" at bounding box center [191, 508] width 266 height 12
click at [64, 506] on input "MANGO" at bounding box center [61, 505] width 7 height 7
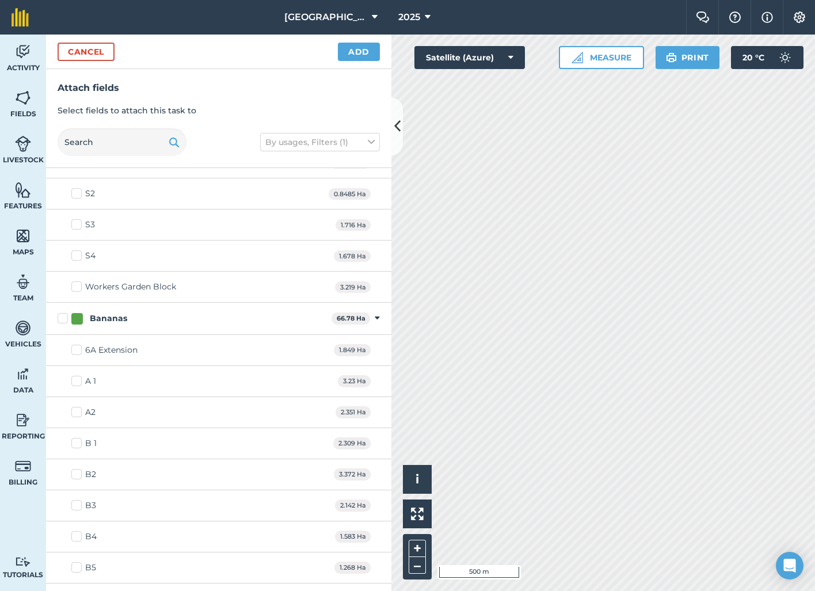
scroll to position [307, 0]
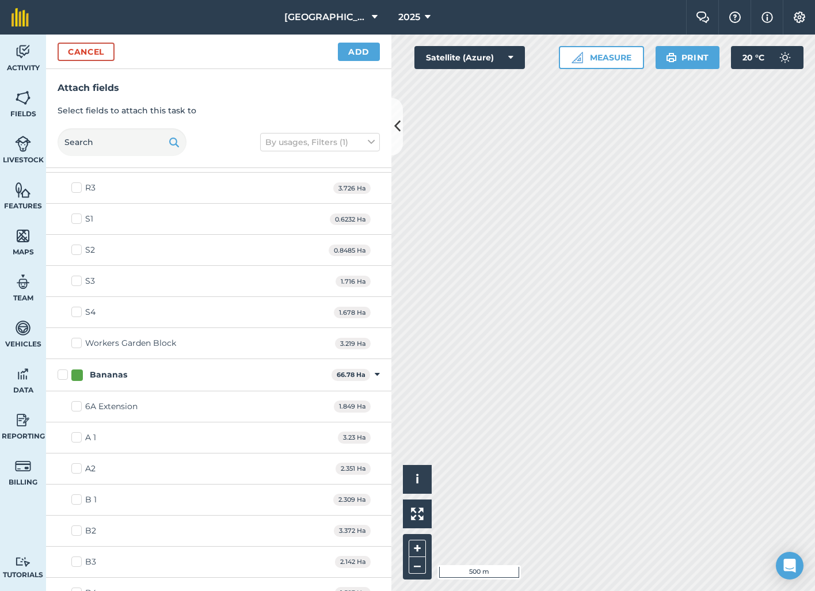
click at [65, 375] on label "Bananas" at bounding box center [192, 375] width 269 height 12
click at [65, 375] on input "Bananas" at bounding box center [61, 372] width 7 height 7
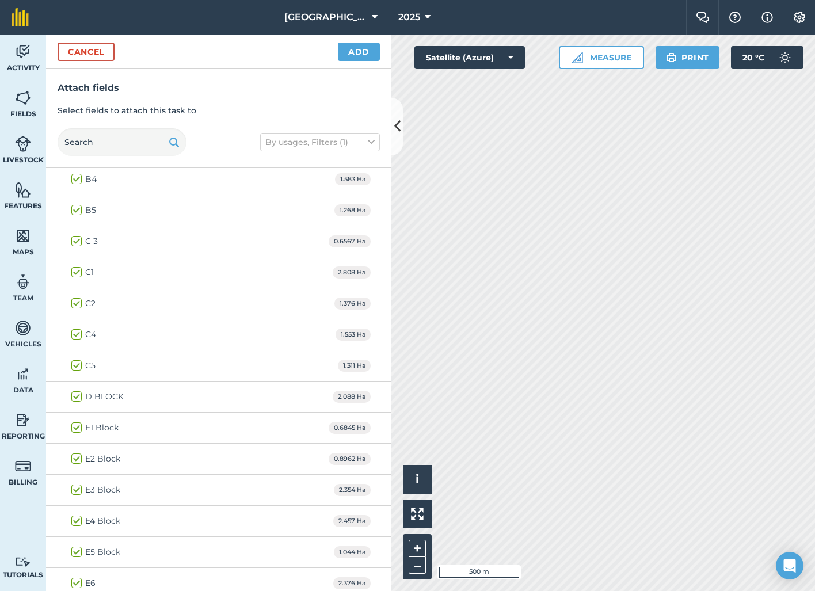
scroll to position [724, 0]
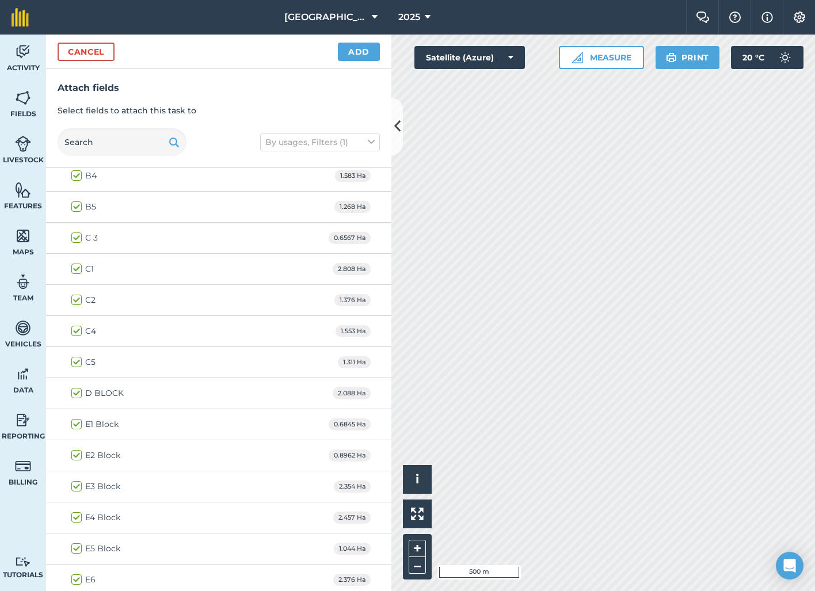
click at [79, 422] on label "E1 Block" at bounding box center [94, 424] width 47 height 12
click at [79, 422] on input "E1 Block" at bounding box center [74, 421] width 7 height 7
click at [78, 516] on label "E4 Block" at bounding box center [95, 518] width 49 height 12
click at [78, 516] on input "E4 Block" at bounding box center [74, 515] width 7 height 7
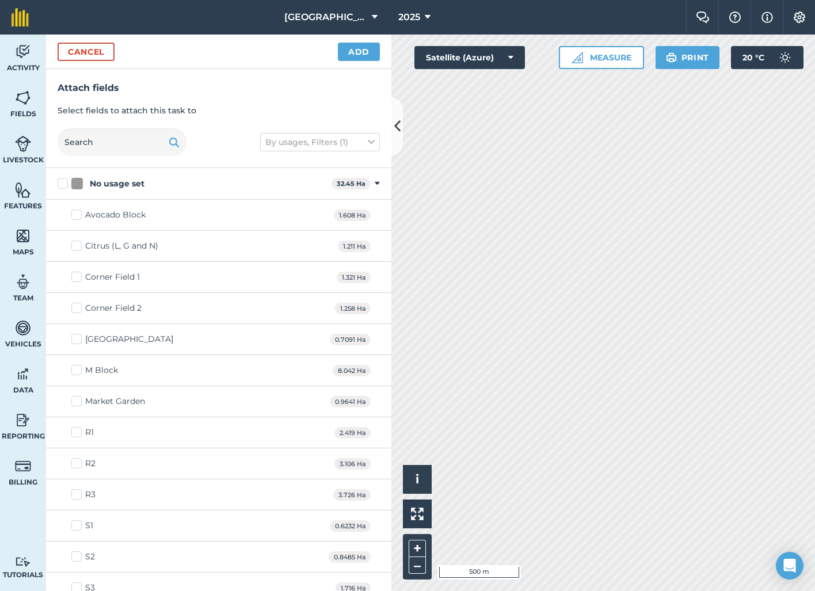
scroll to position [0, 0]
click at [82, 216] on label "Avocado Block" at bounding box center [108, 215] width 74 height 12
click at [79, 216] on input "Avocado Block" at bounding box center [74, 212] width 7 height 7
click at [77, 250] on label "Citrus (L, G and N)" at bounding box center [114, 246] width 87 height 12
click at [77, 247] on input "Citrus (L, G and N)" at bounding box center [74, 243] width 7 height 7
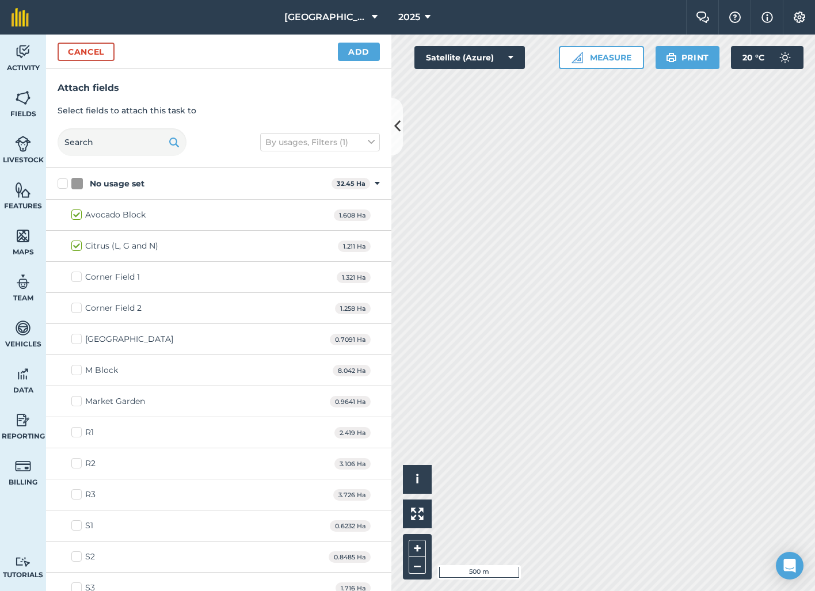
click at [358, 53] on button "Add" at bounding box center [359, 52] width 42 height 18
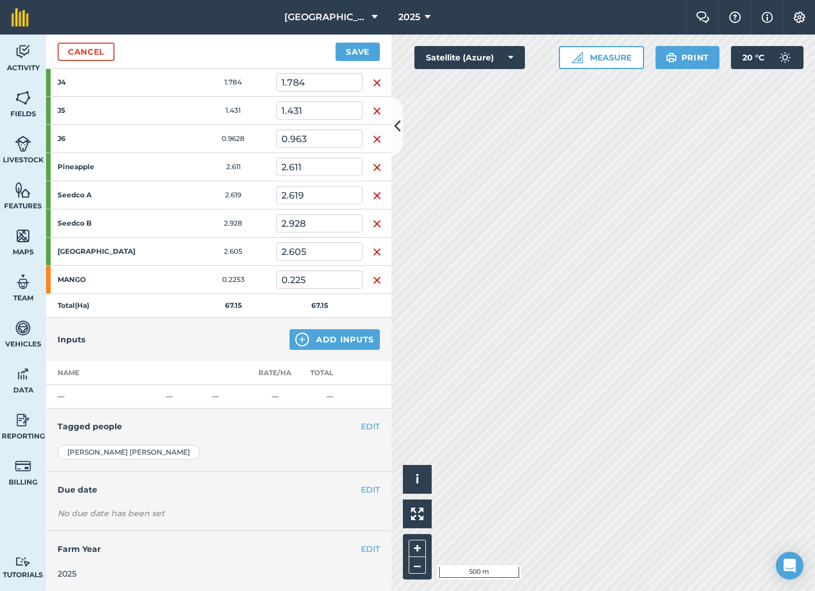
click at [340, 343] on button "Add Inputs" at bounding box center [335, 339] width 90 height 21
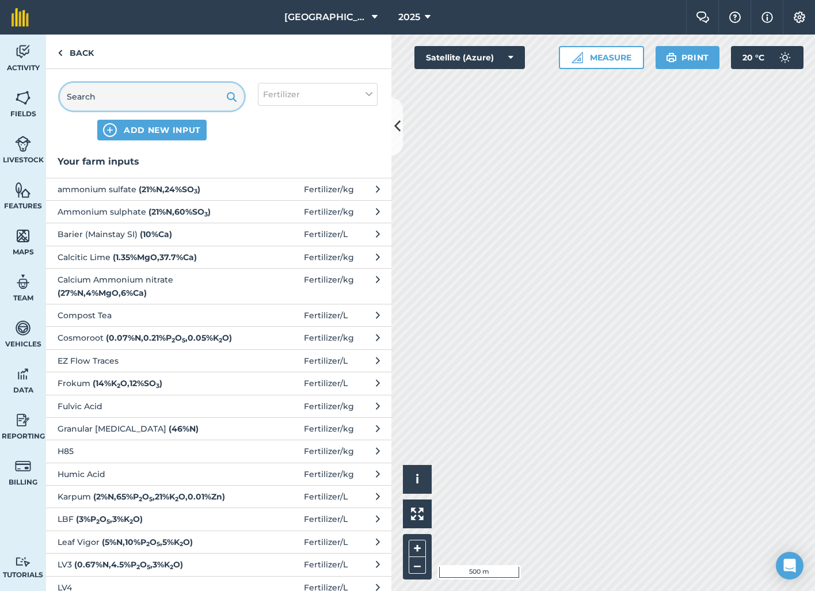
click at [154, 100] on input "text" at bounding box center [152, 97] width 184 height 28
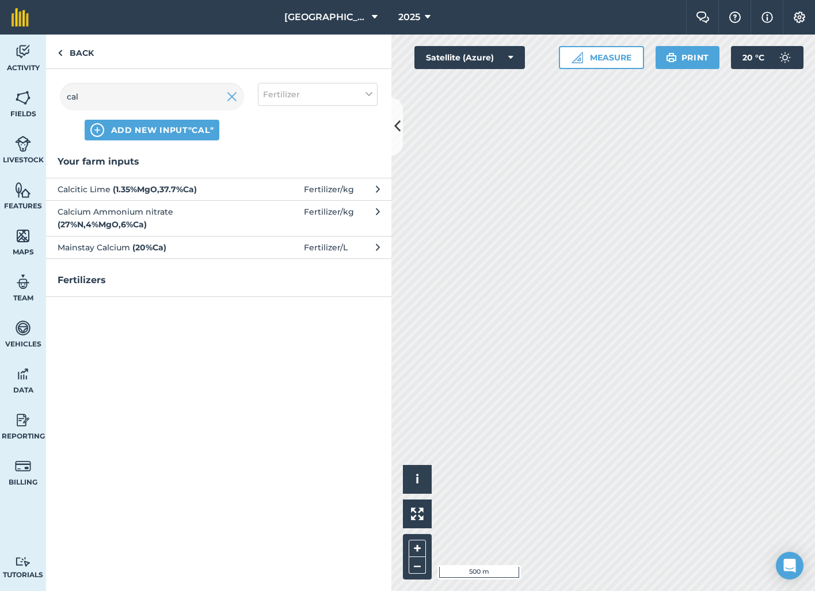
click at [144, 184] on strong "( 1.35 % MgO , 37.7 % Ca )" at bounding box center [155, 189] width 84 height 10
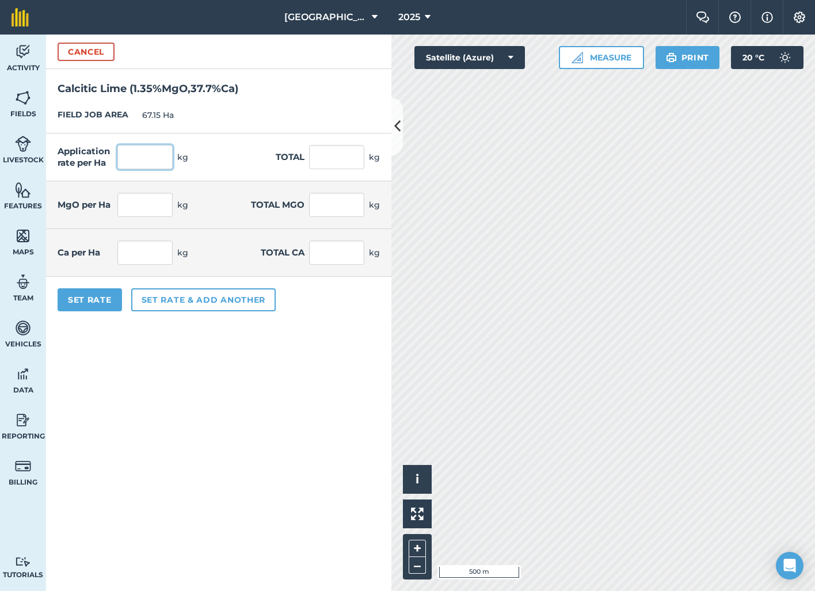
click at [158, 156] on input "text" at bounding box center [144, 157] width 55 height 24
click at [248, 135] on div "Application rate per Ha 100 kg Total 6,715 kg" at bounding box center [218, 158] width 345 height 48
click at [104, 305] on button "Set Rate" at bounding box center [90, 299] width 64 height 23
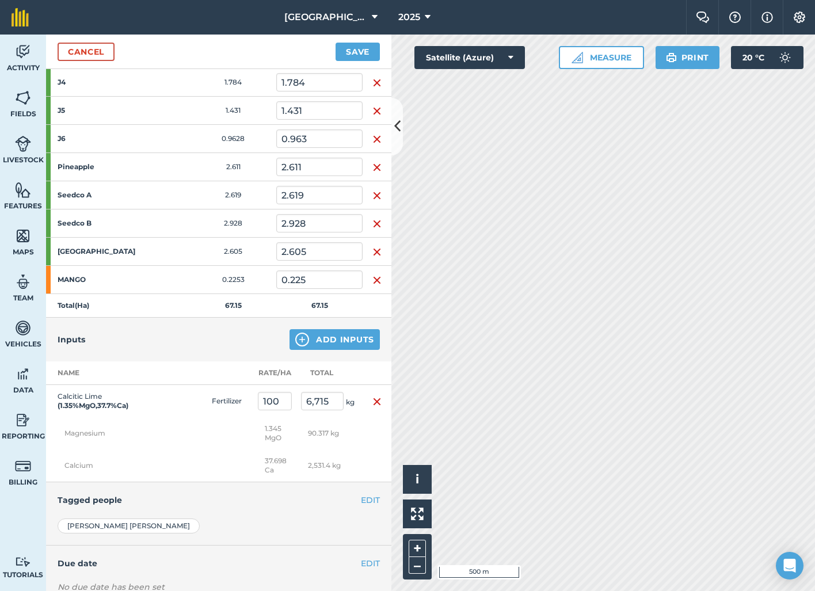
click at [330, 337] on button "Add Inputs" at bounding box center [335, 339] width 90 height 21
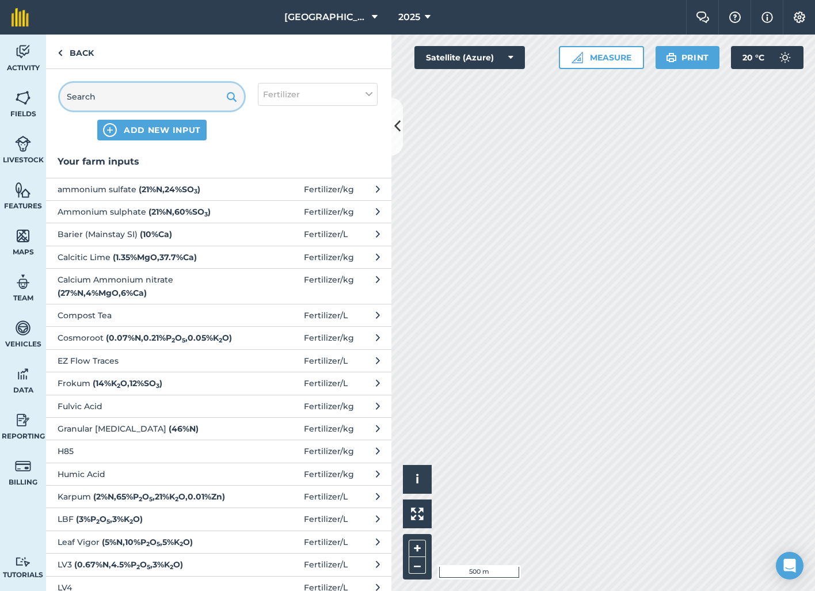
click at [171, 96] on input "text" at bounding box center [152, 97] width 184 height 28
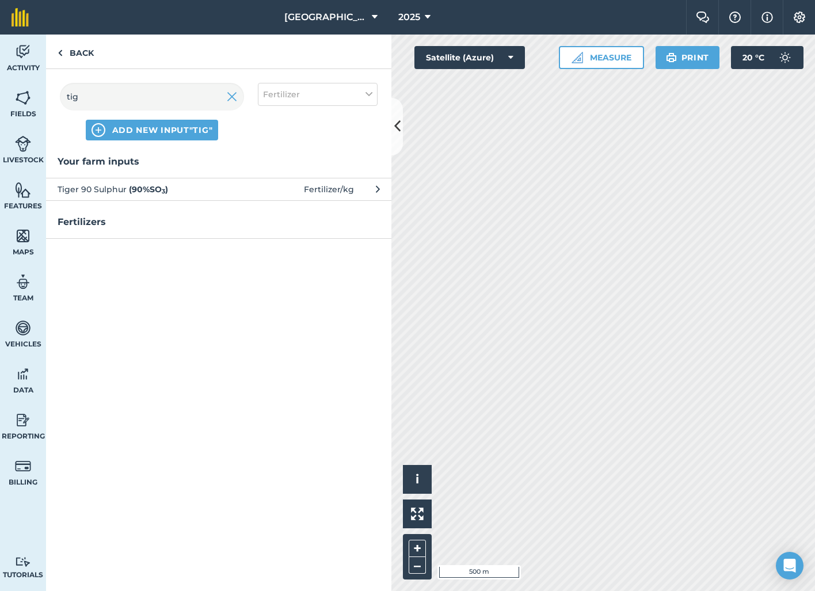
click at [151, 184] on strong "( 90 % SO 3 )" at bounding box center [148, 189] width 39 height 10
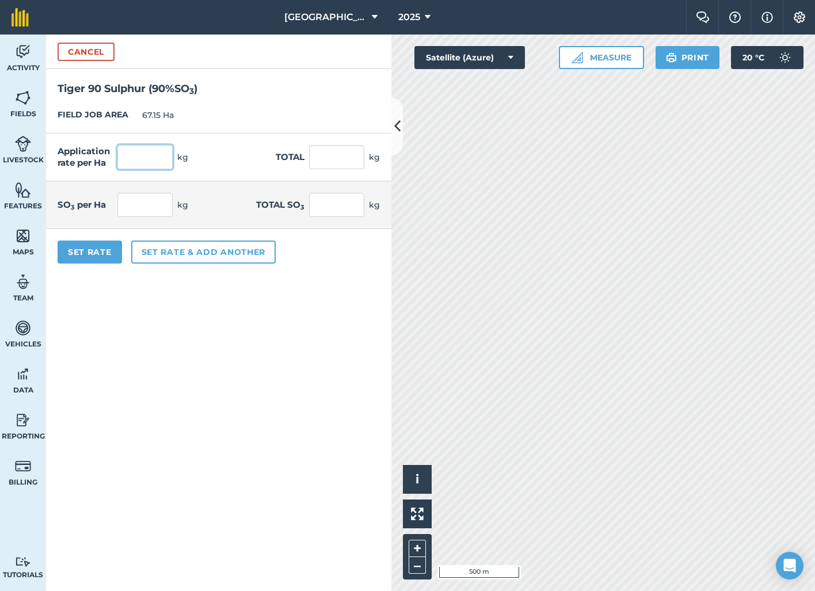
click at [162, 150] on input "text" at bounding box center [144, 157] width 55 height 24
click at [246, 394] on form "Cancel Tiger 90 Sulphur ( 90 % SO 3 ) FIELD JOB AREA 67.15 Ha Application rate …" at bounding box center [218, 313] width 345 height 557
click at [104, 252] on button "Set Rate" at bounding box center [90, 252] width 64 height 23
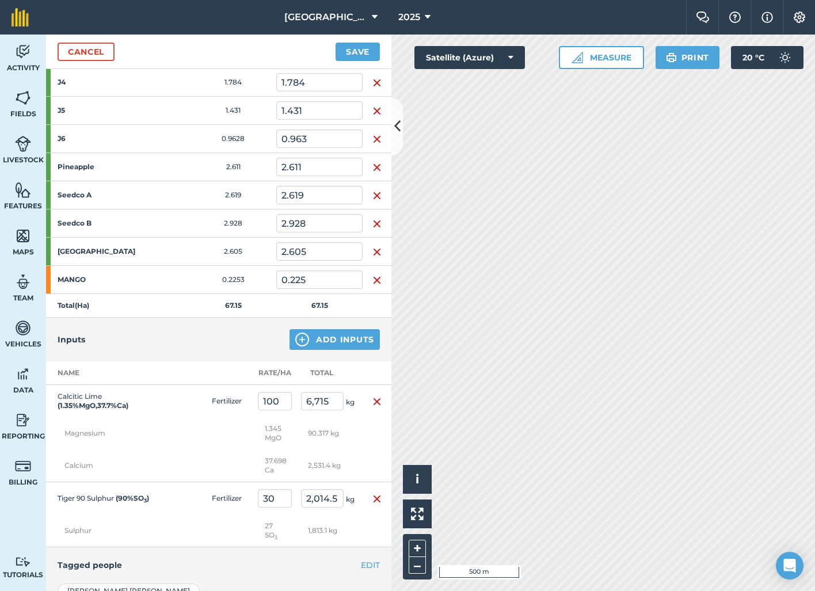
click at [339, 338] on button "Add Inputs" at bounding box center [335, 339] width 90 height 21
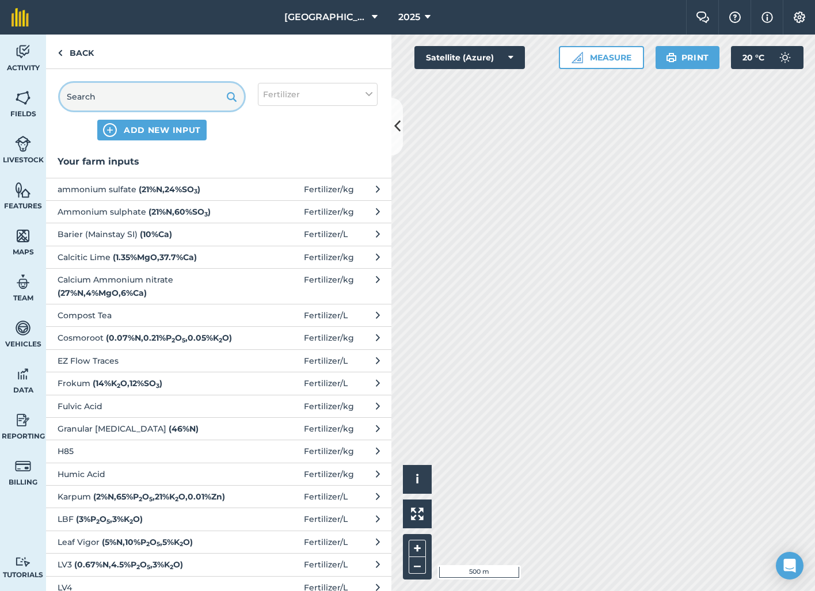
click at [180, 97] on input "text" at bounding box center [152, 97] width 184 height 28
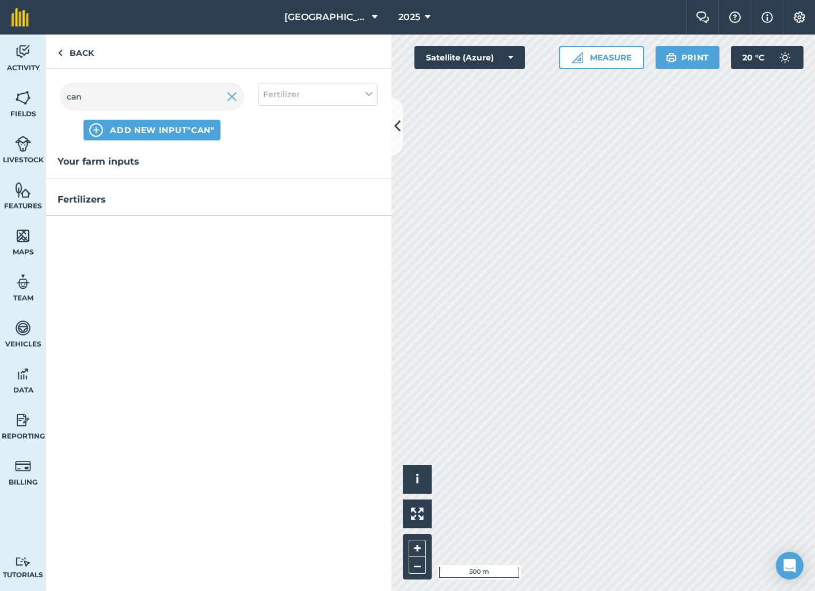
click at [233, 99] on img at bounding box center [232, 97] width 10 height 14
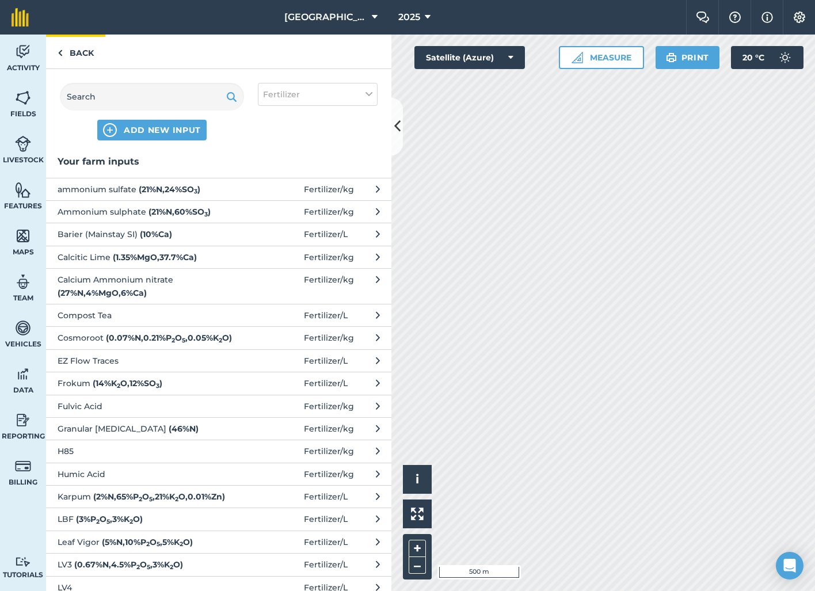
click at [86, 51] on link "Back" at bounding box center [75, 52] width 59 height 34
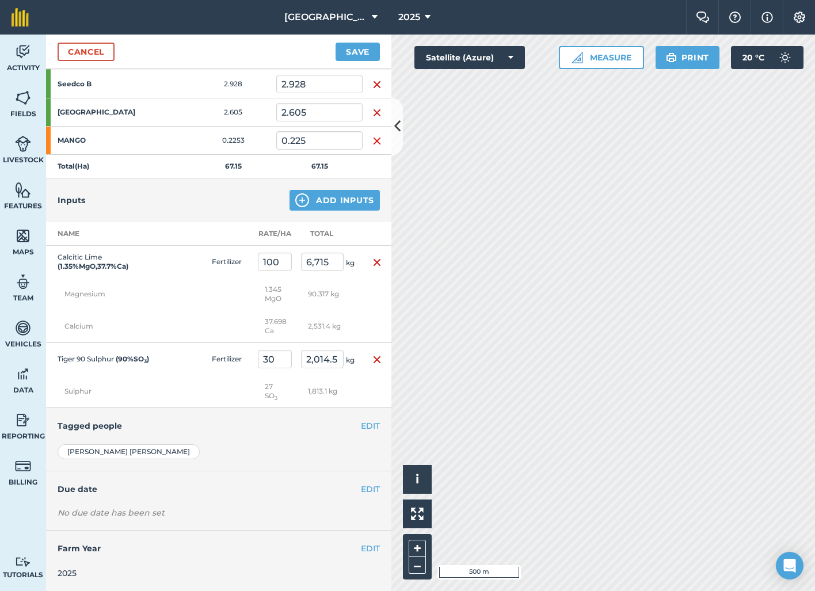
scroll to position [1118, 0]
click at [368, 431] on button "EDIT" at bounding box center [370, 426] width 19 height 13
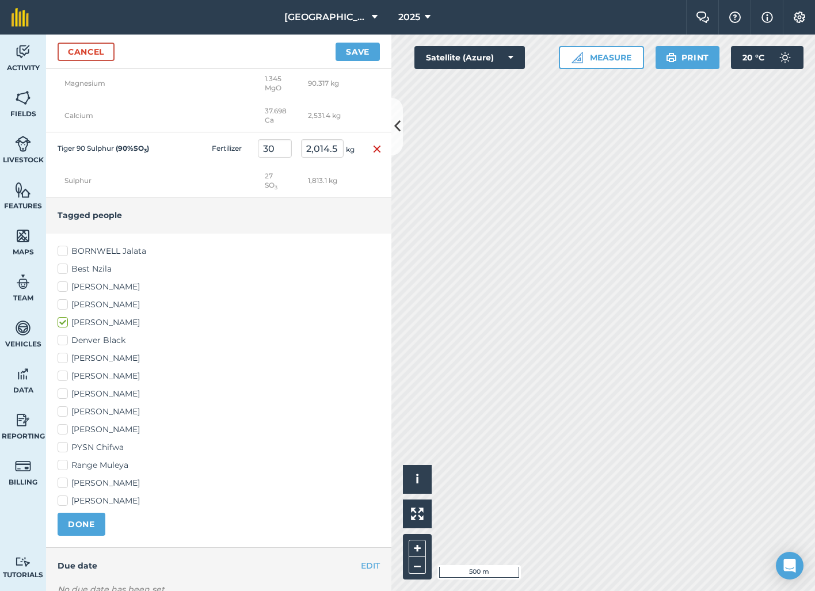
scroll to position [1359, 0]
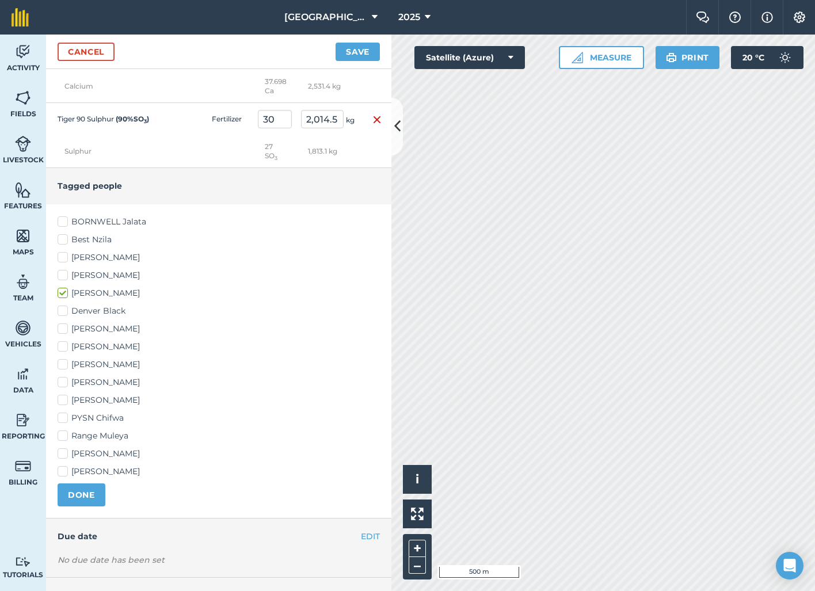
click at [65, 309] on label "Denver Black" at bounding box center [219, 311] width 322 height 12
click at [65, 309] on input "Denver Black" at bounding box center [61, 308] width 7 height 7
click at [62, 401] on label "Mike Chilala" at bounding box center [219, 400] width 322 height 12
click at [62, 401] on input "Mike Chilala" at bounding box center [61, 397] width 7 height 7
click at [62, 379] on label "Jeron Herzberg" at bounding box center [219, 382] width 322 height 12
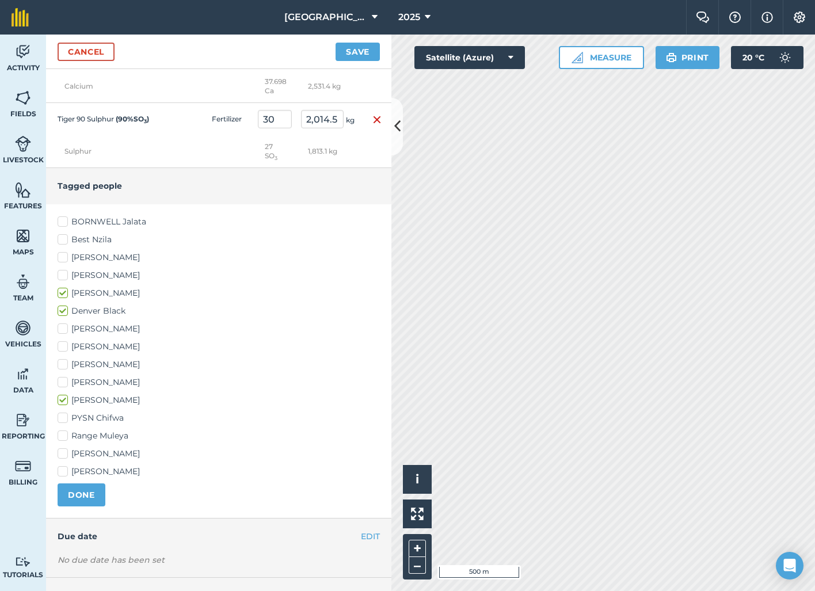
click at [62, 379] on input "Jeron Herzberg" at bounding box center [61, 379] width 7 height 7
click at [93, 490] on button "DONE" at bounding box center [82, 494] width 48 height 23
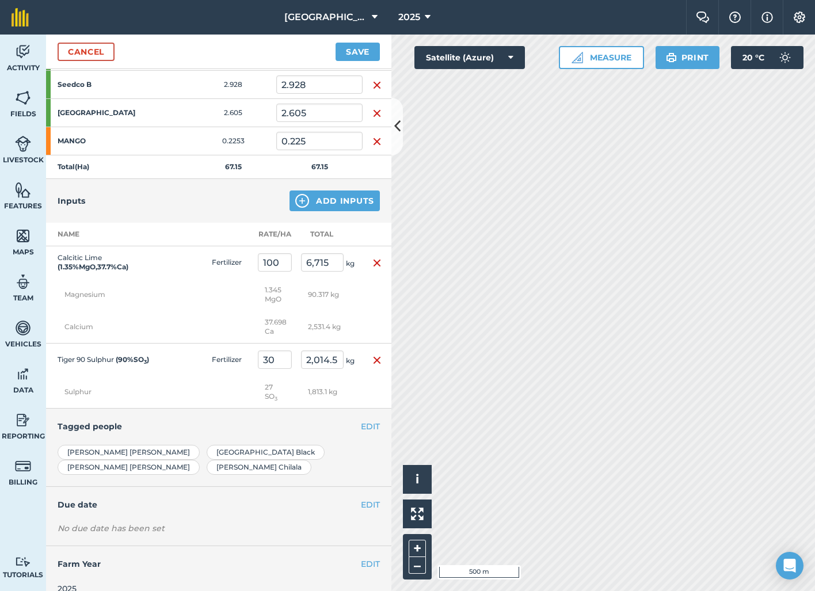
click at [367, 498] on button "EDIT" at bounding box center [370, 504] width 19 height 13
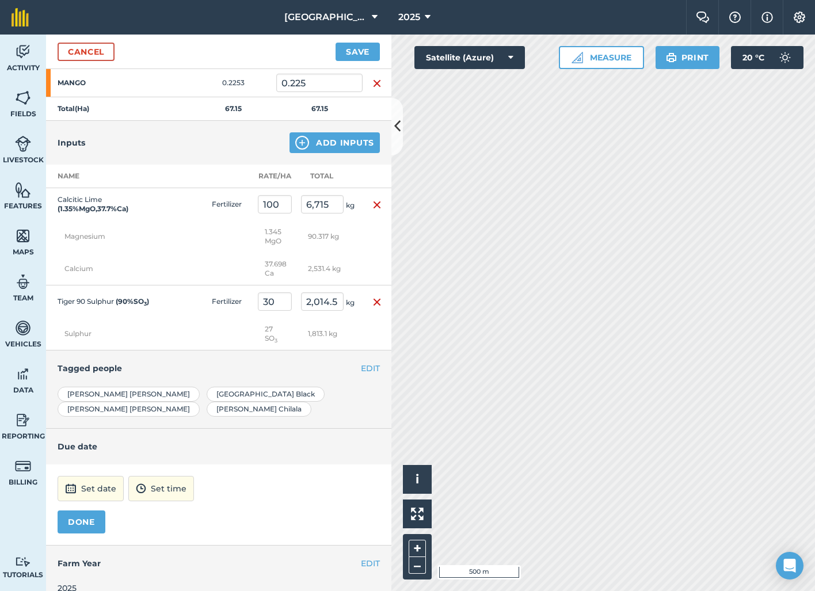
scroll to position [1176, 0]
click at [105, 477] on button "Set date" at bounding box center [91, 489] width 66 height 25
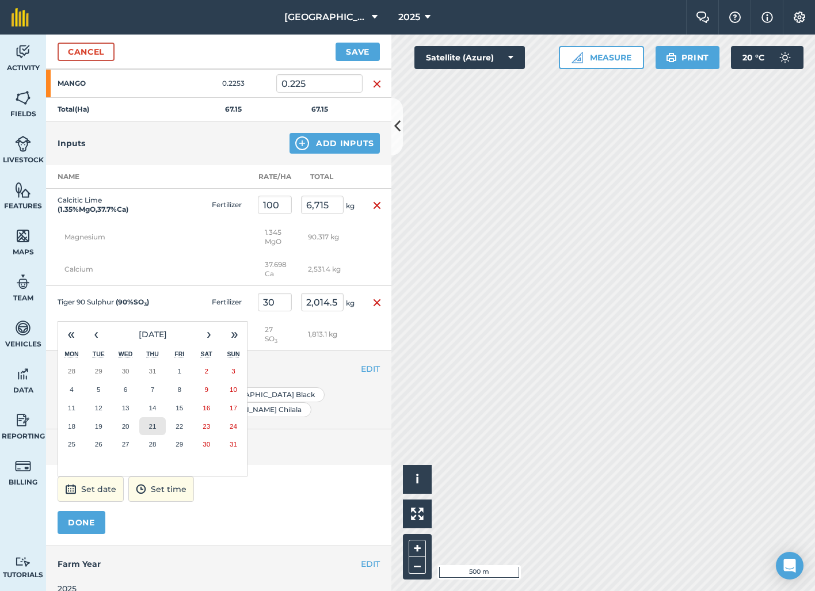
click at [152, 422] on abbr "21" at bounding box center [151, 425] width 7 height 7
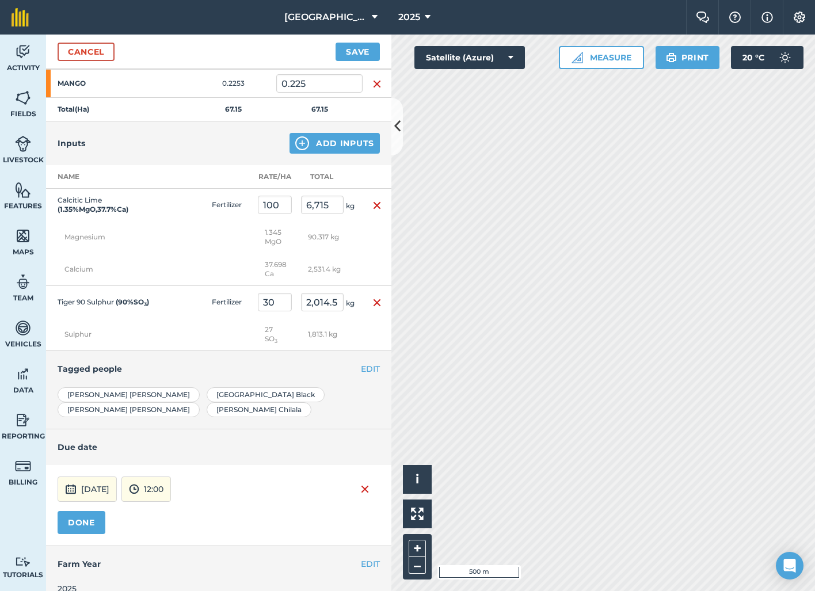
click at [94, 511] on button "DONE" at bounding box center [82, 522] width 48 height 23
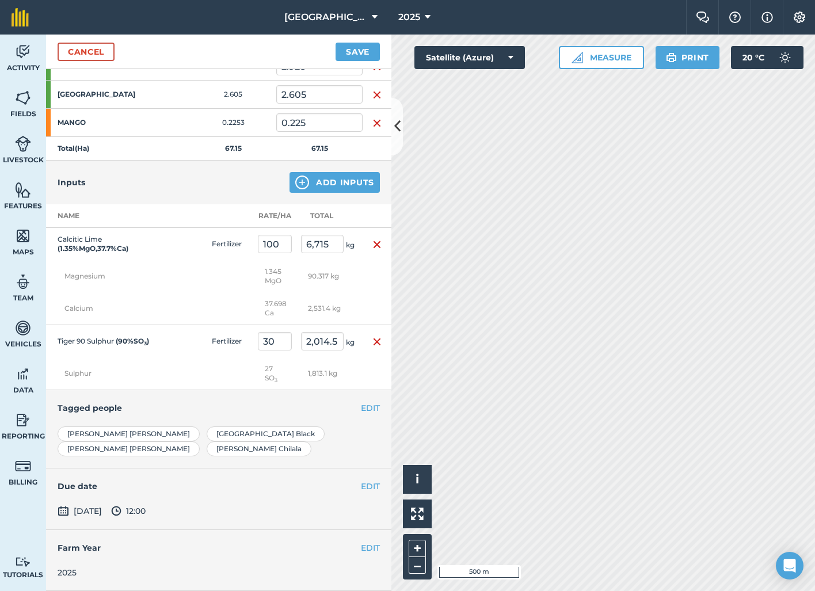
scroll to position [1121, 0]
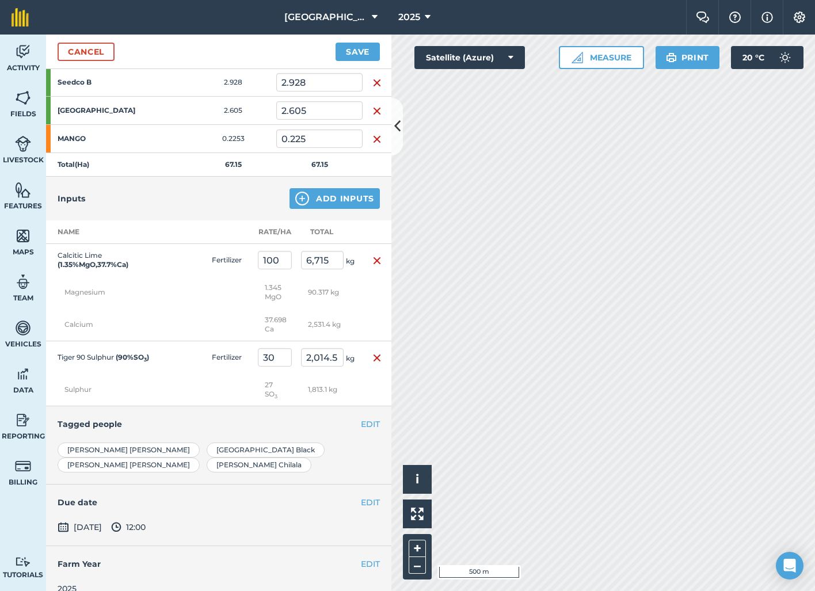
click at [356, 44] on button "Save" at bounding box center [358, 52] width 44 height 18
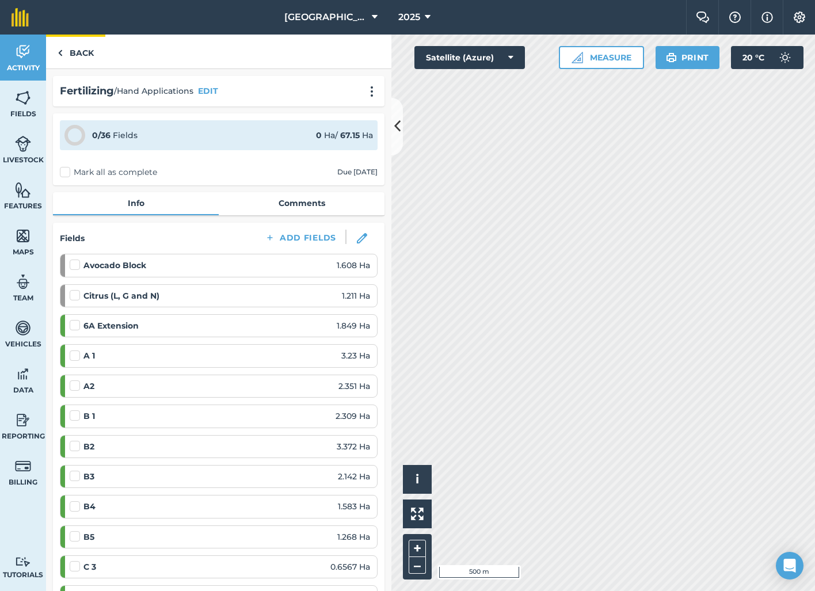
click at [78, 45] on link "Back" at bounding box center [75, 52] width 59 height 34
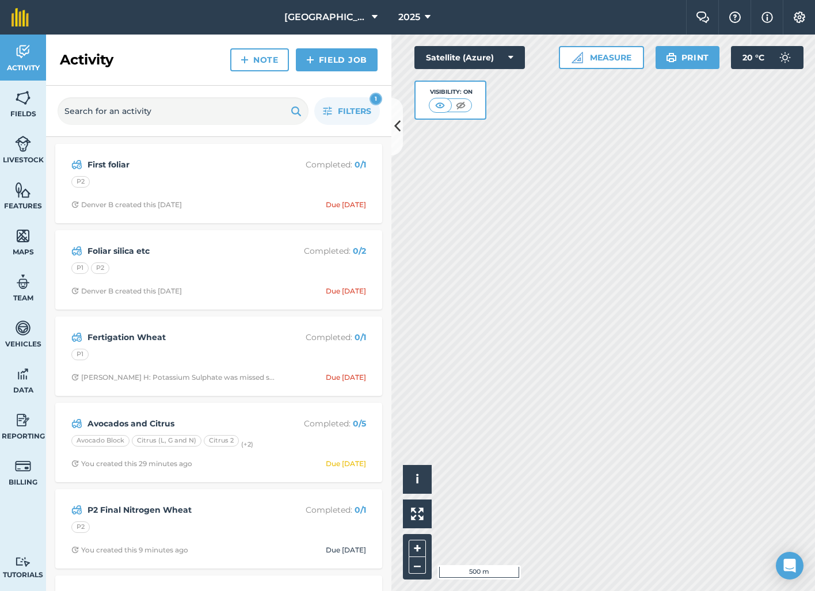
click at [350, 61] on link "Field Job" at bounding box center [337, 59] width 82 height 23
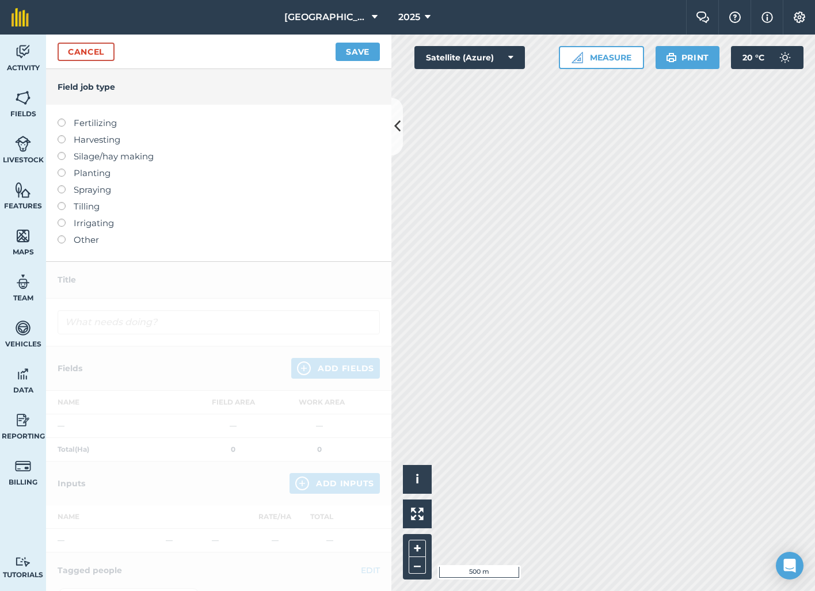
click at [63, 119] on label at bounding box center [66, 119] width 16 height 0
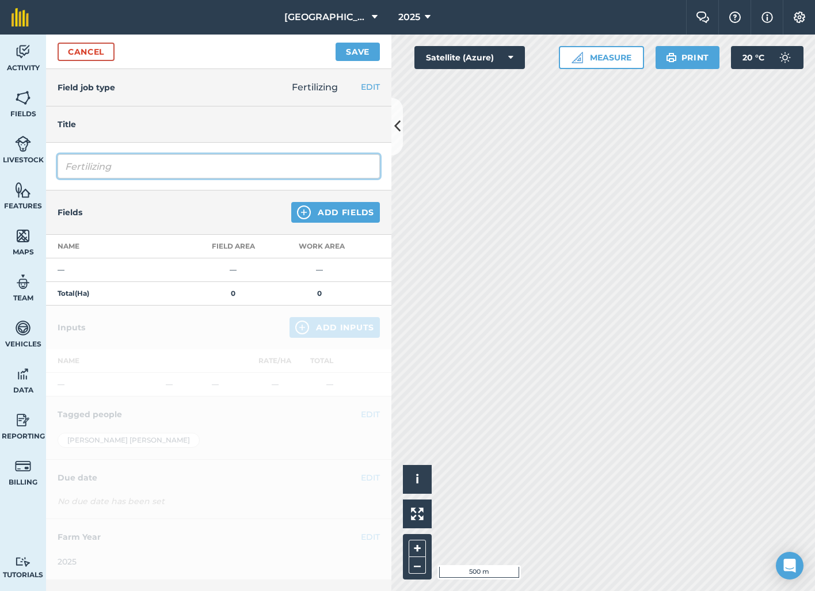
click at [120, 177] on input "Fertilizing" at bounding box center [219, 166] width 322 height 24
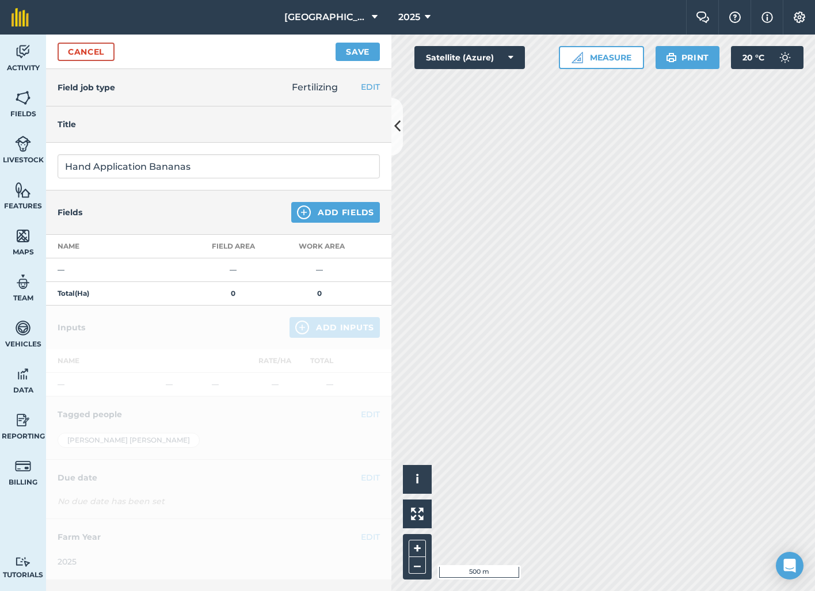
click at [335, 214] on button "Add Fields" at bounding box center [335, 212] width 89 height 21
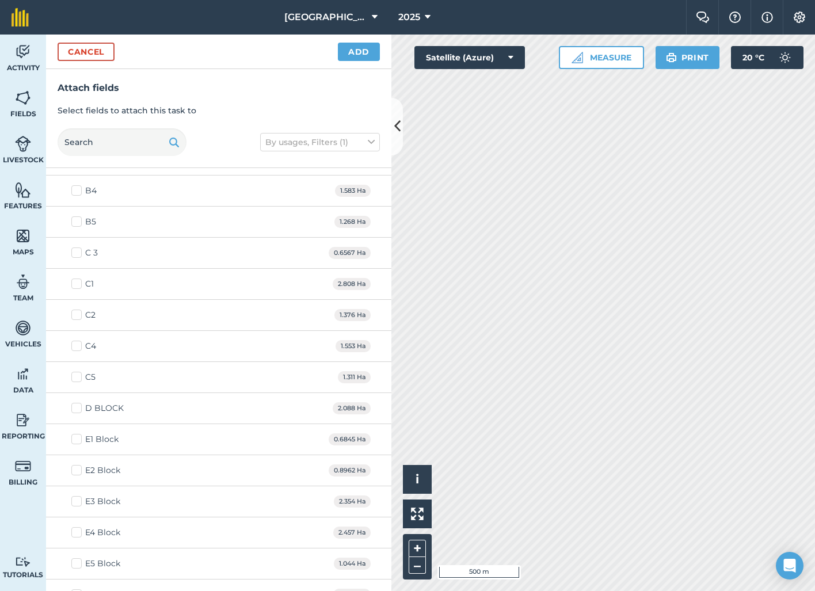
scroll to position [410, 0]
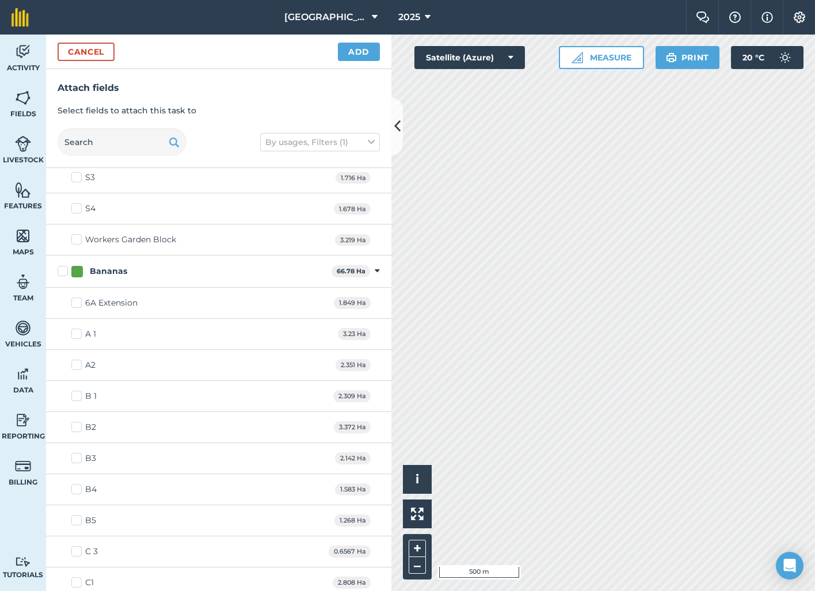
click at [59, 268] on label "Bananas" at bounding box center [192, 271] width 269 height 12
click at [59, 268] on input "Bananas" at bounding box center [61, 268] width 7 height 7
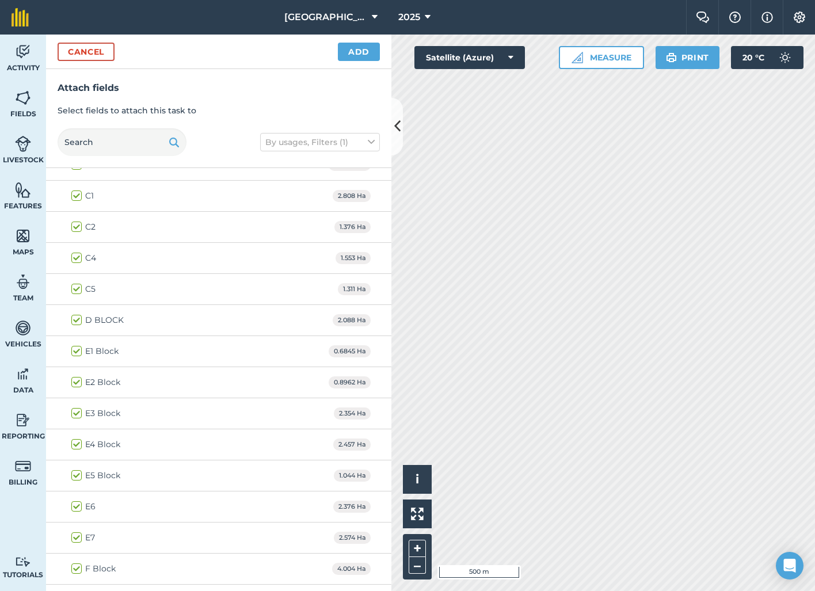
scroll to position [870, 0]
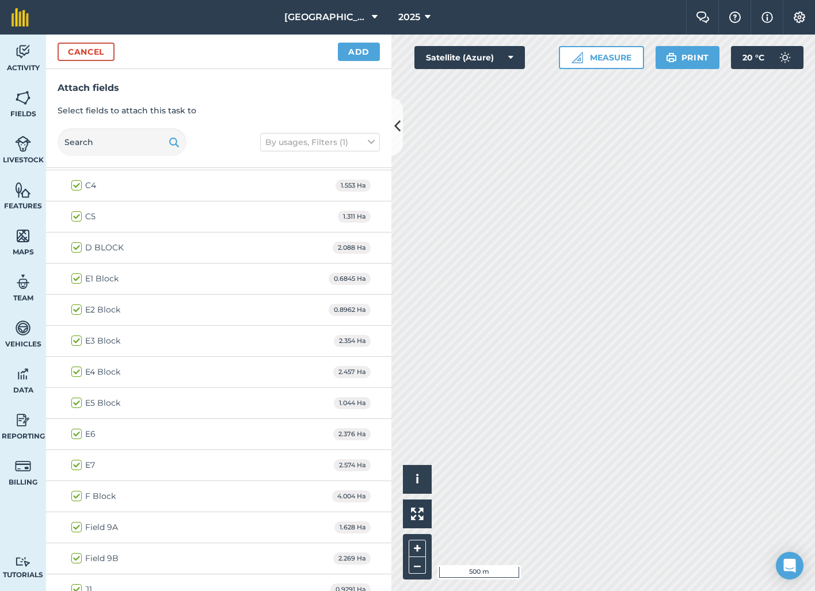
click at [77, 277] on label "E1 Block" at bounding box center [94, 279] width 47 height 12
click at [77, 277] on input "E1 Block" at bounding box center [74, 276] width 7 height 7
click at [79, 369] on label "E4 Block" at bounding box center [95, 372] width 49 height 12
click at [79, 369] on input "E4 Block" at bounding box center [74, 369] width 7 height 7
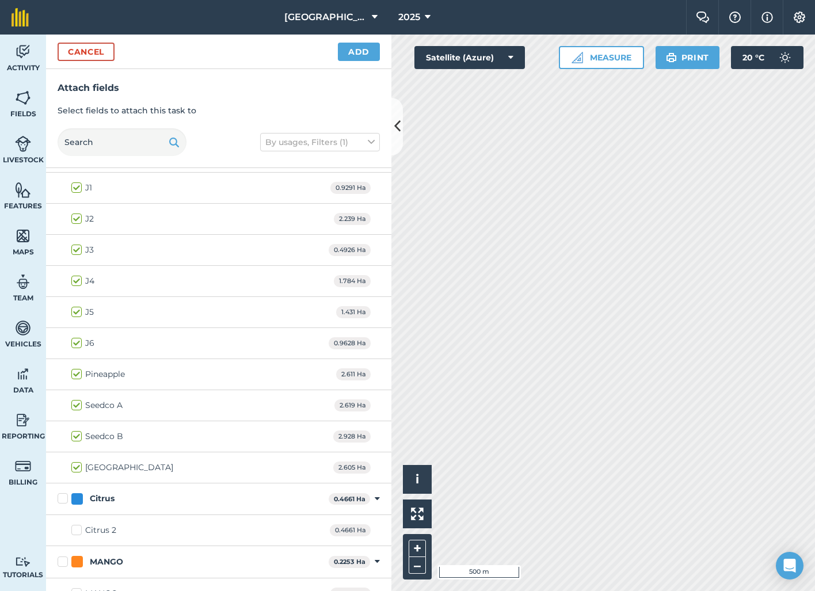
scroll to position [1272, 0]
click at [360, 50] on button "Add" at bounding box center [359, 52] width 42 height 18
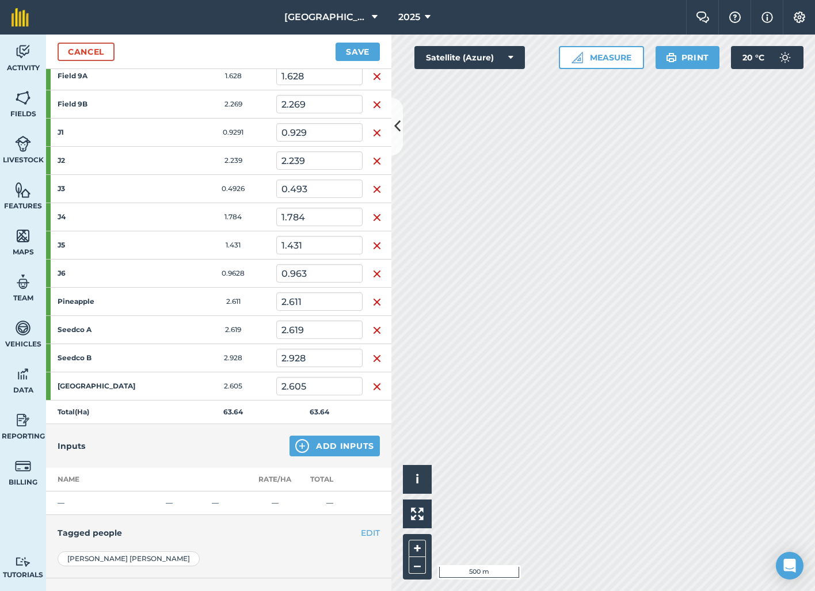
scroll to position [867, 0]
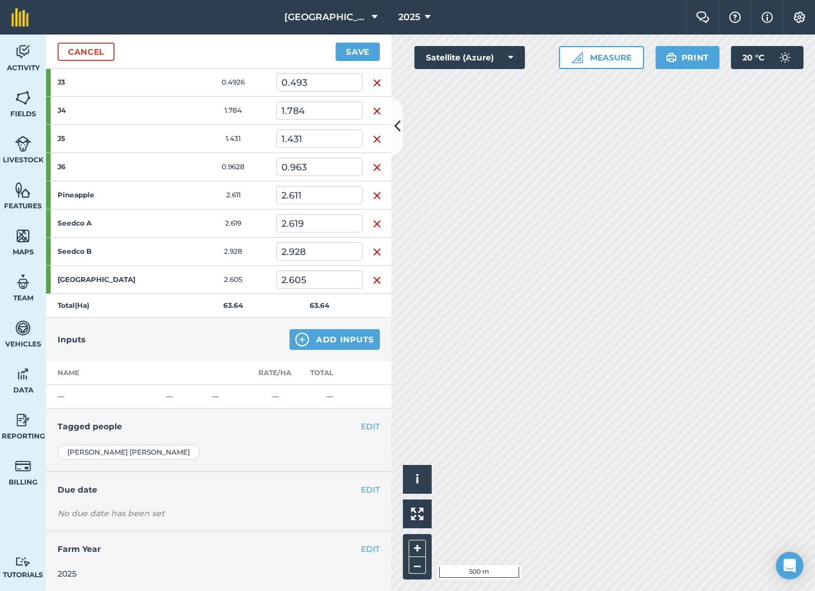
click at [373, 428] on button "EDIT" at bounding box center [370, 426] width 19 height 13
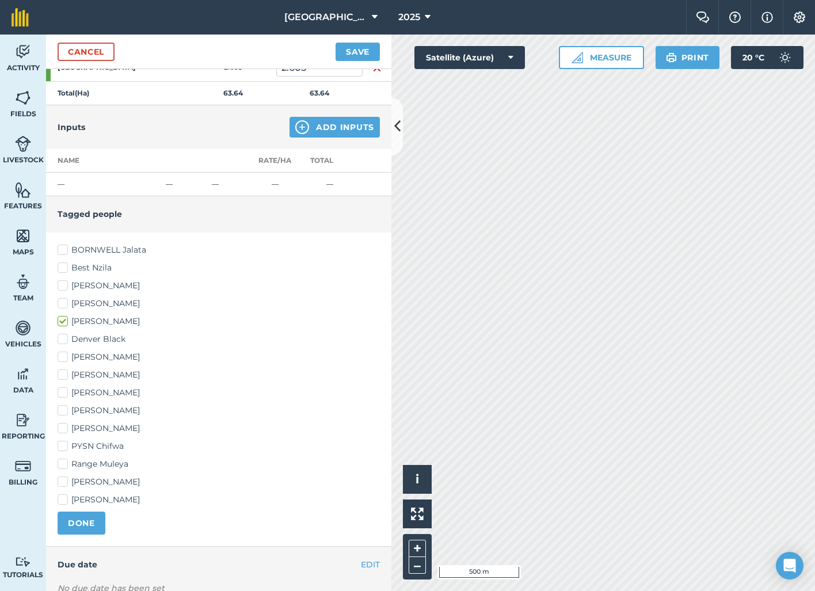
scroll to position [1097, 0]
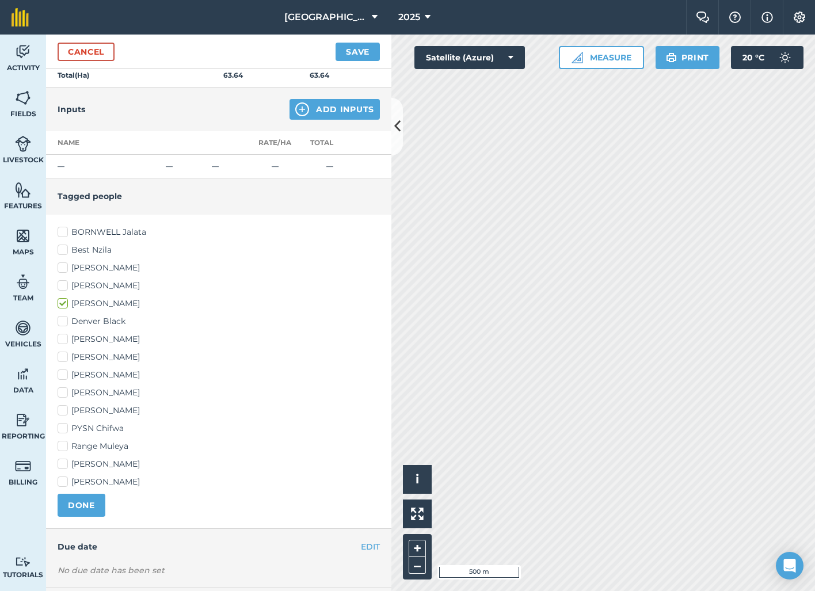
click at [64, 409] on label "Mike Chilala" at bounding box center [219, 411] width 322 height 12
click at [64, 409] on input "Mike Chilala" at bounding box center [61, 408] width 7 height 7
click at [63, 392] on label "Jeron Herzberg" at bounding box center [219, 393] width 322 height 12
click at [63, 392] on input "Jeron Herzberg" at bounding box center [61, 390] width 7 height 7
click at [64, 317] on label "Denver Black" at bounding box center [219, 321] width 322 height 12
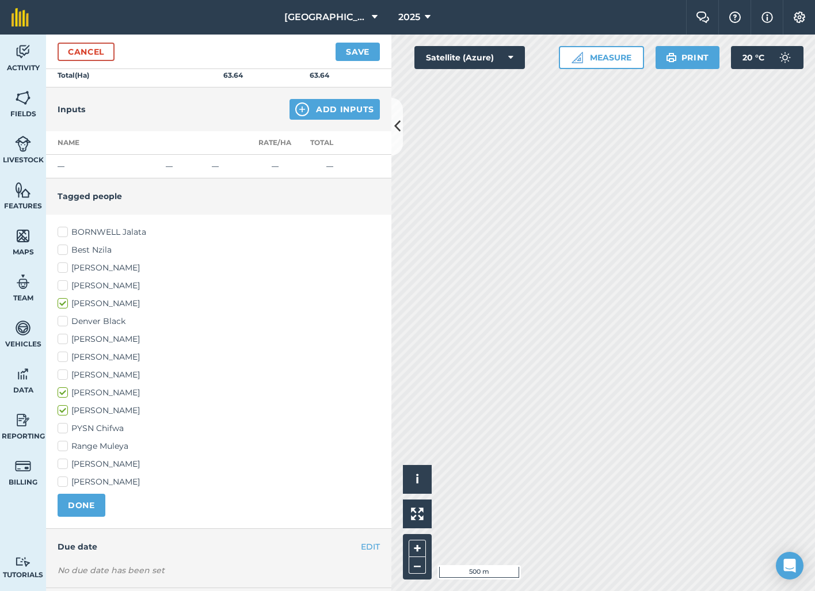
click at [64, 317] on input "Denver Black" at bounding box center [61, 318] width 7 height 7
click at [86, 504] on button "DONE" at bounding box center [82, 505] width 48 height 23
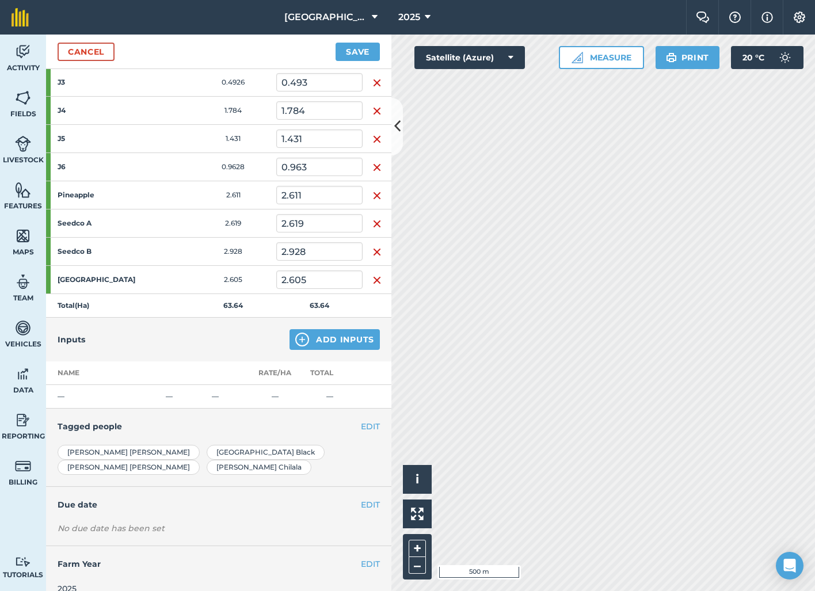
scroll to position [0, 0]
click at [372, 498] on button "EDIT" at bounding box center [370, 504] width 19 height 13
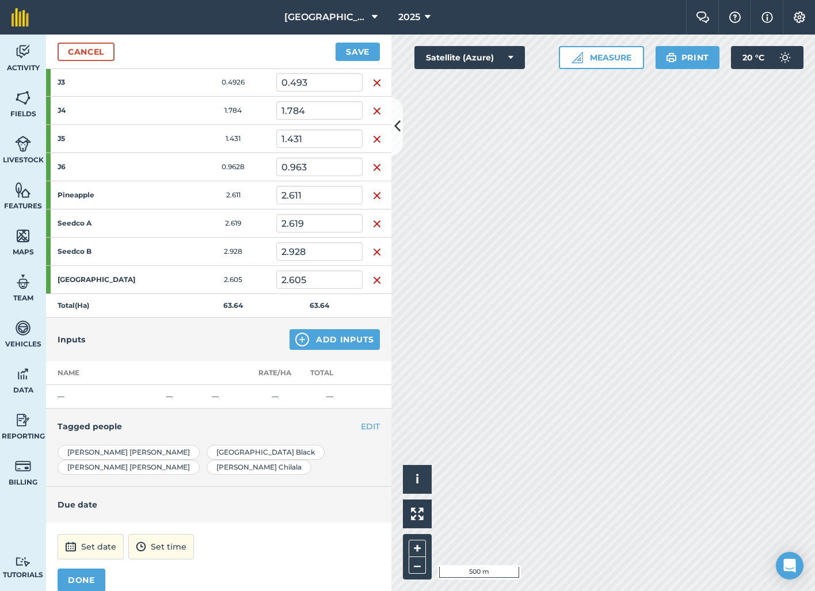
click at [100, 534] on button "Set date" at bounding box center [91, 546] width 66 height 25
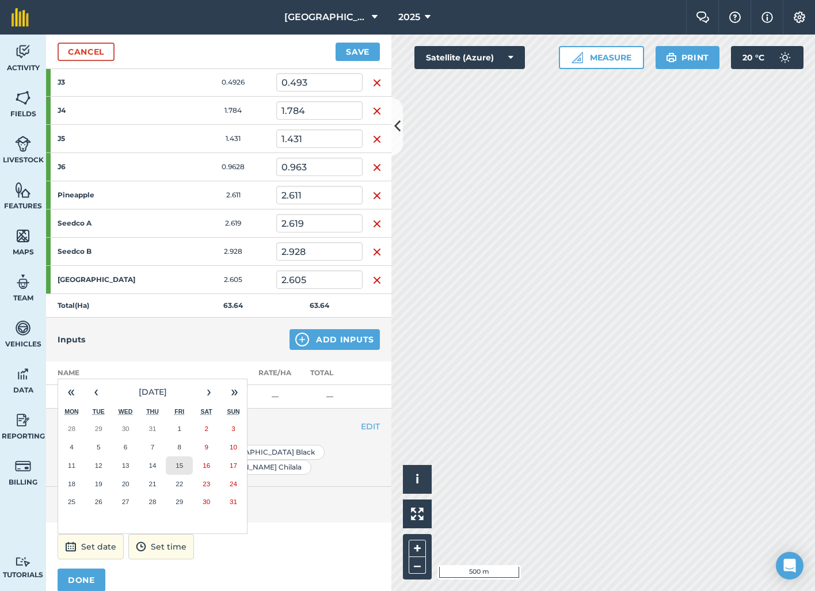
click at [184, 456] on button "15" at bounding box center [179, 465] width 27 height 18
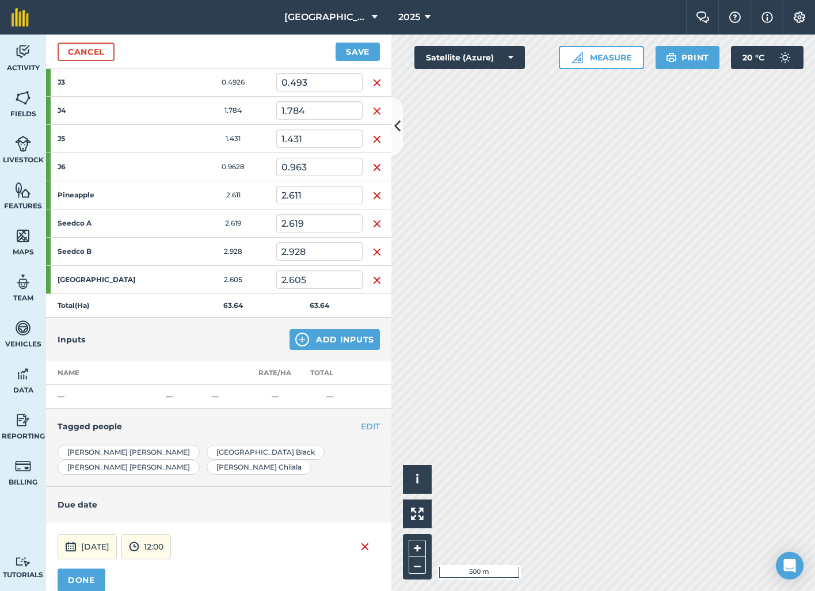
click at [85, 569] on button "DONE" at bounding box center [82, 580] width 48 height 23
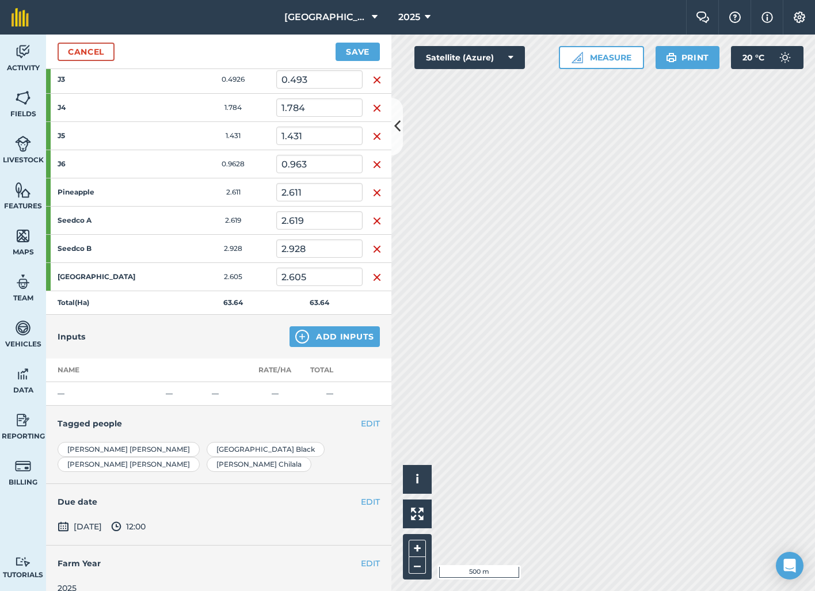
scroll to position [869, 0]
click at [355, 342] on button "Add Inputs" at bounding box center [335, 337] width 90 height 21
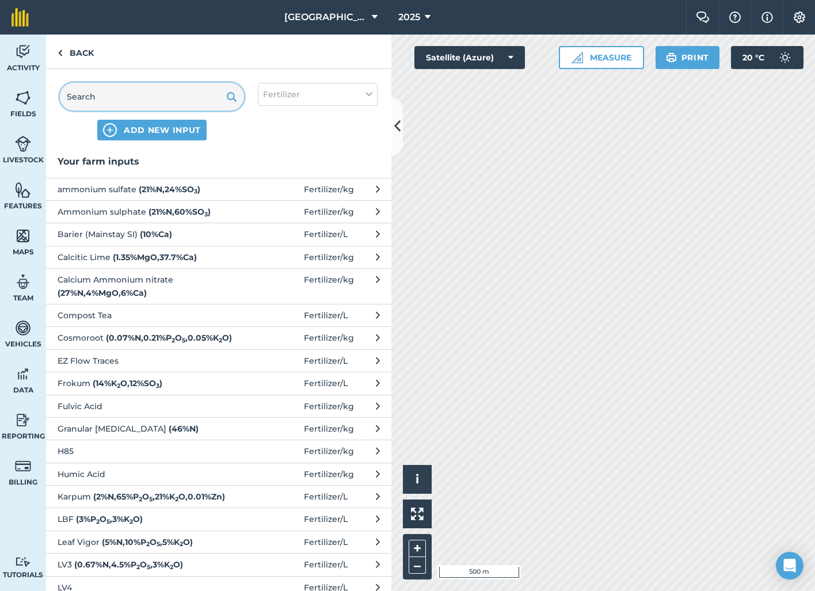
click at [146, 96] on input "text" at bounding box center [152, 97] width 184 height 28
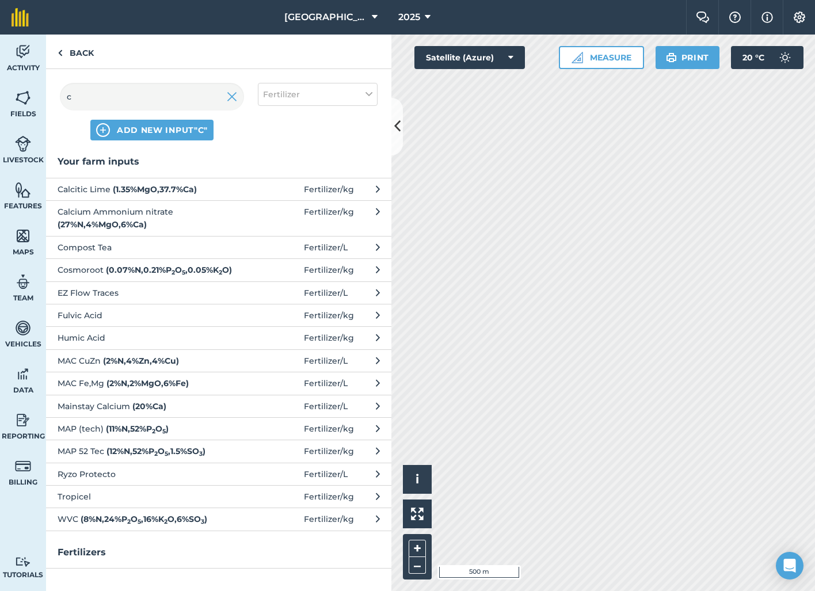
click at [159, 218] on span "Calcium Ammonium nitrate ( 27 % N , 4 % MgO , 6 % Ca )" at bounding box center [152, 218] width 188 height 26
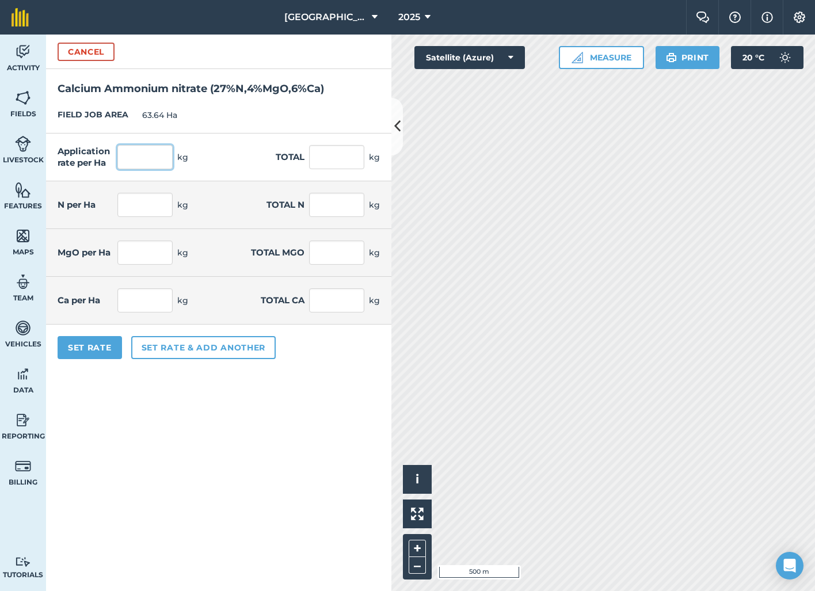
click at [159, 158] on input "text" at bounding box center [144, 157] width 55 height 24
click at [210, 148] on div "Application rate per Ha 30 kg Total 1,909.2 kg" at bounding box center [218, 158] width 345 height 48
click at [163, 153] on input "30" at bounding box center [144, 157] width 55 height 24
click at [230, 159] on div "Application rate per Ha 35 kg Total 2,227.4 kg" at bounding box center [218, 158] width 345 height 48
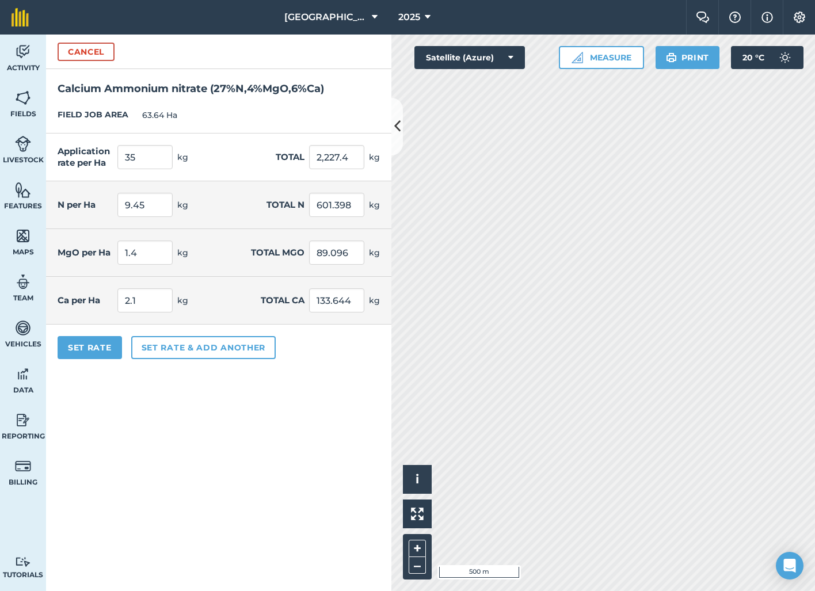
click at [96, 353] on button "Set Rate" at bounding box center [90, 347] width 64 height 23
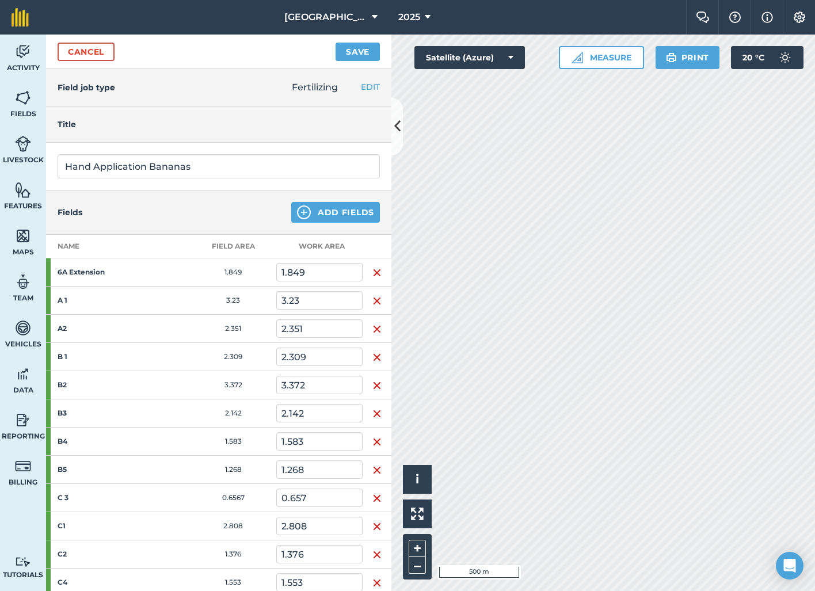
scroll to position [0, 0]
click at [219, 166] on input "Hand Application Bananas" at bounding box center [219, 166] width 322 height 24
click at [351, 59] on button "Save" at bounding box center [358, 52] width 44 height 18
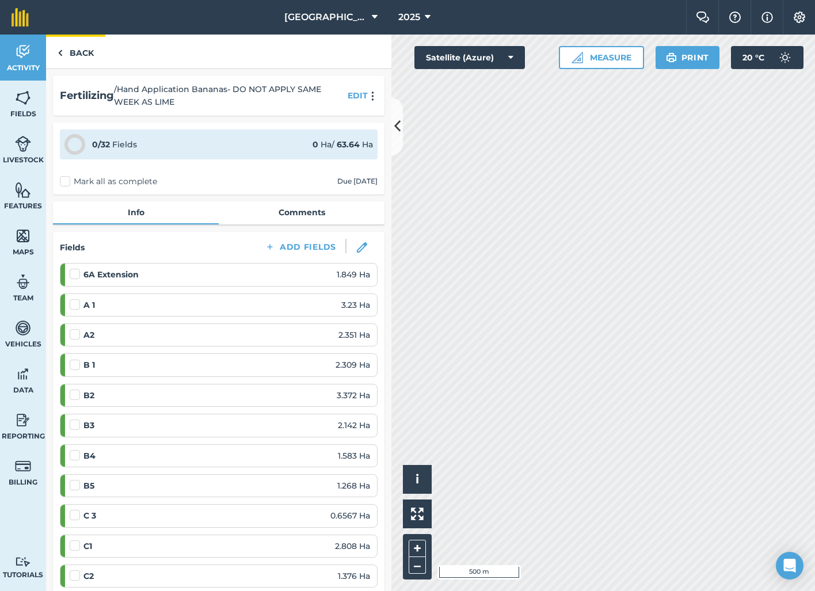
click at [84, 51] on link "Back" at bounding box center [75, 52] width 59 height 34
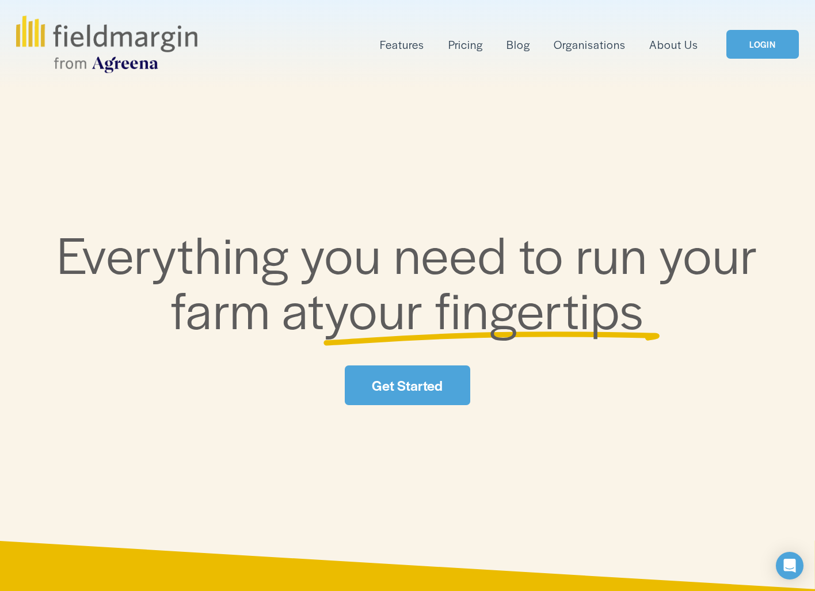
click at [762, 49] on link "LOGIN" at bounding box center [762, 44] width 73 height 29
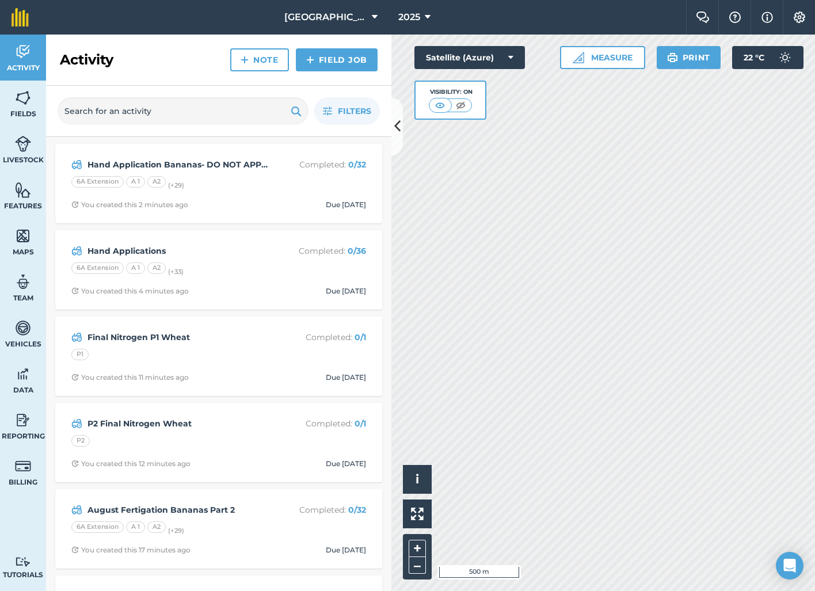
click at [22, 239] on img at bounding box center [23, 235] width 16 height 17
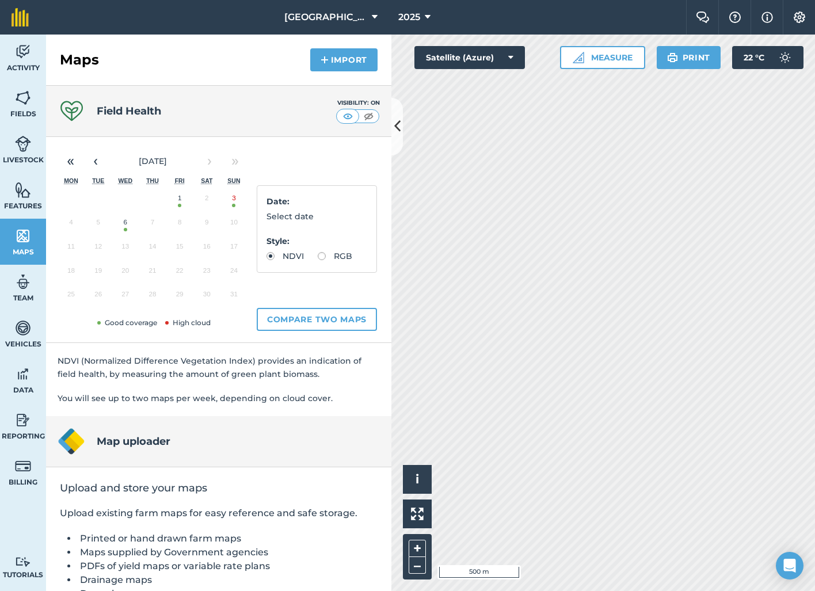
click at [124, 228] on button "6" at bounding box center [125, 225] width 27 height 24
click at [233, 204] on button "3" at bounding box center [233, 201] width 27 height 24
click at [178, 201] on button "1" at bounding box center [179, 201] width 27 height 24
click at [125, 223] on button "6" at bounding box center [125, 225] width 27 height 24
click at [181, 198] on button "1" at bounding box center [179, 201] width 27 height 24
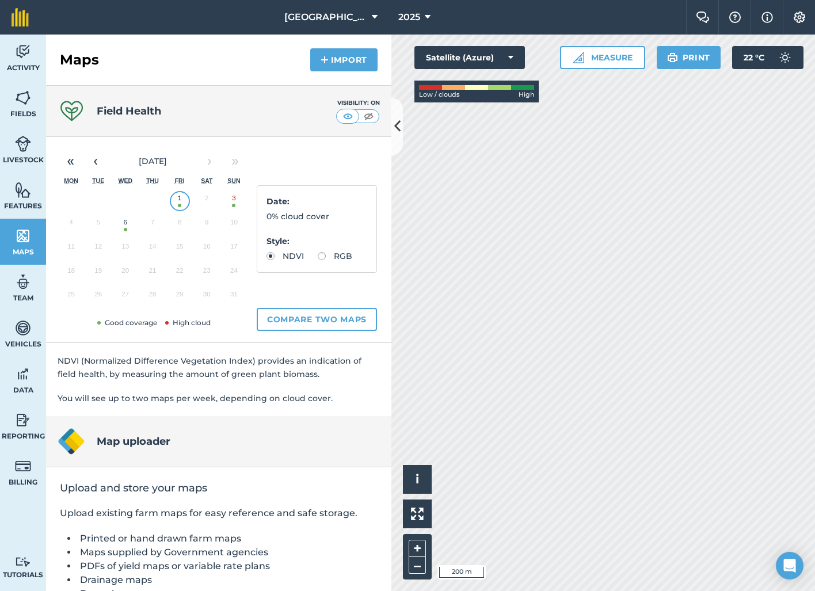
click at [235, 204] on button "3" at bounding box center [233, 201] width 27 height 24
click at [124, 222] on button "6" at bounding box center [125, 225] width 27 height 24
click at [182, 206] on button "1" at bounding box center [179, 201] width 27 height 24
click at [235, 203] on button "3" at bounding box center [233, 201] width 27 height 24
click at [121, 226] on button "6" at bounding box center [125, 225] width 27 height 24
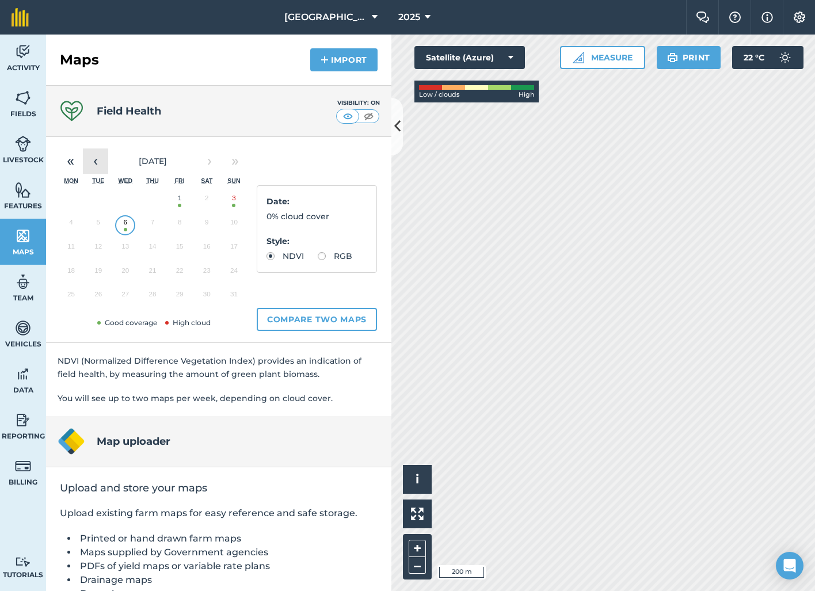
click at [95, 159] on button "‹" at bounding box center [95, 160] width 25 height 25
click at [208, 225] on button "12" at bounding box center [206, 225] width 27 height 24
click at [72, 247] on button "14" at bounding box center [71, 249] width 27 height 24
click at [152, 253] on button "17" at bounding box center [152, 249] width 27 height 24
click at [100, 275] on button "22" at bounding box center [98, 273] width 27 height 24
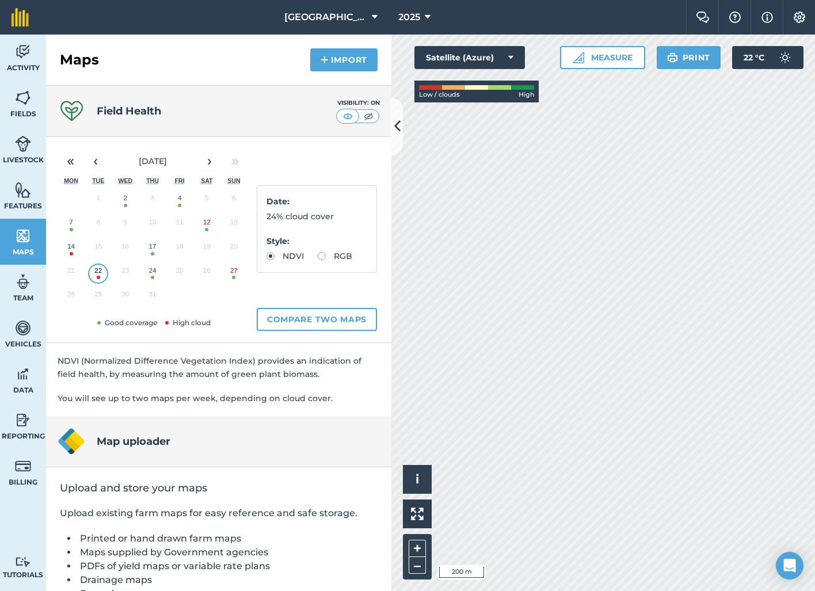
click at [150, 272] on button "24" at bounding box center [152, 273] width 27 height 24
click at [233, 275] on button "27" at bounding box center [233, 273] width 27 height 24
click at [207, 159] on button "›" at bounding box center [209, 160] width 25 height 25
click at [127, 230] on button "6" at bounding box center [125, 225] width 27 height 24
click at [236, 201] on button "3" at bounding box center [233, 201] width 27 height 24
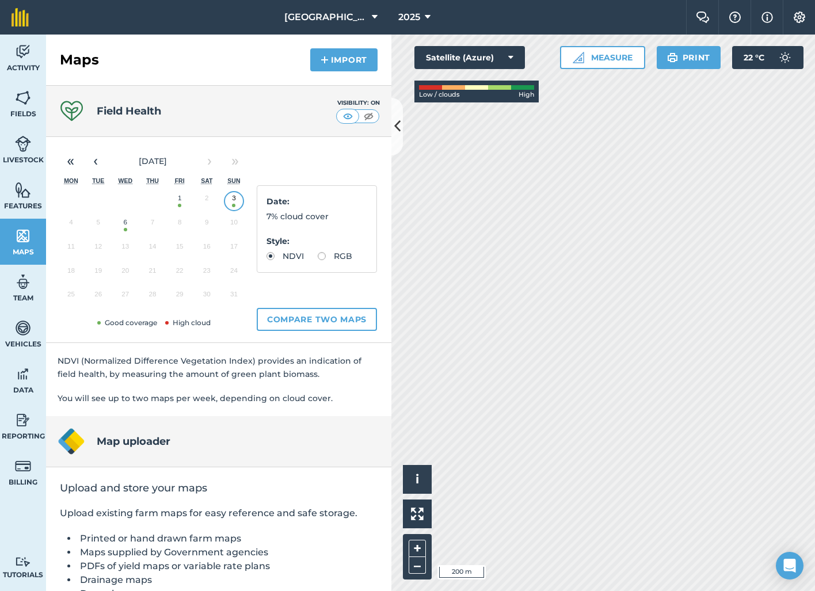
click at [177, 201] on button "1" at bounding box center [179, 201] width 27 height 24
click at [234, 205] on button "3" at bounding box center [233, 201] width 27 height 24
click at [124, 230] on button "6" at bounding box center [125, 225] width 27 height 24
click at [100, 163] on button "‹" at bounding box center [95, 160] width 25 height 25
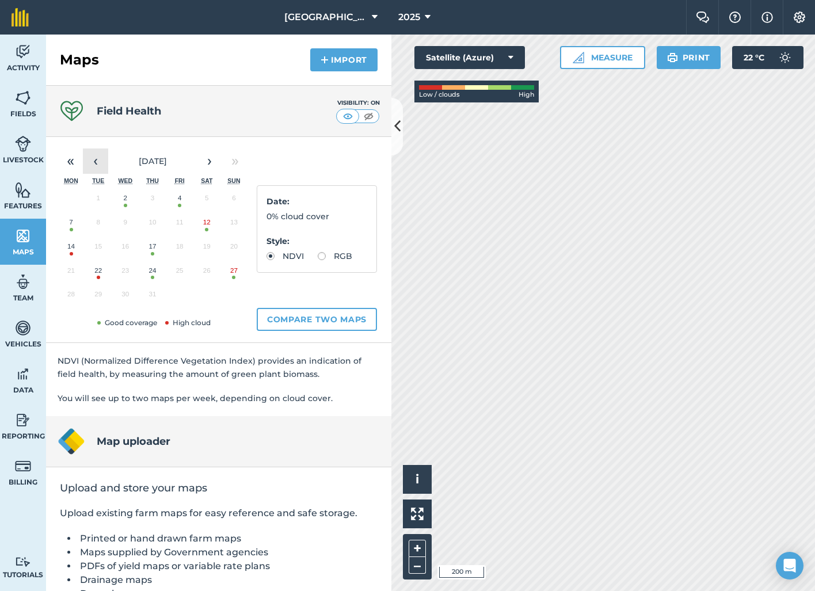
click at [100, 163] on button "‹" at bounding box center [95, 160] width 25 height 25
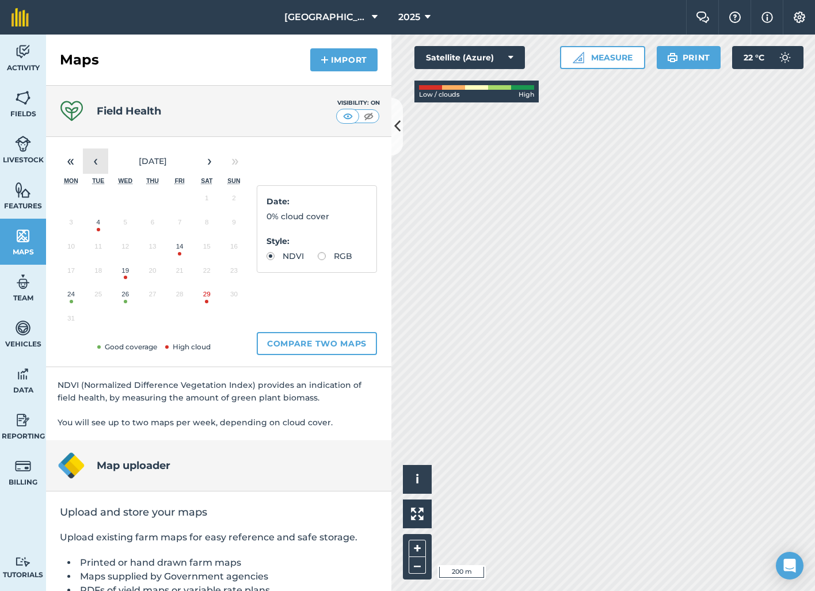
click at [100, 163] on button "‹" at bounding box center [95, 160] width 25 height 25
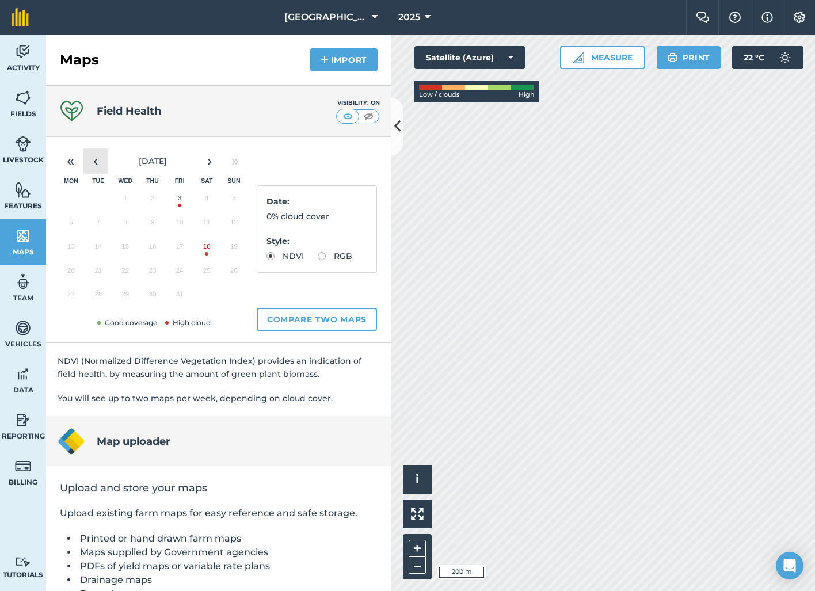
click at [100, 163] on button "‹" at bounding box center [95, 160] width 25 height 25
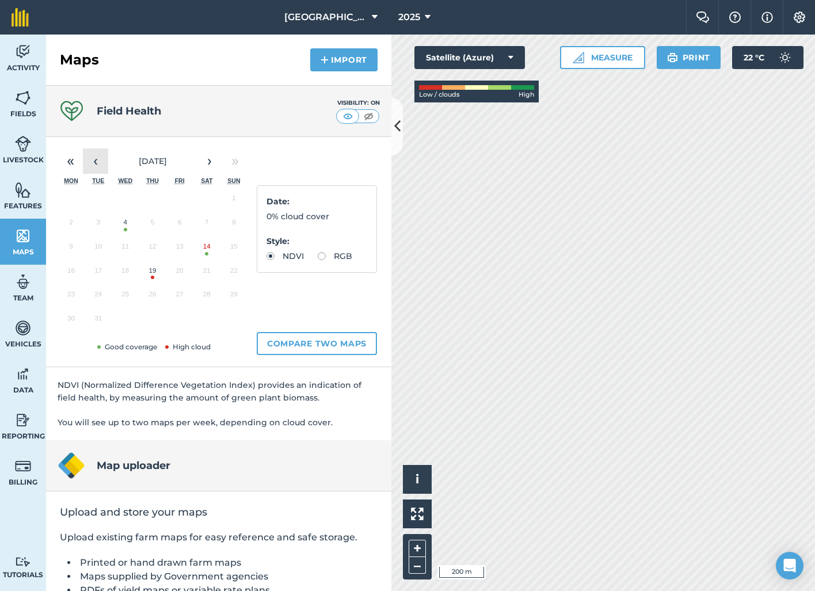
click at [100, 163] on button "‹" at bounding box center [95, 160] width 25 height 25
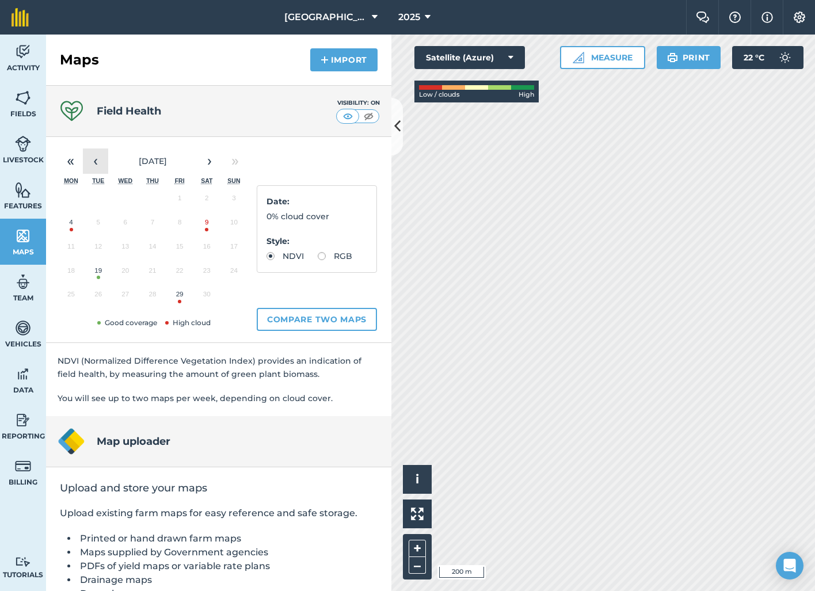
click at [100, 163] on button "‹" at bounding box center [95, 160] width 25 height 25
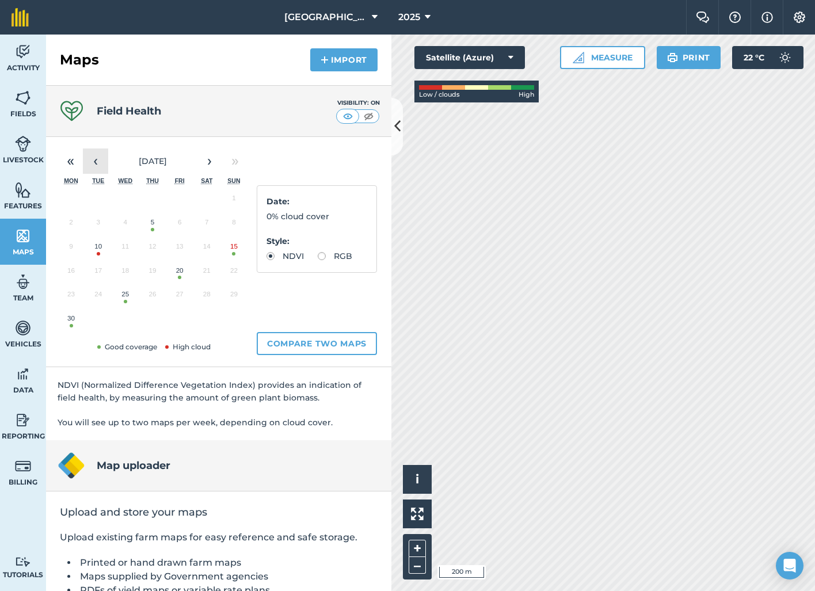
click at [100, 163] on button "‹" at bounding box center [95, 160] width 25 height 25
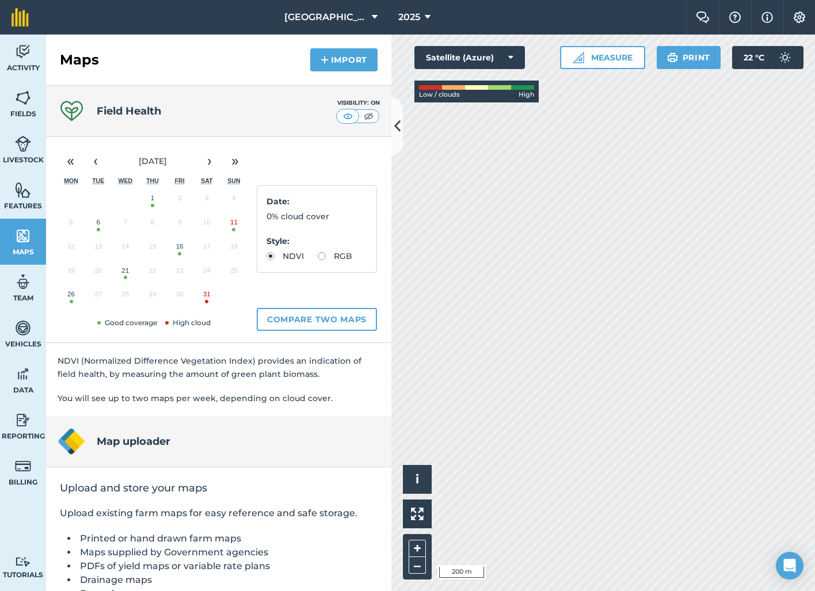
click at [97, 226] on button "6" at bounding box center [98, 225] width 27 height 24
click at [150, 201] on button "1" at bounding box center [152, 201] width 27 height 24
click at [233, 230] on button "11" at bounding box center [233, 225] width 27 height 24
click at [179, 250] on button "16" at bounding box center [179, 249] width 27 height 24
click at [123, 274] on button "21" at bounding box center [125, 273] width 27 height 24
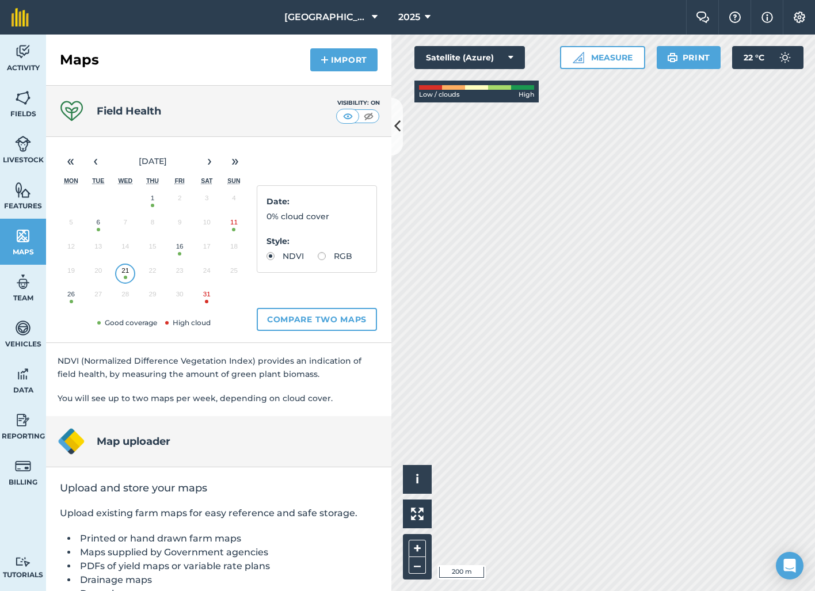
click at [69, 296] on button "26" at bounding box center [71, 297] width 27 height 24
click at [208, 298] on button "31" at bounding box center [206, 297] width 27 height 24
click at [181, 252] on button "16" at bounding box center [179, 249] width 27 height 24
click at [98, 226] on button "6" at bounding box center [98, 225] width 27 height 24
click at [124, 271] on button "21" at bounding box center [125, 273] width 27 height 24
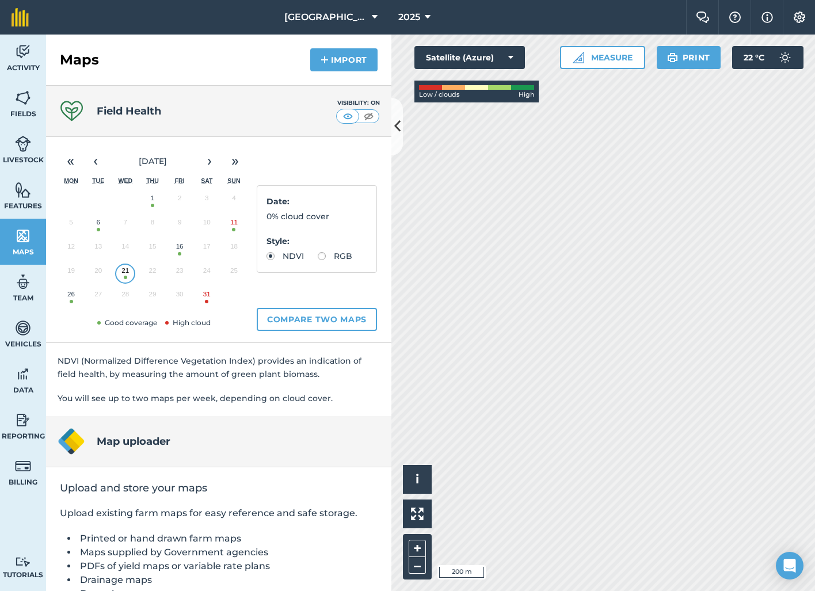
click at [153, 204] on button "1" at bounding box center [152, 201] width 27 height 24
click at [97, 164] on button "‹" at bounding box center [95, 160] width 25 height 25
click at [128, 251] on button "17" at bounding box center [125, 249] width 27 height 24
click at [181, 224] on button "12" at bounding box center [179, 225] width 27 height 24
click at [124, 251] on button "17" at bounding box center [125, 249] width 27 height 24
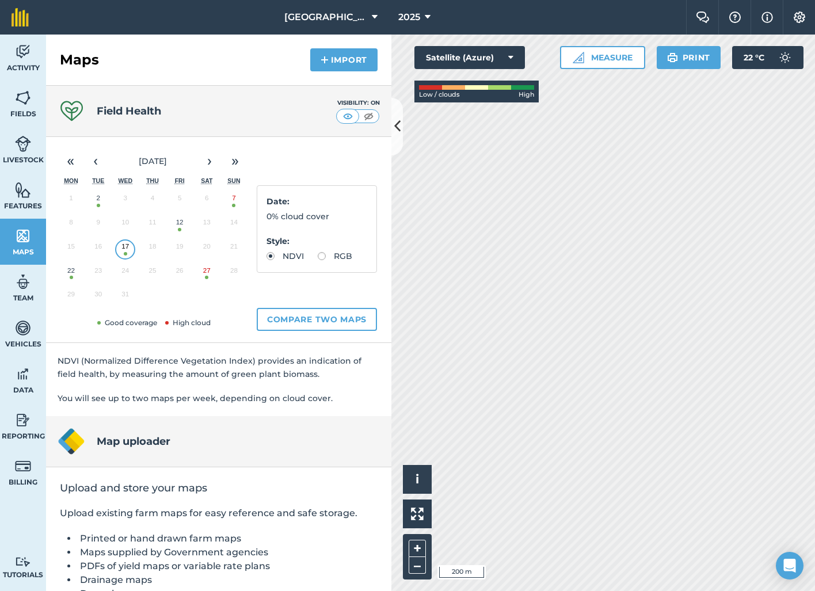
click at [72, 273] on button "22" at bounding box center [71, 273] width 27 height 24
click at [206, 275] on button "27" at bounding box center [206, 273] width 27 height 24
click at [212, 160] on button "›" at bounding box center [209, 160] width 25 height 25
click at [20, 59] on img at bounding box center [23, 51] width 16 height 17
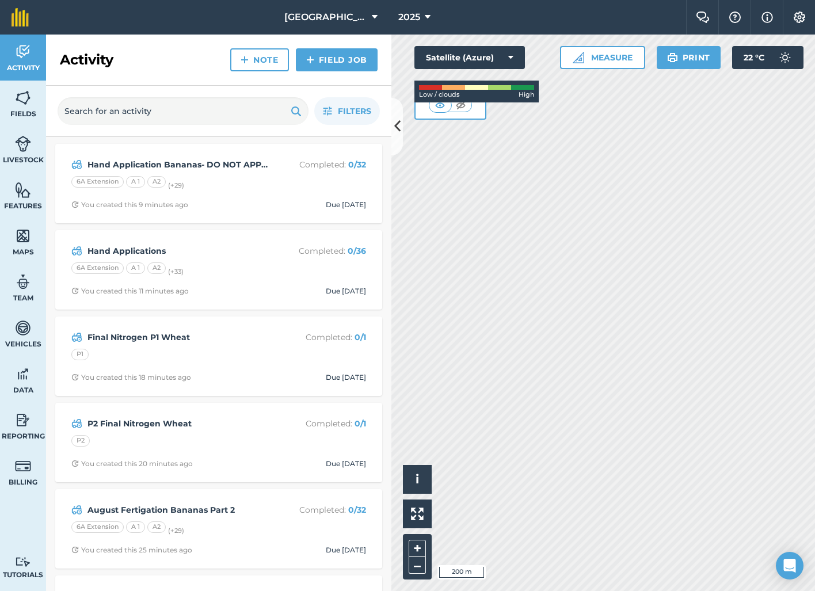
click at [18, 196] on img at bounding box center [23, 189] width 16 height 17
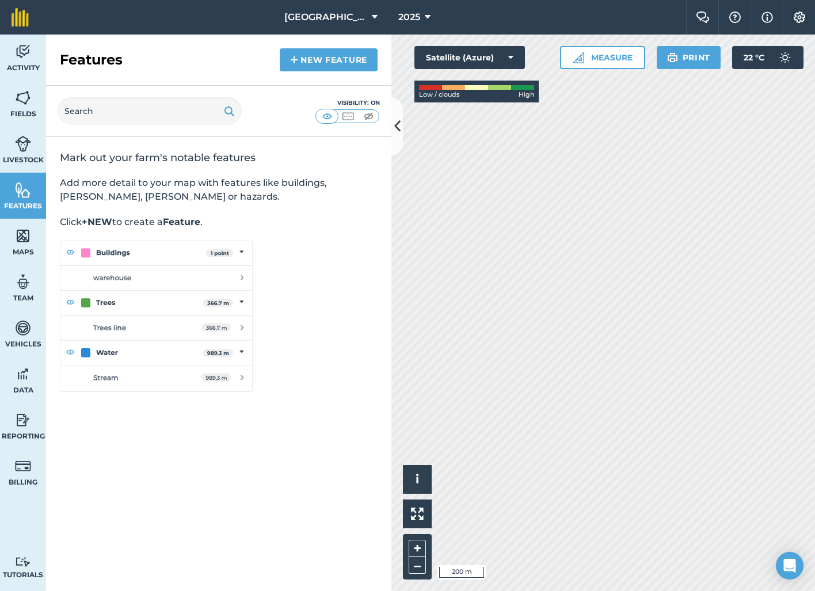
click at [734, 20] on img at bounding box center [735, 18] width 14 height 12
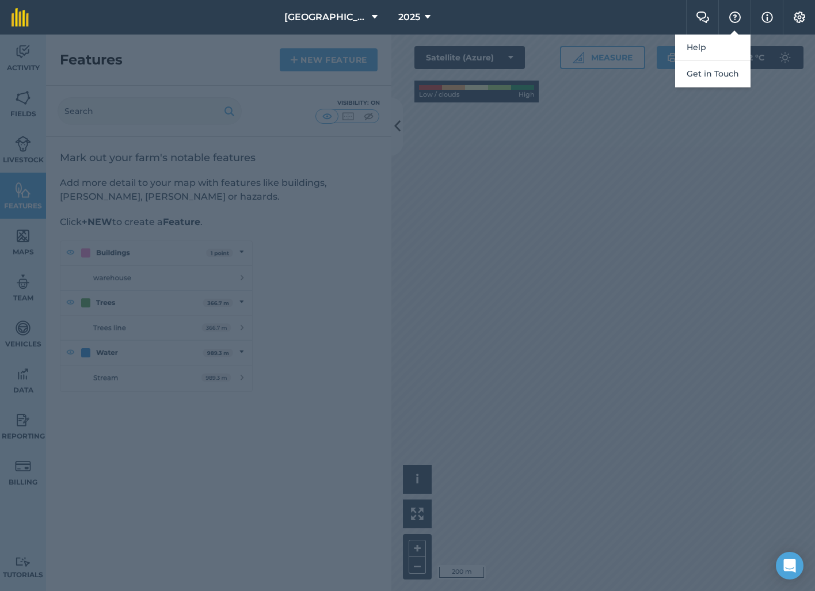
click at [734, 20] on img at bounding box center [735, 18] width 14 height 12
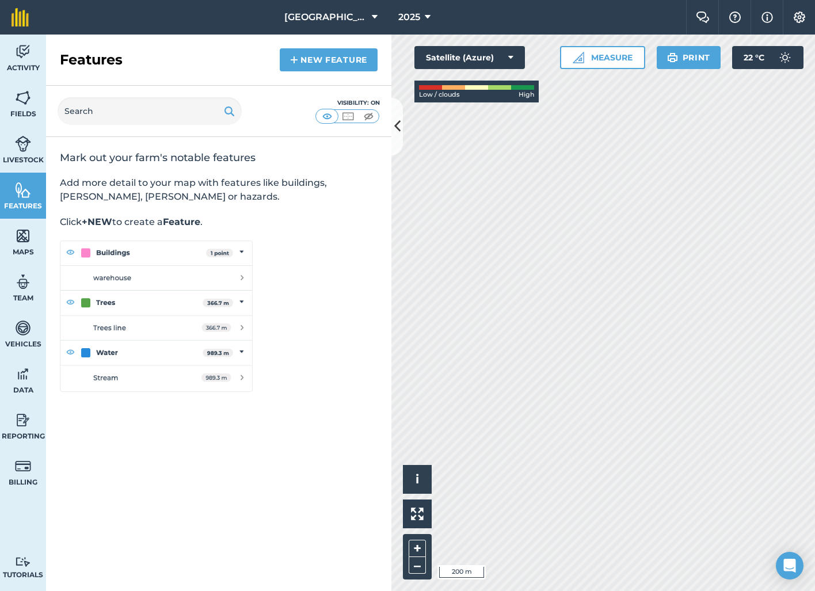
click at [763, 14] on img at bounding box center [767, 17] width 12 height 14
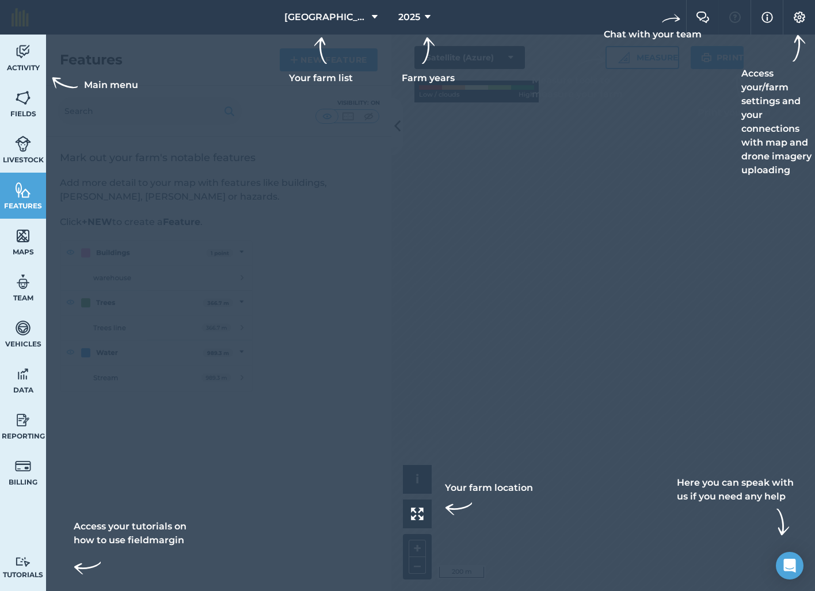
click at [763, 14] on img at bounding box center [767, 17] width 12 height 14
click at [768, 17] on img at bounding box center [767, 17] width 12 height 14
click at [799, 17] on img at bounding box center [800, 18] width 14 height 12
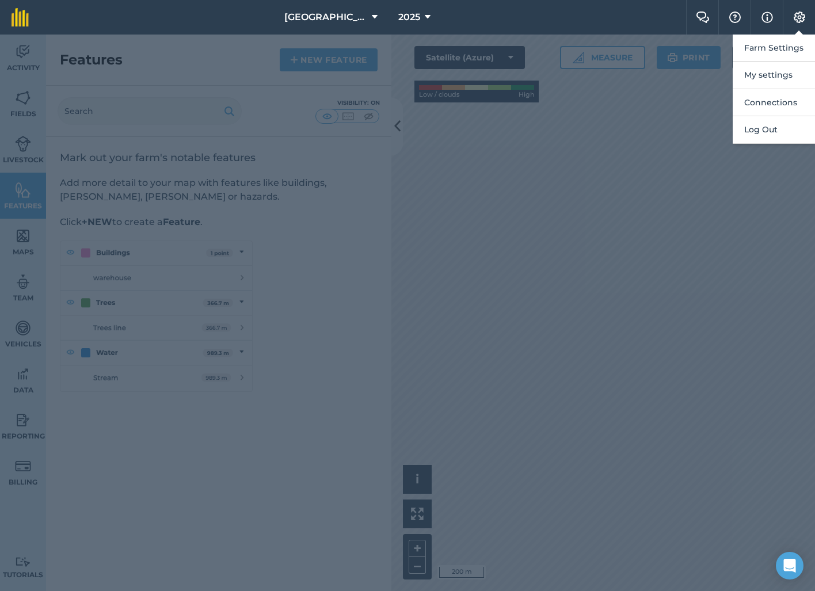
click at [704, 12] on img at bounding box center [703, 18] width 14 height 12
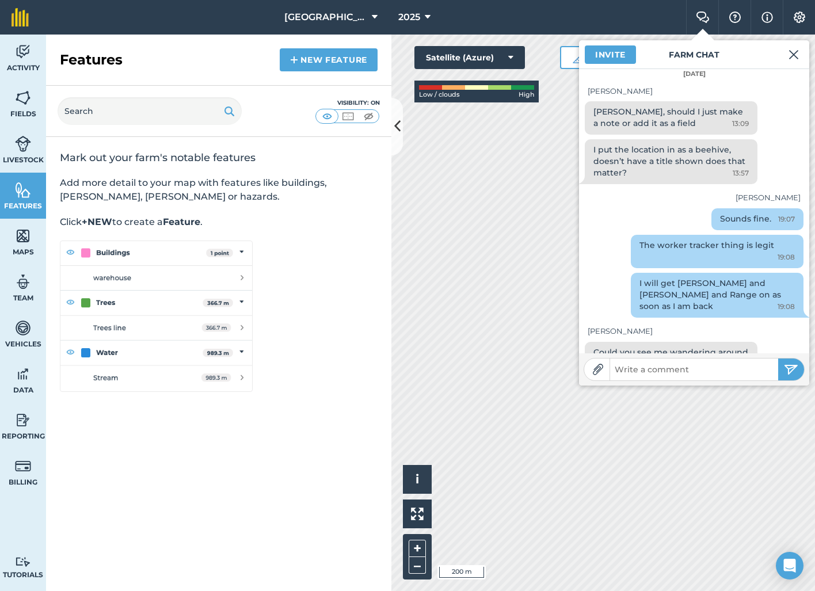
scroll to position [372, 0]
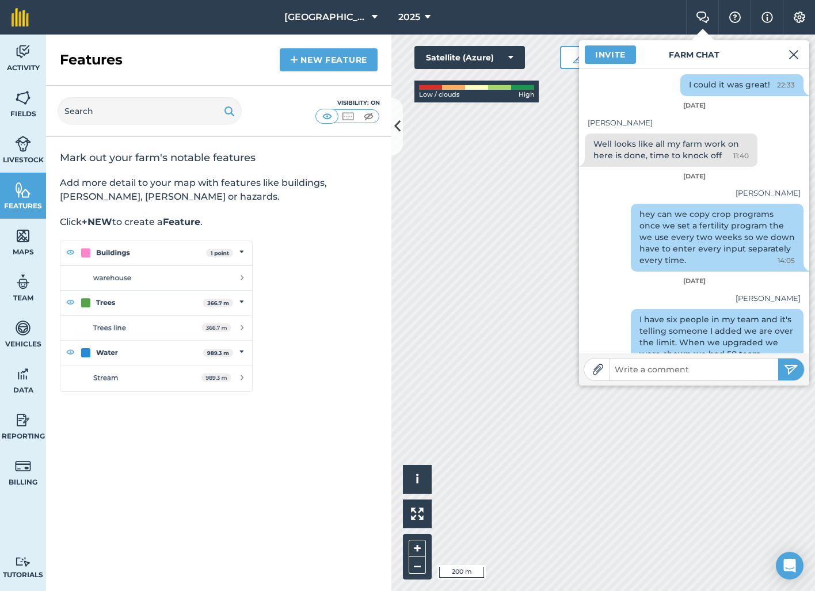
click at [704, 12] on img at bounding box center [703, 18] width 14 height 12
